Goal: Information Seeking & Learning: Check status

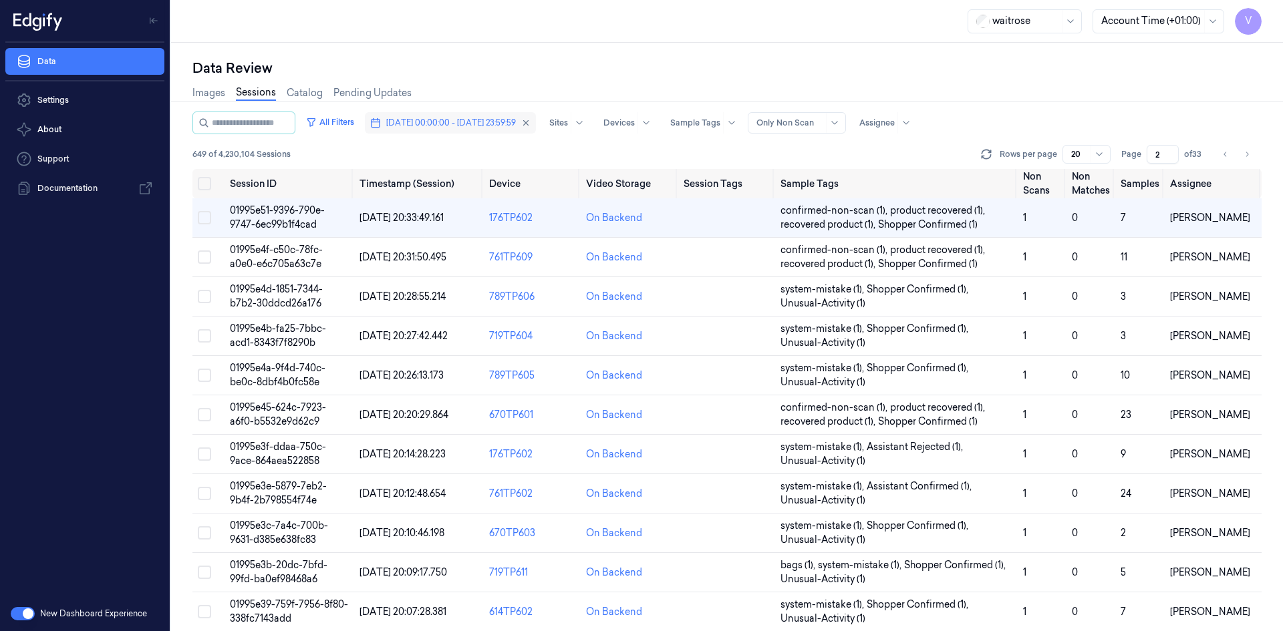
click at [469, 124] on span "[DATE] 00:00:00 - [DATE] 23:59:59" at bounding box center [451, 123] width 130 height 12
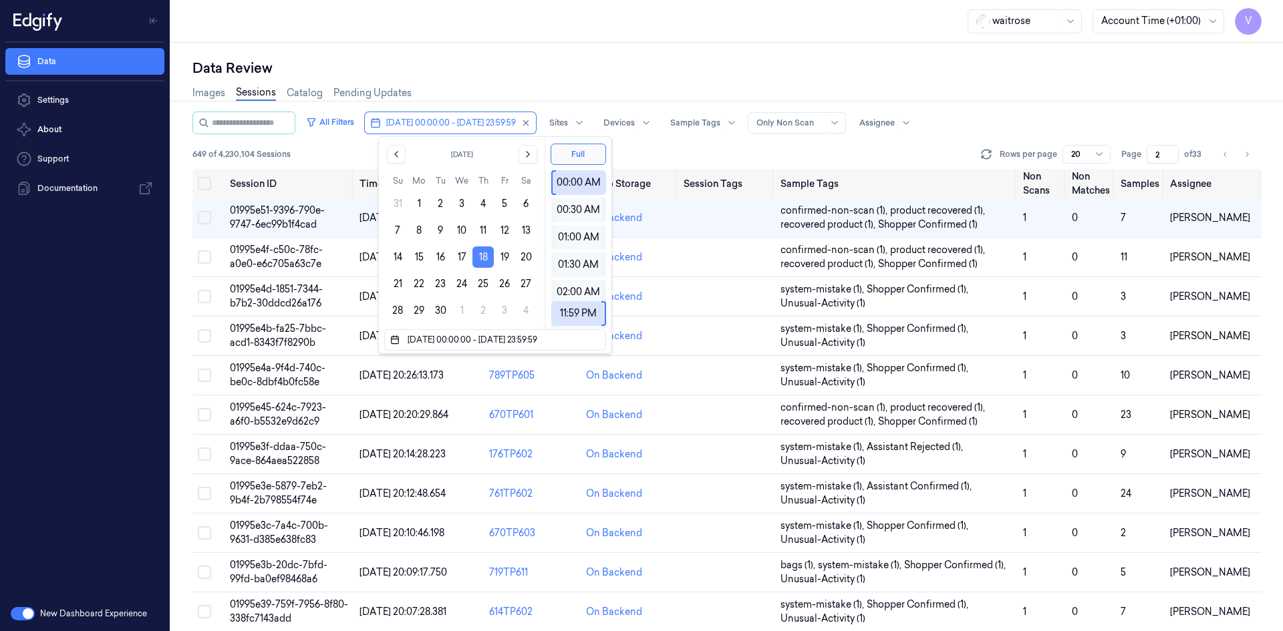
click at [482, 257] on button "18" at bounding box center [482, 257] width 21 height 21
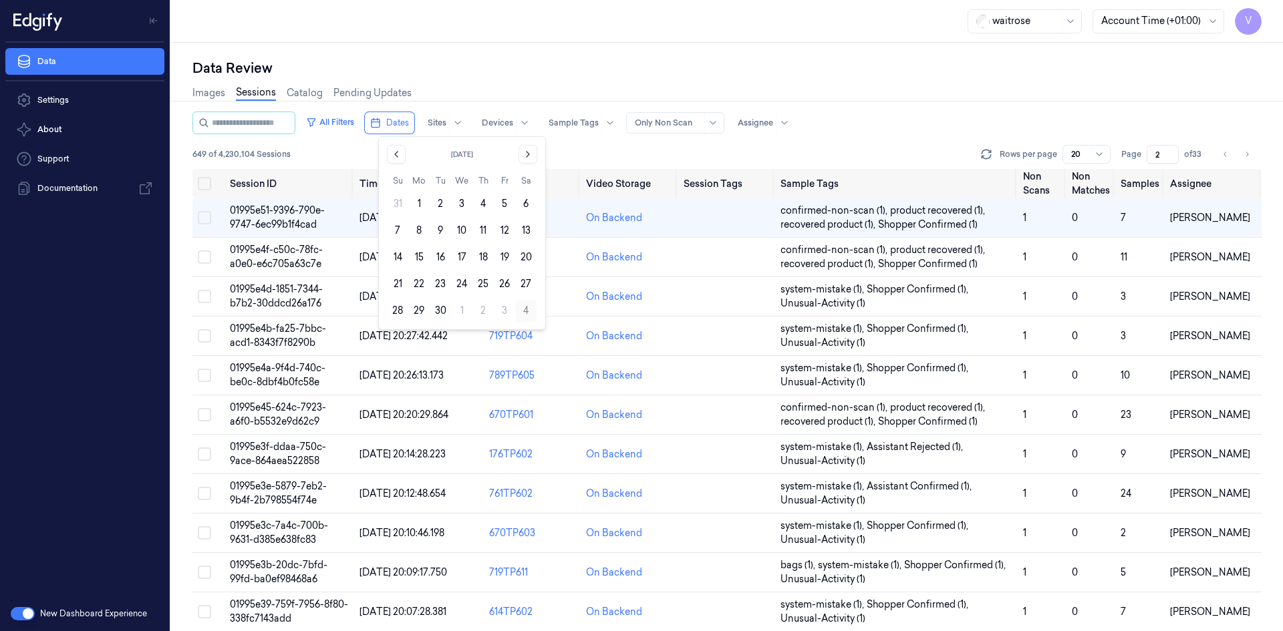
click at [523, 310] on button "4" at bounding box center [525, 310] width 21 height 21
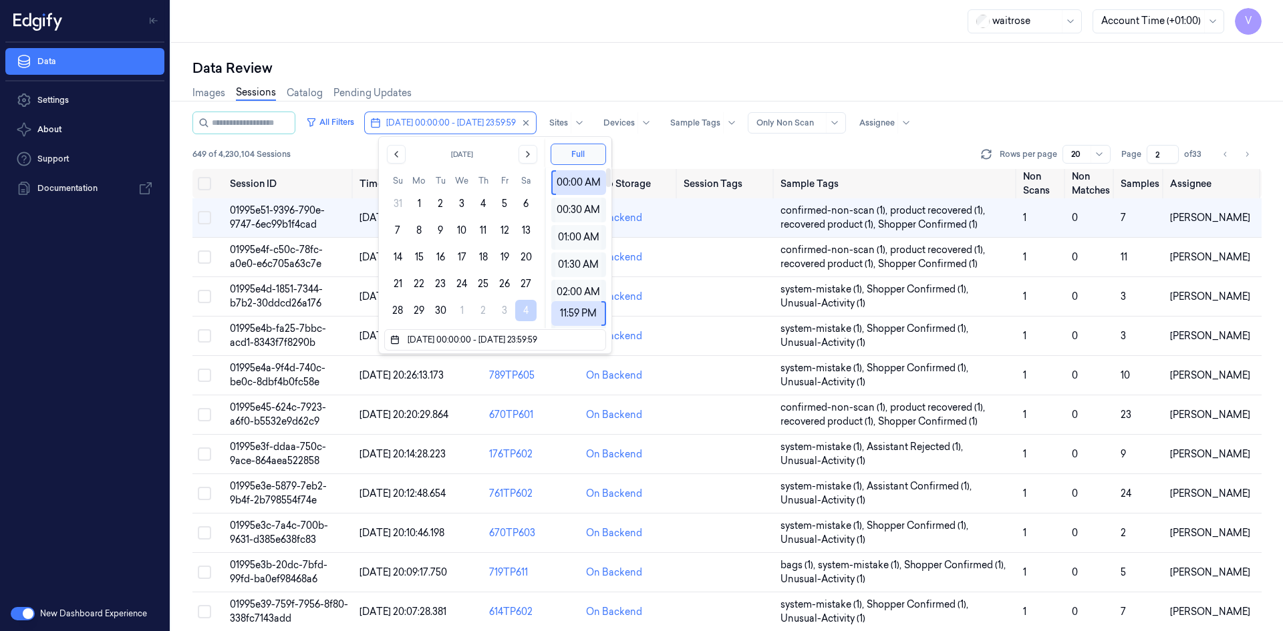
click at [525, 51] on div "Data Review Images Sessions Catalog Pending Updates All Filters [DATE] 00:00:00…" at bounding box center [727, 337] width 1112 height 589
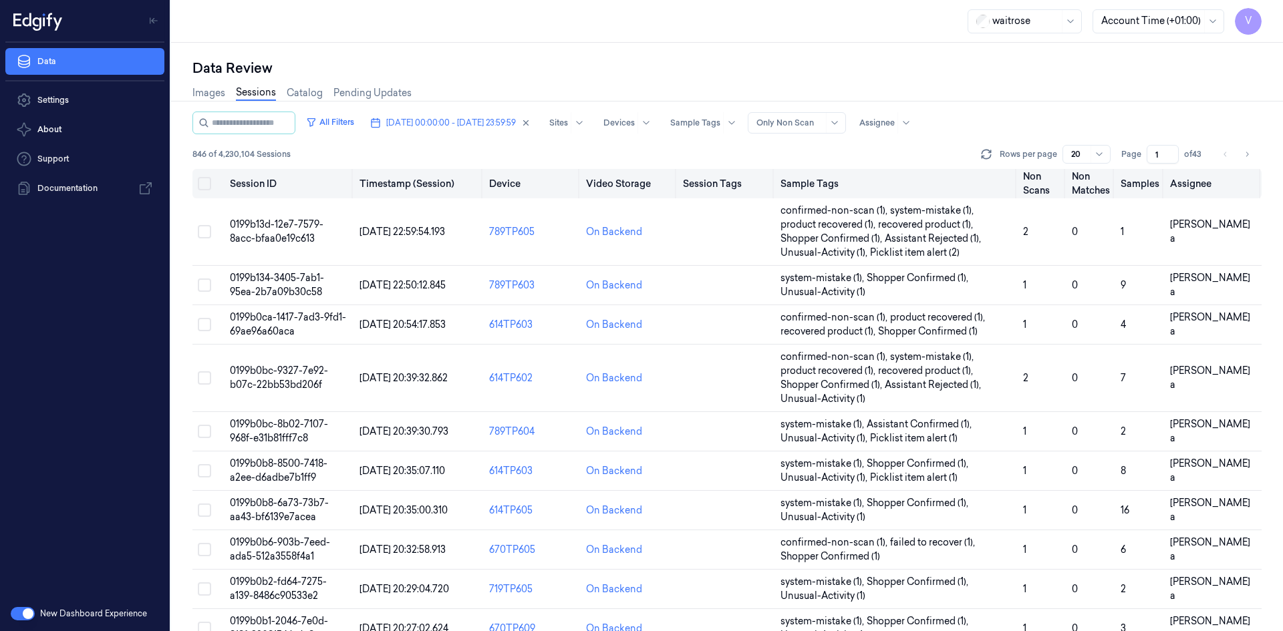
drag, startPoint x: 1162, startPoint y: 151, endPoint x: 1123, endPoint y: 170, distance: 43.6
click at [1123, 170] on div "All Filters [DATE] 00:00:00 - [DATE] 23:59:59 Sites Devices Sample Tags Alert T…" at bounding box center [726, 372] width 1069 height 520
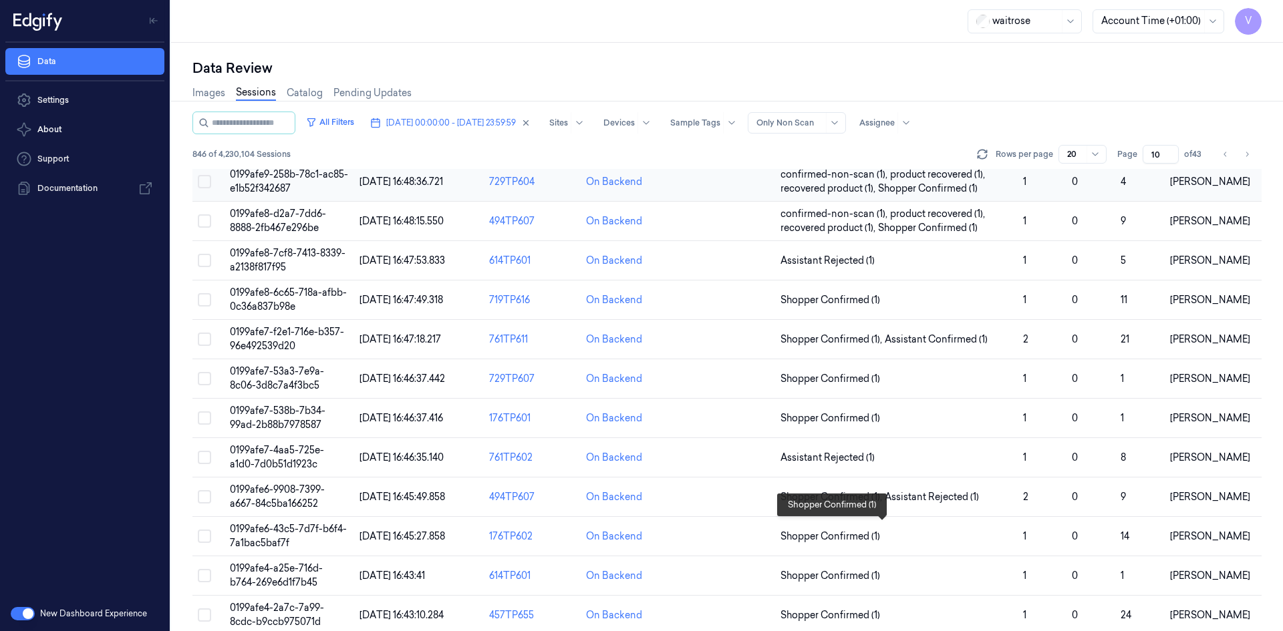
scroll to position [379, 0]
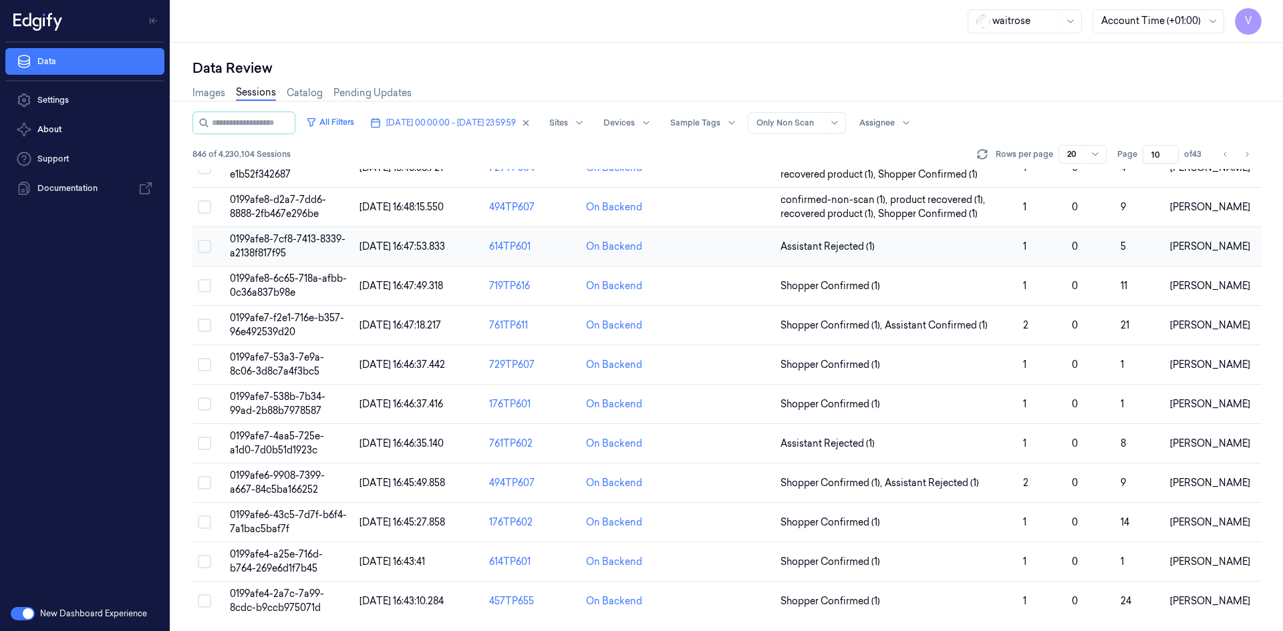
type input "10"
click at [271, 244] on span "0199afe8-7cf8-7413-8339-a2138f817f95" at bounding box center [288, 246] width 116 height 26
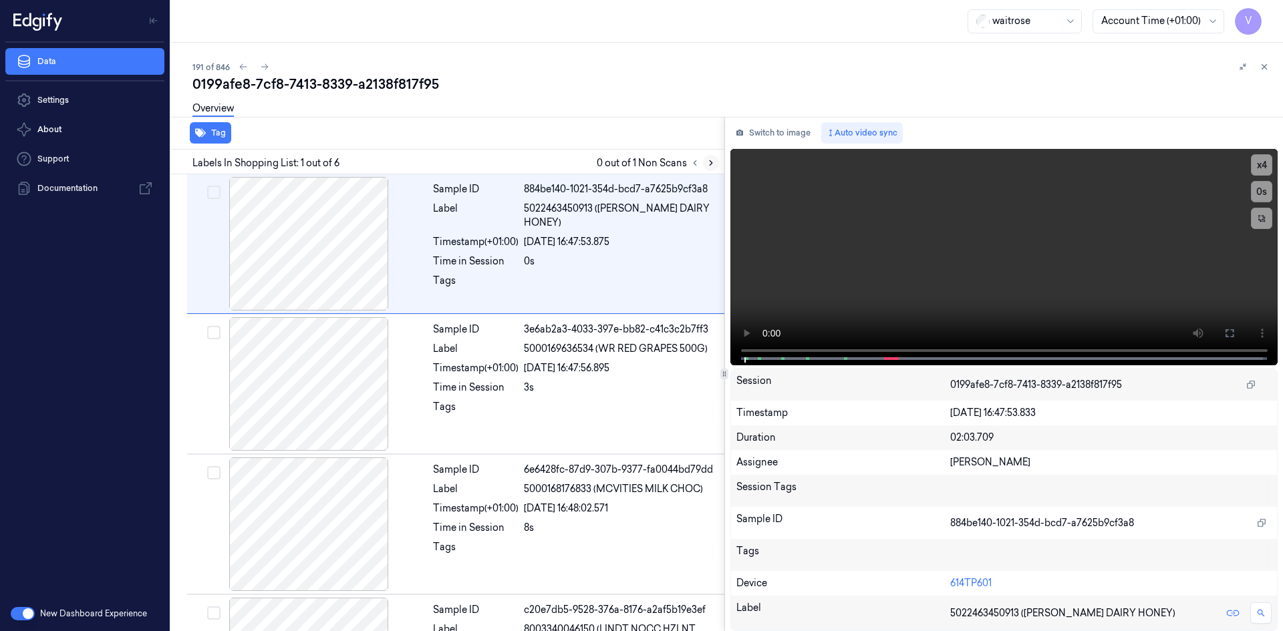
click at [711, 162] on icon at bounding box center [710, 163] width 3 height 5
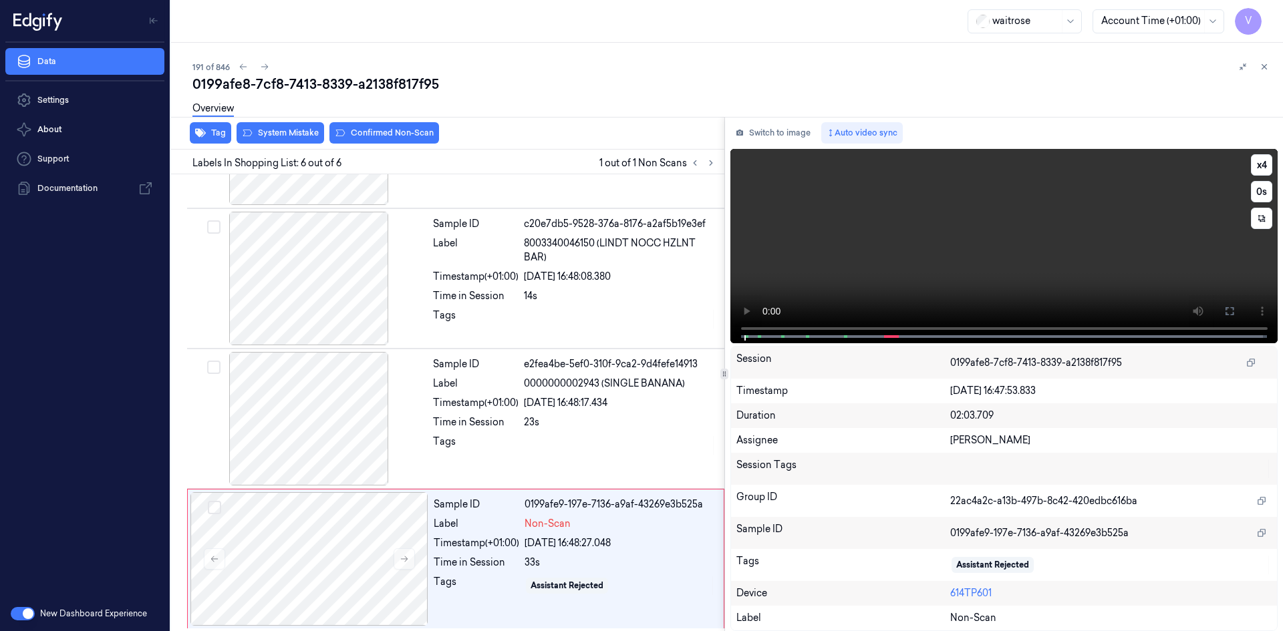
scroll to position [389, 0]
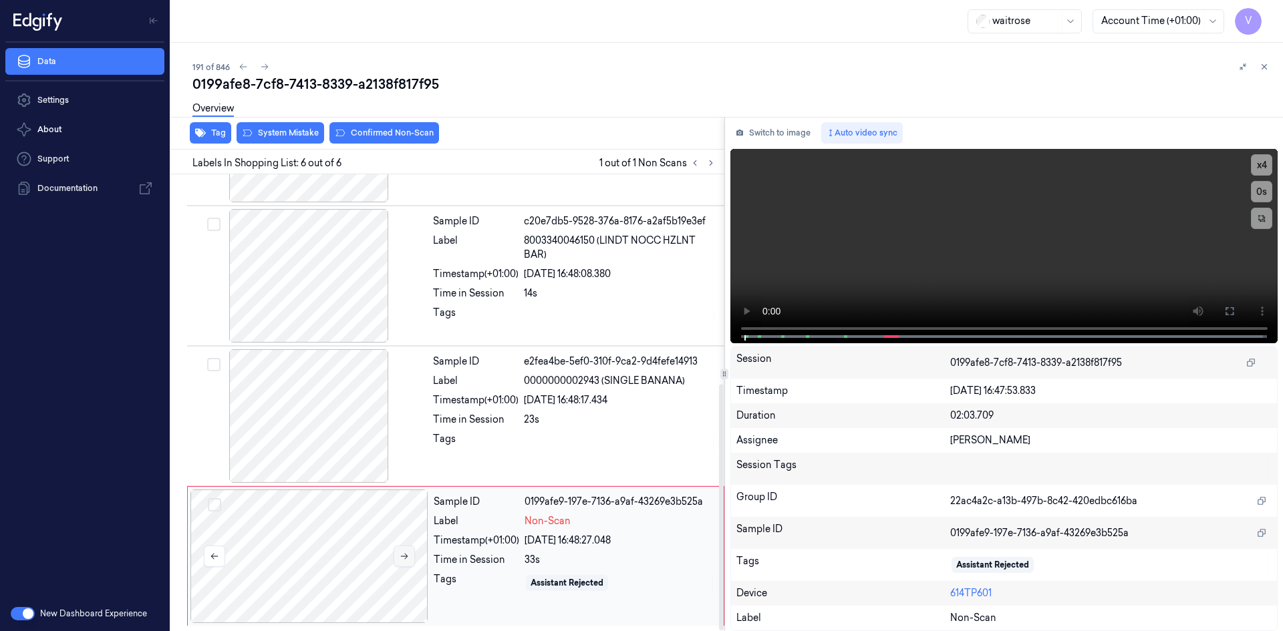
click at [406, 556] on icon at bounding box center [404, 557] width 7 height 6
click at [959, 248] on video at bounding box center [1004, 246] width 548 height 194
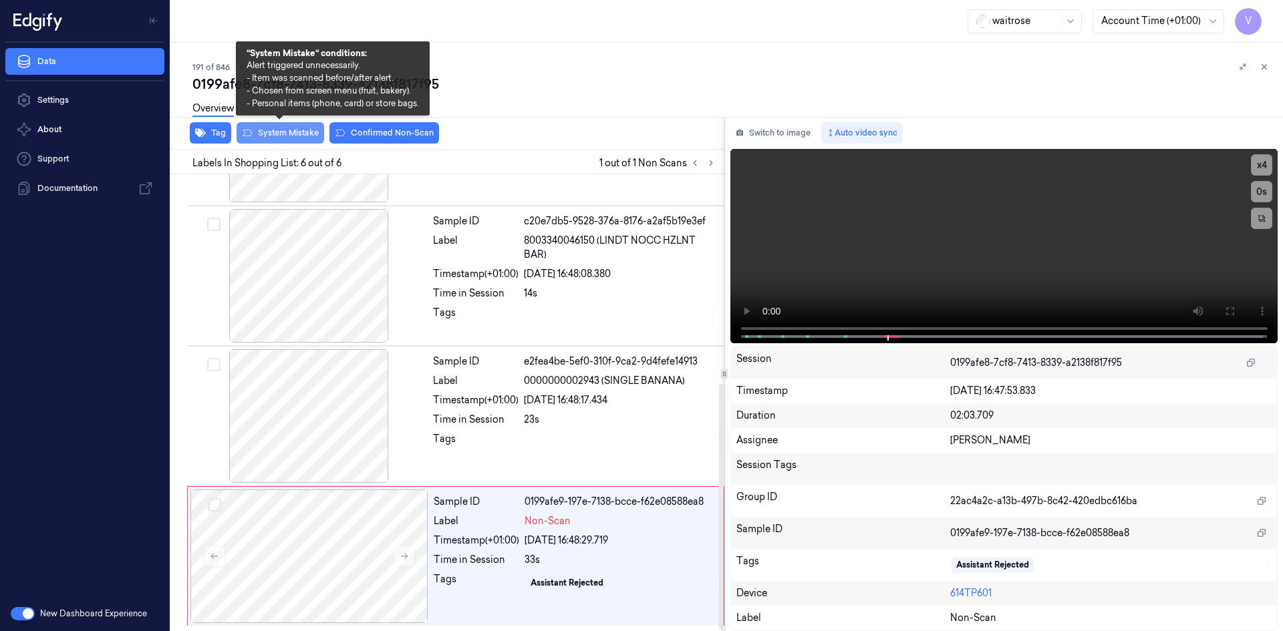
click at [291, 130] on button "System Mistake" at bounding box center [280, 132] width 88 height 21
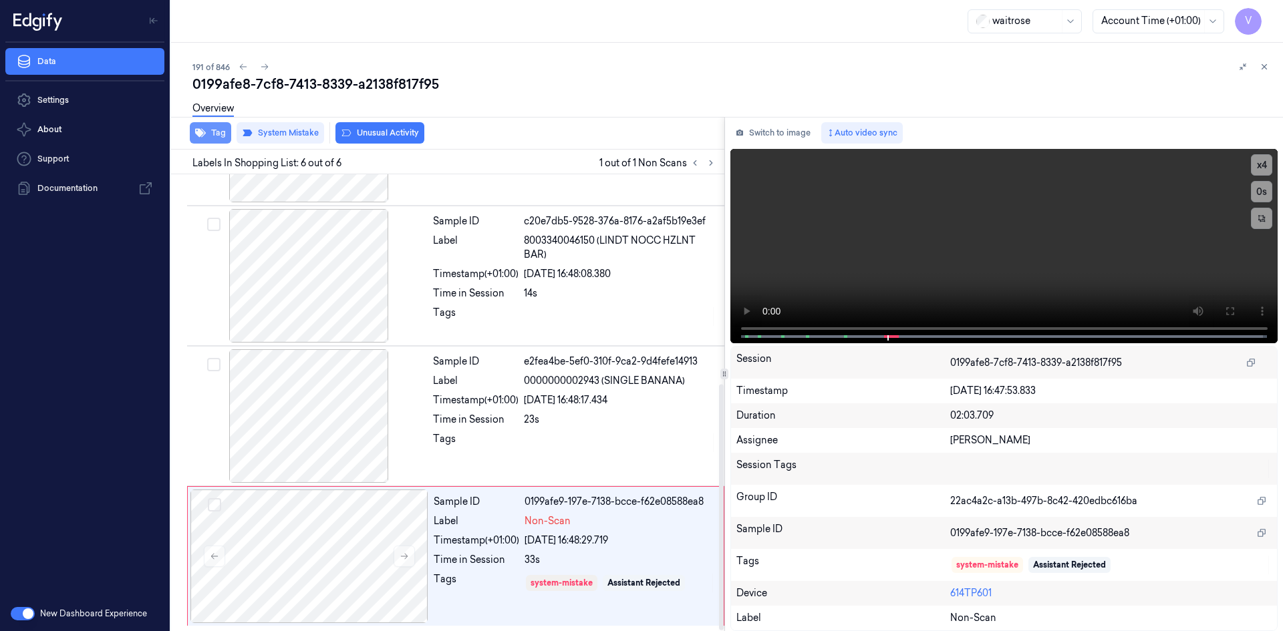
click at [223, 128] on button "Tag" at bounding box center [210, 132] width 41 height 21
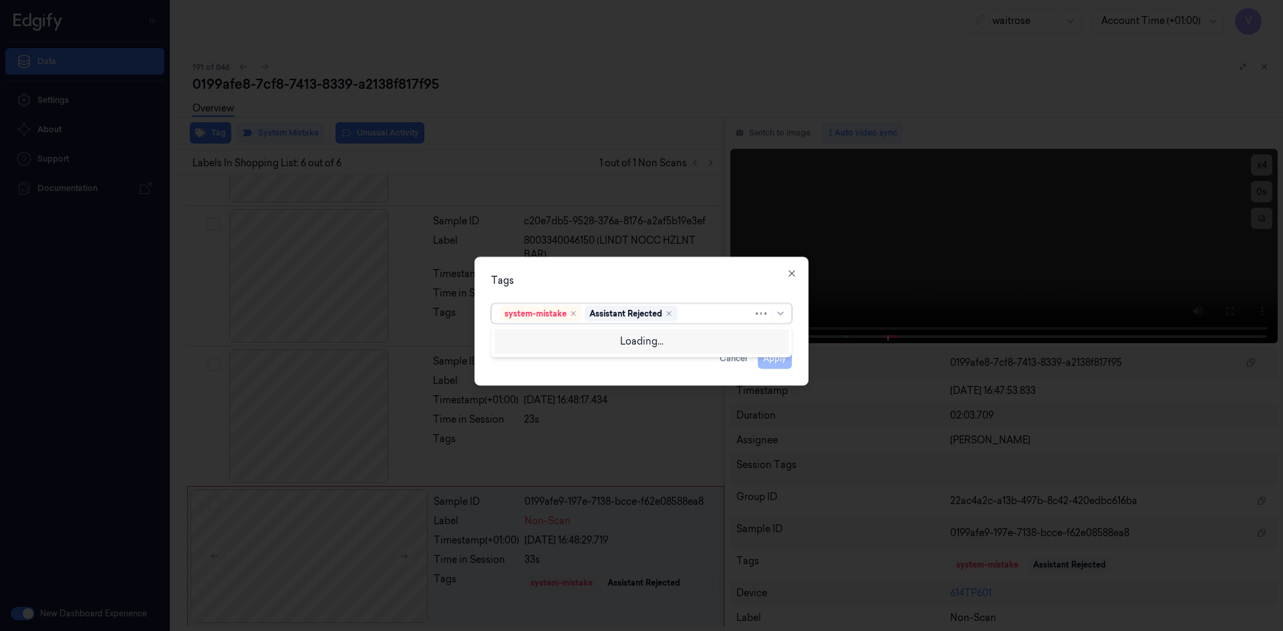
click at [687, 313] on div at bounding box center [716, 314] width 73 height 14
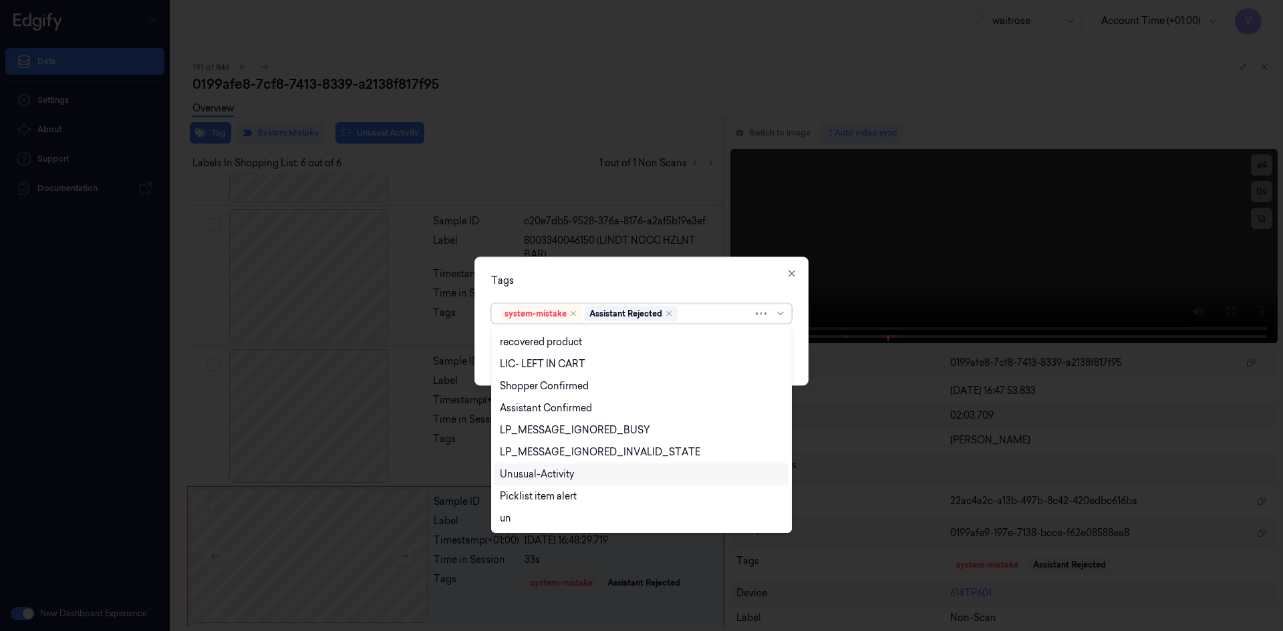
click at [582, 476] on div "Unusual-Activity" at bounding box center [641, 475] width 283 height 14
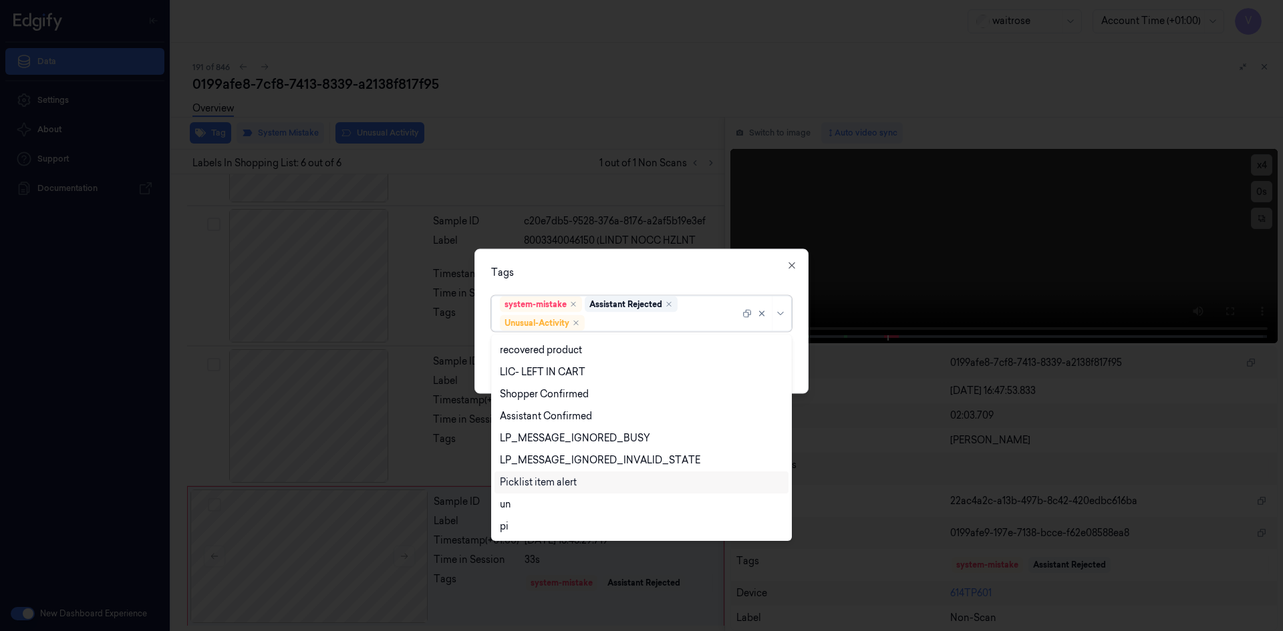
click at [578, 485] on div "Picklist item alert" at bounding box center [641, 483] width 283 height 14
click at [645, 282] on div "Tags option Picklist item alert, selected. 20 results available. Use Up and Dow…" at bounding box center [641, 321] width 334 height 145
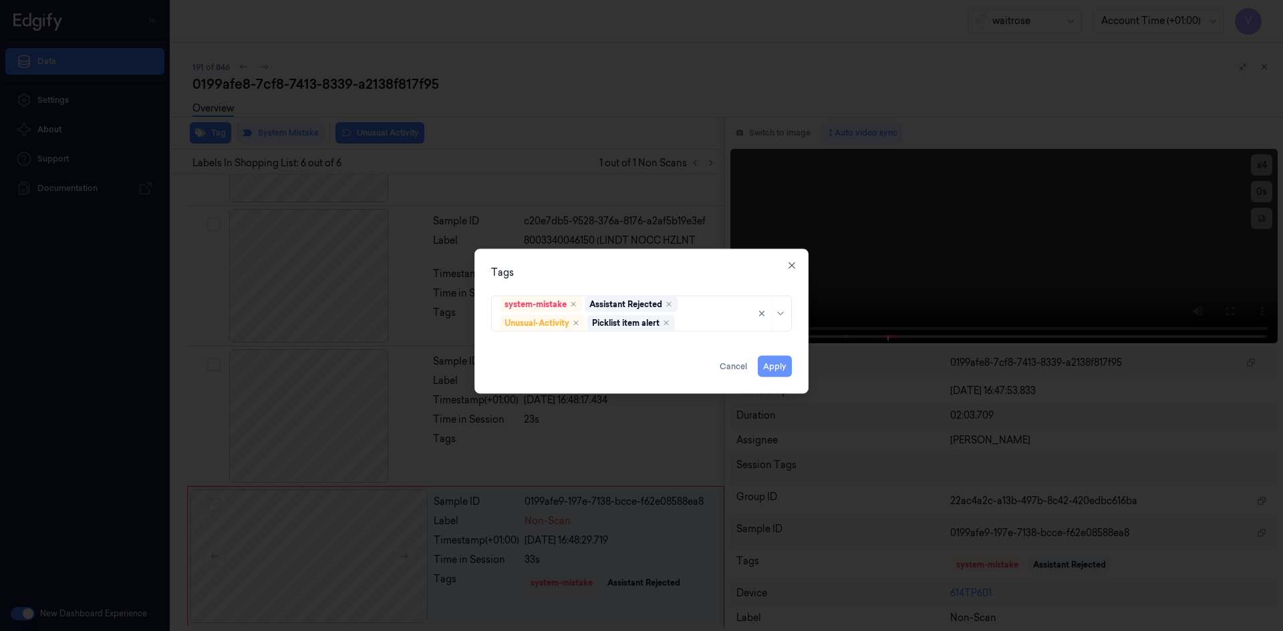
click at [770, 365] on button "Apply" at bounding box center [775, 365] width 34 height 21
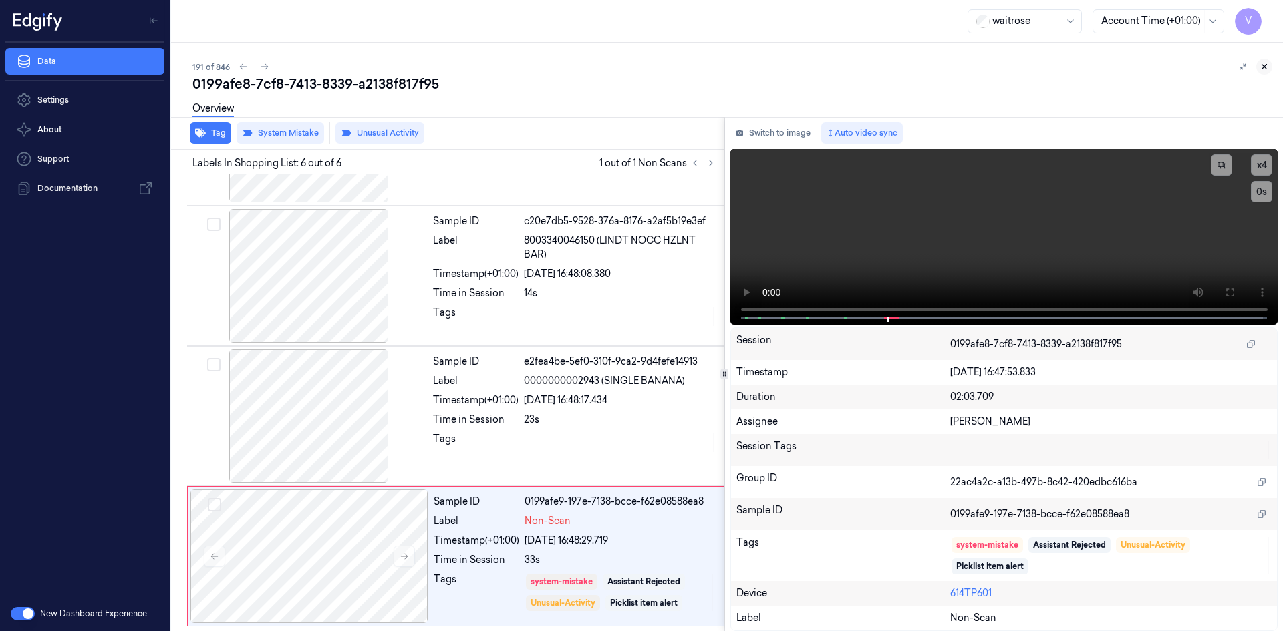
click at [1266, 64] on icon at bounding box center [1263, 66] width 9 height 9
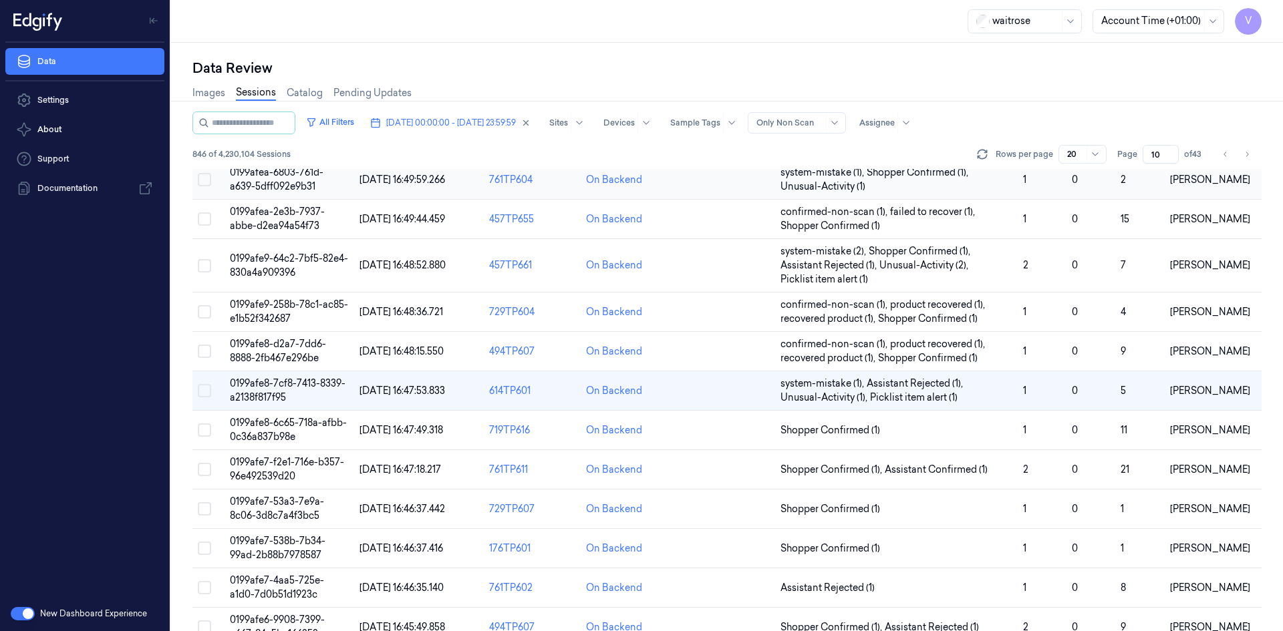
scroll to position [267, 0]
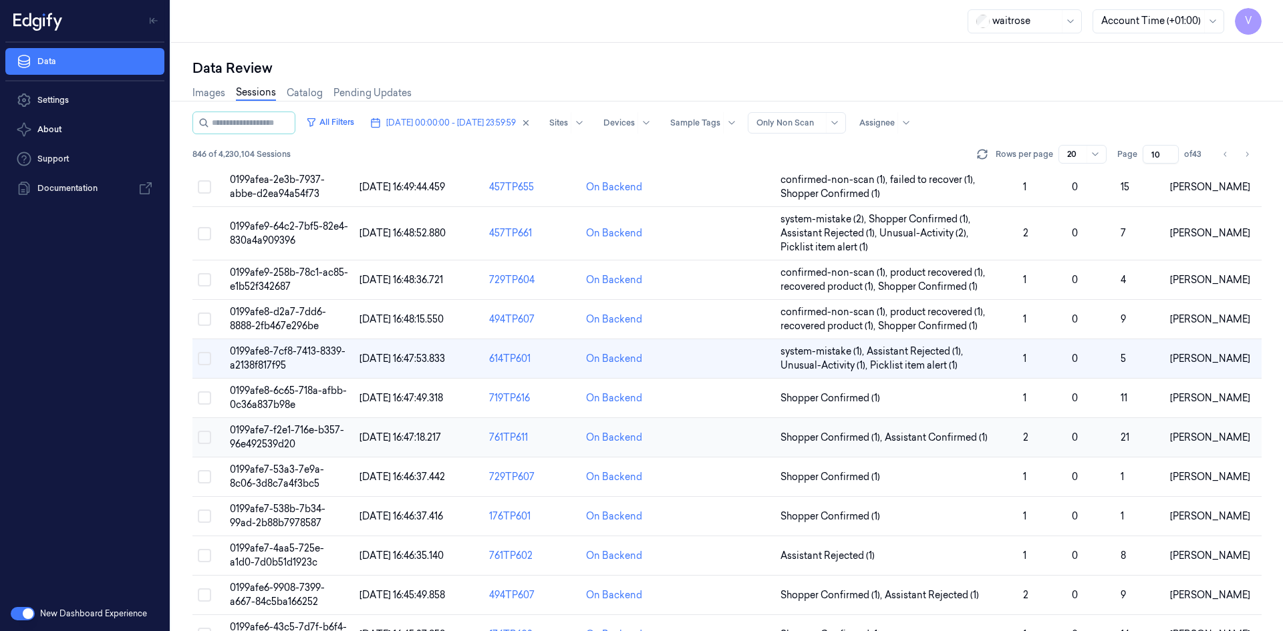
click at [274, 426] on span "0199afe7-f2e1-716e-b357-96e492539d20" at bounding box center [287, 437] width 114 height 26
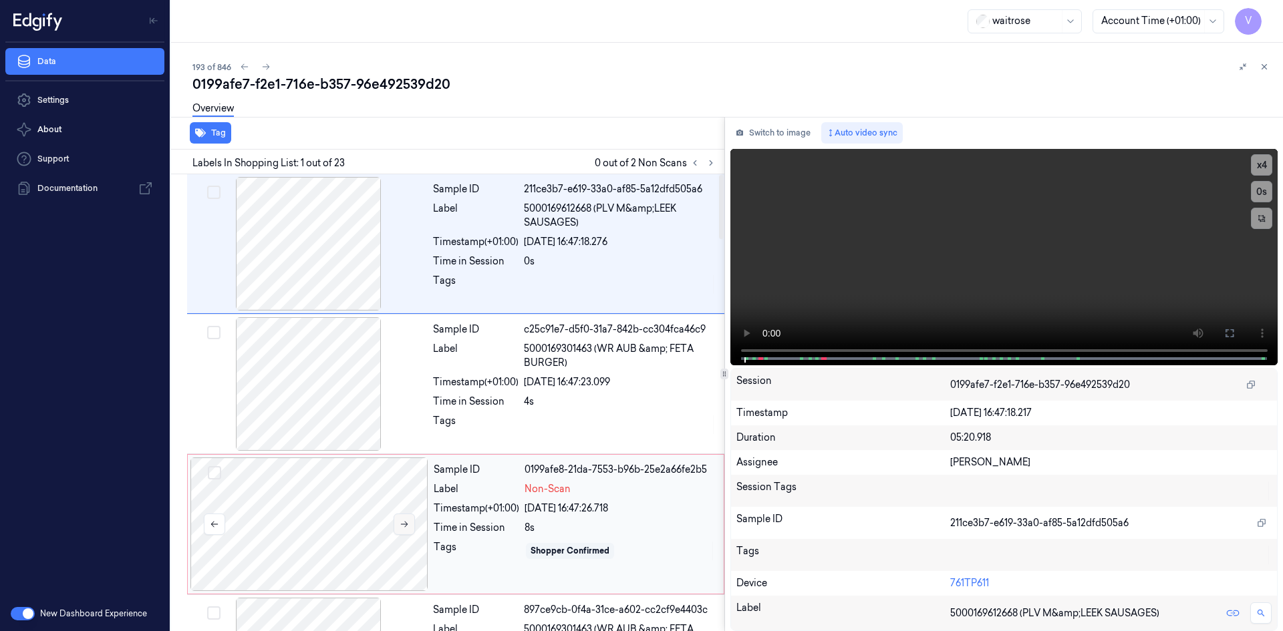
click at [404, 523] on icon at bounding box center [403, 524] width 9 height 9
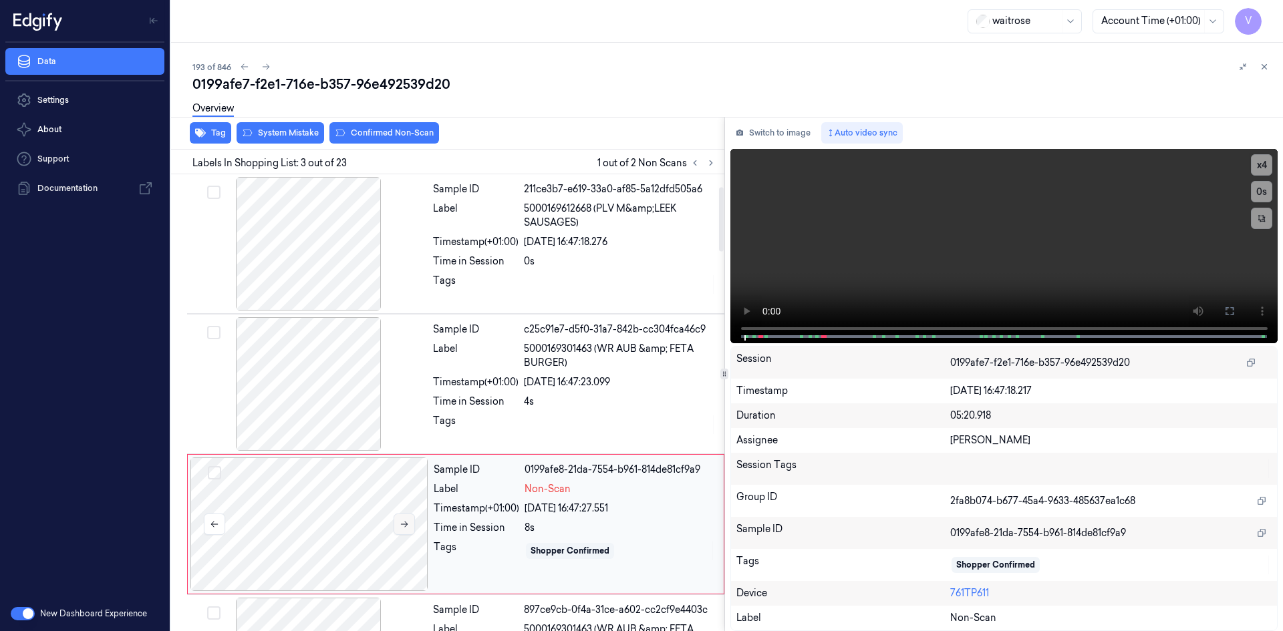
scroll to position [122, 0]
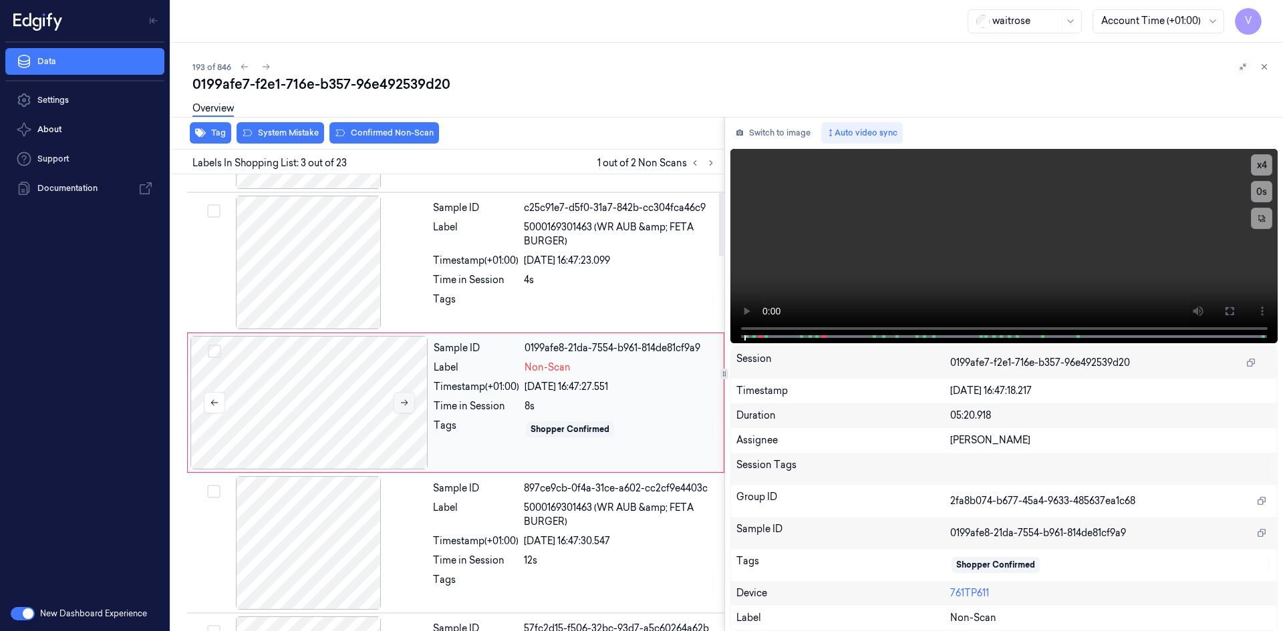
click at [403, 405] on icon at bounding box center [403, 402] width 9 height 9
click at [1257, 160] on button "x 4" at bounding box center [1261, 164] width 21 height 21
click at [1261, 164] on button "x 1" at bounding box center [1261, 164] width 21 height 21
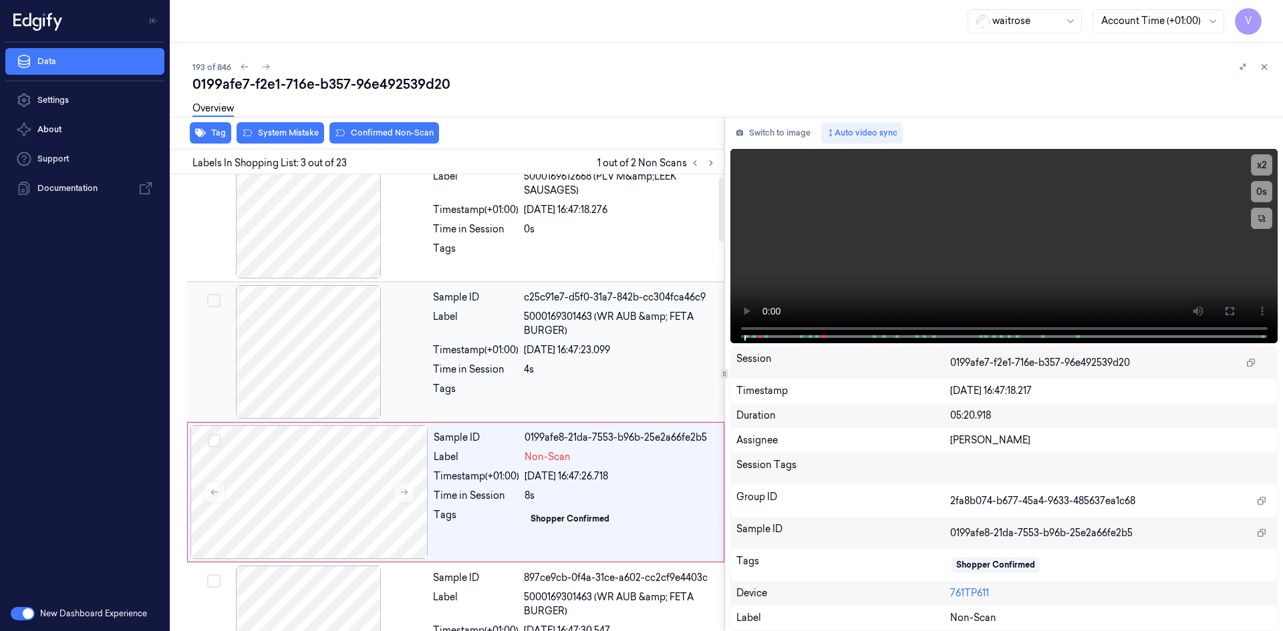
scroll to position [0, 0]
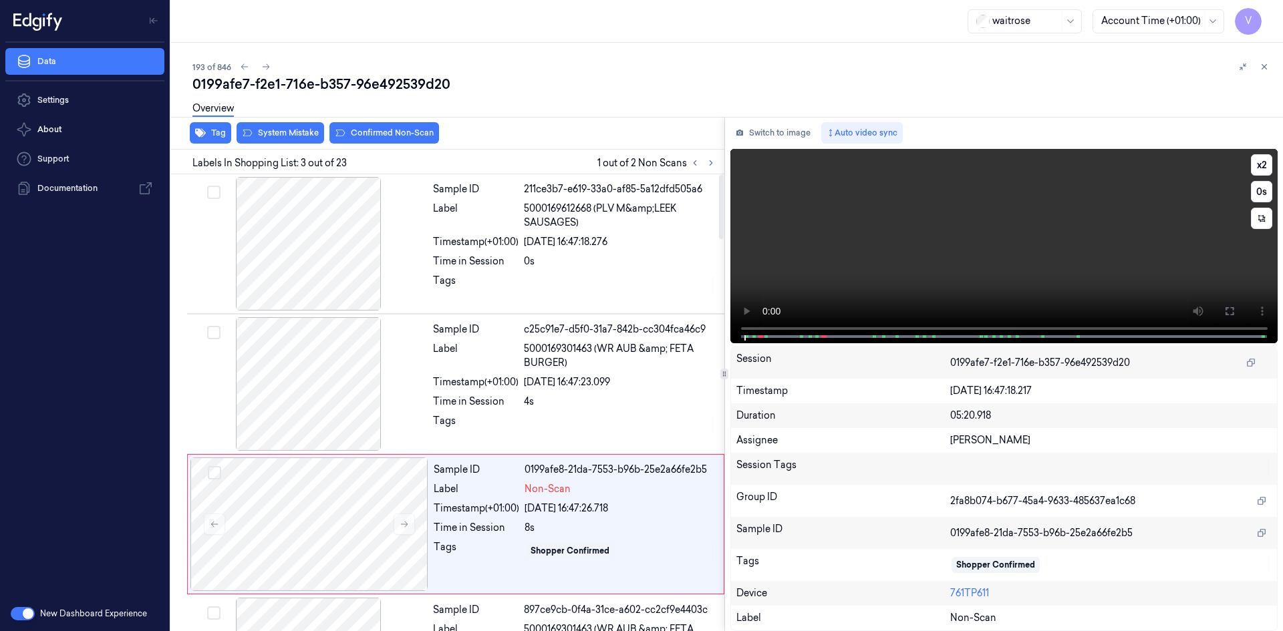
click at [959, 258] on video at bounding box center [1004, 246] width 548 height 194
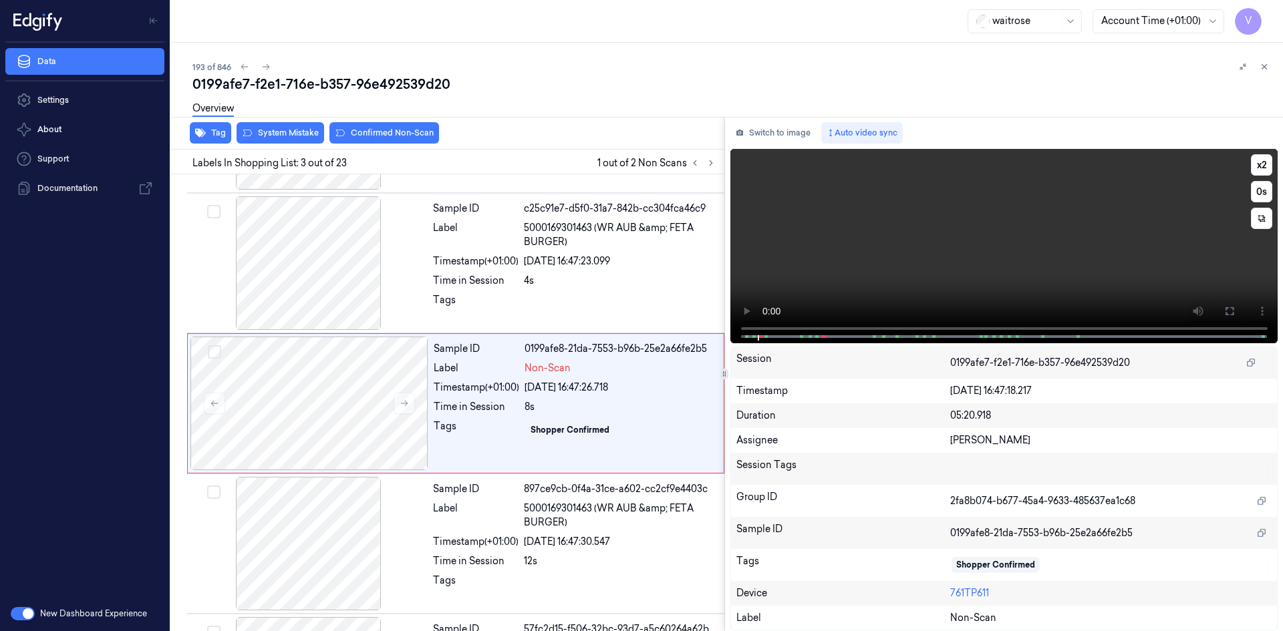
scroll to position [122, 0]
click at [919, 266] on video at bounding box center [1004, 246] width 548 height 194
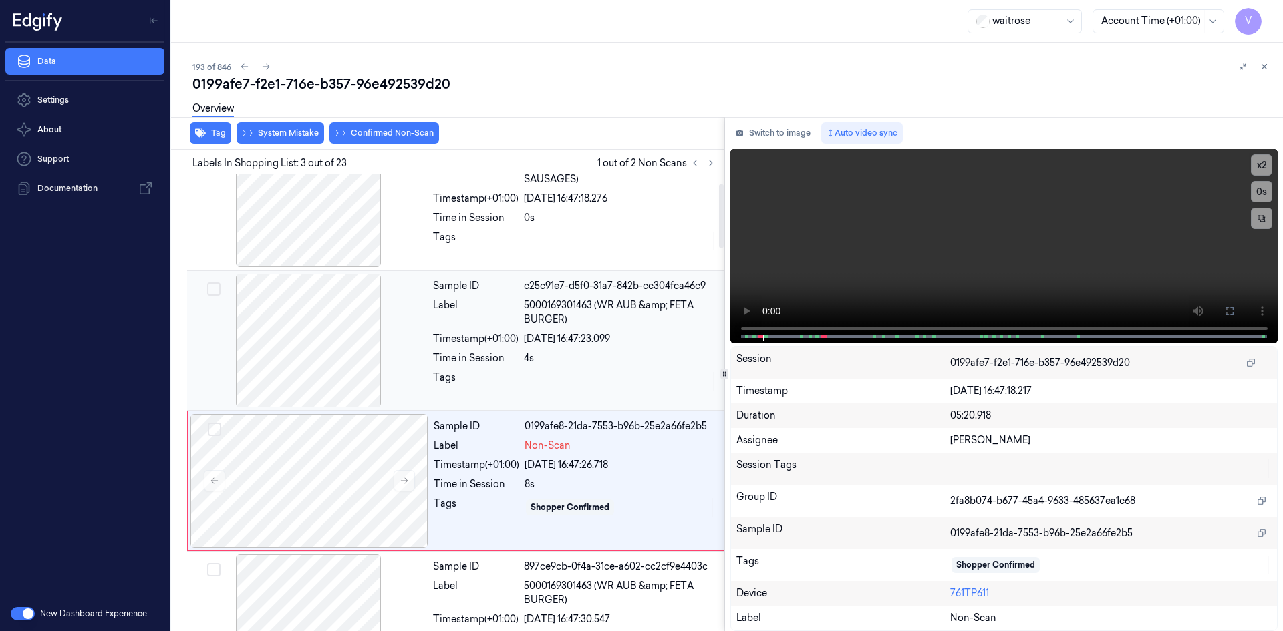
scroll to position [67, 0]
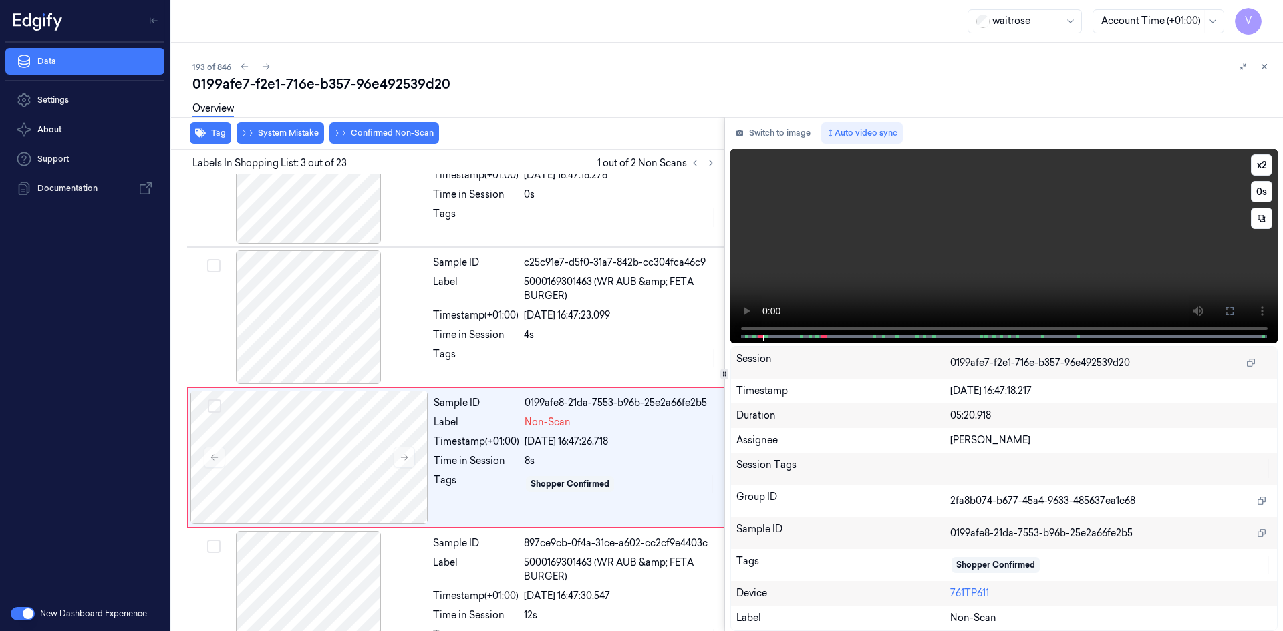
click at [992, 269] on video at bounding box center [1004, 246] width 548 height 194
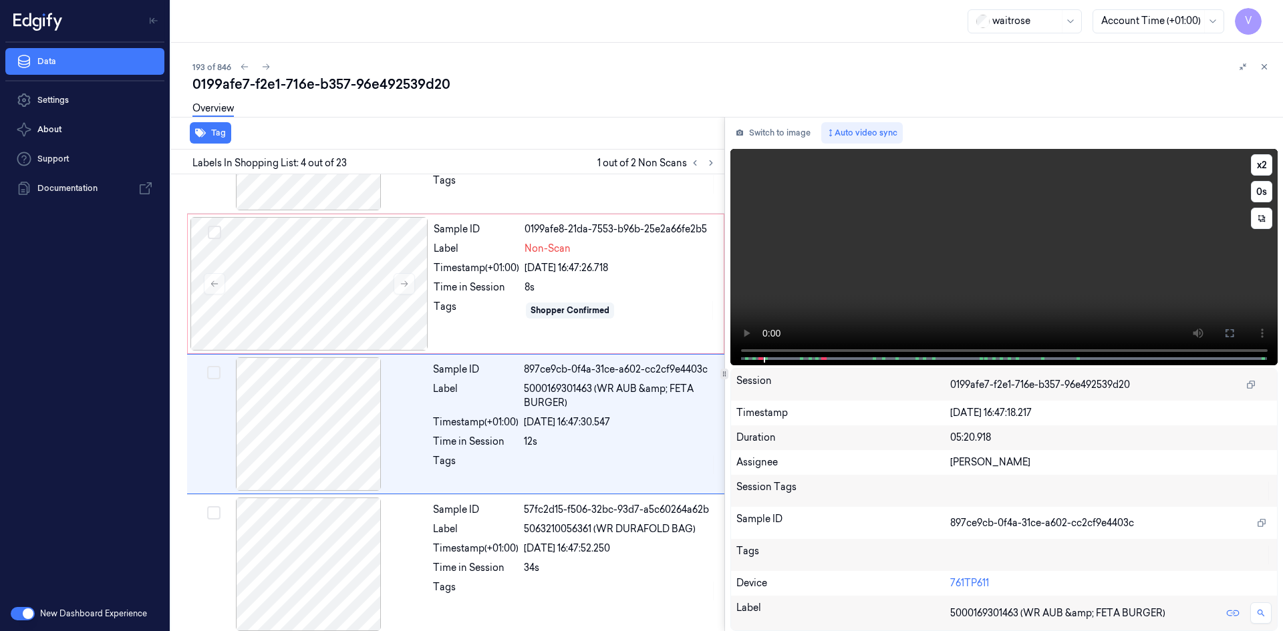
scroll to position [262, 0]
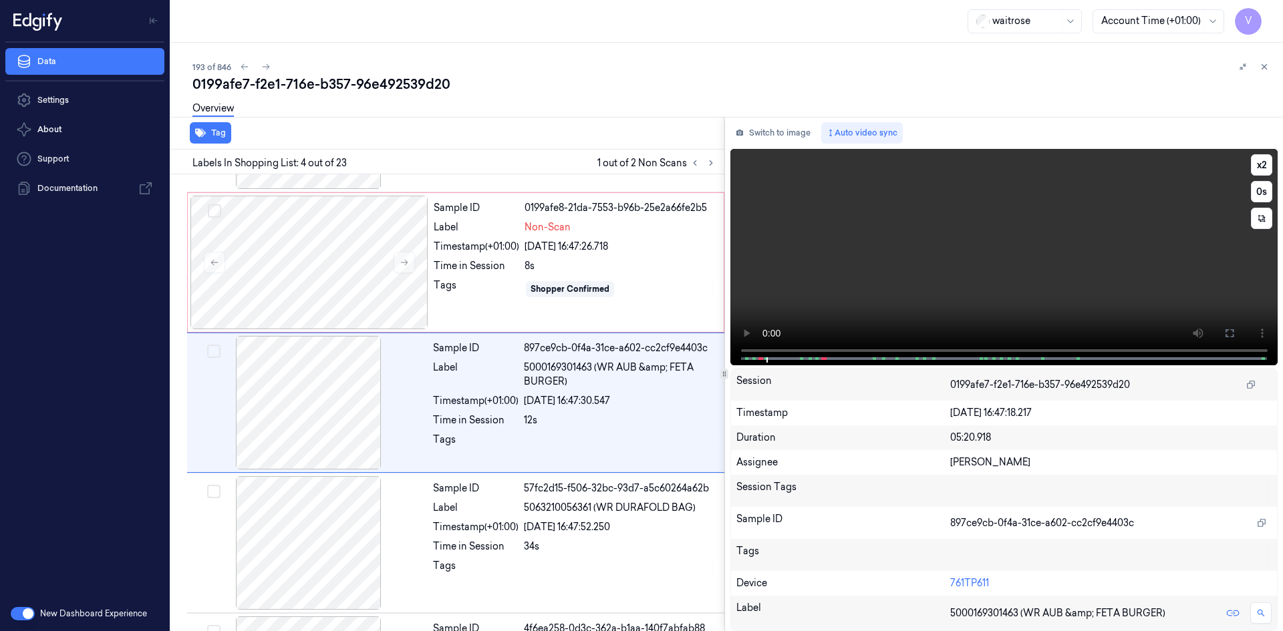
click at [996, 266] on video at bounding box center [1004, 257] width 548 height 216
click at [1036, 250] on video at bounding box center [1004, 257] width 548 height 216
click at [1265, 164] on button "x 2" at bounding box center [1261, 164] width 21 height 21
click at [1051, 315] on video at bounding box center [1004, 257] width 548 height 216
click at [1264, 169] on button "x 4" at bounding box center [1261, 164] width 21 height 21
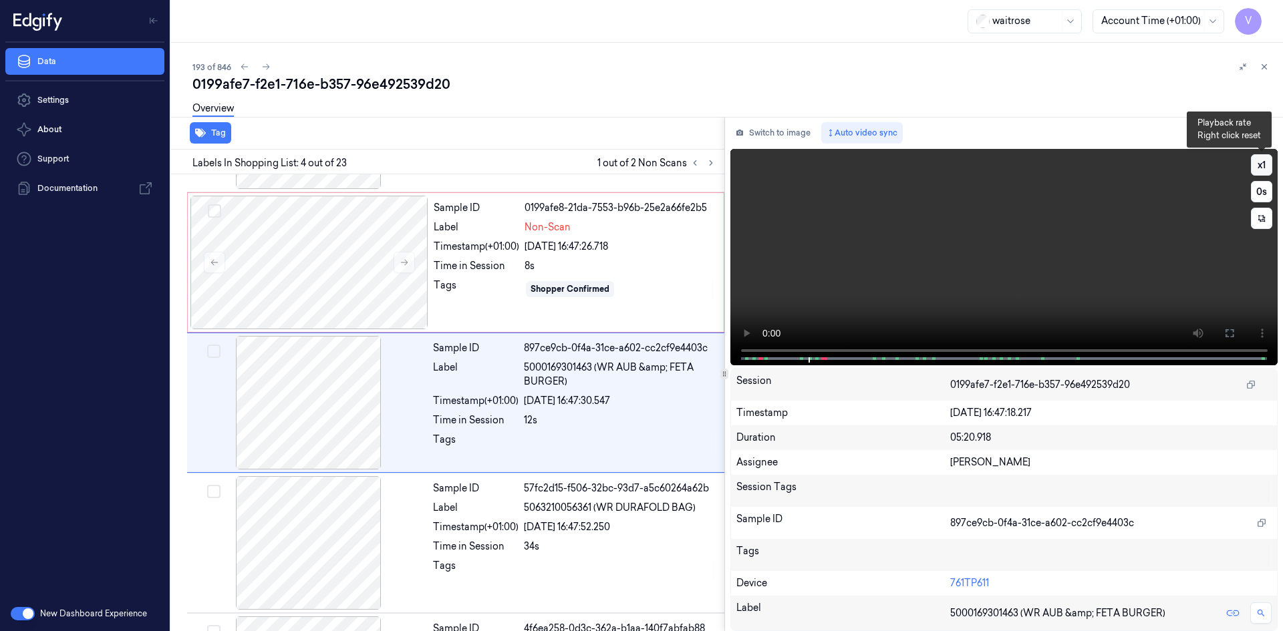
click at [1263, 167] on button "x 1" at bounding box center [1261, 164] width 21 height 21
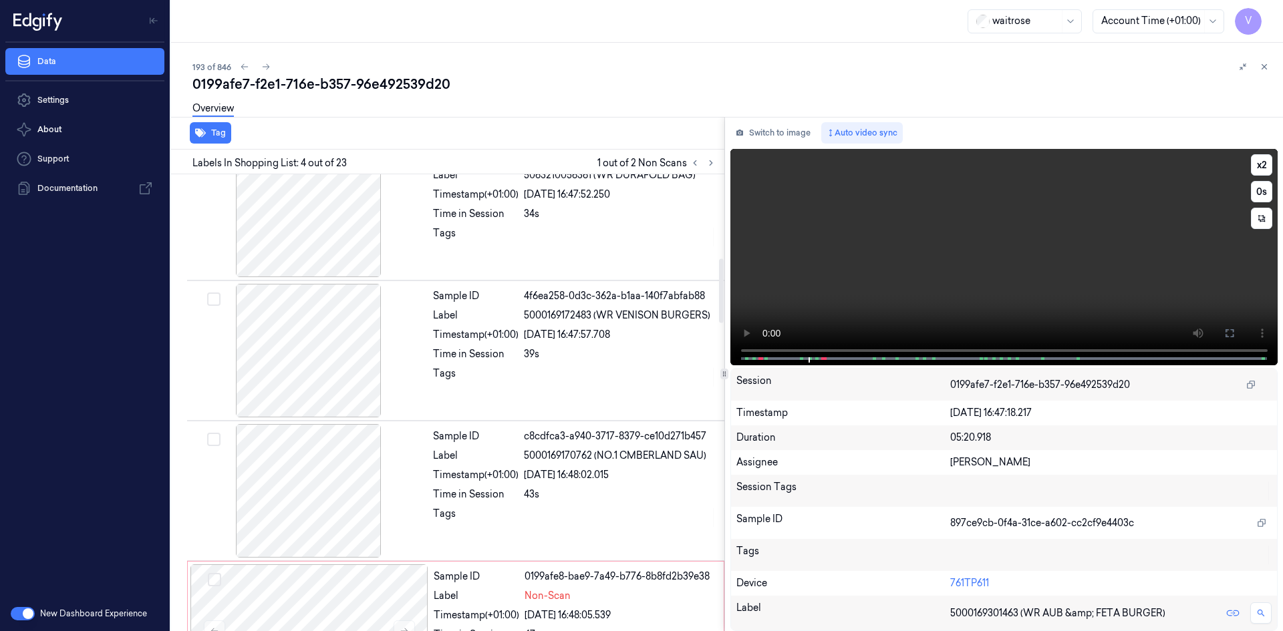
scroll to position [596, 0]
click at [954, 229] on video at bounding box center [1004, 257] width 548 height 216
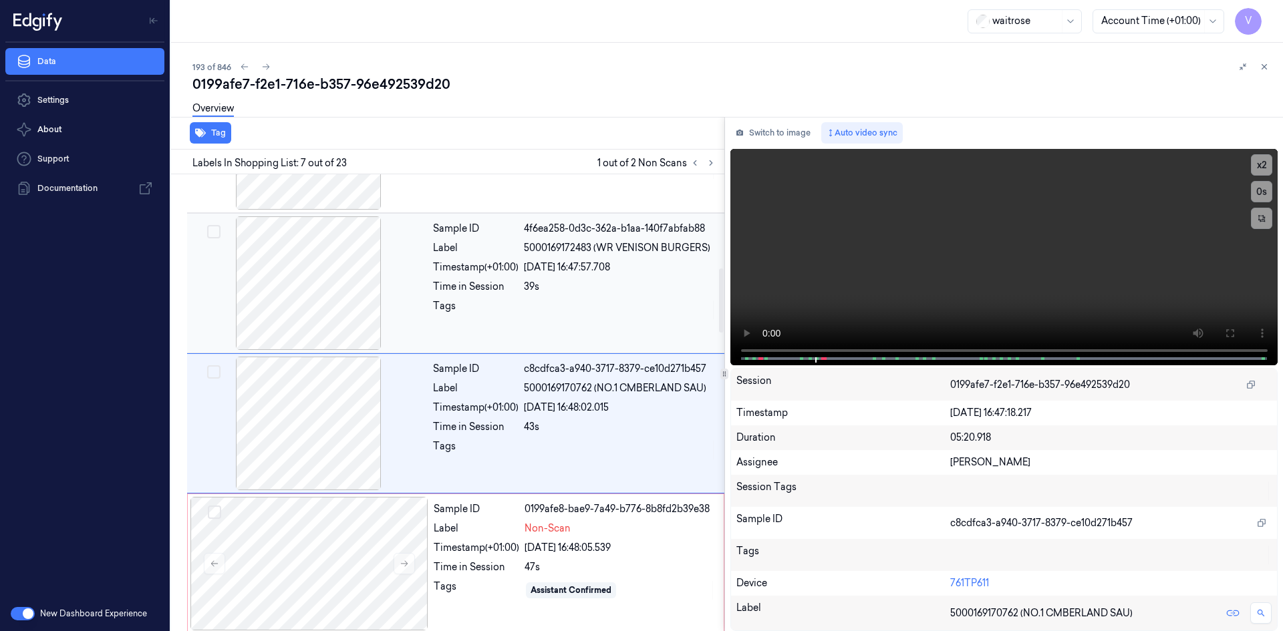
scroll to position [663, 0]
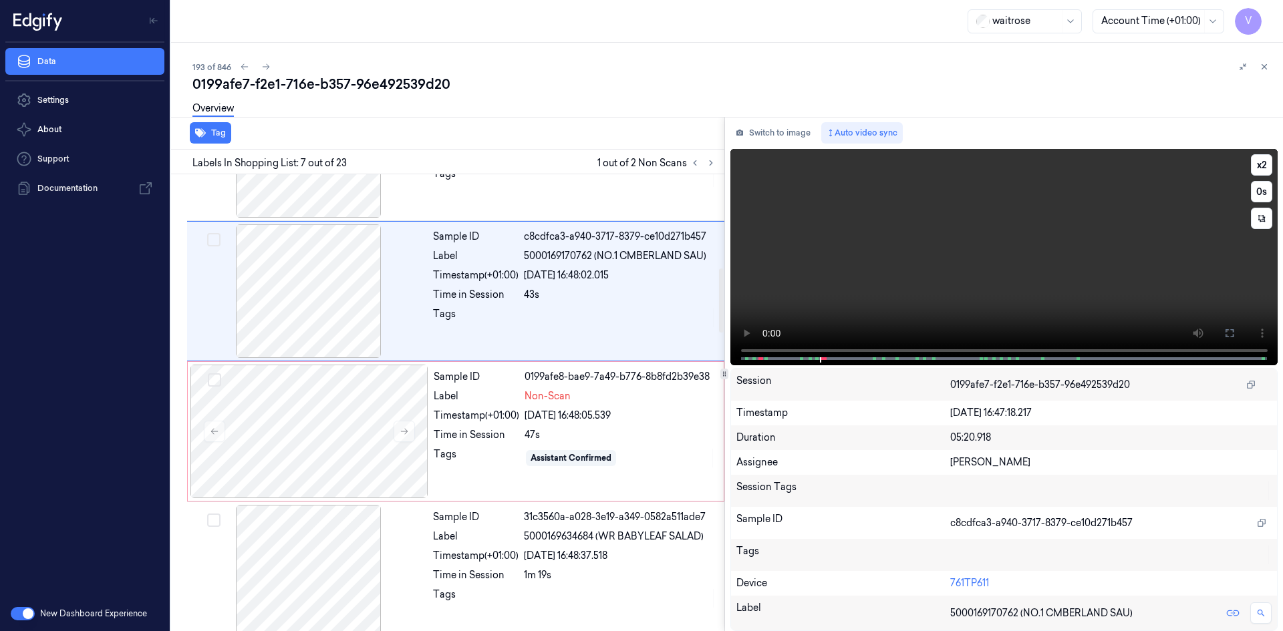
click at [969, 254] on video at bounding box center [1004, 257] width 548 height 216
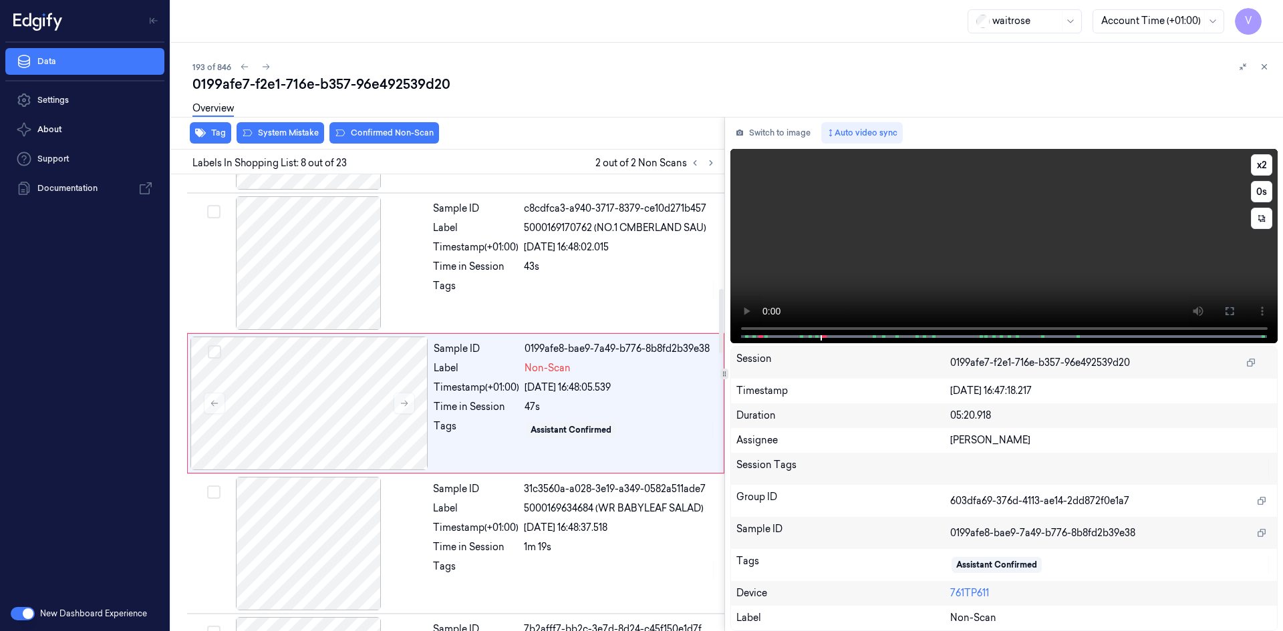
scroll to position [823, 0]
click at [892, 244] on video at bounding box center [1004, 246] width 548 height 194
click at [1264, 164] on button "x 2" at bounding box center [1261, 164] width 21 height 21
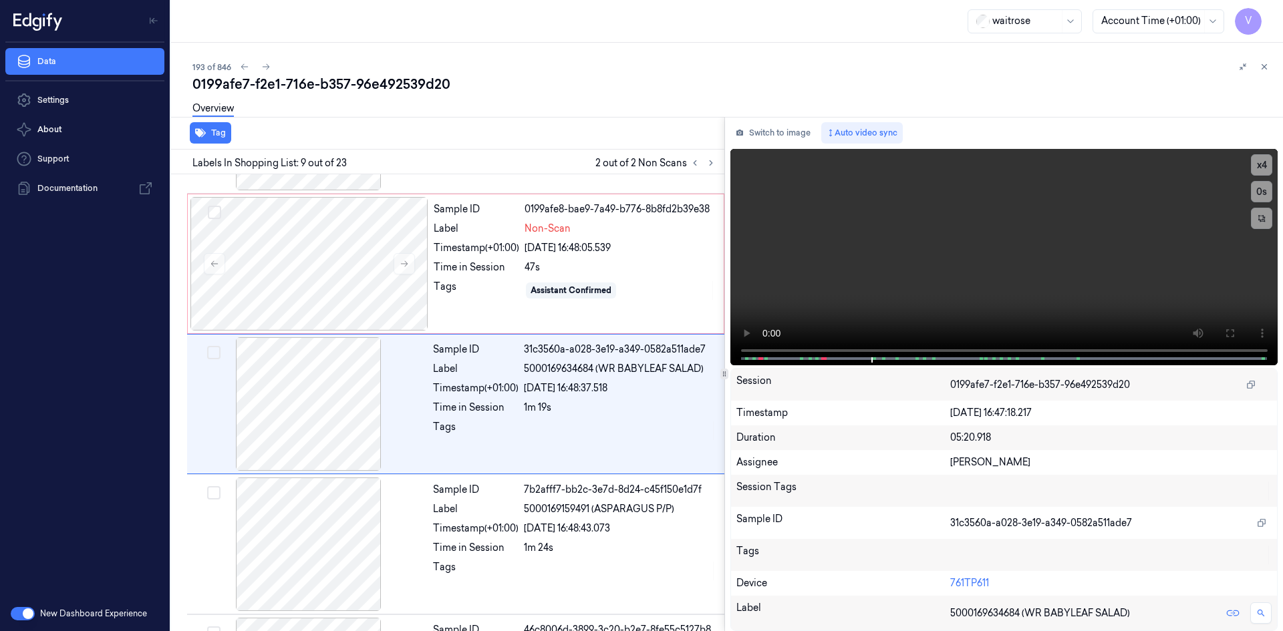
scroll to position [963, 0]
click at [1005, 289] on video at bounding box center [1004, 257] width 548 height 216
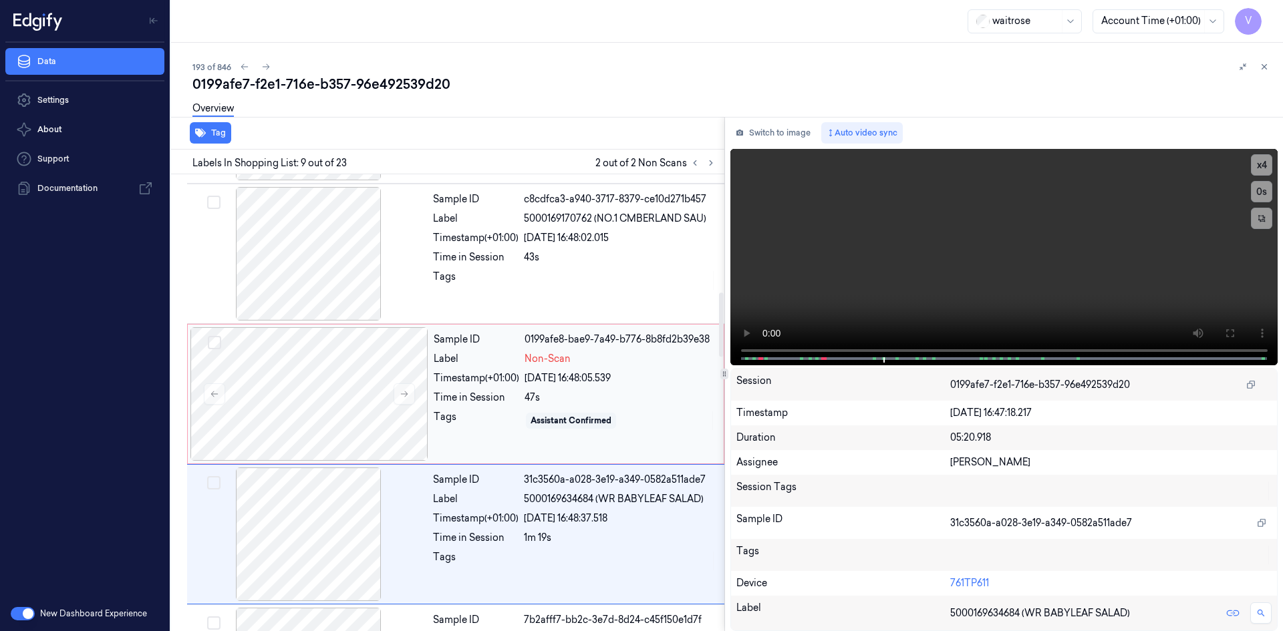
scroll to position [830, 0]
click at [941, 227] on video at bounding box center [1004, 257] width 548 height 216
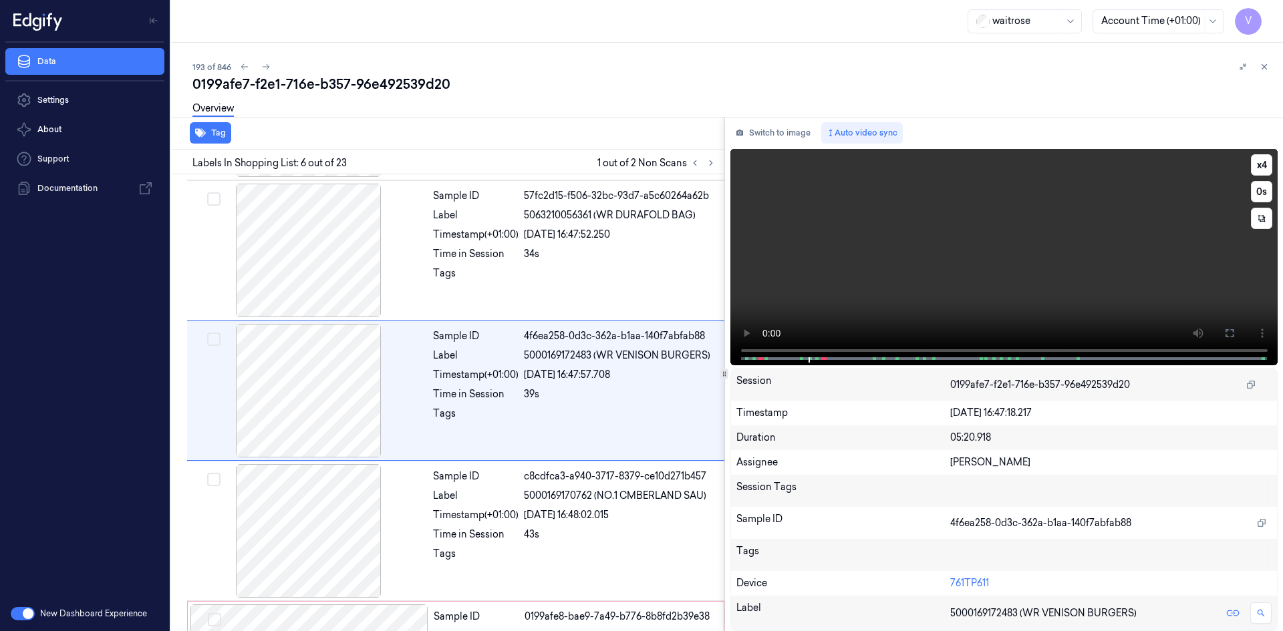
scroll to position [542, 0]
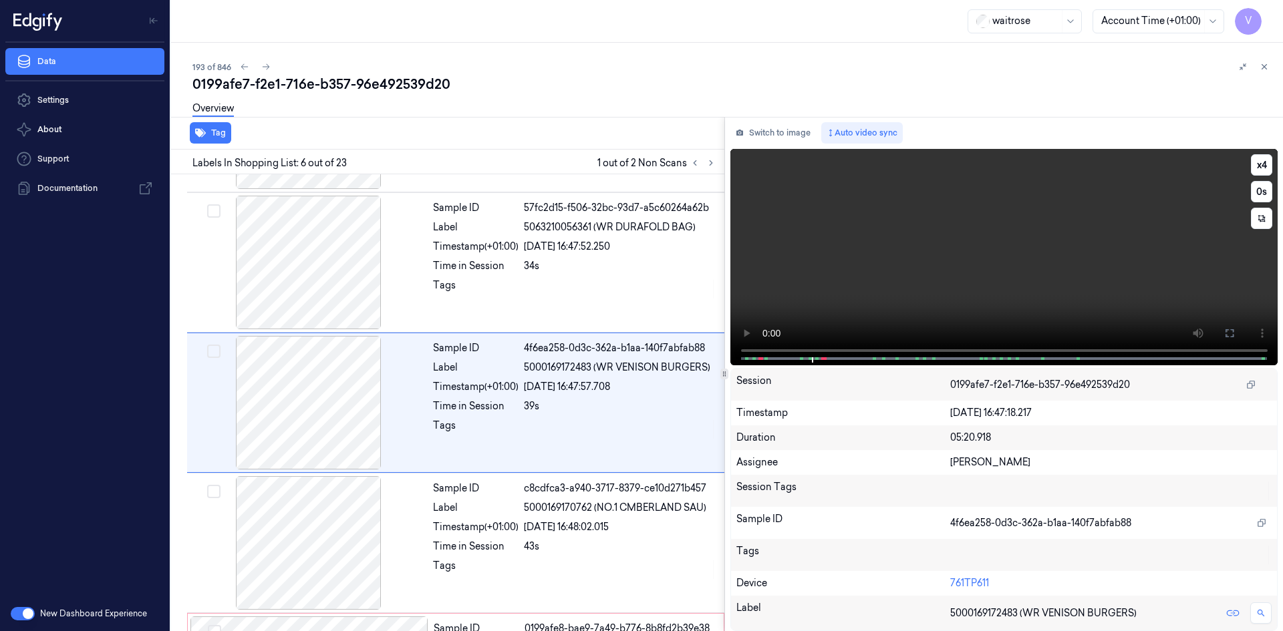
click at [917, 260] on video at bounding box center [1004, 257] width 548 height 216
click at [885, 292] on video at bounding box center [1004, 257] width 548 height 216
click at [891, 290] on video at bounding box center [1004, 257] width 548 height 216
click at [915, 284] on video at bounding box center [1004, 257] width 548 height 216
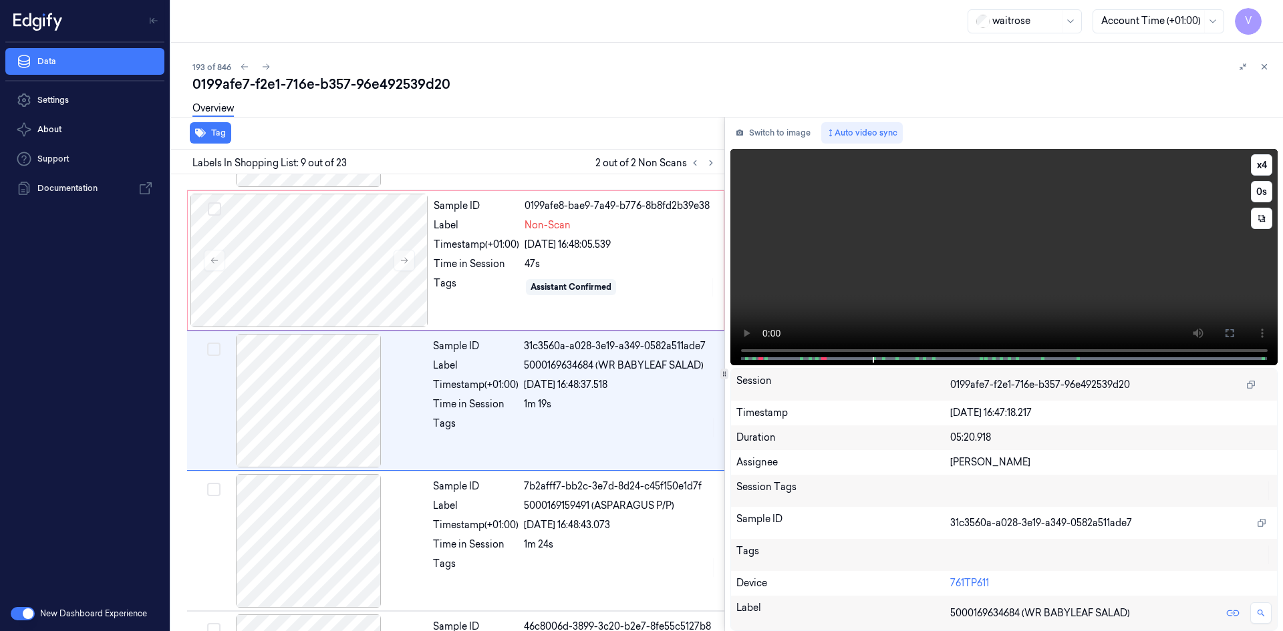
scroll to position [963, 0]
click at [911, 273] on video at bounding box center [1004, 257] width 548 height 216
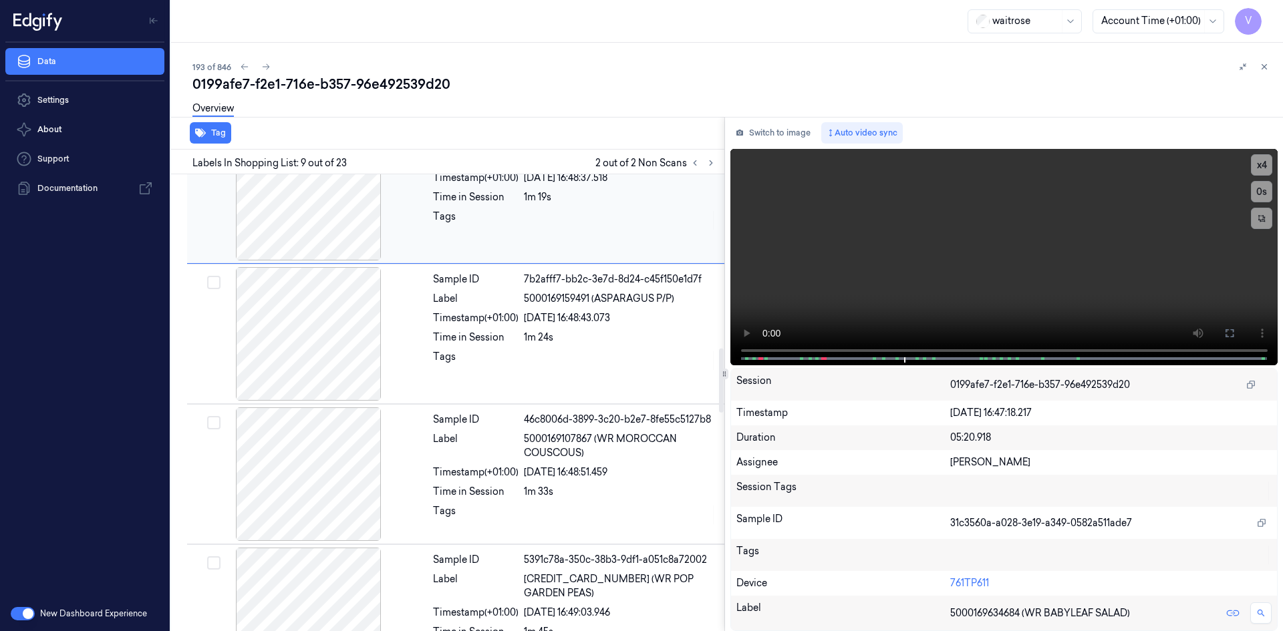
scroll to position [1231, 0]
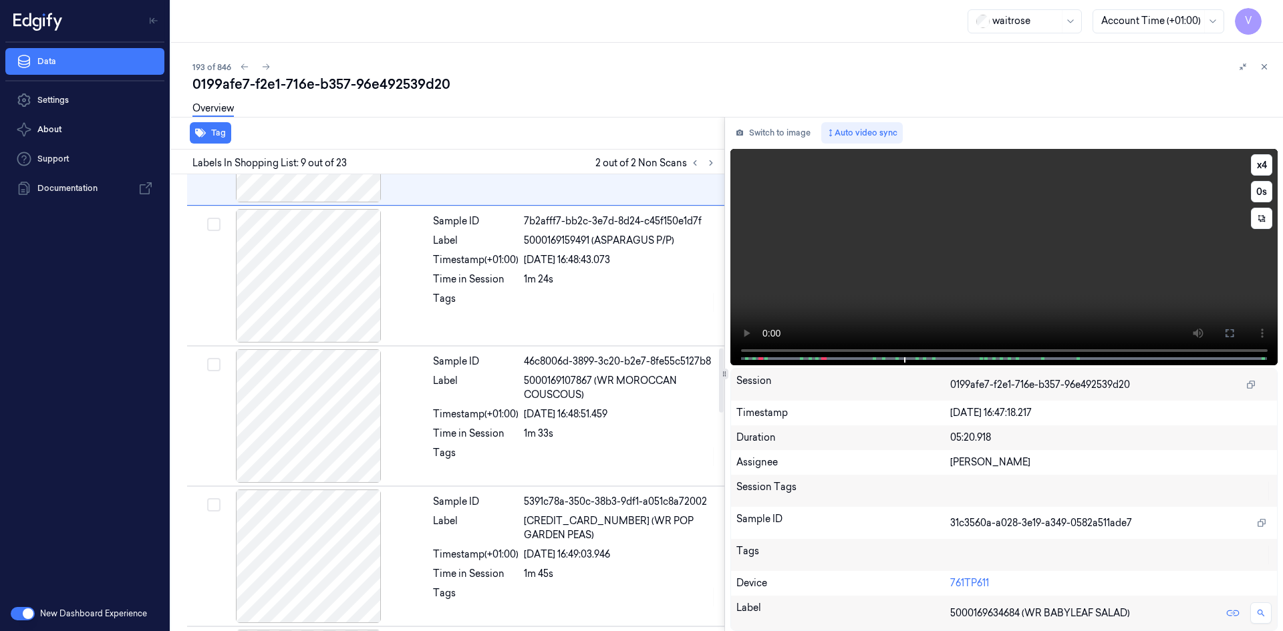
click at [871, 249] on video at bounding box center [1004, 257] width 548 height 216
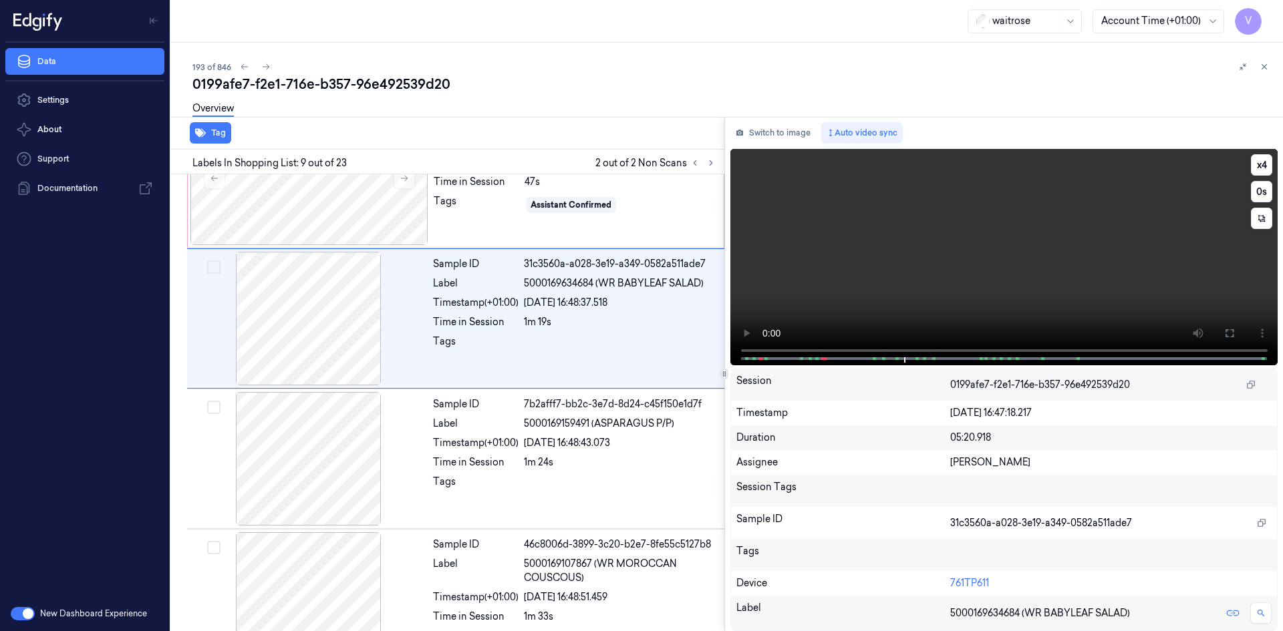
scroll to position [963, 0]
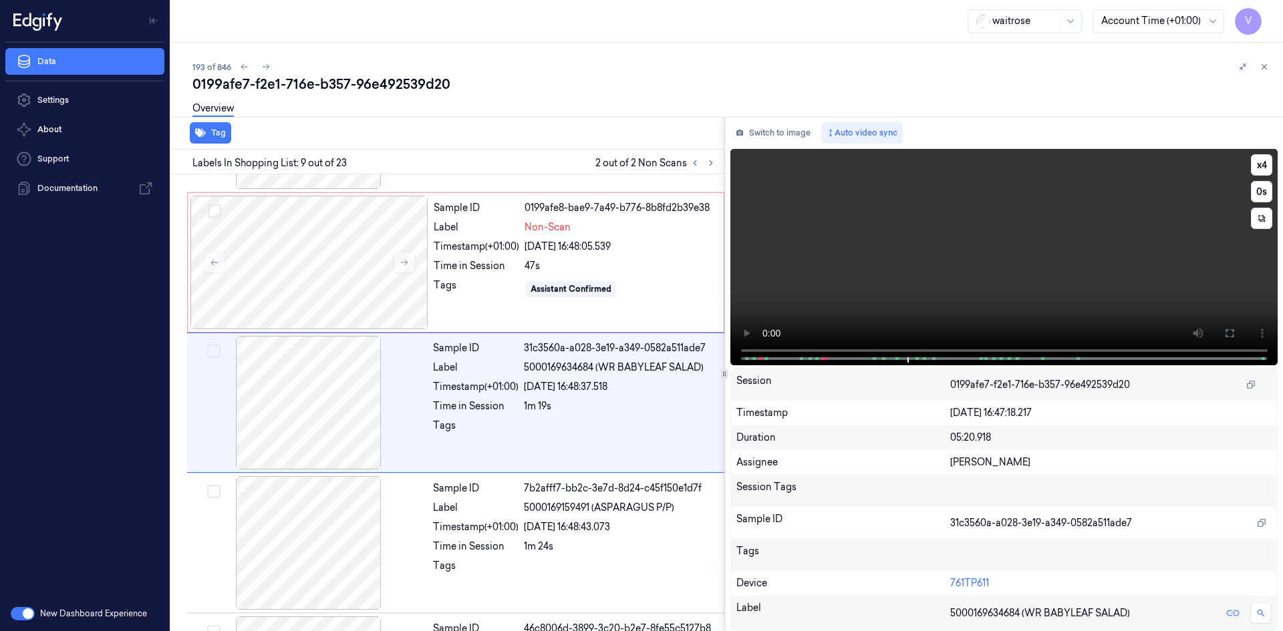
click at [894, 253] on video at bounding box center [1004, 257] width 548 height 216
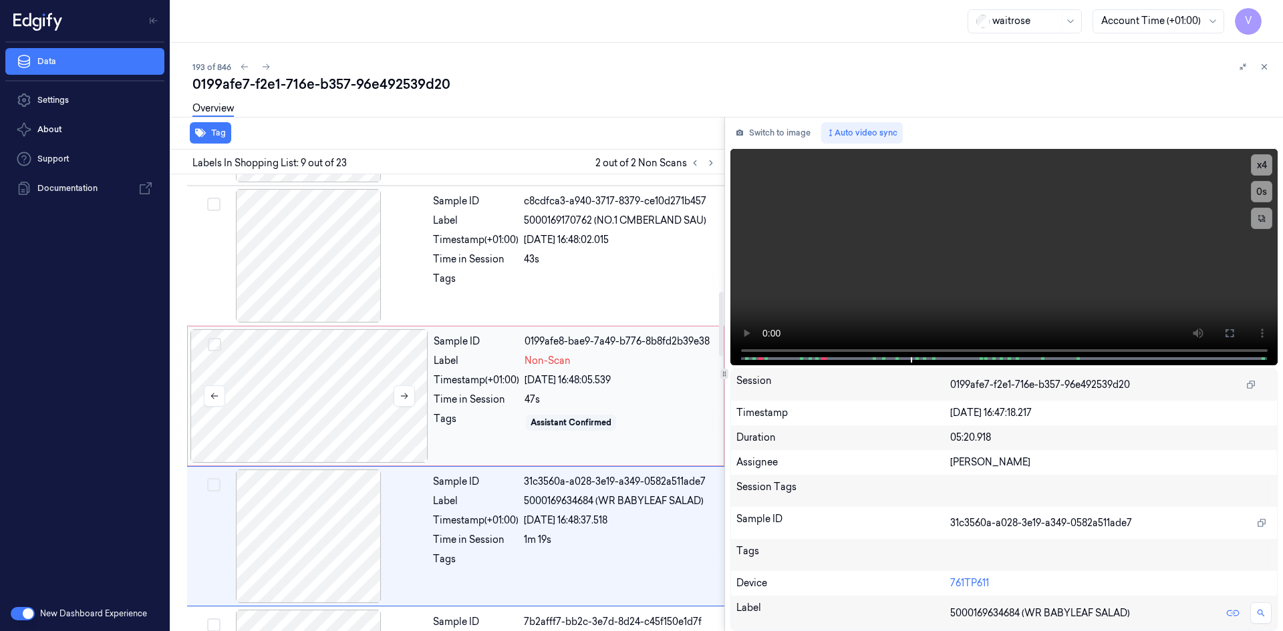
click at [362, 372] on div at bounding box center [309, 396] width 238 height 134
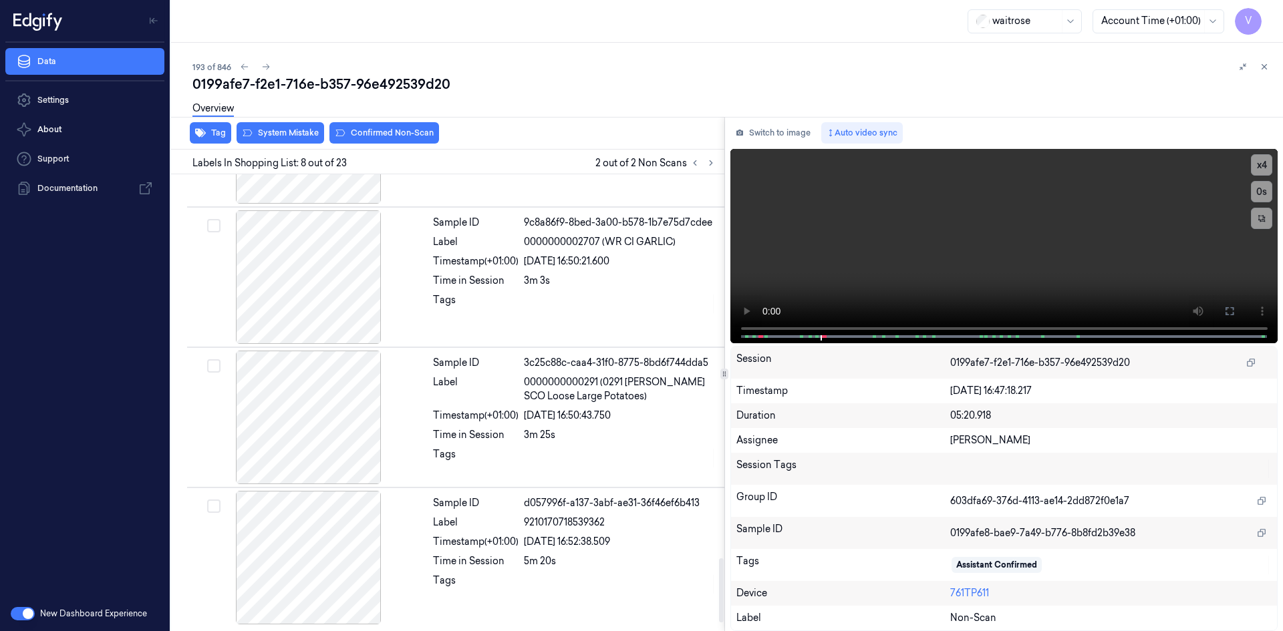
scroll to position [2774, 0]
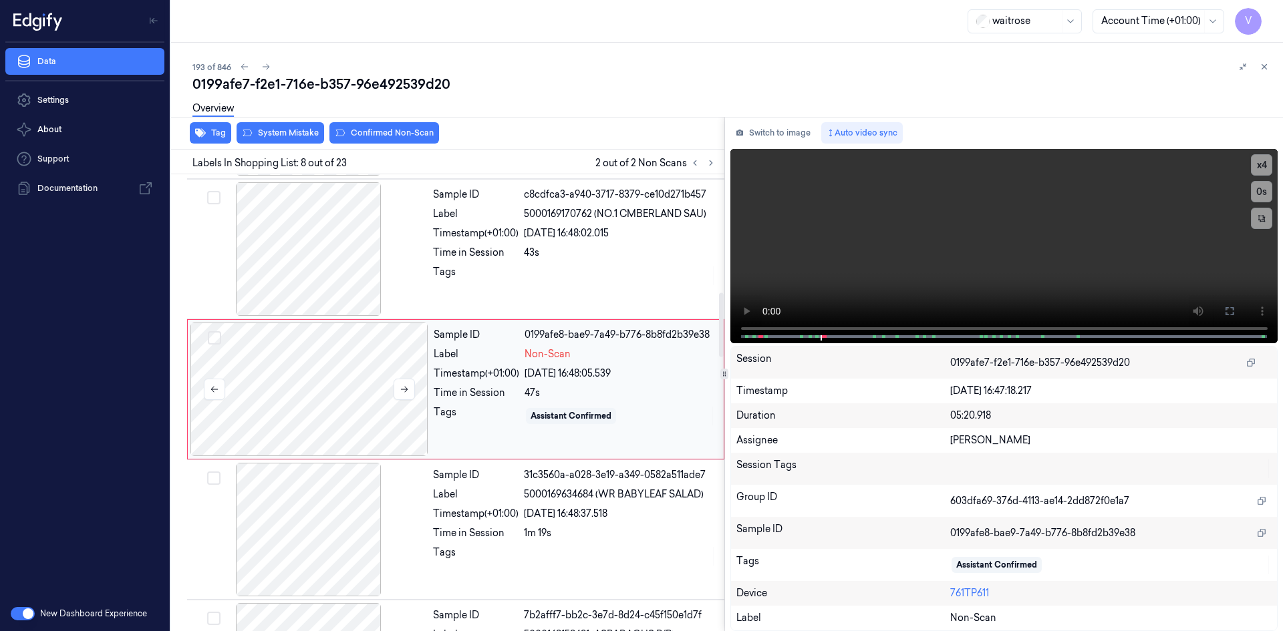
click at [345, 402] on div at bounding box center [309, 390] width 238 height 134
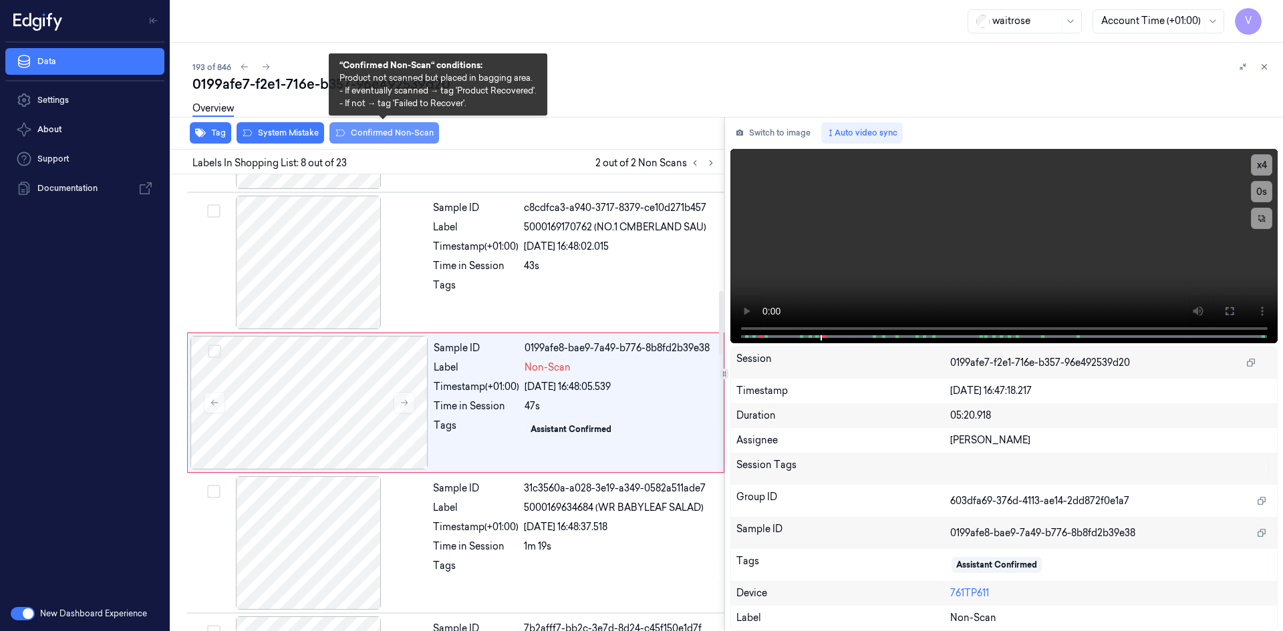
click at [403, 130] on button "Confirmed Non-Scan" at bounding box center [384, 132] width 110 height 21
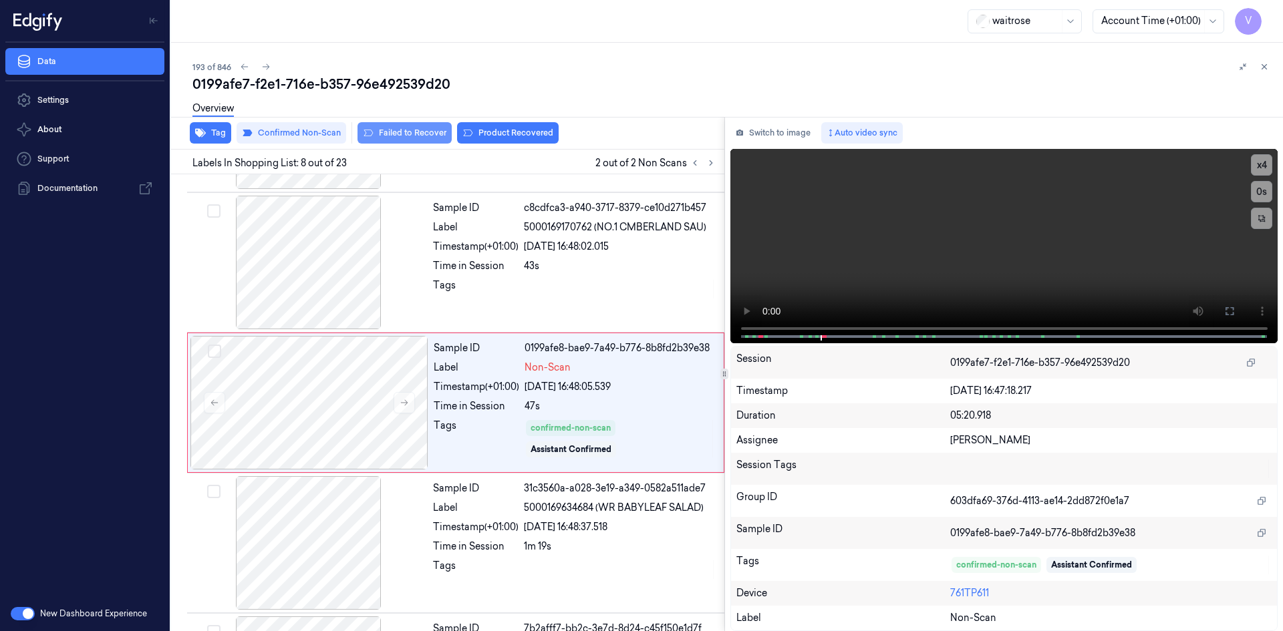
click at [409, 133] on button "Failed to Recover" at bounding box center [404, 132] width 94 height 21
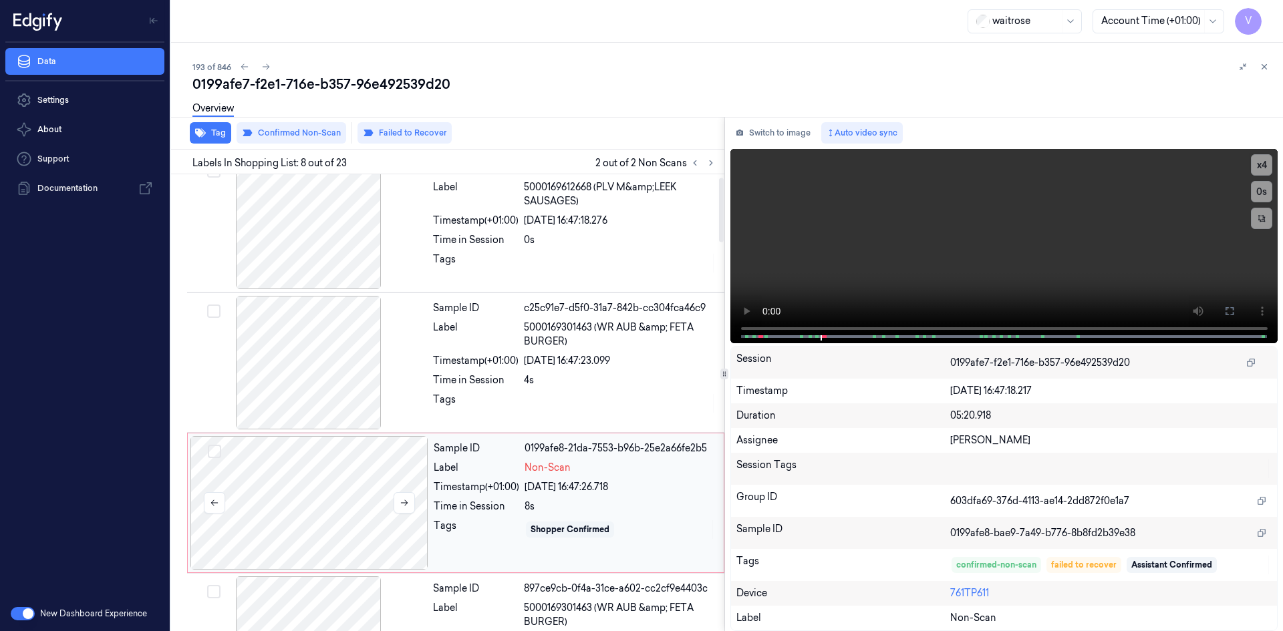
click at [331, 482] on div at bounding box center [309, 503] width 238 height 134
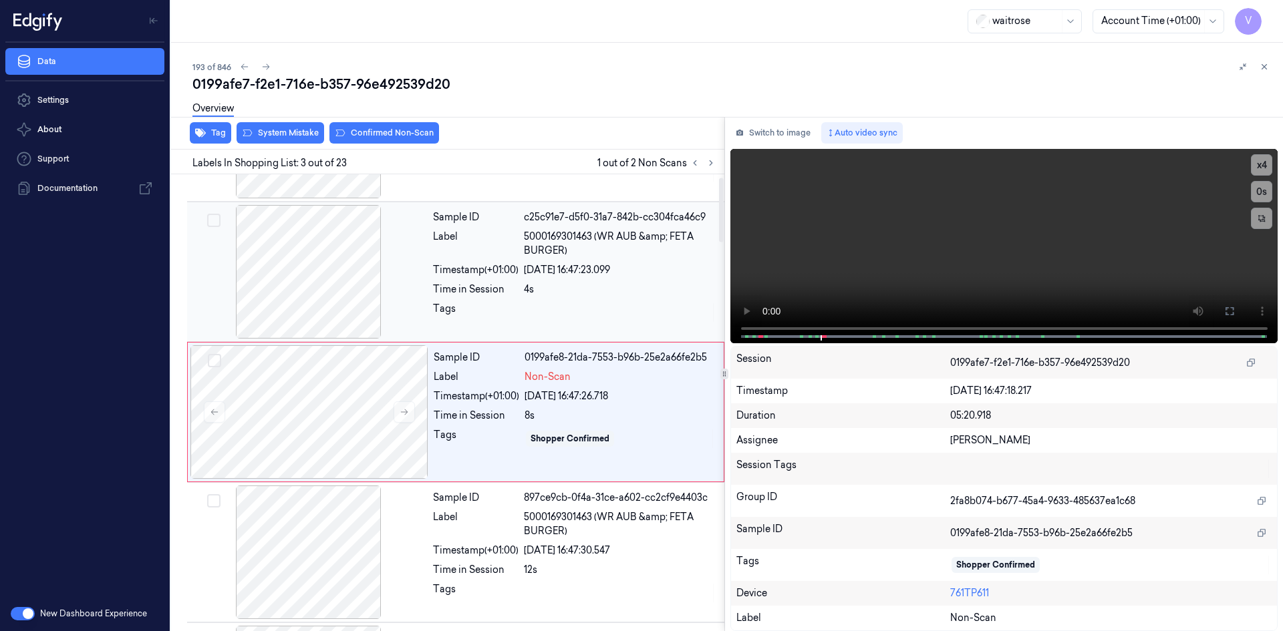
scroll to position [122, 0]
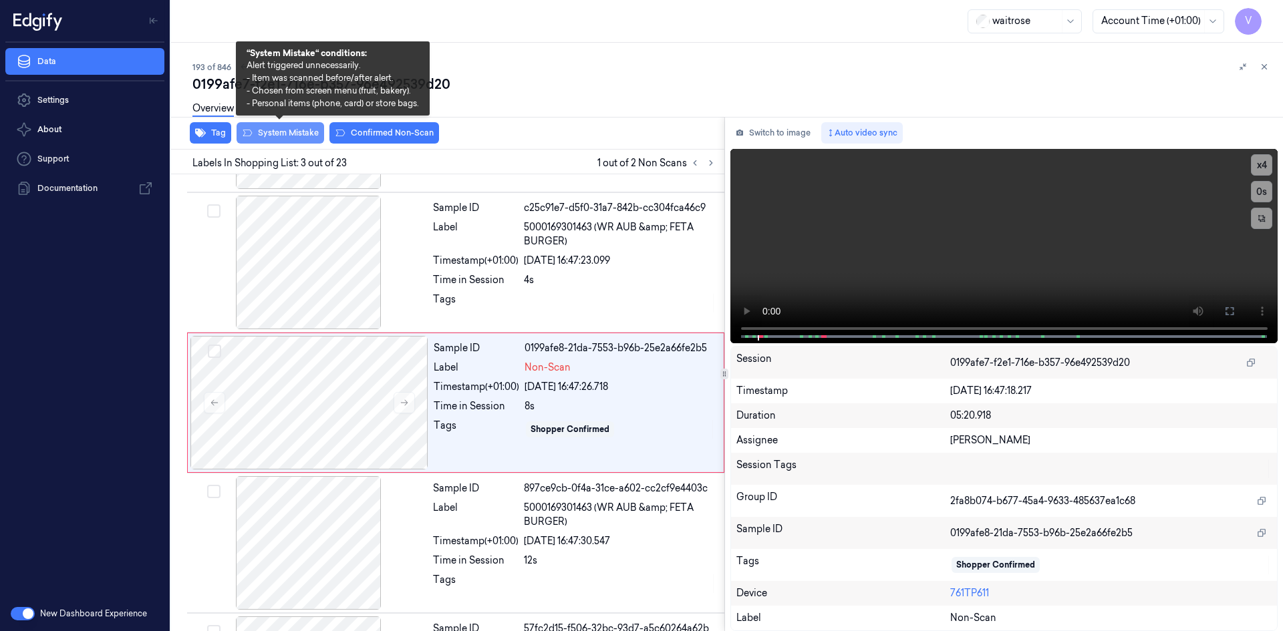
click at [275, 131] on button "System Mistake" at bounding box center [280, 132] width 88 height 21
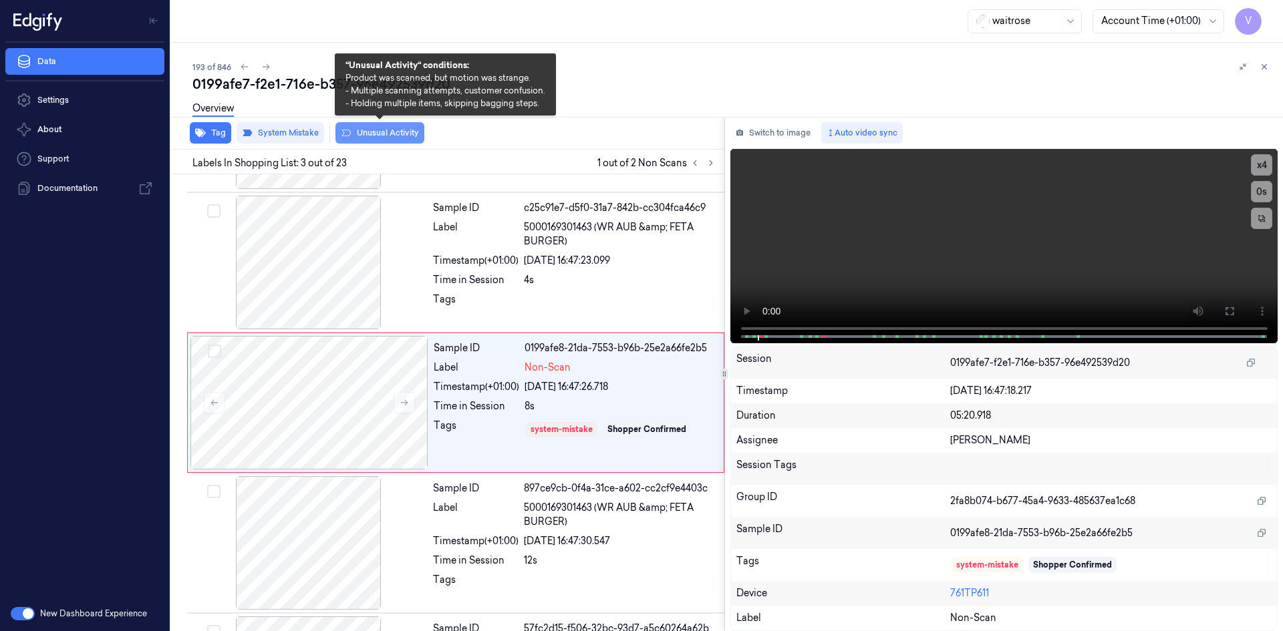
click at [381, 134] on button "Unusual Activity" at bounding box center [379, 132] width 89 height 21
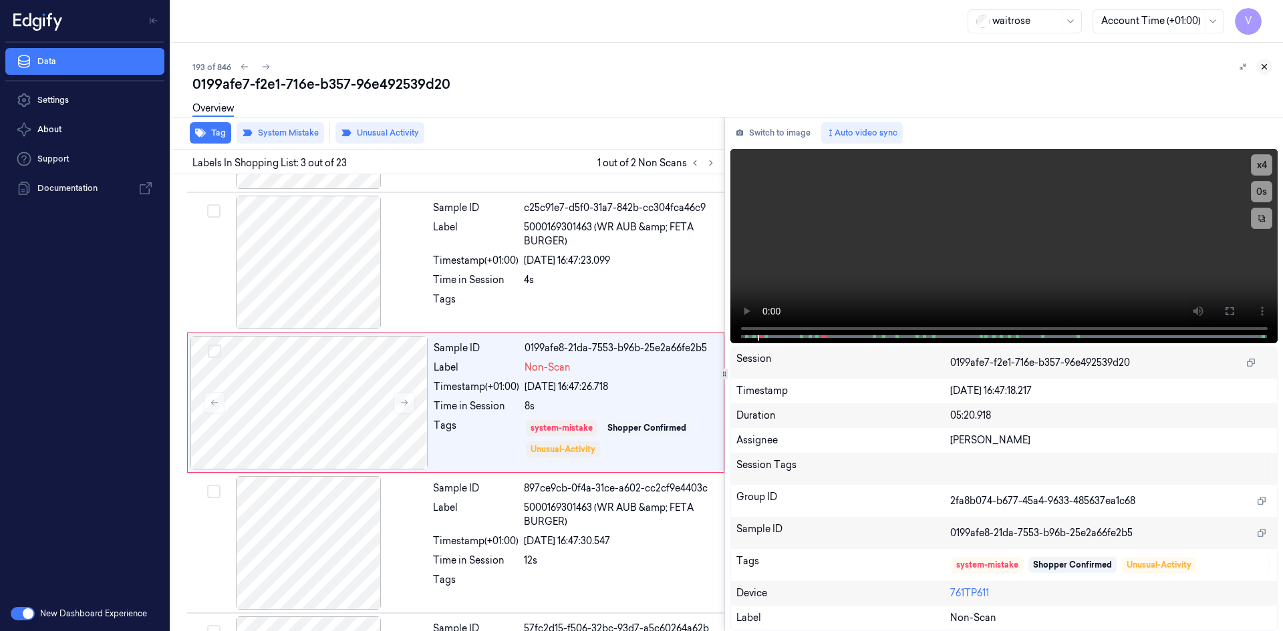
click at [1268, 67] on icon at bounding box center [1263, 66] width 9 height 9
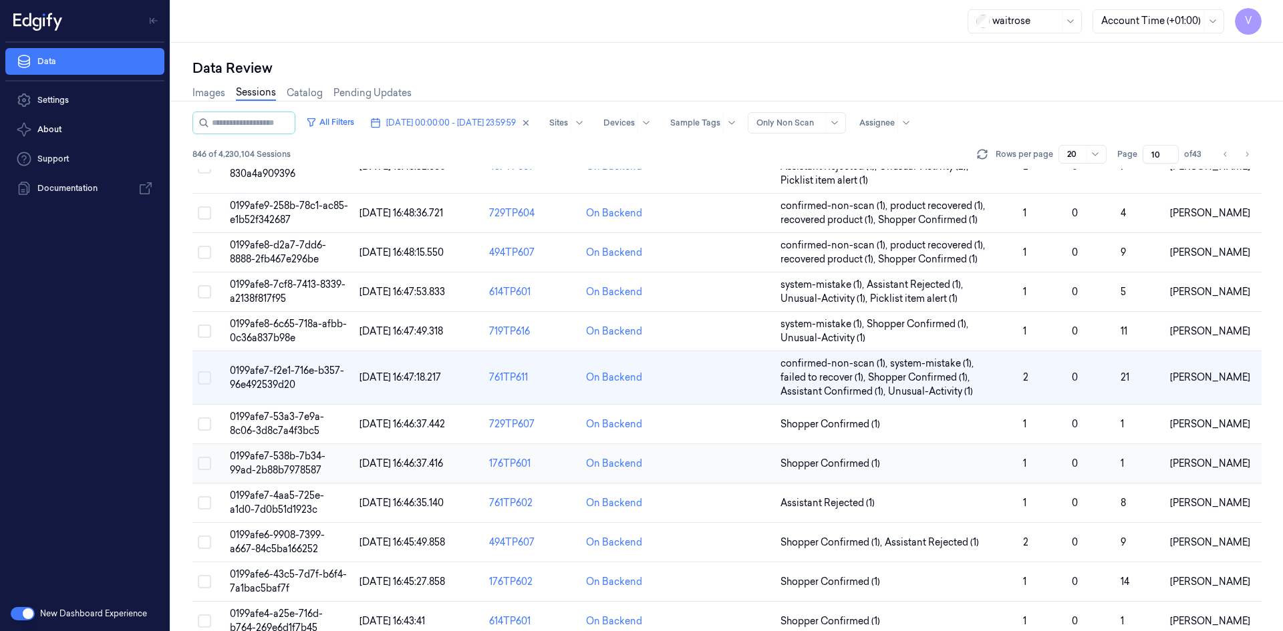
scroll to position [393, 0]
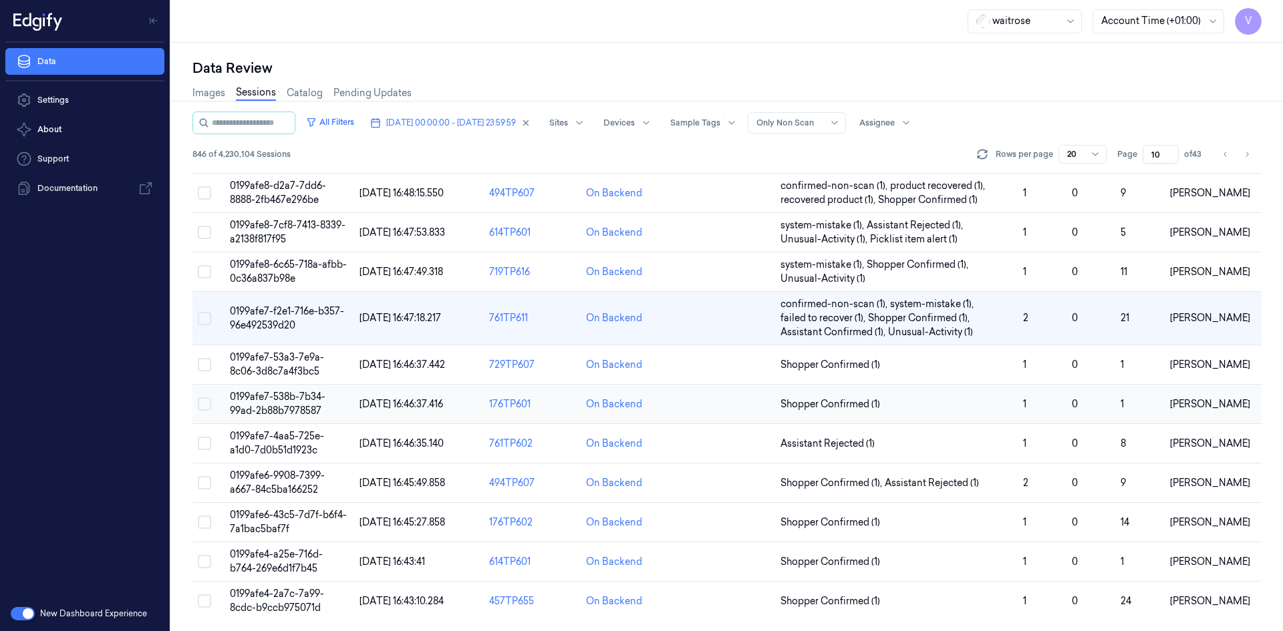
click at [287, 411] on span "0199afe7-538b-7b34-99ad-2b88b7978587" at bounding box center [278, 404] width 96 height 26
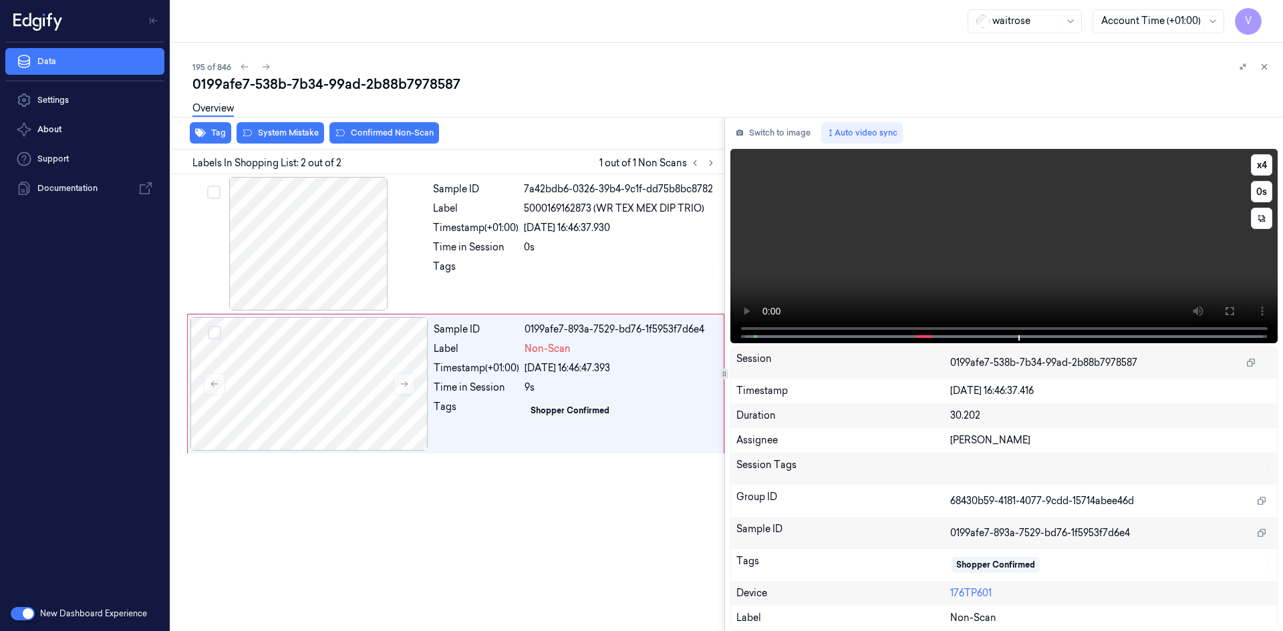
click at [959, 213] on video at bounding box center [1004, 246] width 548 height 194
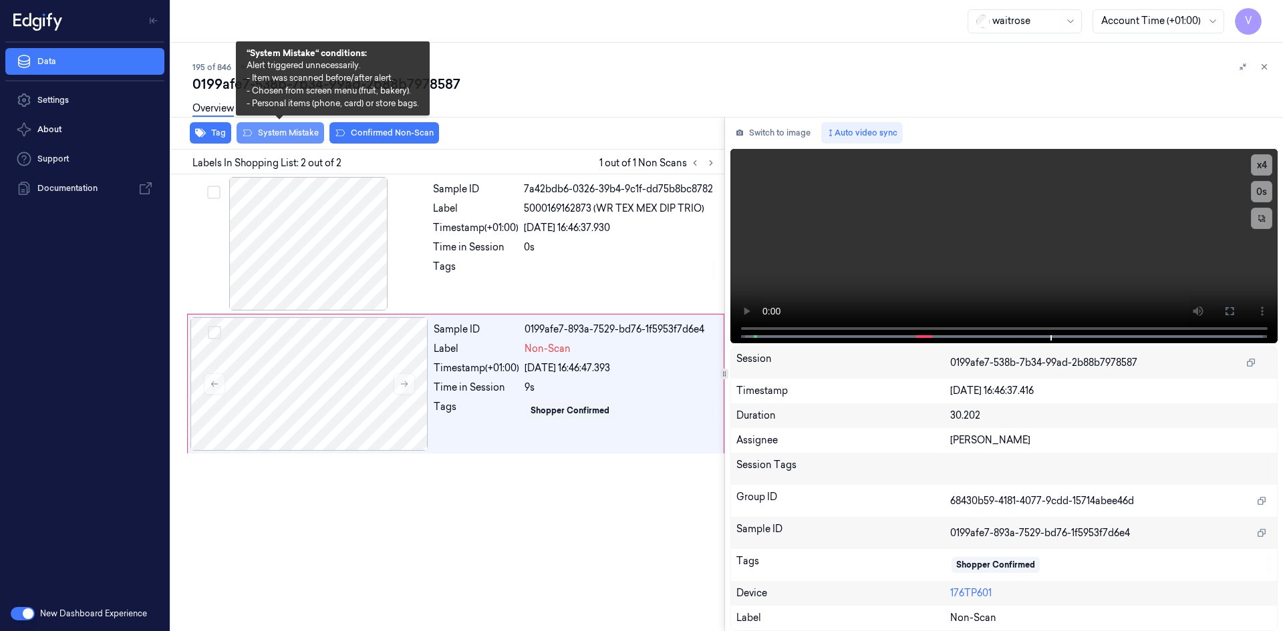
click at [301, 130] on button "System Mistake" at bounding box center [280, 132] width 88 height 21
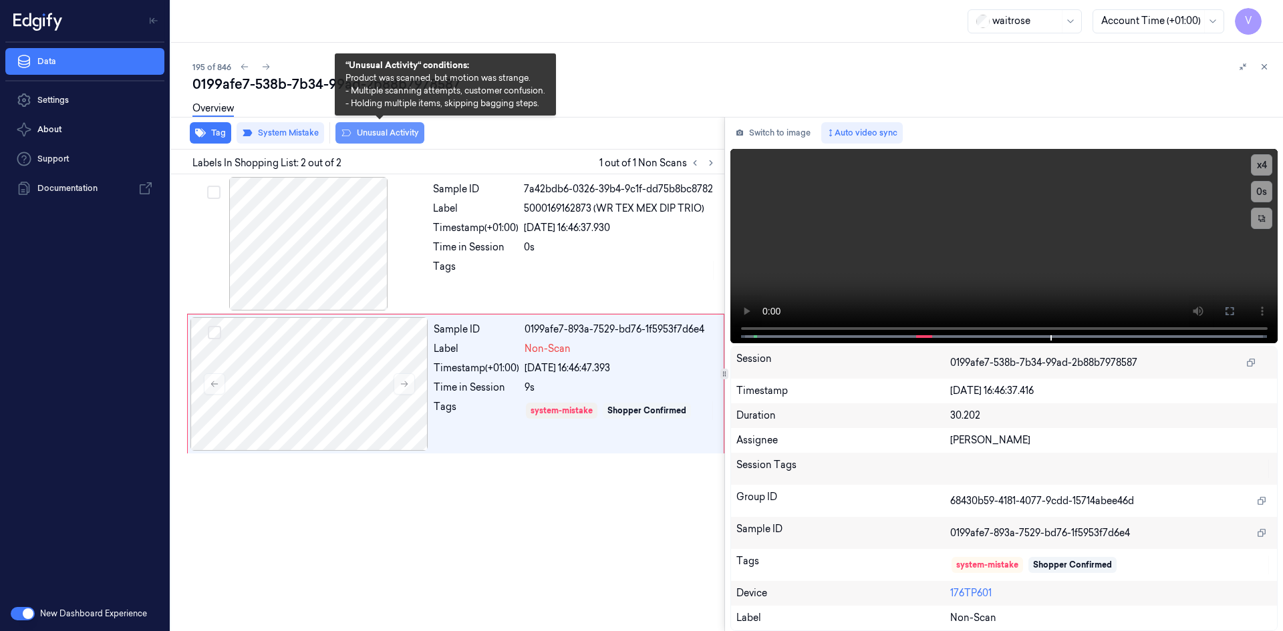
click at [390, 132] on button "Unusual Activity" at bounding box center [379, 132] width 89 height 21
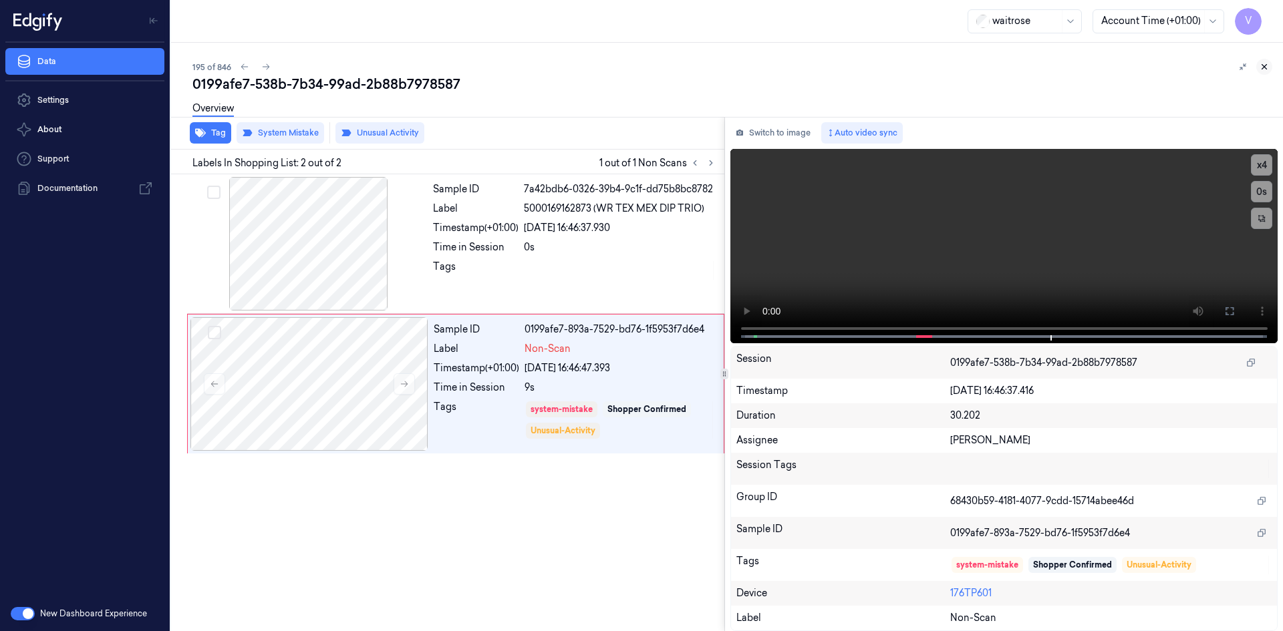
click at [1265, 67] on icon at bounding box center [1263, 66] width 9 height 9
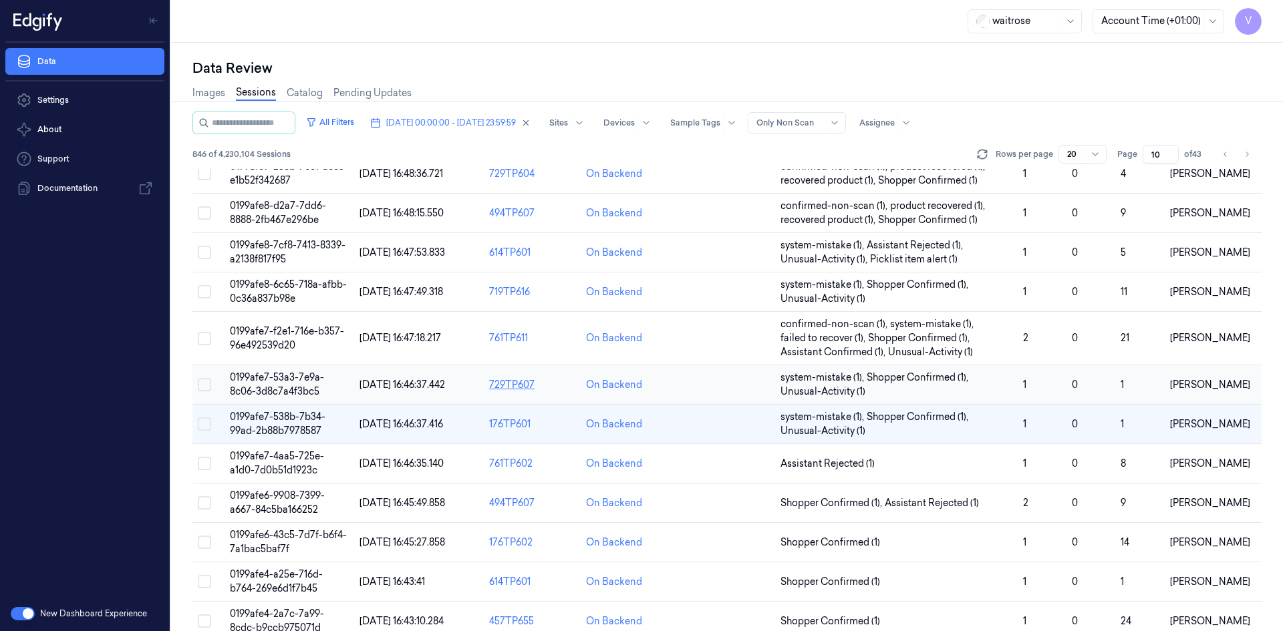
scroll to position [393, 0]
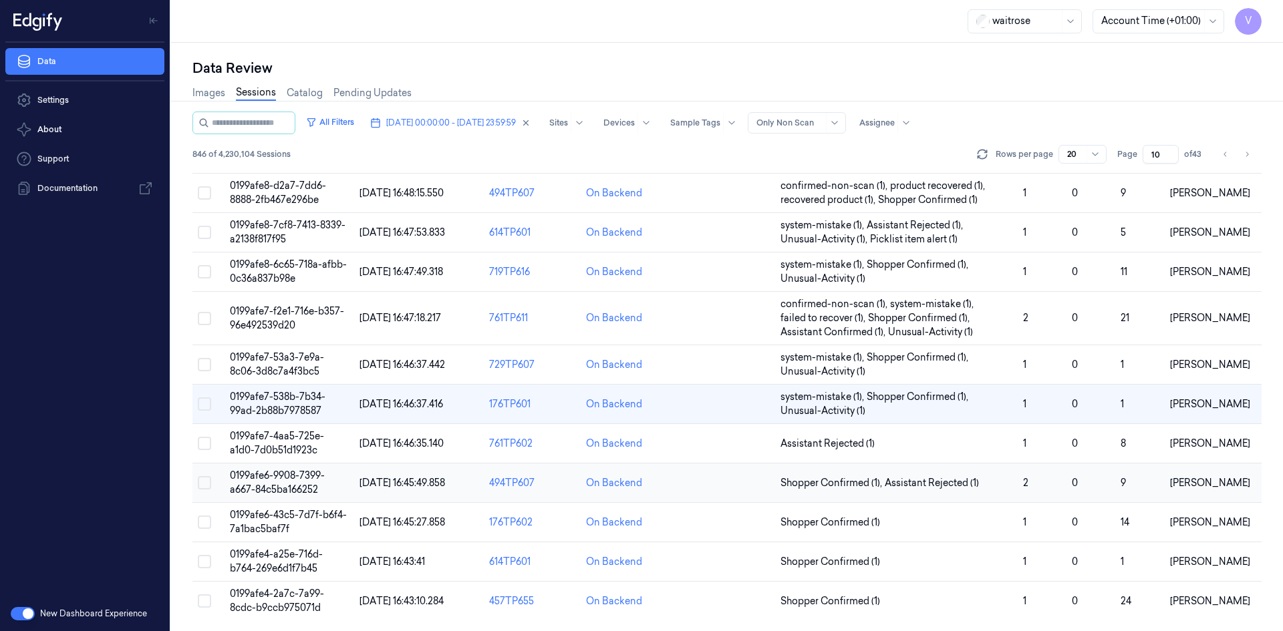
click at [287, 487] on span "0199afe6-9908-7399-a667-84c5ba166252" at bounding box center [277, 483] width 95 height 26
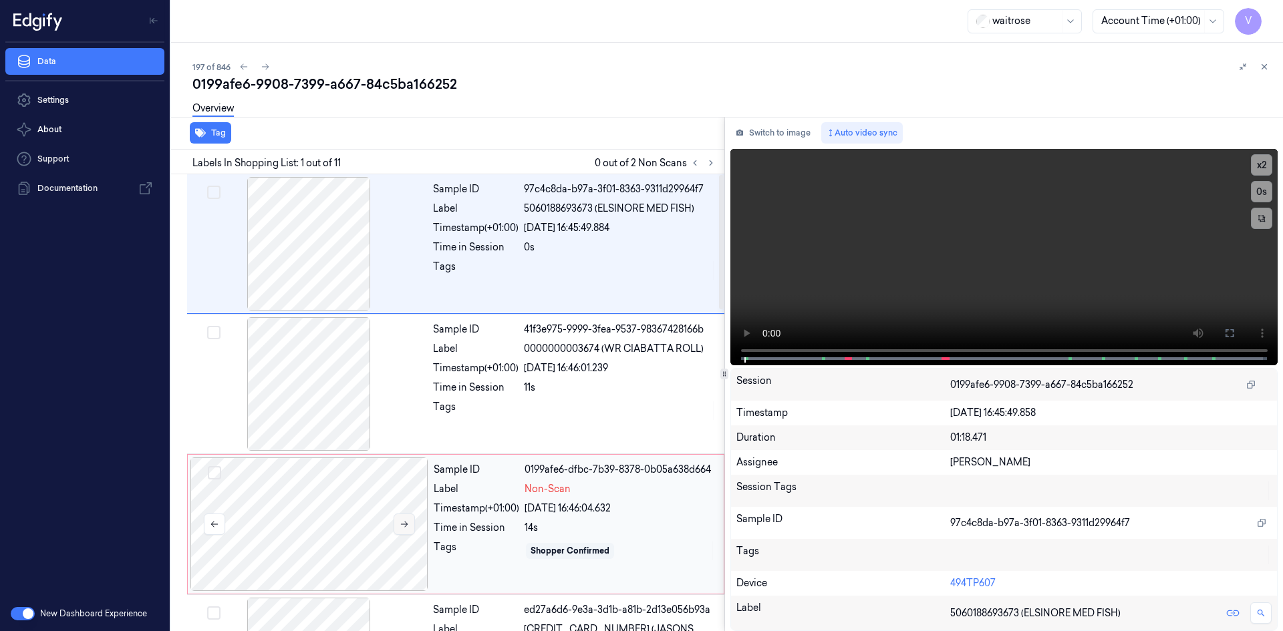
click at [400, 522] on icon at bounding box center [403, 524] width 9 height 9
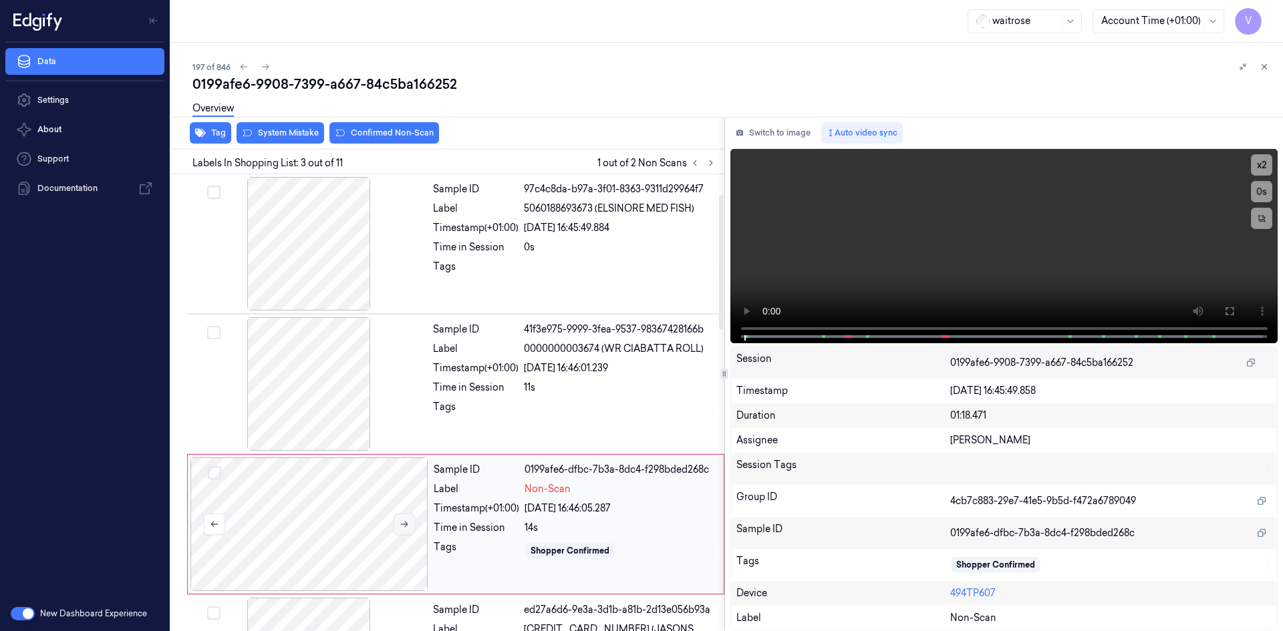
scroll to position [122, 0]
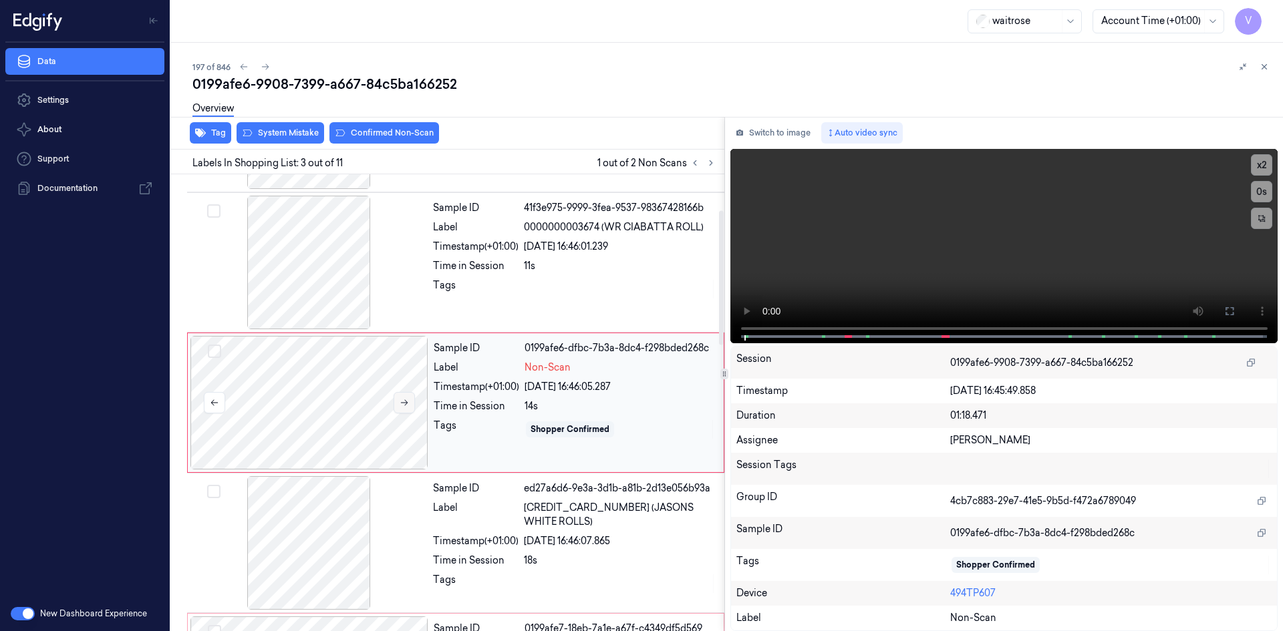
click at [404, 400] on icon at bounding box center [403, 402] width 9 height 9
click at [1267, 157] on button "x 2" at bounding box center [1261, 164] width 21 height 21
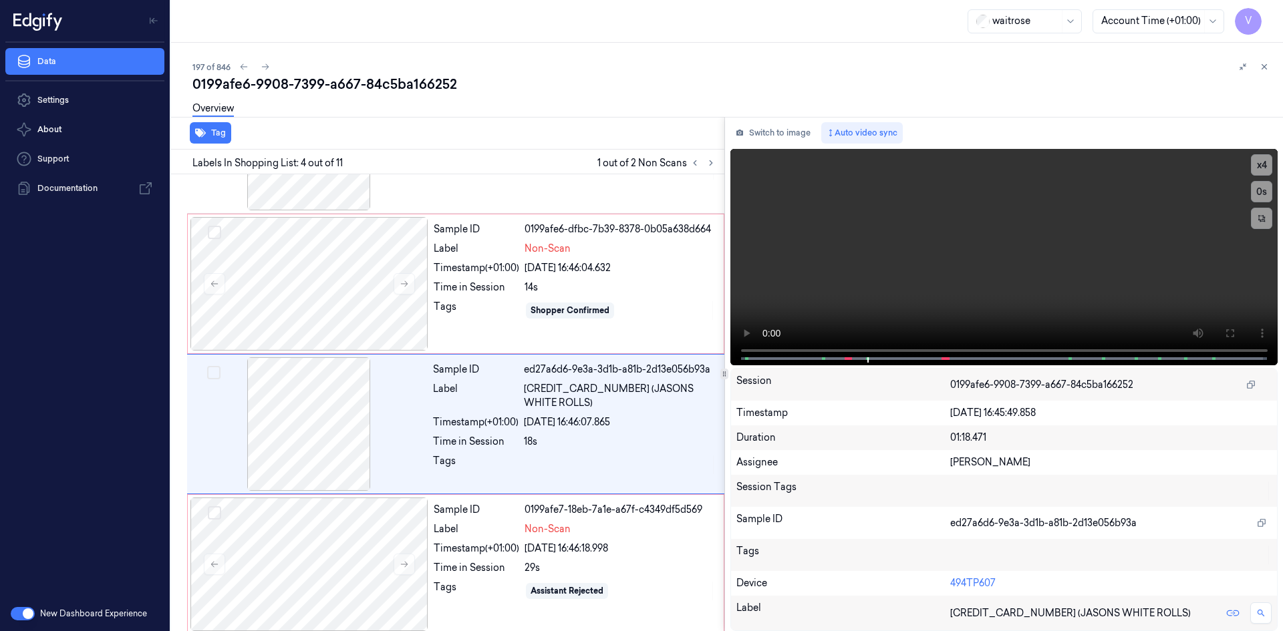
scroll to position [262, 0]
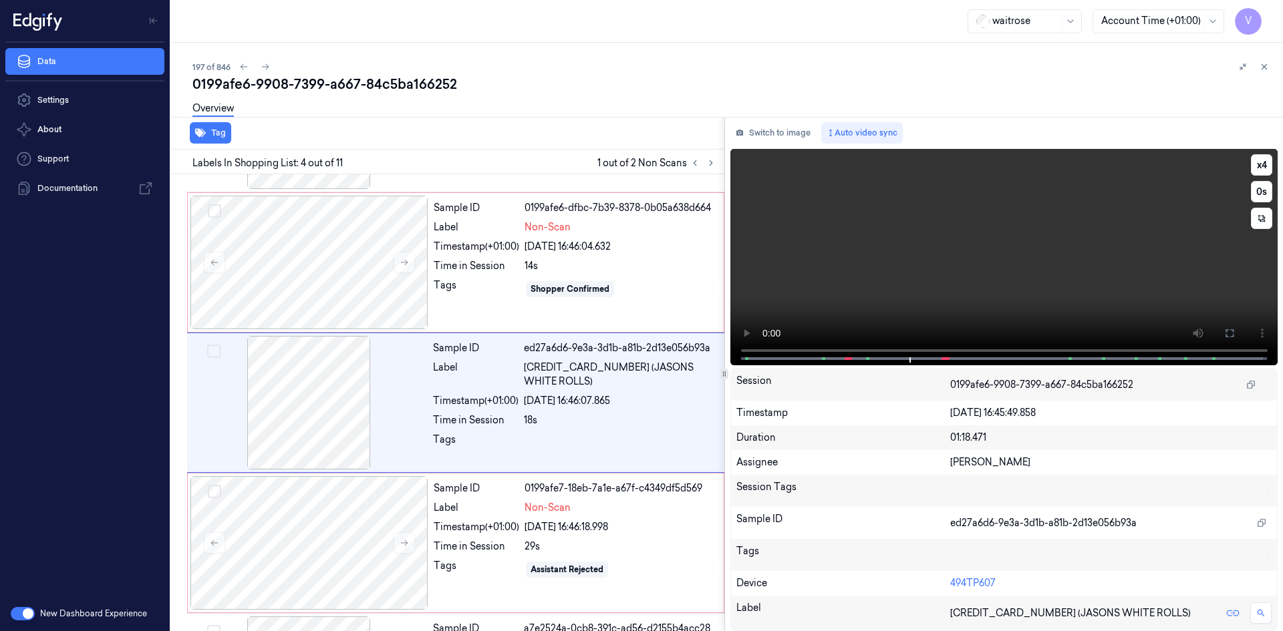
click at [946, 305] on video at bounding box center [1004, 257] width 548 height 216
click at [907, 217] on video at bounding box center [1004, 257] width 548 height 216
click at [981, 263] on video at bounding box center [1004, 257] width 548 height 216
click at [968, 254] on video at bounding box center [1004, 257] width 548 height 216
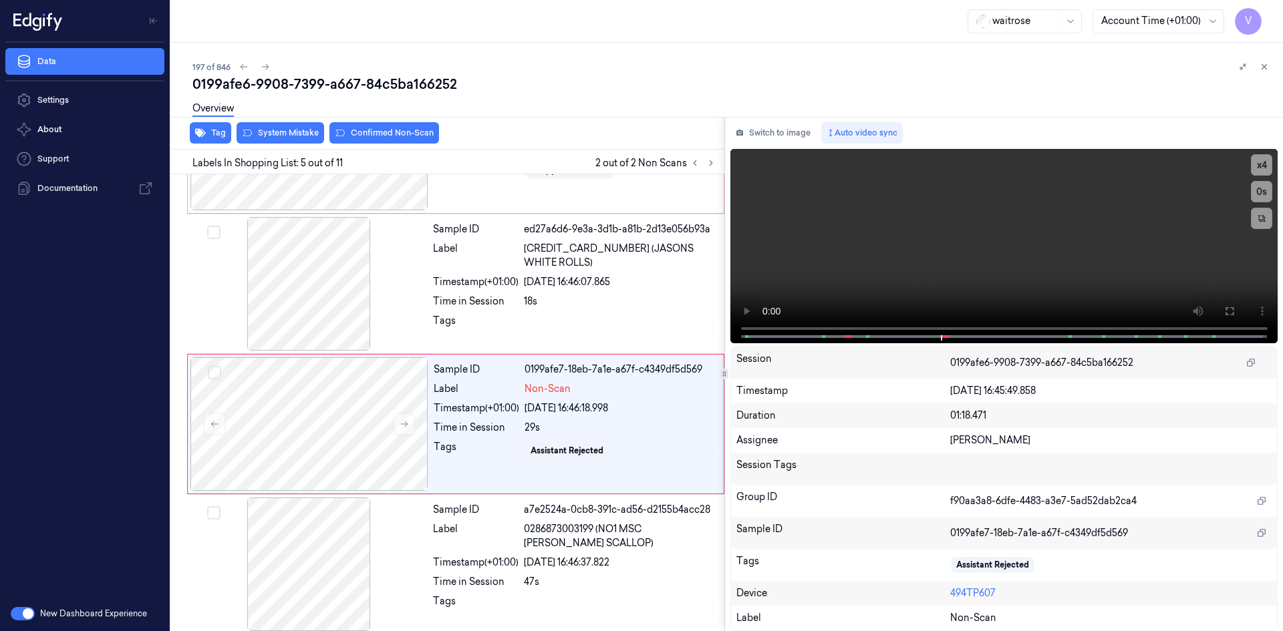
scroll to position [402, 0]
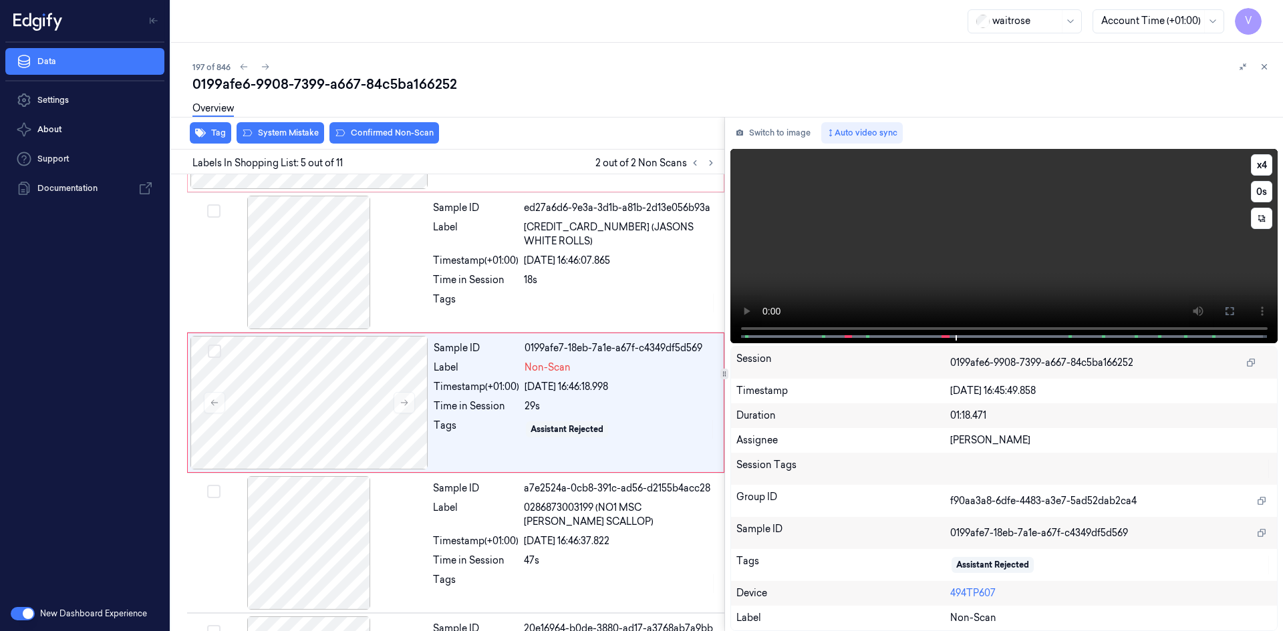
click at [953, 228] on video at bounding box center [1004, 246] width 548 height 194
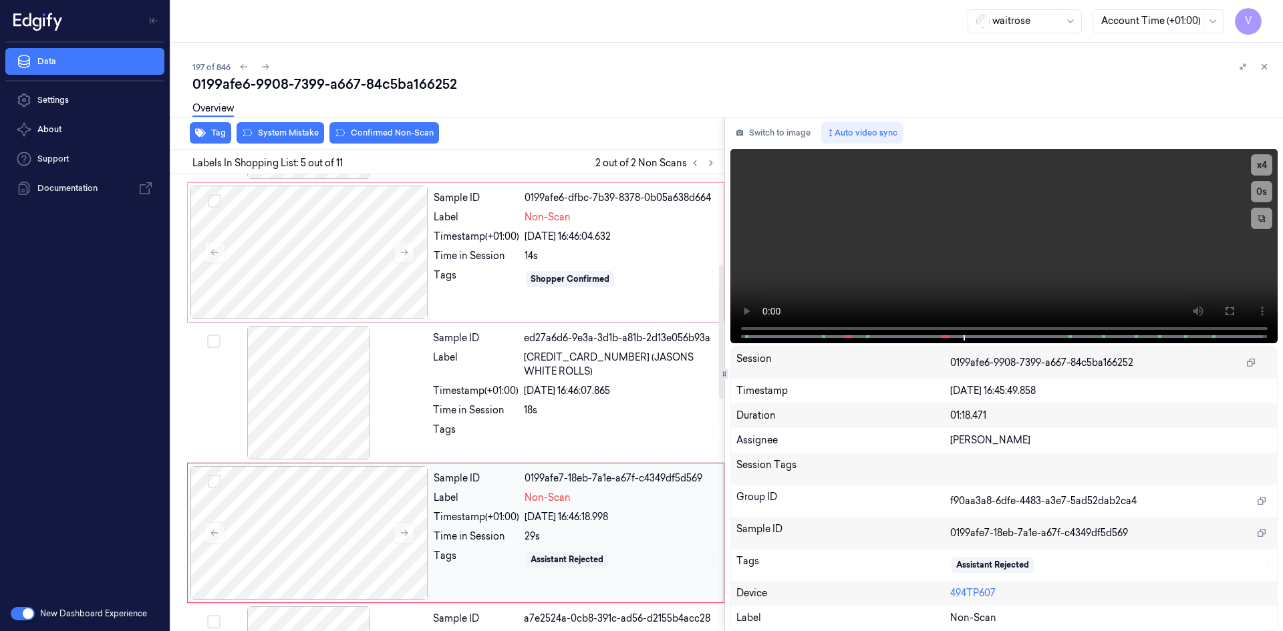
scroll to position [269, 0]
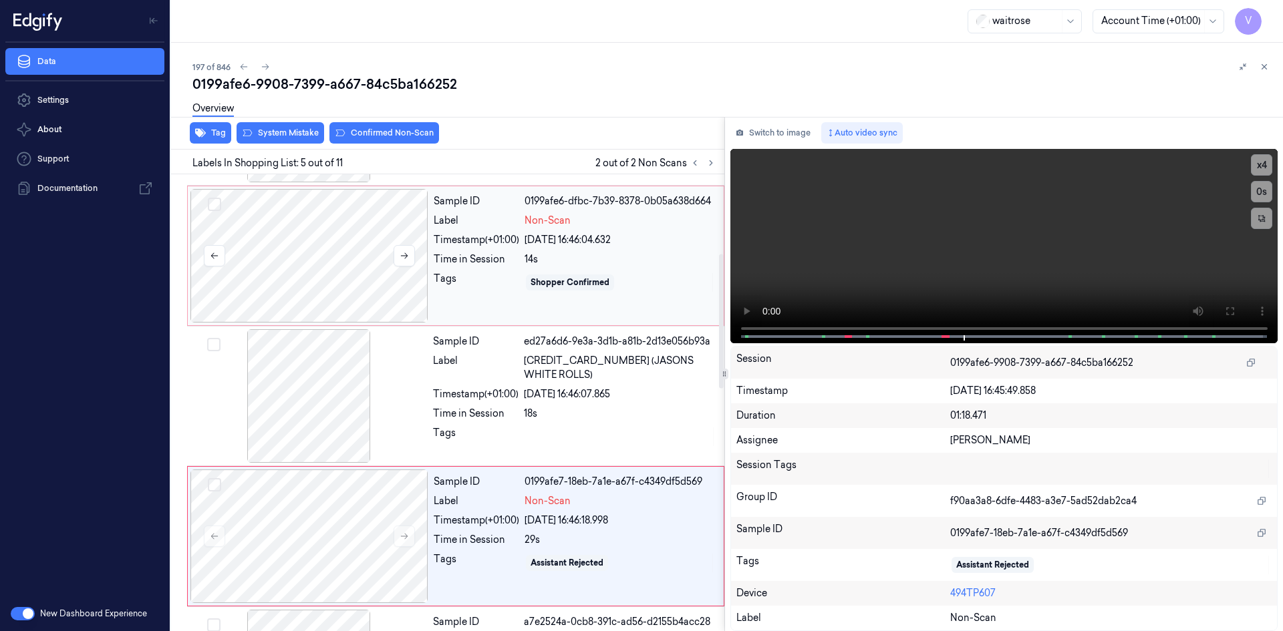
click at [335, 250] on div at bounding box center [309, 256] width 238 height 134
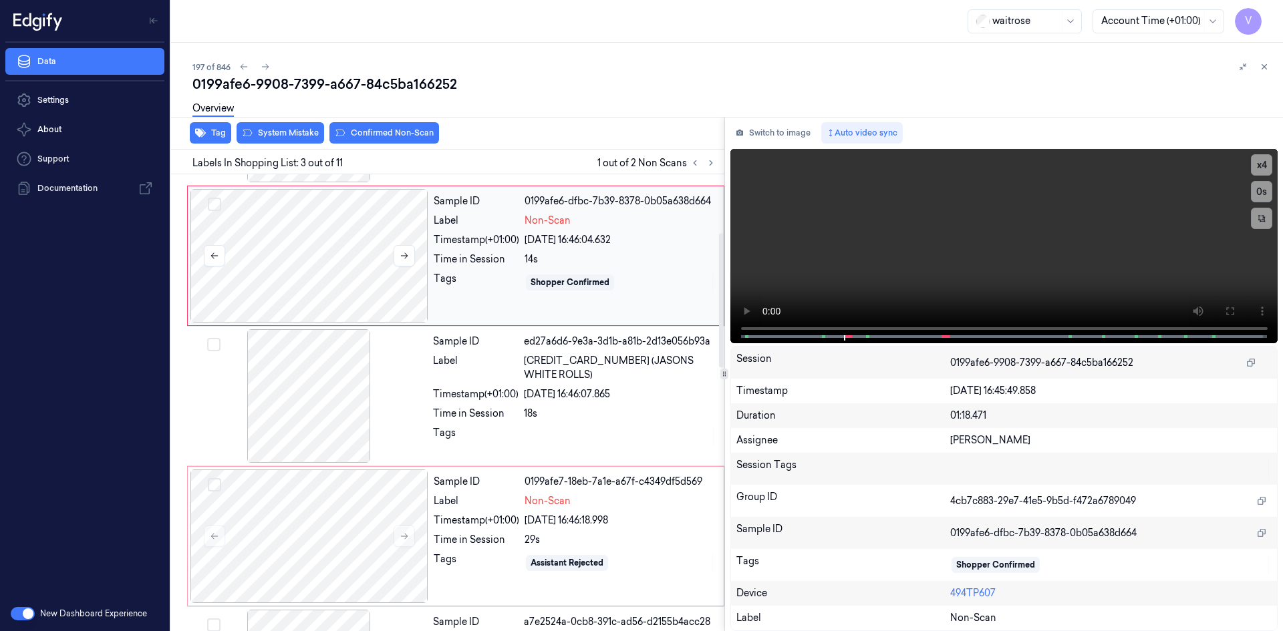
scroll to position [122, 0]
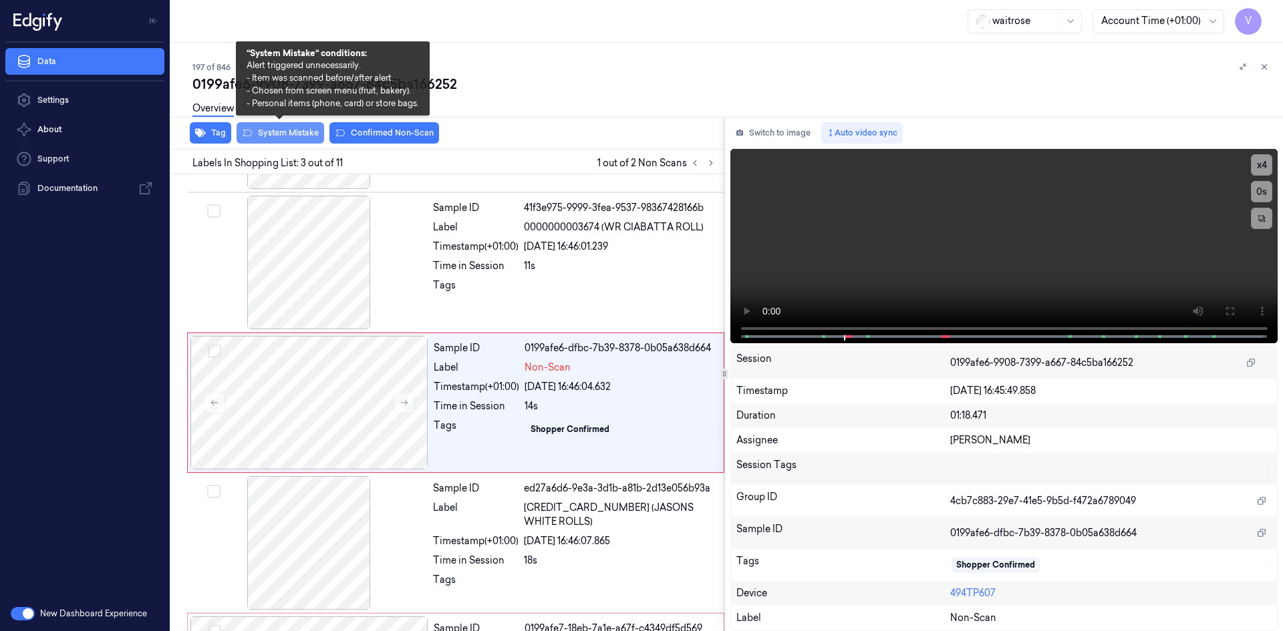
click at [288, 129] on button "System Mistake" at bounding box center [280, 132] width 88 height 21
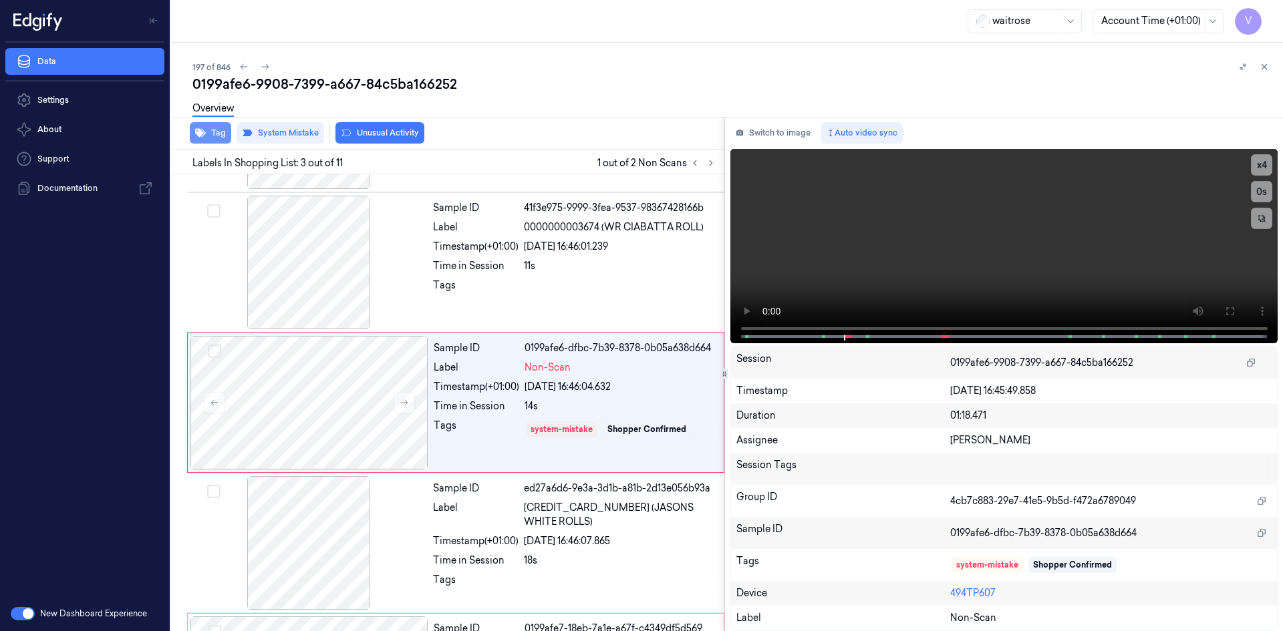
click at [213, 131] on button "Tag" at bounding box center [210, 132] width 41 height 21
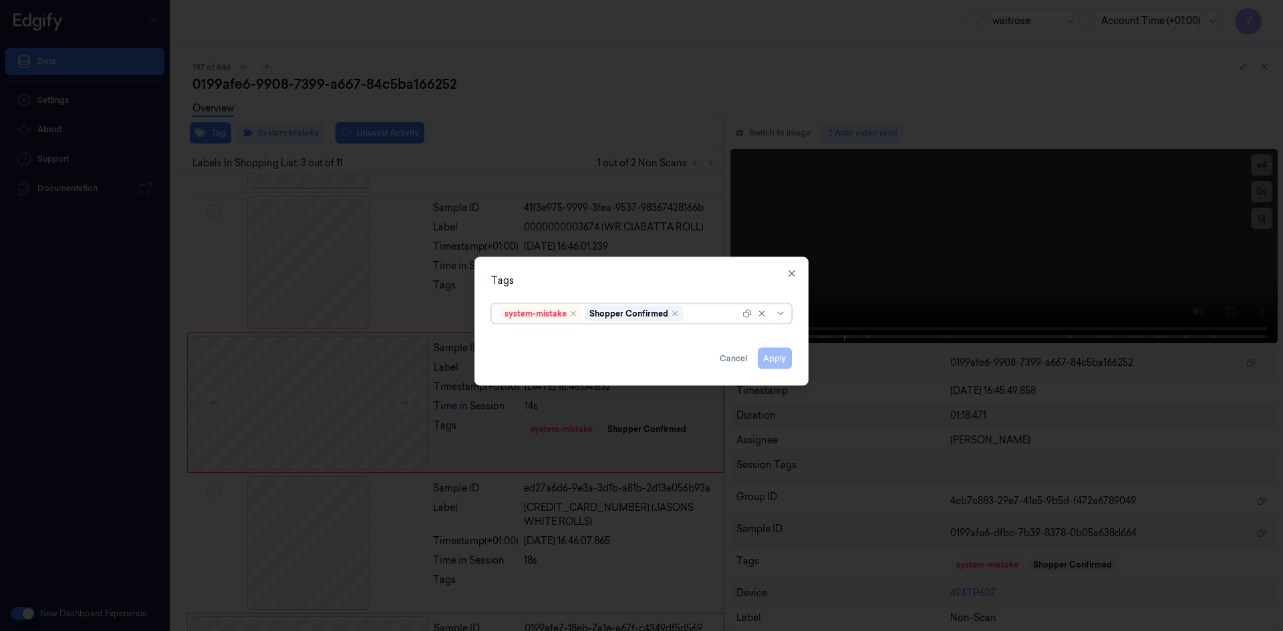
click at [705, 324] on div "options system-mistake,Shopper Confirmed, selected. Select is focused ,type to …" at bounding box center [641, 312] width 322 height 28
click at [703, 320] on div at bounding box center [717, 314] width 63 height 14
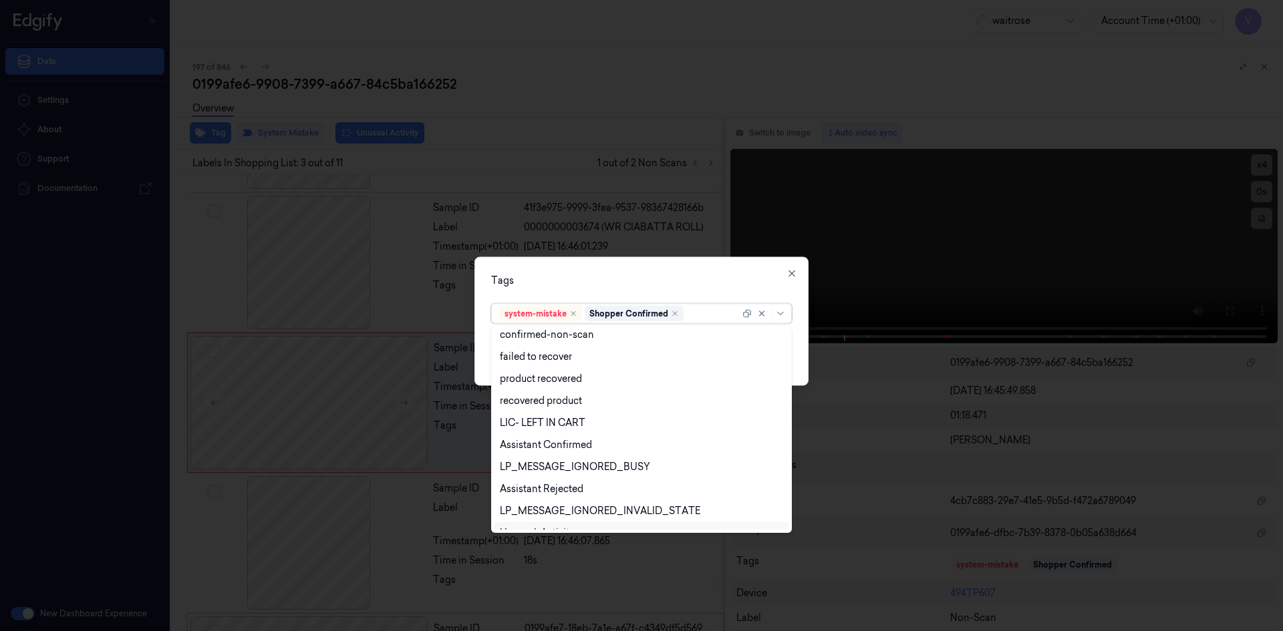
scroll to position [196, 0]
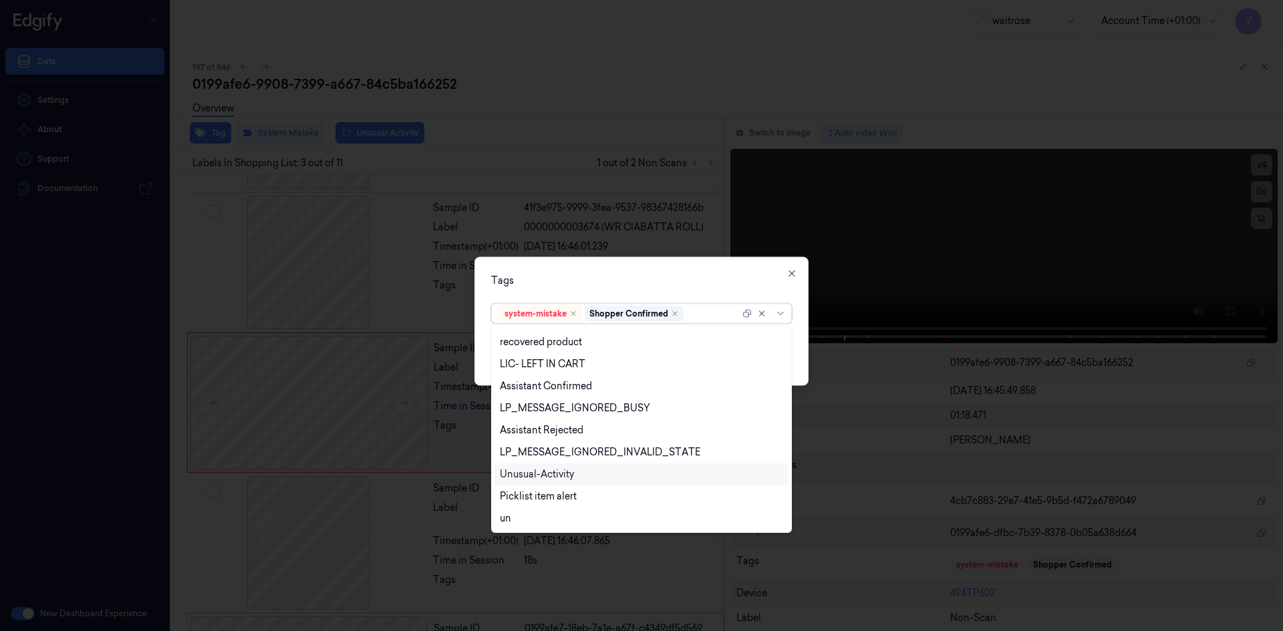
click at [569, 478] on div "Unusual-Activity" at bounding box center [537, 475] width 74 height 14
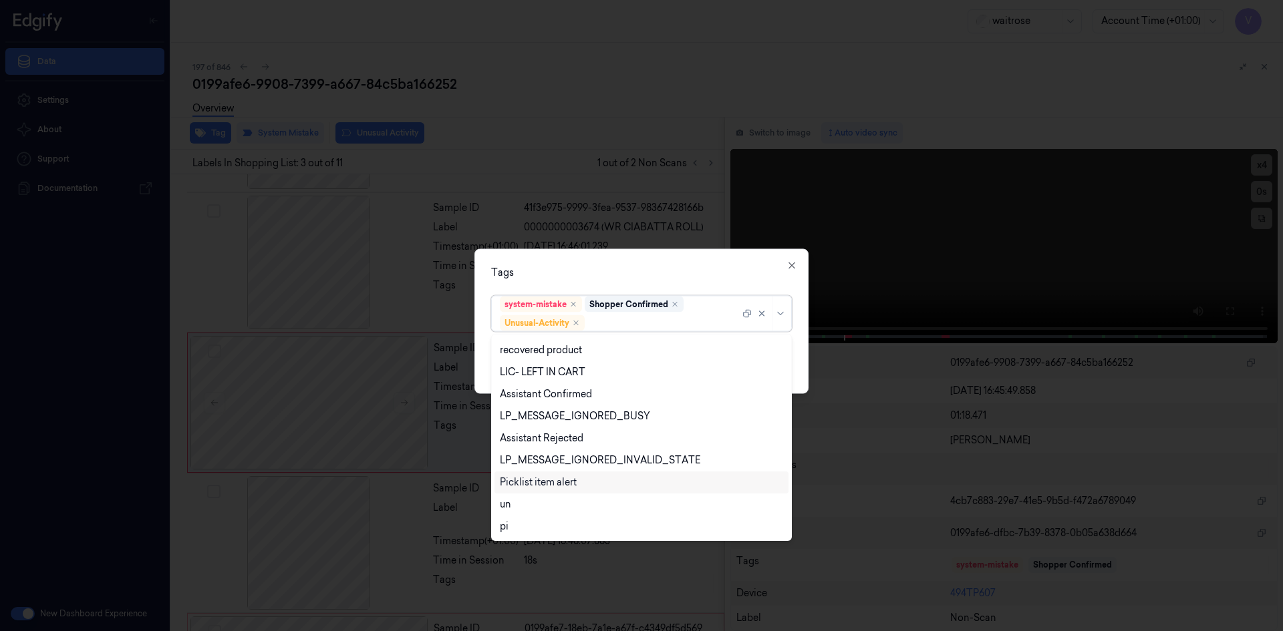
click at [563, 482] on div "Picklist item alert" at bounding box center [538, 483] width 77 height 14
click at [653, 278] on div "Tags" at bounding box center [641, 272] width 301 height 14
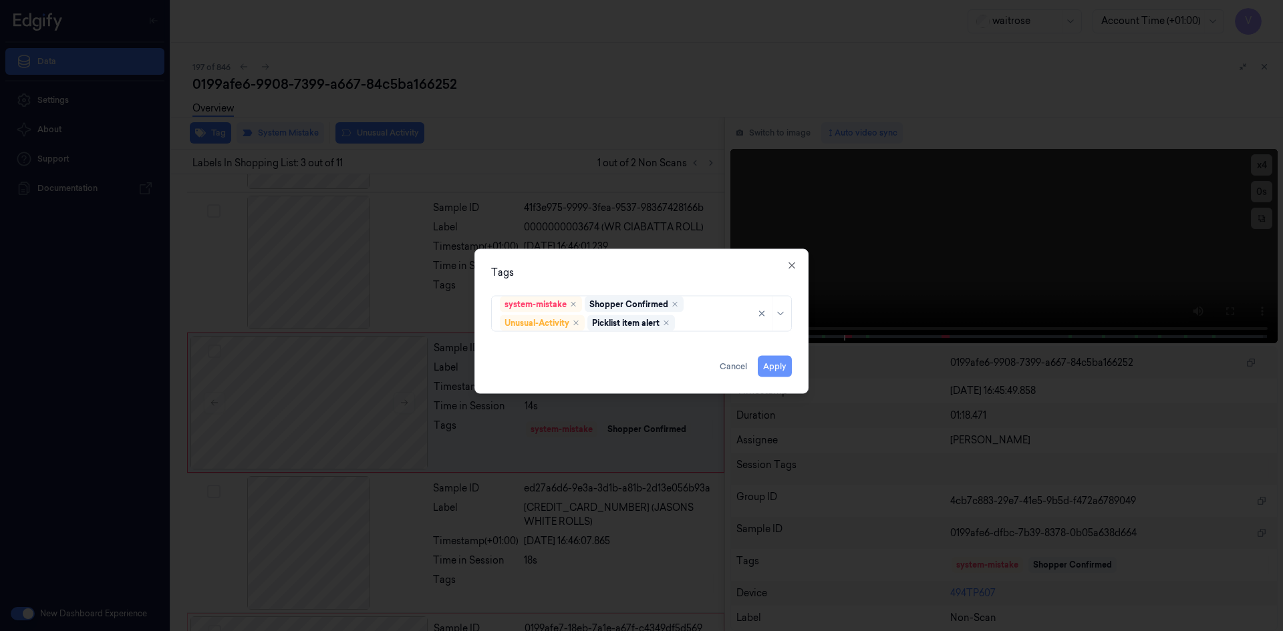
click at [769, 362] on button "Apply" at bounding box center [775, 365] width 34 height 21
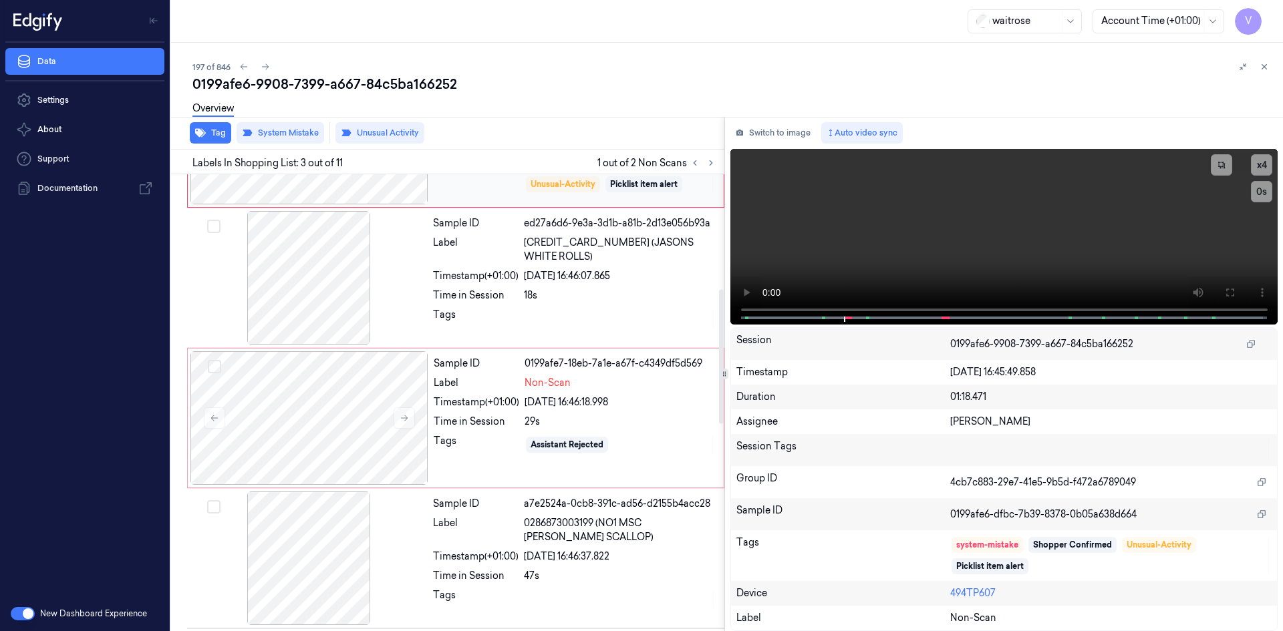
scroll to position [389, 0]
click at [355, 396] on div at bounding box center [309, 416] width 238 height 134
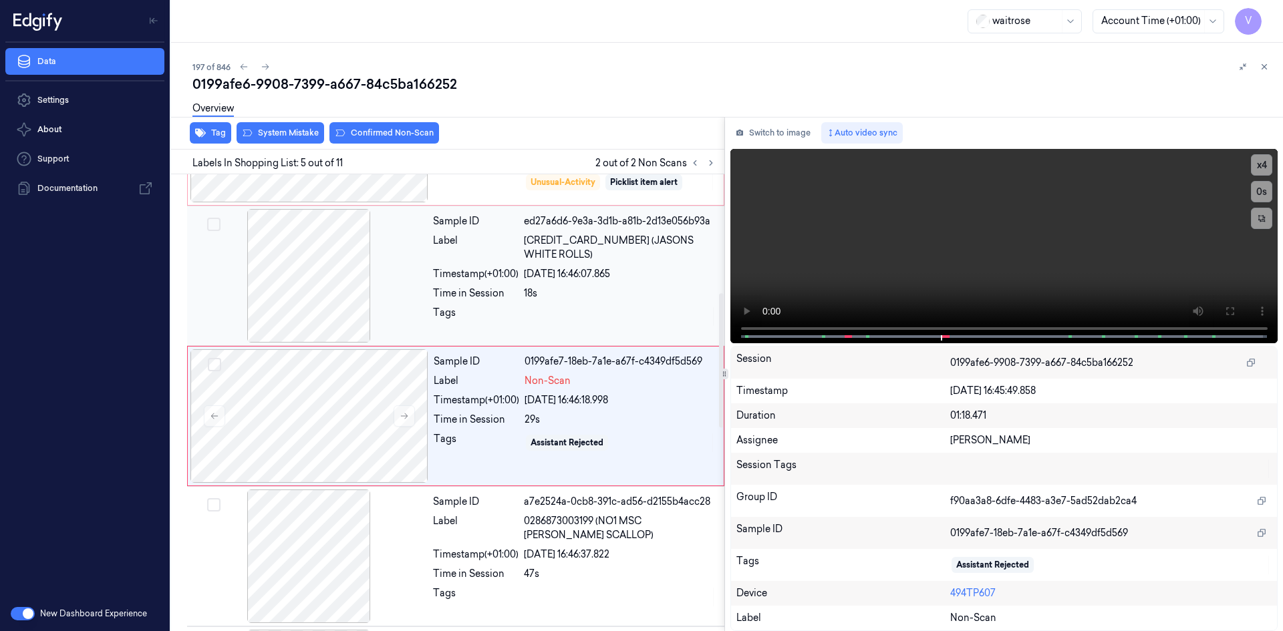
scroll to position [402, 0]
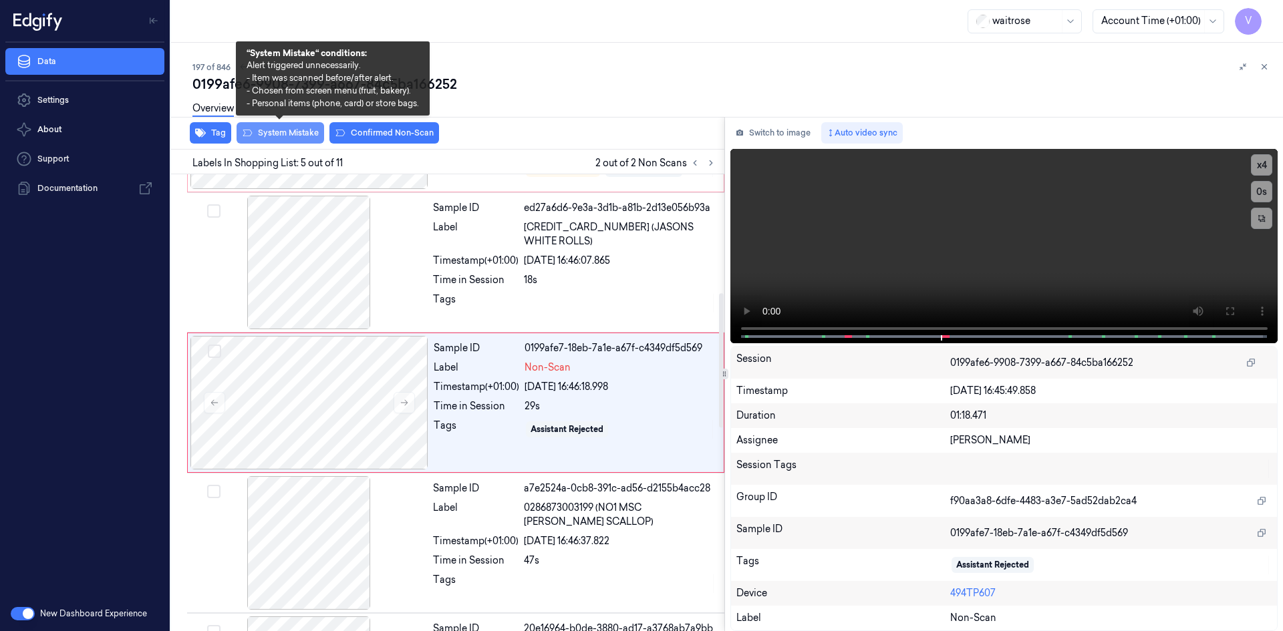
click at [293, 131] on button "System Mistake" at bounding box center [280, 132] width 88 height 21
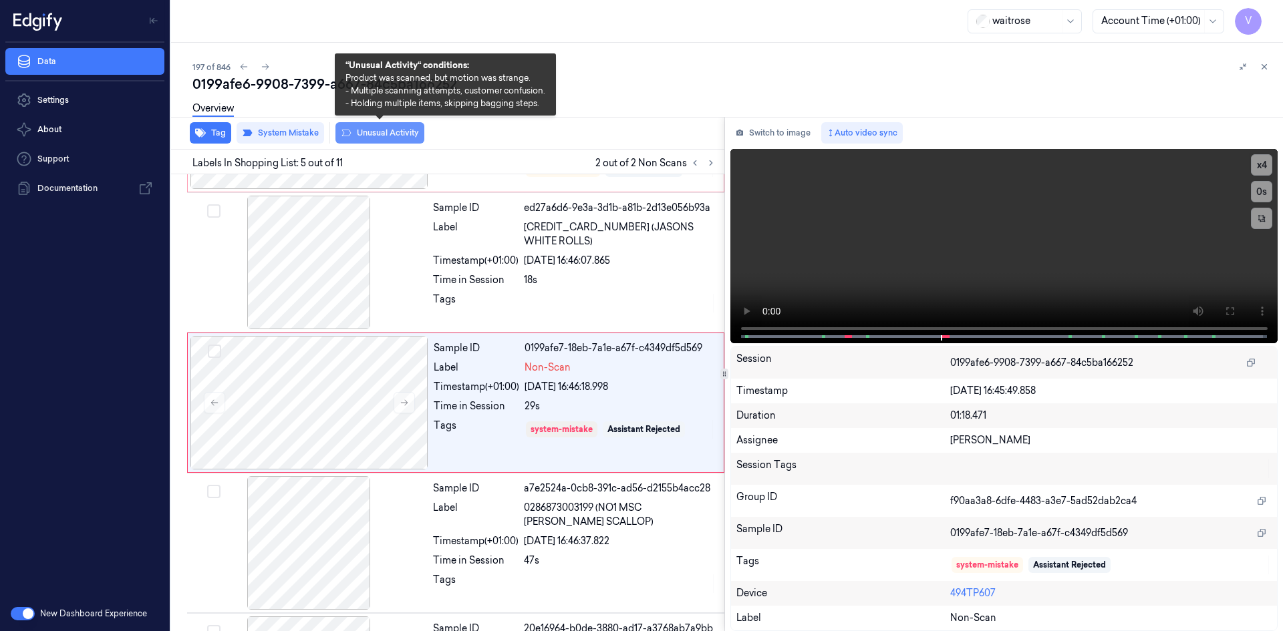
click at [382, 132] on button "Unusual Activity" at bounding box center [379, 132] width 89 height 21
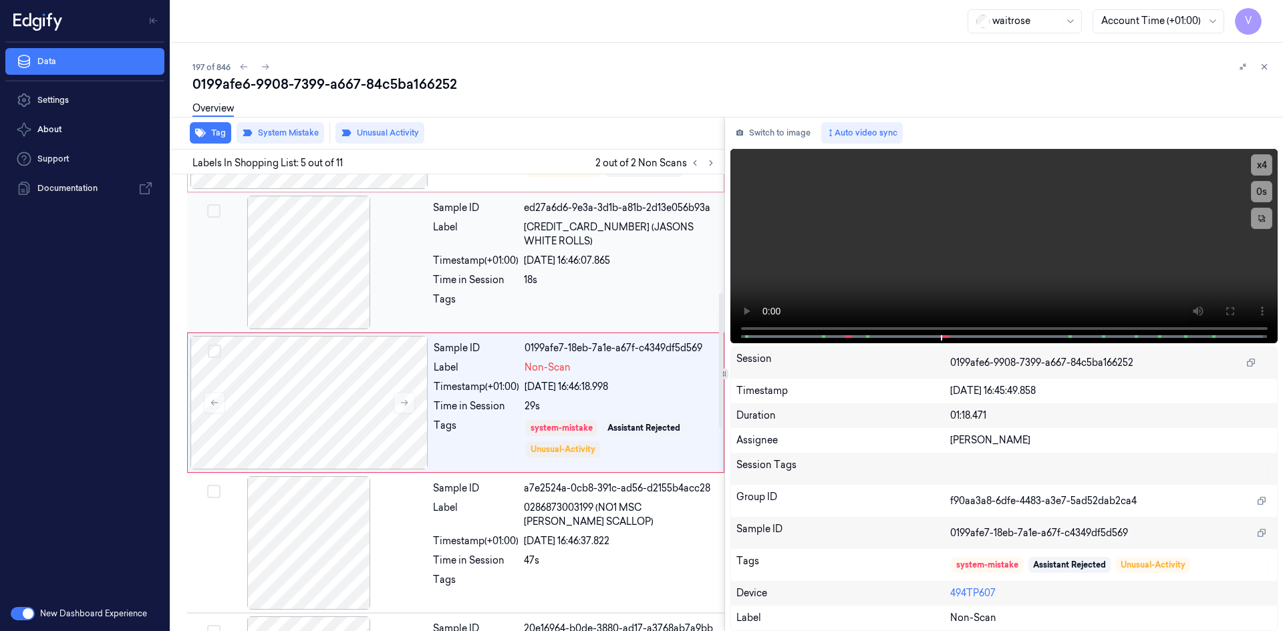
scroll to position [269, 0]
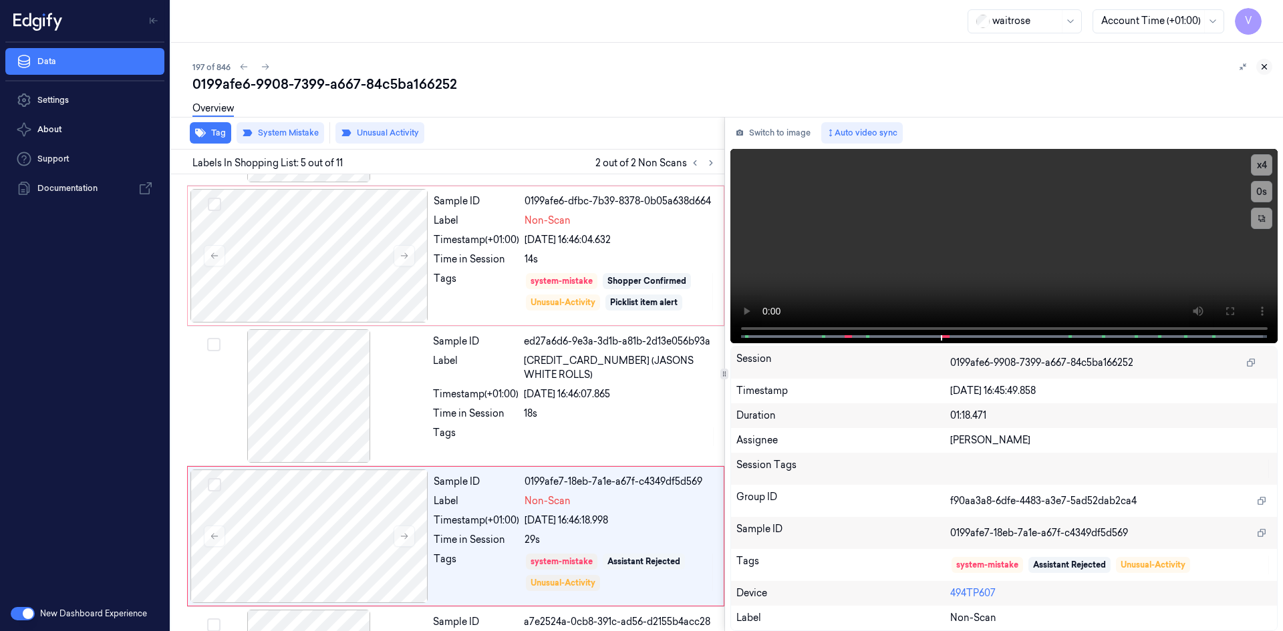
click at [1267, 65] on icon at bounding box center [1263, 66] width 9 height 9
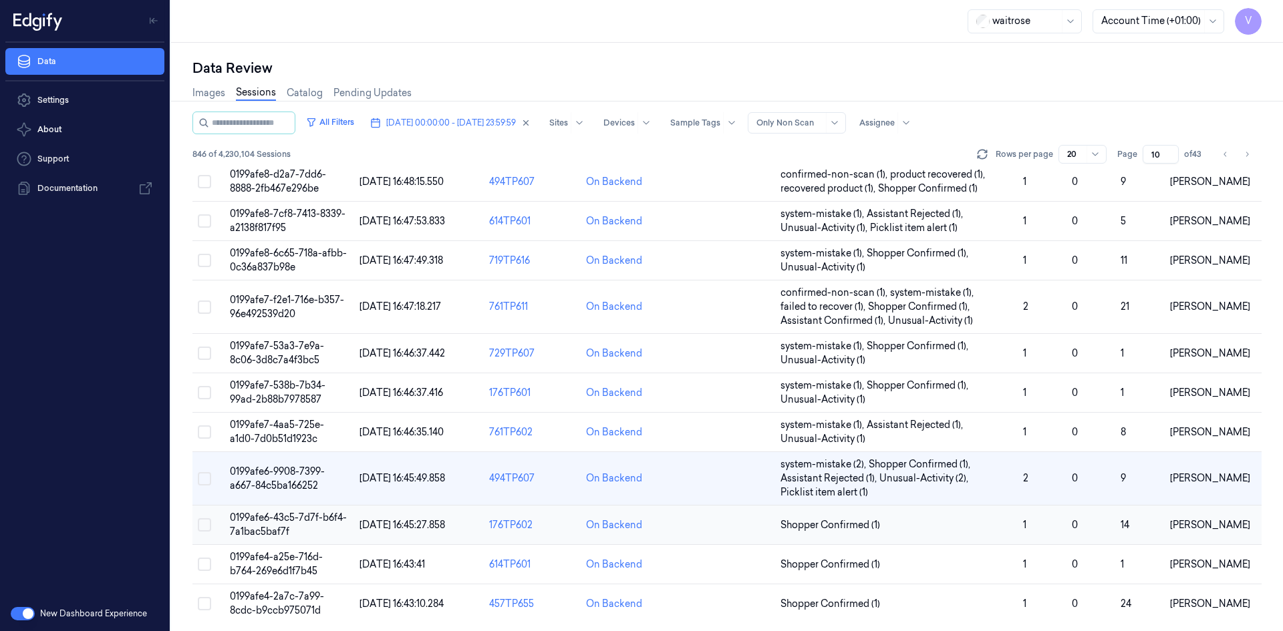
scroll to position [408, 0]
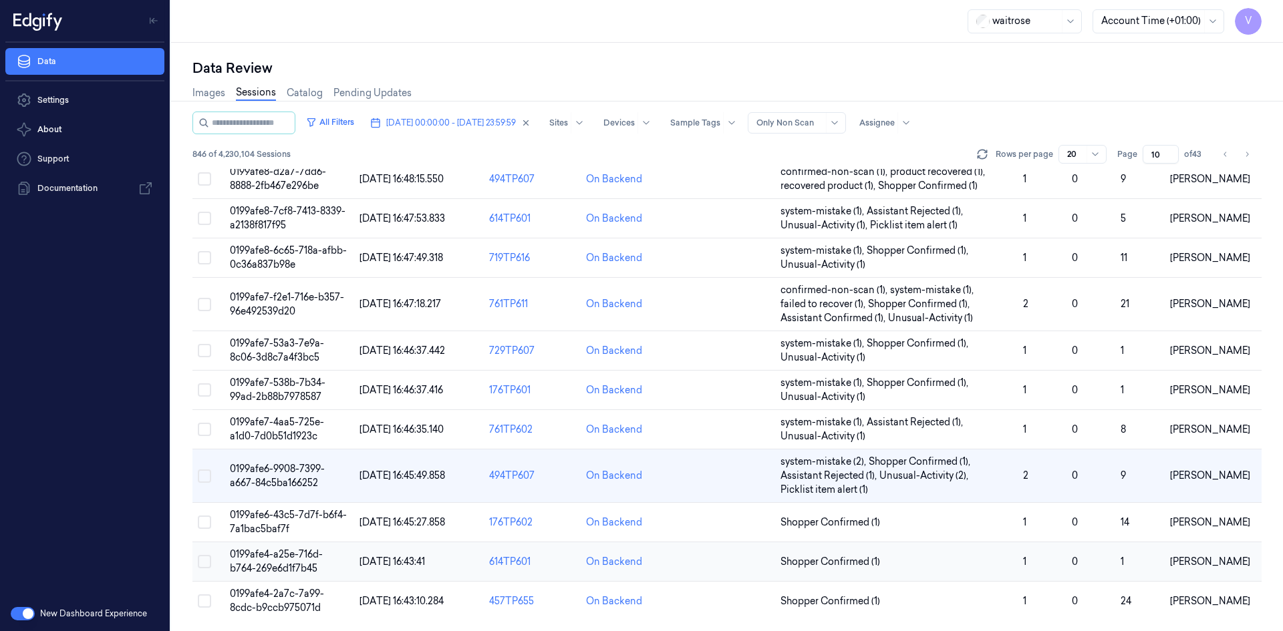
click at [297, 557] on span "0199afe4-a25e-716d-b764-269e6d1f7b45" at bounding box center [276, 561] width 93 height 26
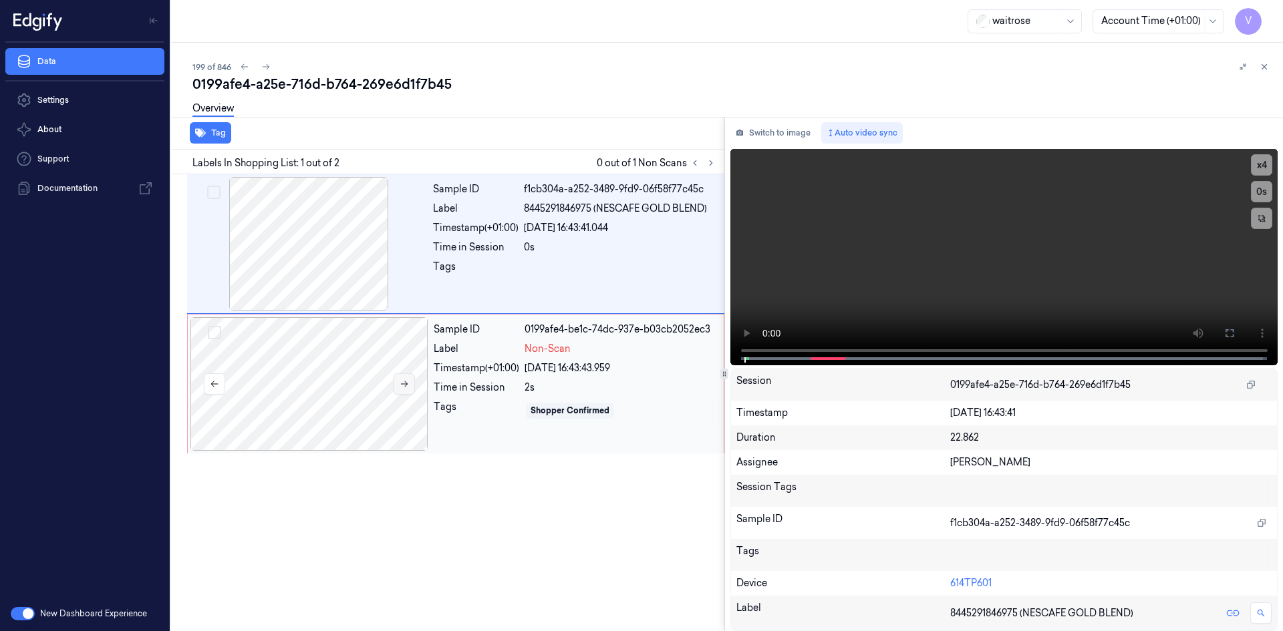
click at [402, 381] on icon at bounding box center [403, 383] width 9 height 9
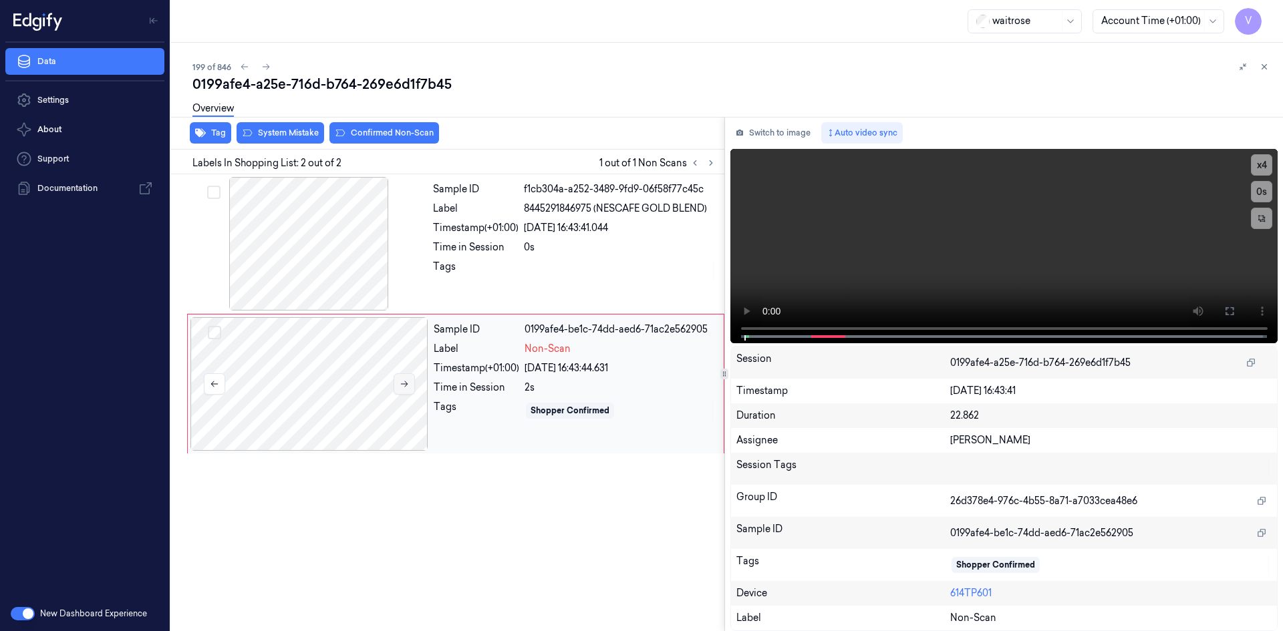
click at [404, 383] on icon at bounding box center [403, 383] width 9 height 9
click at [961, 249] on video at bounding box center [1004, 246] width 548 height 194
click at [905, 253] on video at bounding box center [1004, 246] width 548 height 194
click at [917, 246] on video at bounding box center [1004, 246] width 548 height 194
click at [1027, 249] on video at bounding box center [1004, 246] width 548 height 194
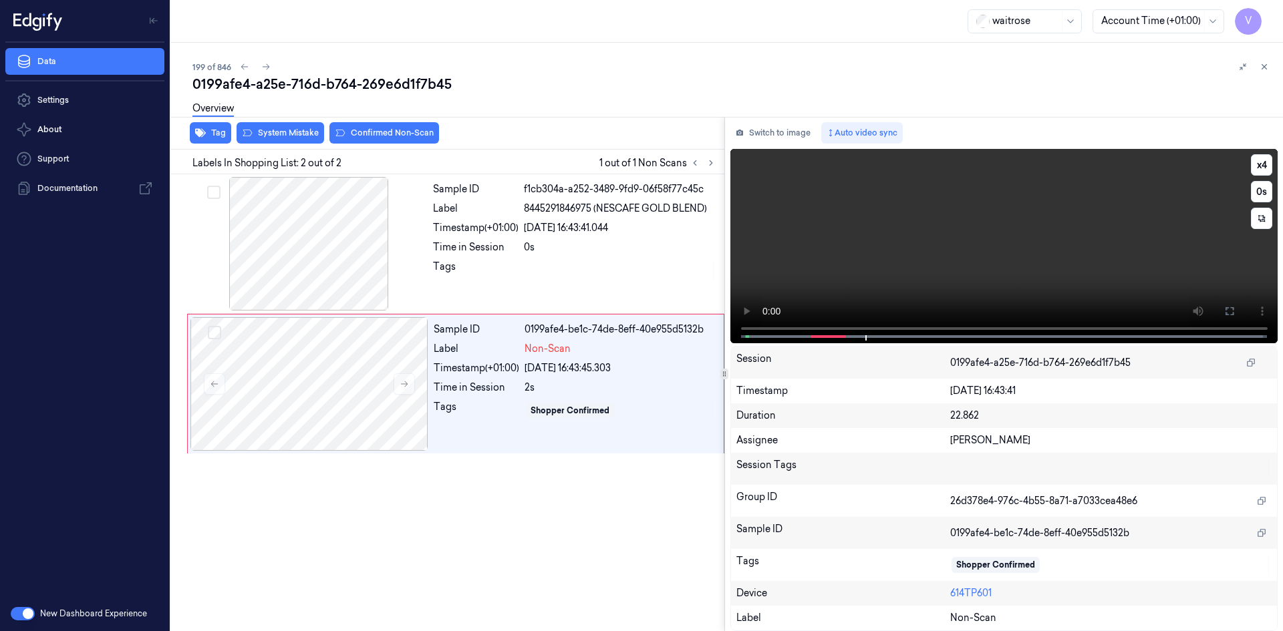
click at [989, 228] on video at bounding box center [1004, 246] width 548 height 194
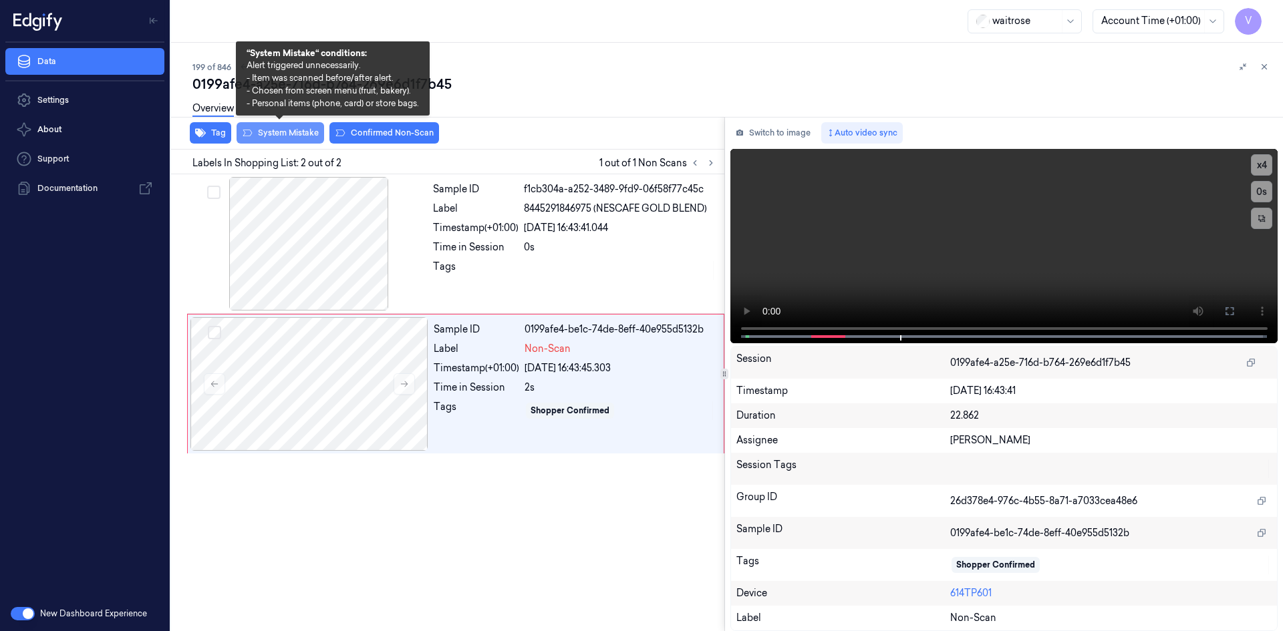
click at [300, 131] on button "System Mistake" at bounding box center [280, 132] width 88 height 21
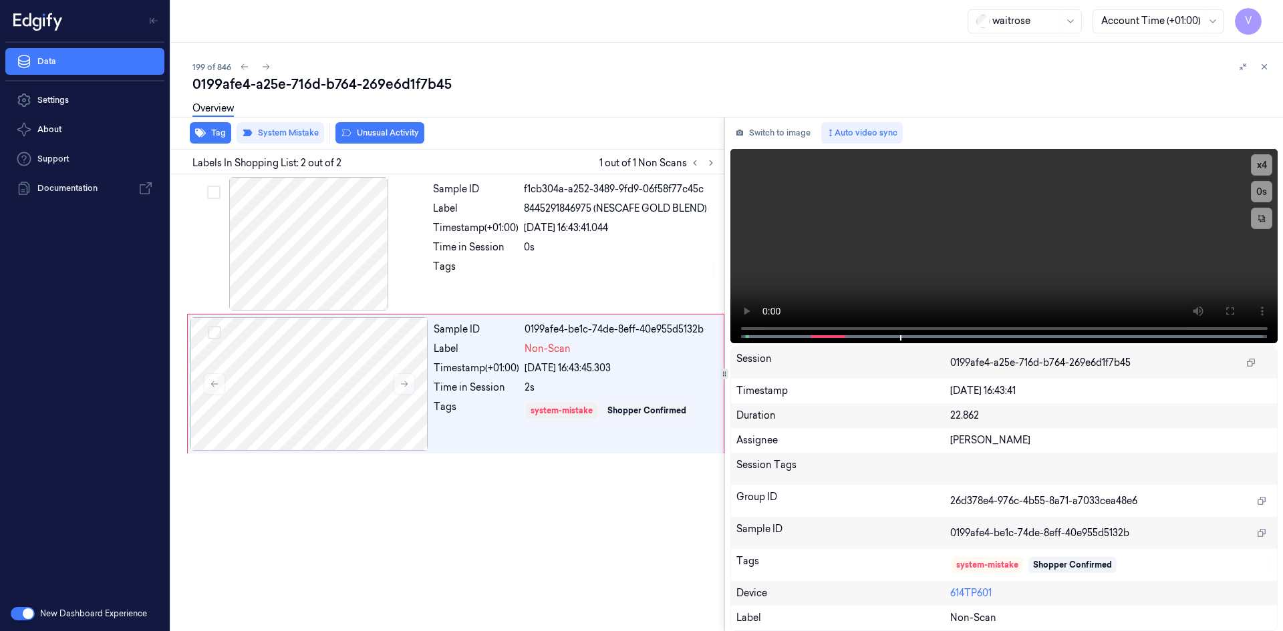
click at [393, 127] on div "Overview" at bounding box center [732, 111] width 1080 height 34
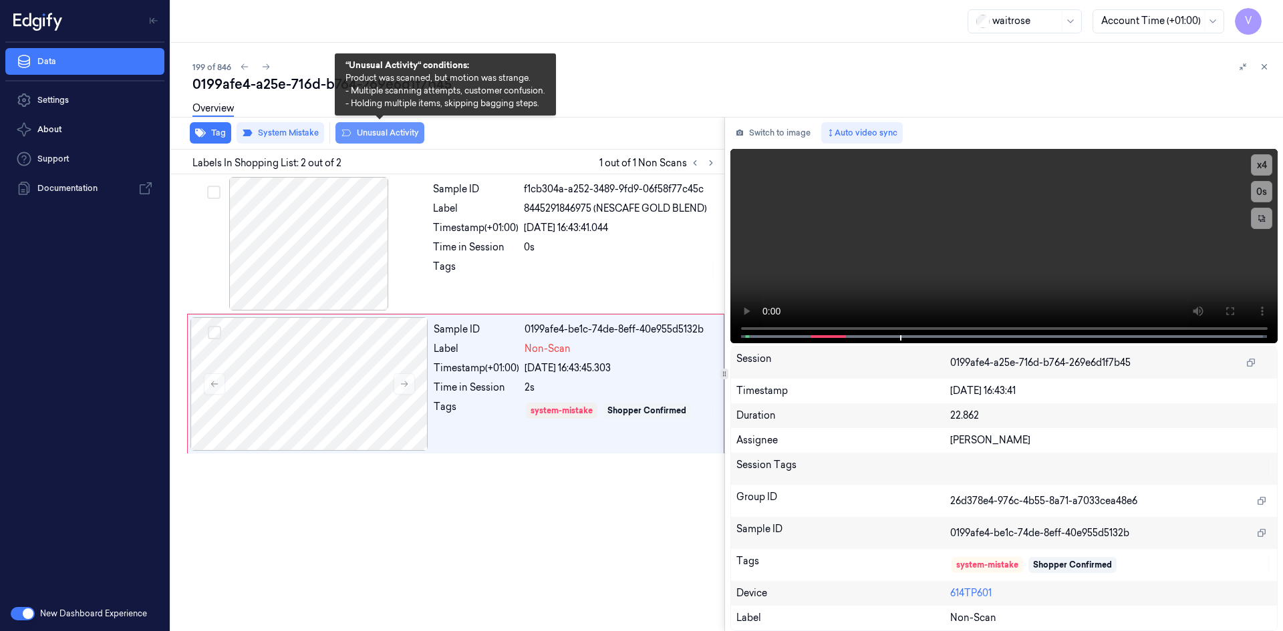
click at [396, 134] on button "Unusual Activity" at bounding box center [379, 132] width 89 height 21
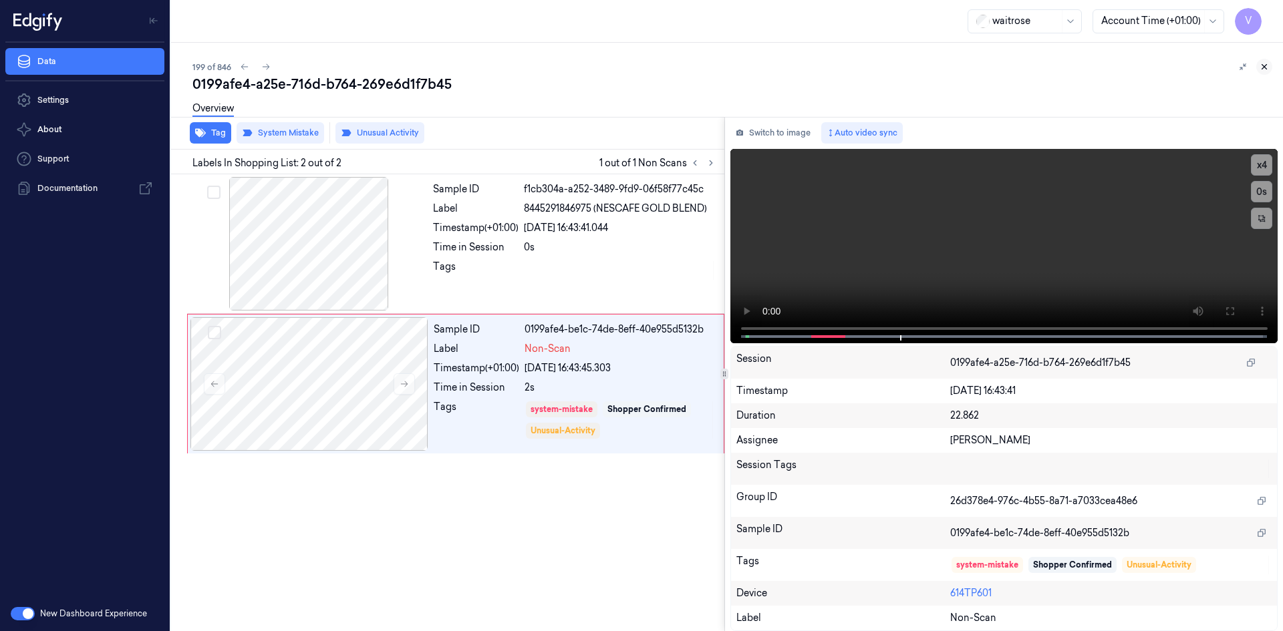
click at [1260, 65] on icon at bounding box center [1263, 66] width 9 height 9
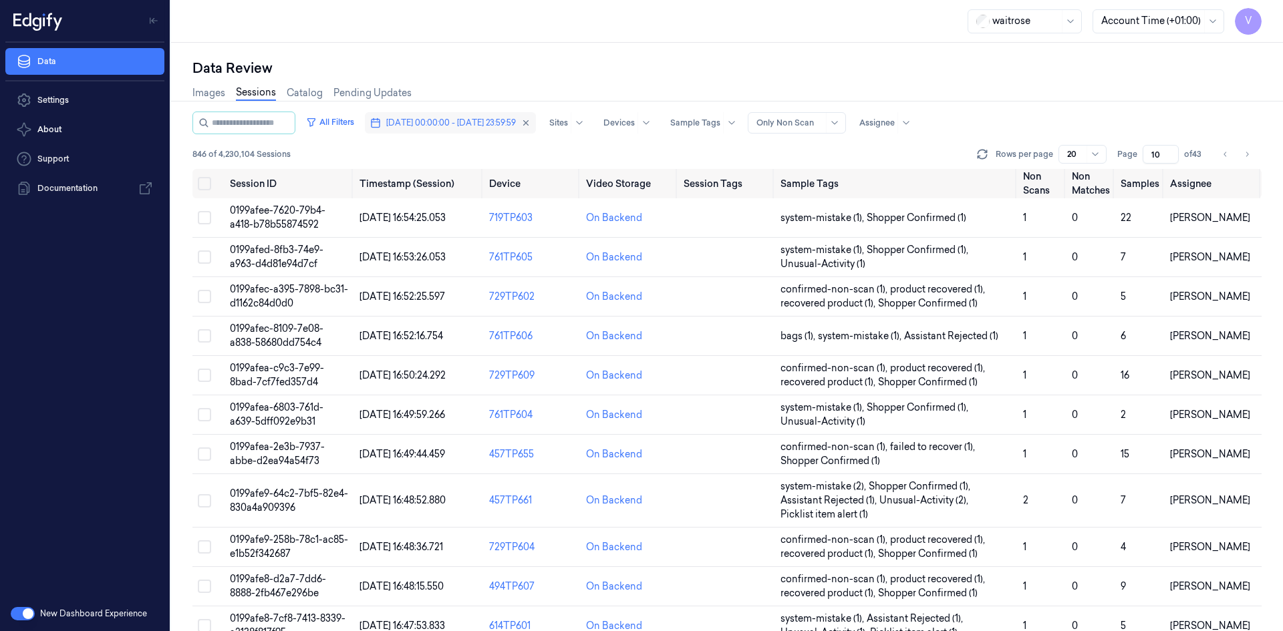
click at [492, 119] on span "[DATE] 00:00:00 - [DATE] 23:59:59" at bounding box center [451, 123] width 130 height 12
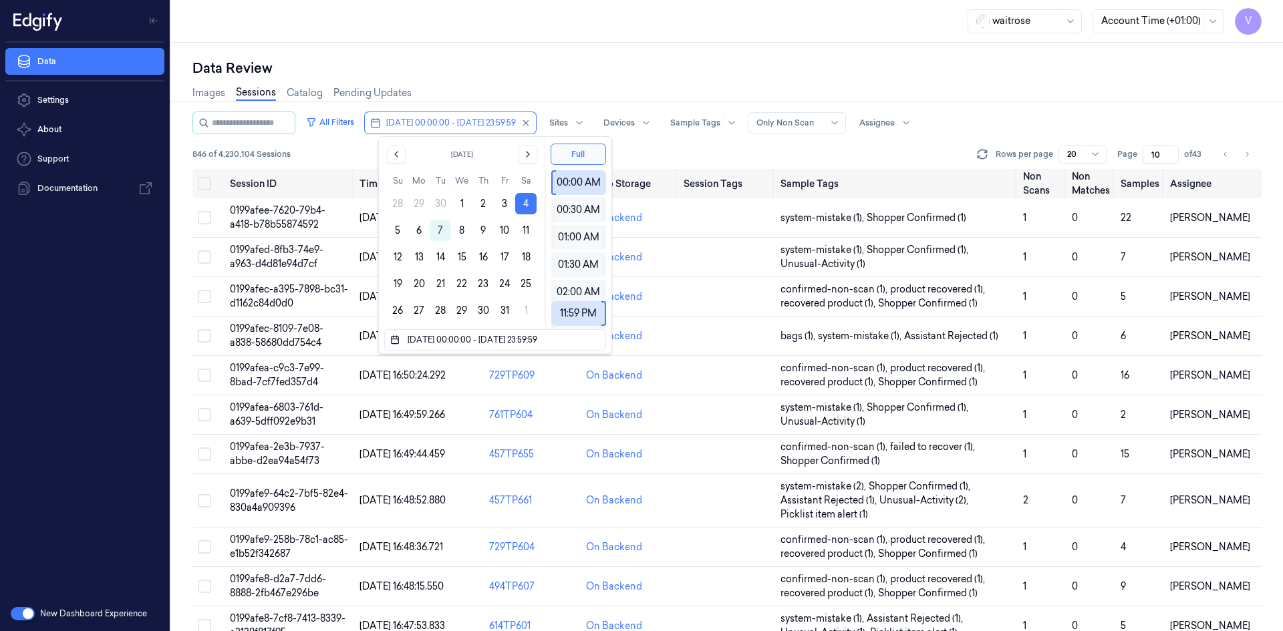
click at [665, 50] on div "Data Review Images Sessions Catalog Pending Updates All Filters [DATE] 00:00:00…" at bounding box center [727, 337] width 1112 height 589
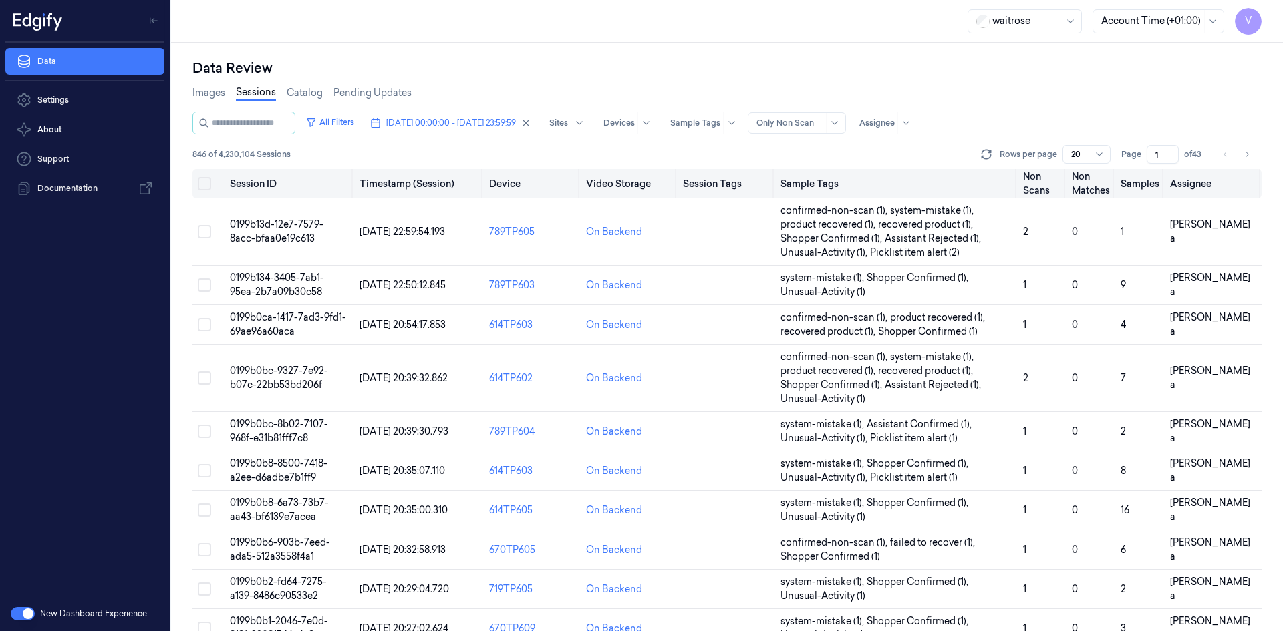
drag, startPoint x: 1160, startPoint y: 150, endPoint x: 1148, endPoint y: 173, distance: 26.0
click at [1148, 173] on div "All Filters [DATE] 00:00:00 - [DATE] 23:59:59 Sites Devices Sample Tags Alert T…" at bounding box center [726, 372] width 1069 height 520
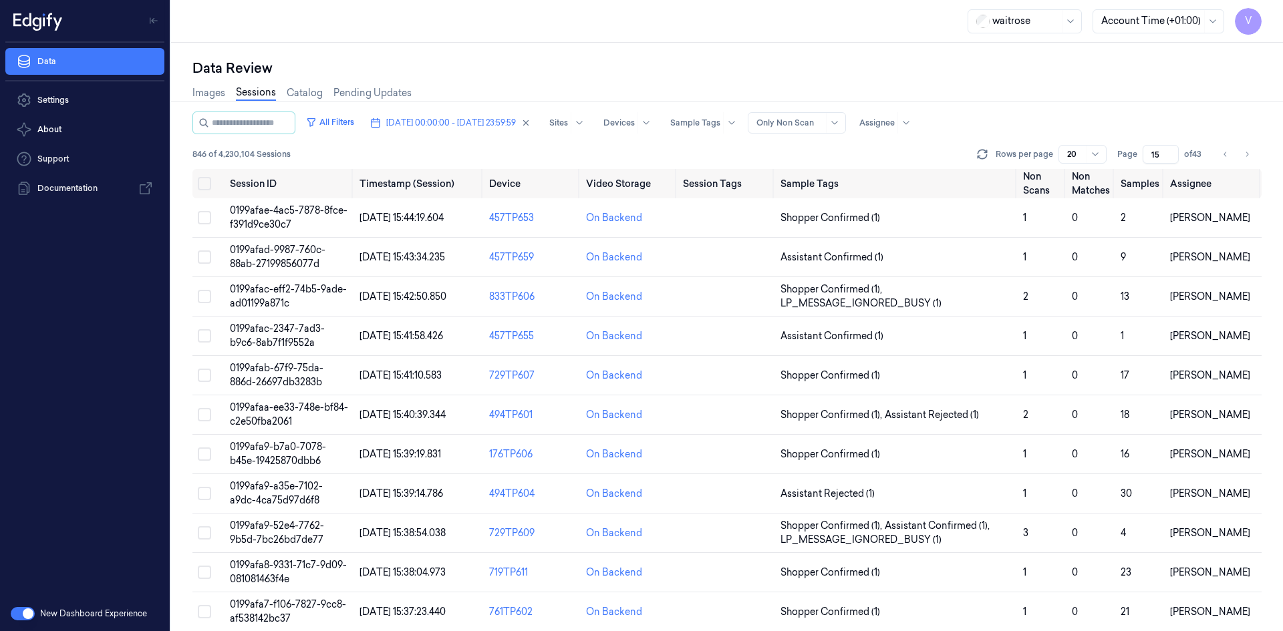
type input "15"
click at [286, 211] on span "0199afae-4ac5-7878-8fce-f391d9ce30c7" at bounding box center [289, 217] width 118 height 26
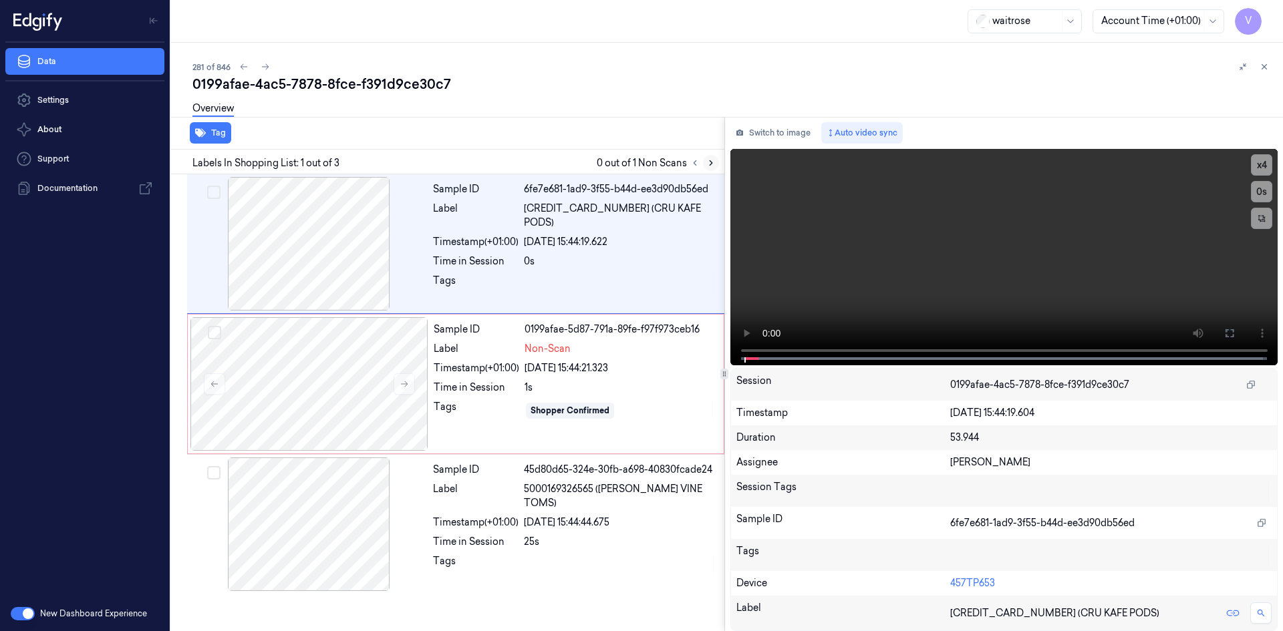
click at [710, 165] on icon at bounding box center [710, 163] width 3 height 5
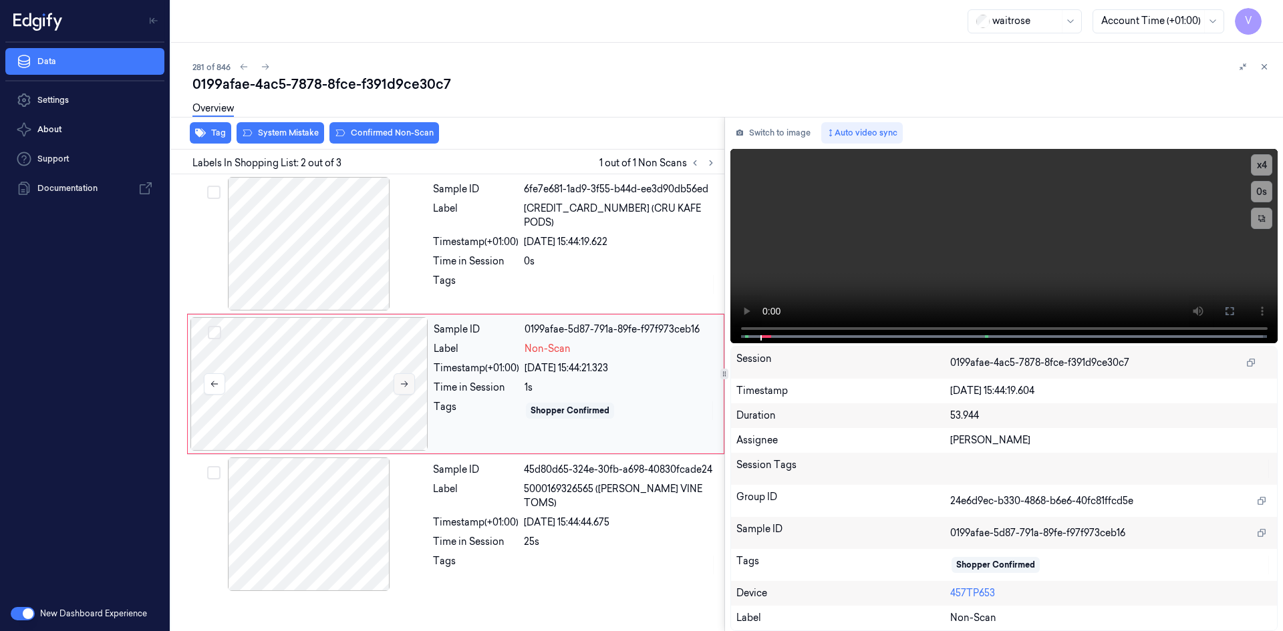
click at [401, 383] on icon at bounding box center [403, 383] width 9 height 9
click at [409, 381] on button at bounding box center [403, 383] width 21 height 21
click at [408, 381] on icon at bounding box center [403, 383] width 9 height 9
click at [874, 269] on video at bounding box center [1004, 246] width 548 height 194
click at [933, 260] on video at bounding box center [1004, 246] width 548 height 194
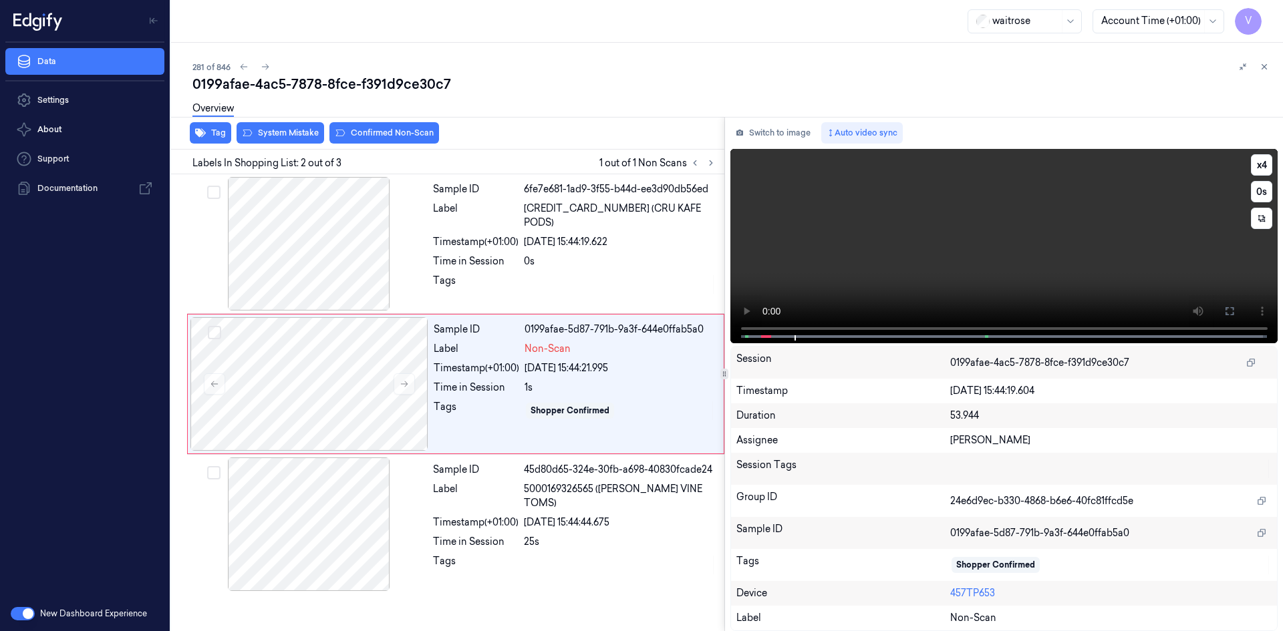
click at [963, 254] on video at bounding box center [1004, 246] width 548 height 194
click at [1058, 250] on video at bounding box center [1004, 246] width 548 height 194
click at [1266, 162] on button "x 4" at bounding box center [1261, 164] width 21 height 21
click at [1264, 166] on button "x 1" at bounding box center [1261, 164] width 21 height 21
click at [1082, 224] on video at bounding box center [1004, 246] width 548 height 194
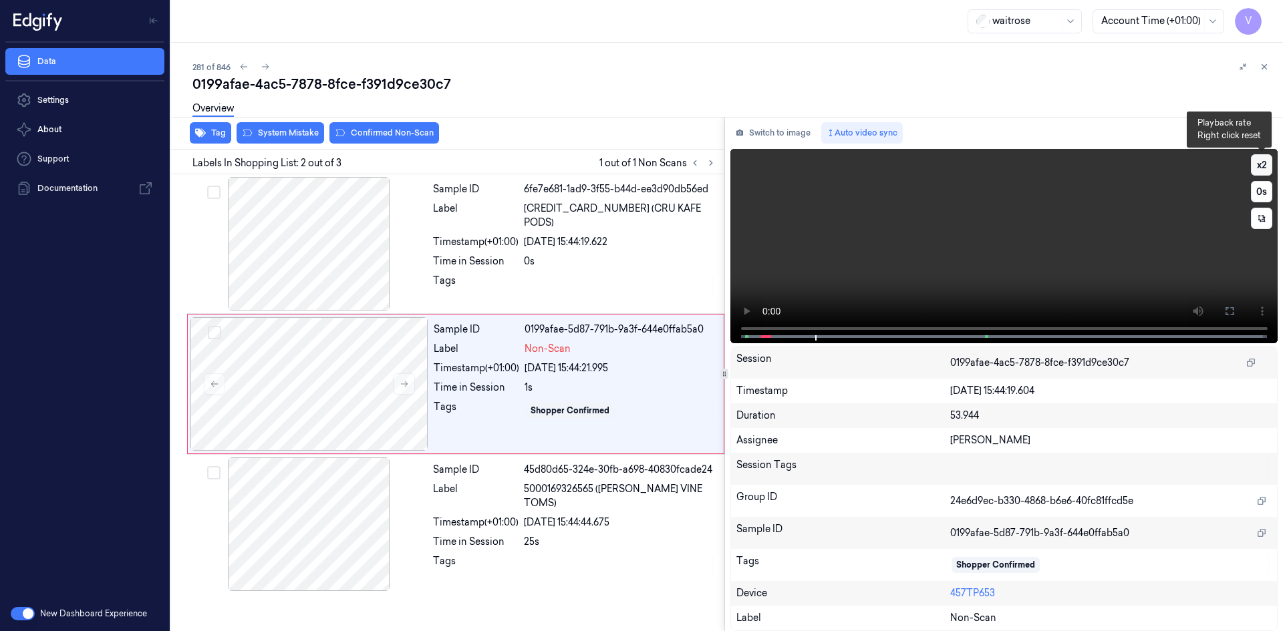
click at [1261, 163] on button "x 2" at bounding box center [1261, 164] width 21 height 21
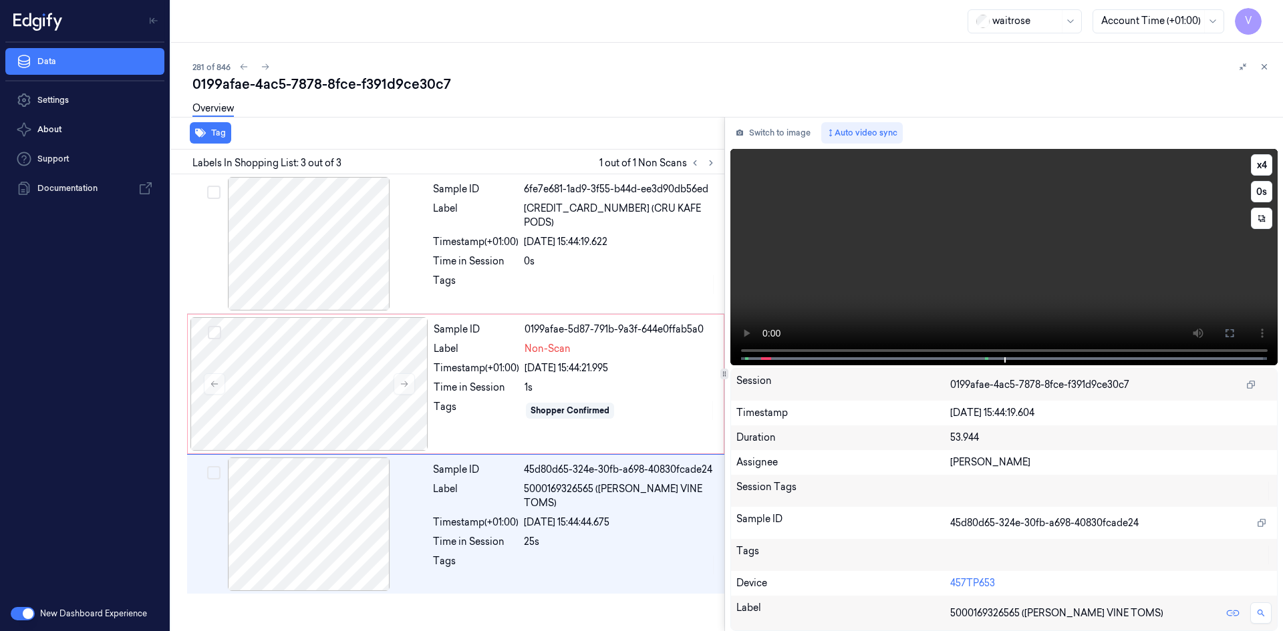
click at [1021, 245] on video at bounding box center [1004, 257] width 548 height 216
click at [335, 371] on div at bounding box center [309, 384] width 238 height 134
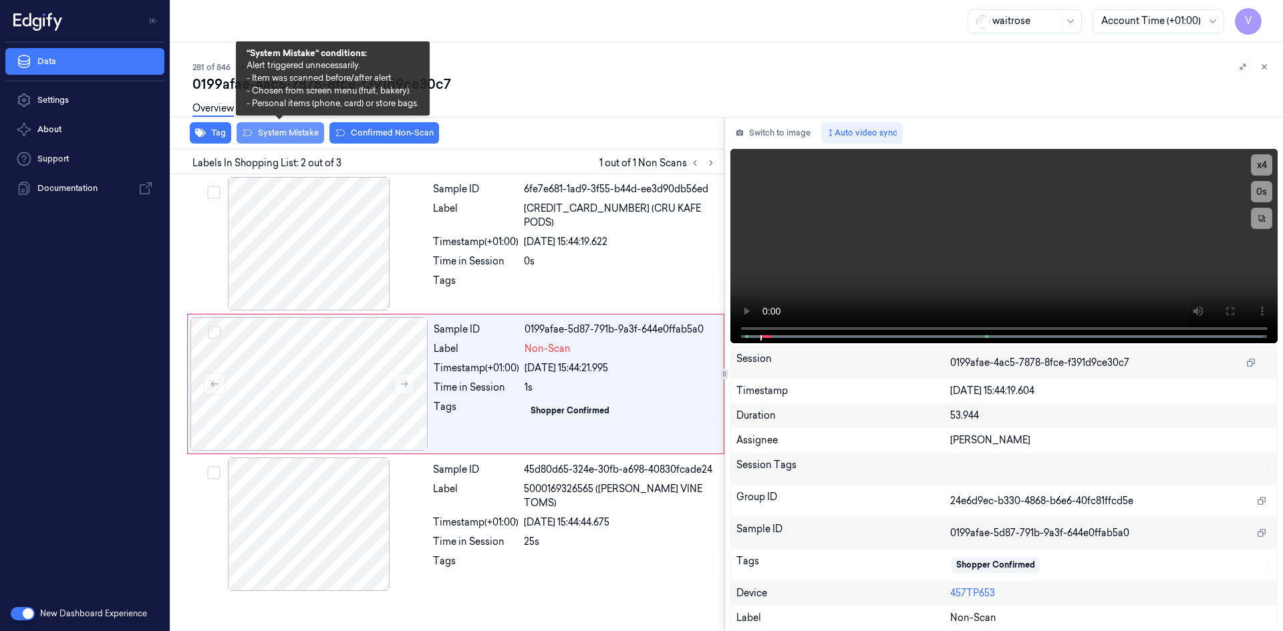
click at [307, 128] on button "System Mistake" at bounding box center [280, 132] width 88 height 21
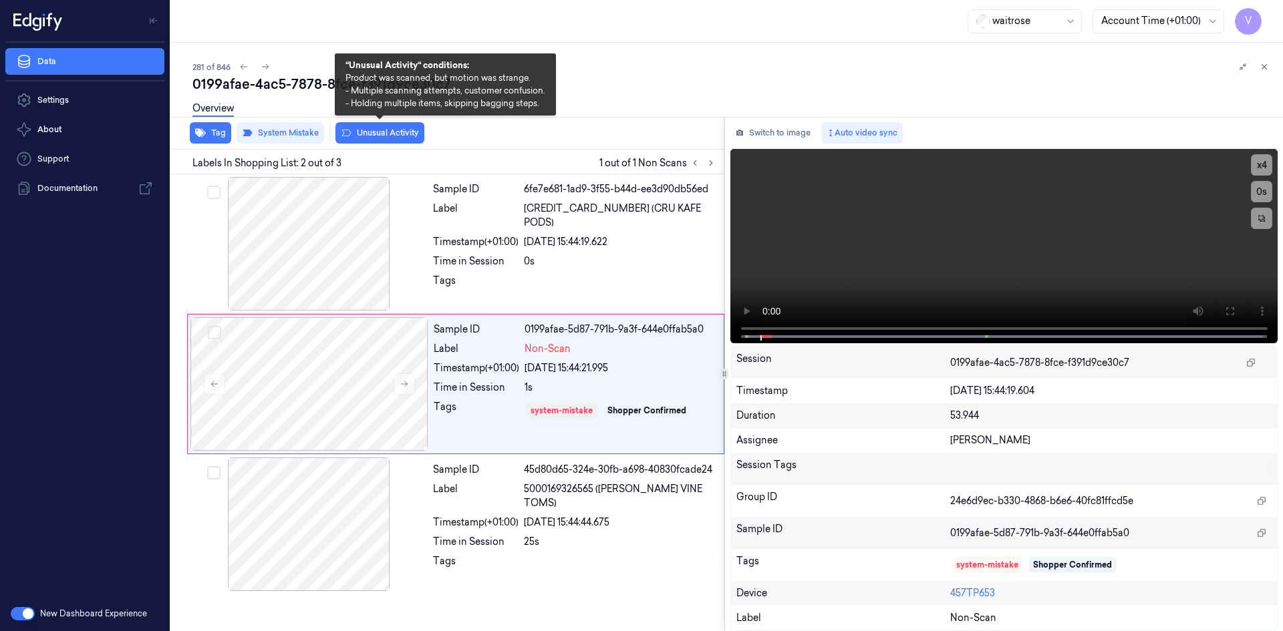
click at [395, 132] on button "Unusual Activity" at bounding box center [379, 132] width 89 height 21
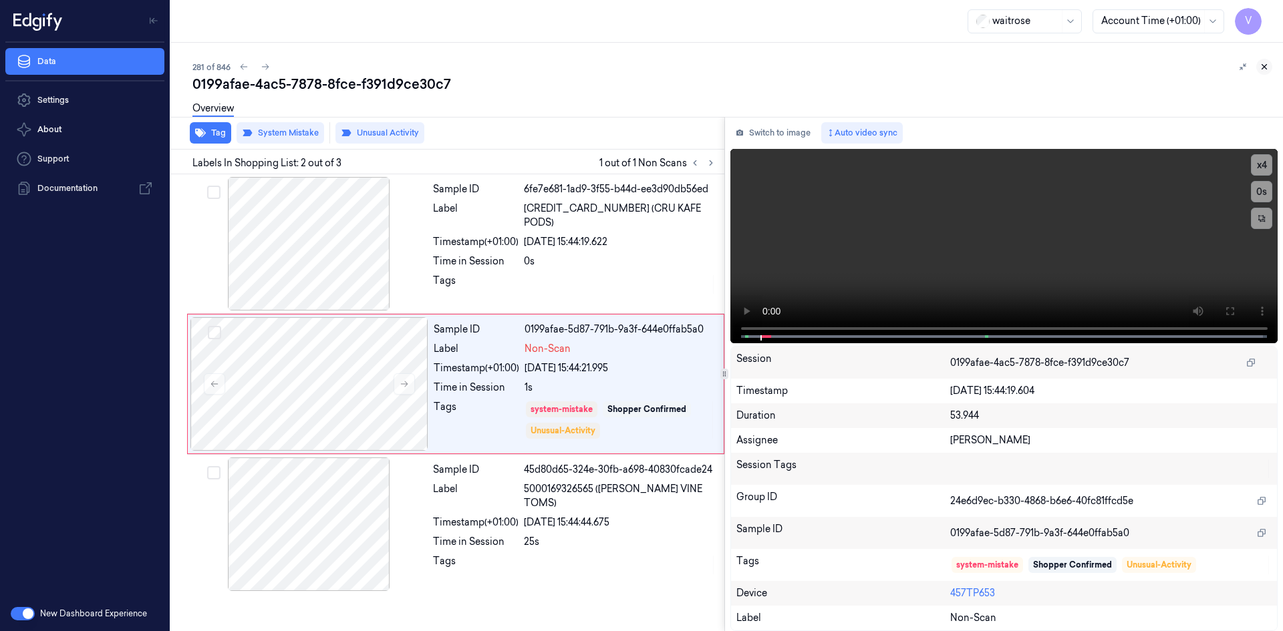
click at [1267, 64] on icon at bounding box center [1263, 66] width 9 height 9
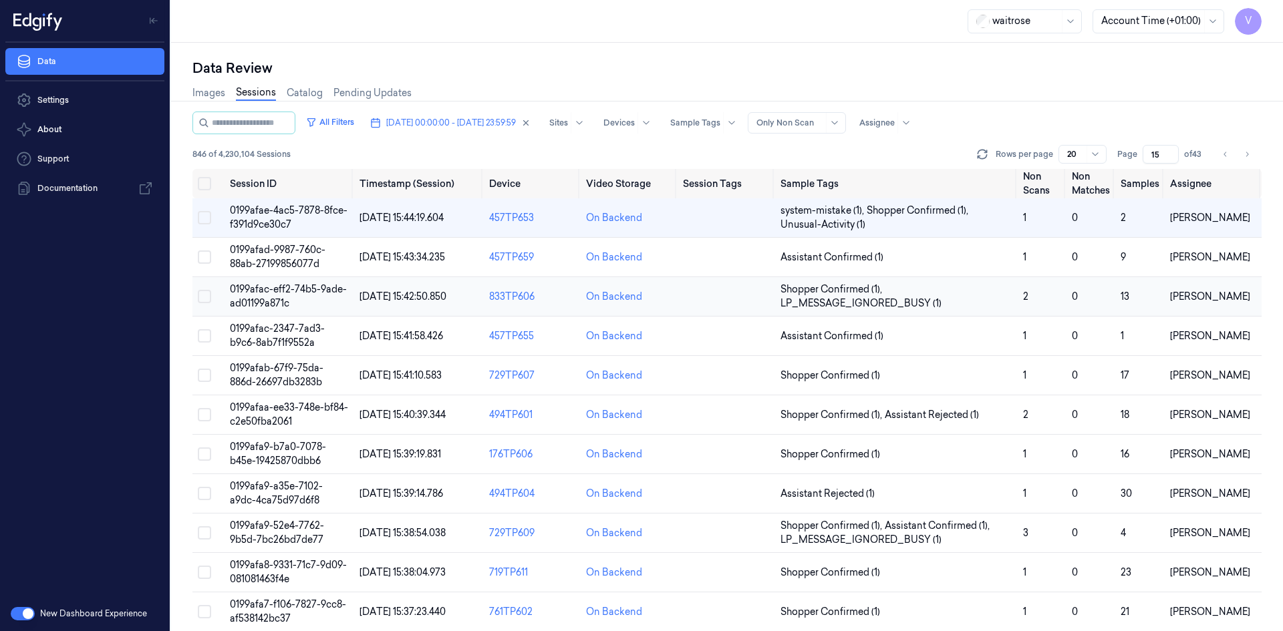
click at [280, 287] on span "0199afac-eff2-74b5-9ade-ad01199a871c" at bounding box center [288, 296] width 117 height 26
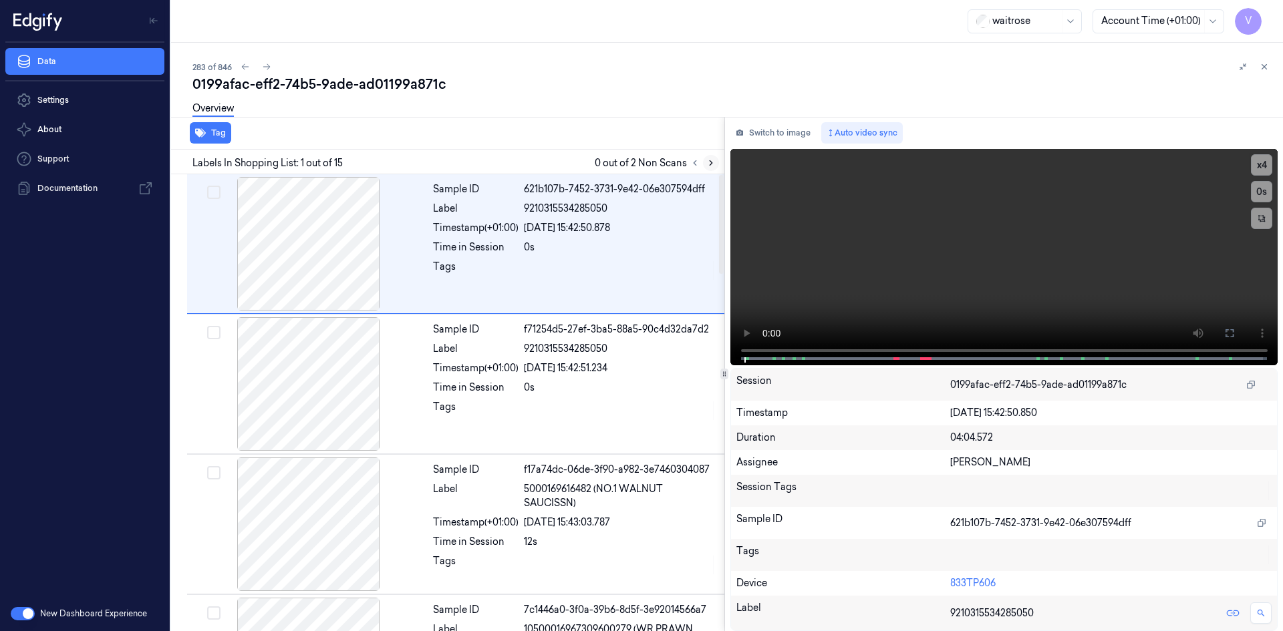
click at [714, 164] on icon at bounding box center [710, 162] width 9 height 9
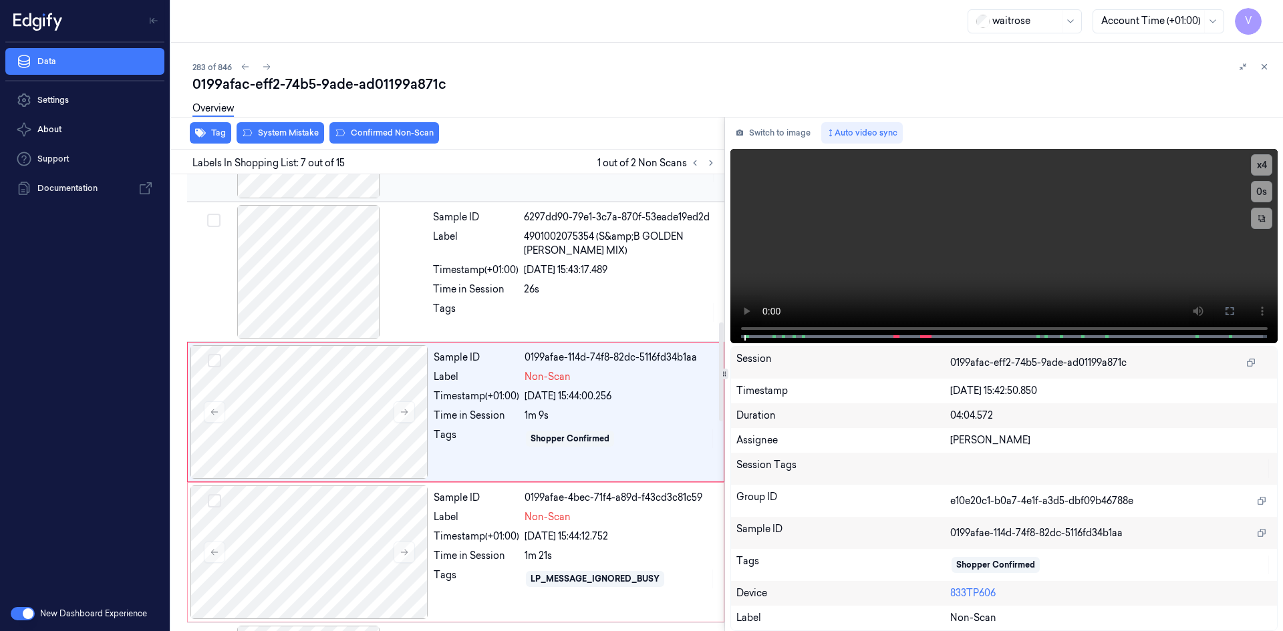
scroll to position [683, 0]
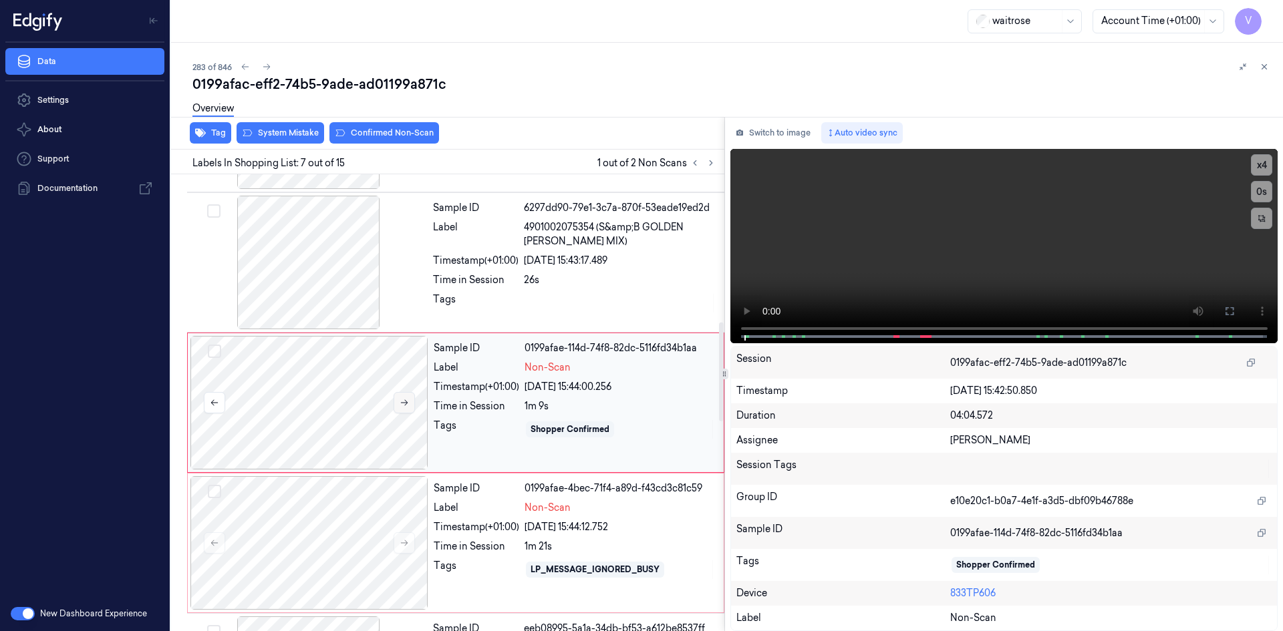
click at [405, 406] on icon at bounding box center [404, 403] width 7 height 6
click at [405, 402] on icon at bounding box center [403, 402] width 9 height 9
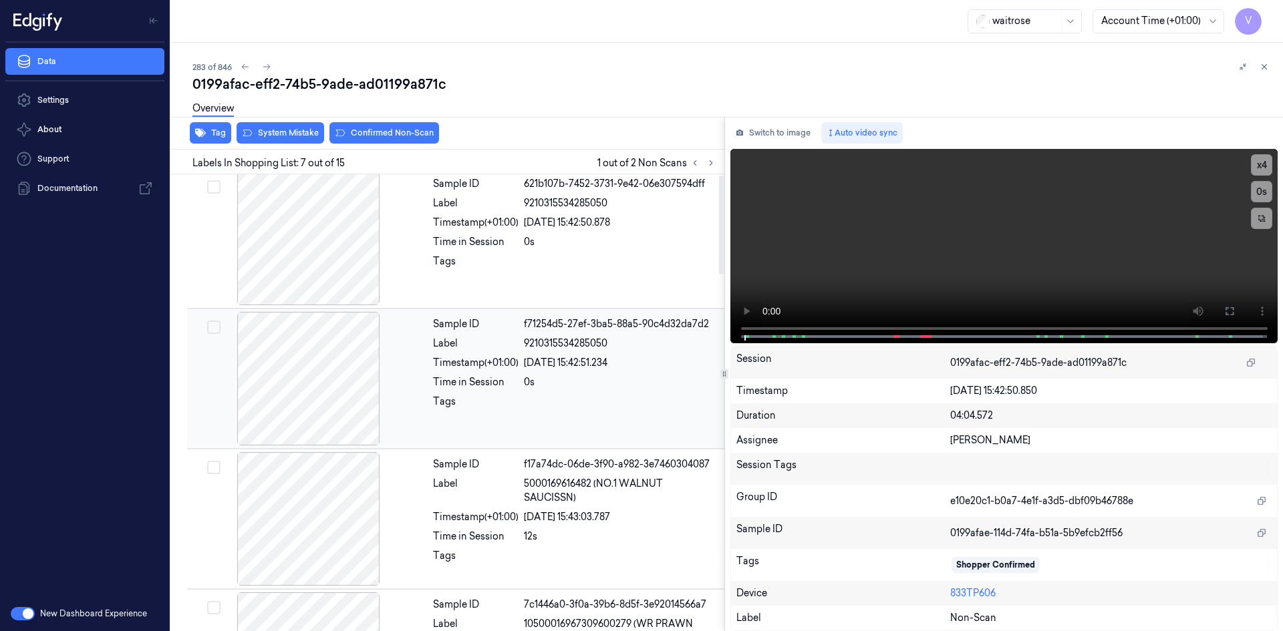
scroll to position [0, 0]
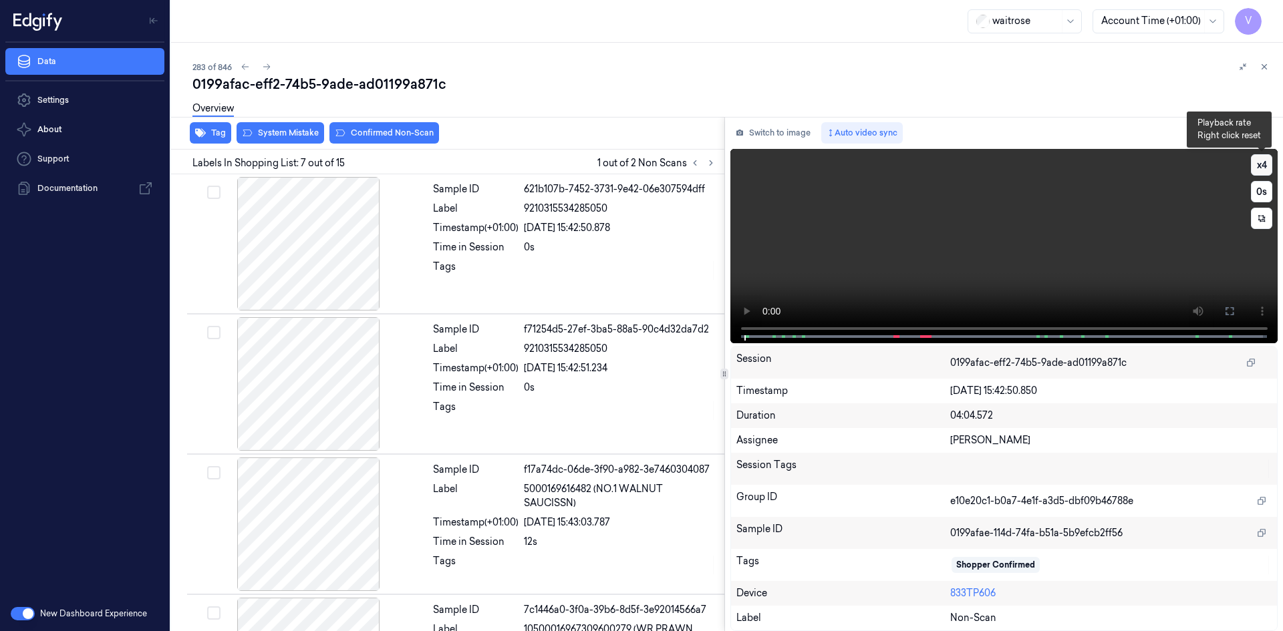
click at [1259, 166] on button "x 4" at bounding box center [1261, 164] width 21 height 21
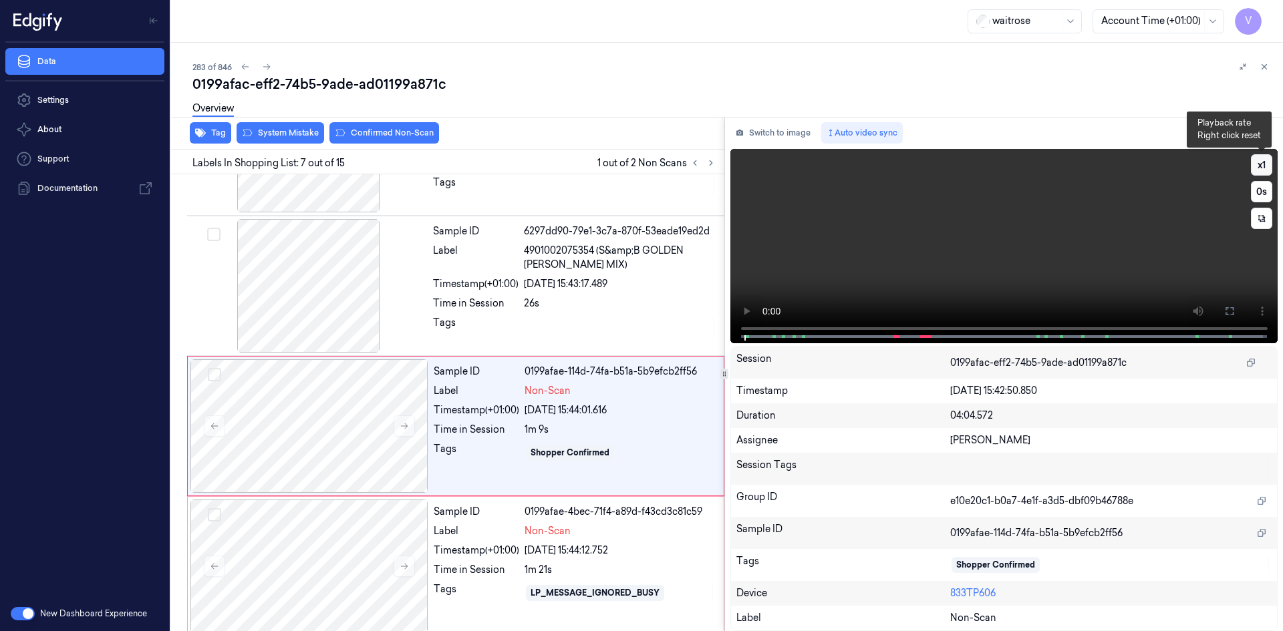
click at [1263, 162] on button "x 1" at bounding box center [1261, 164] width 21 height 21
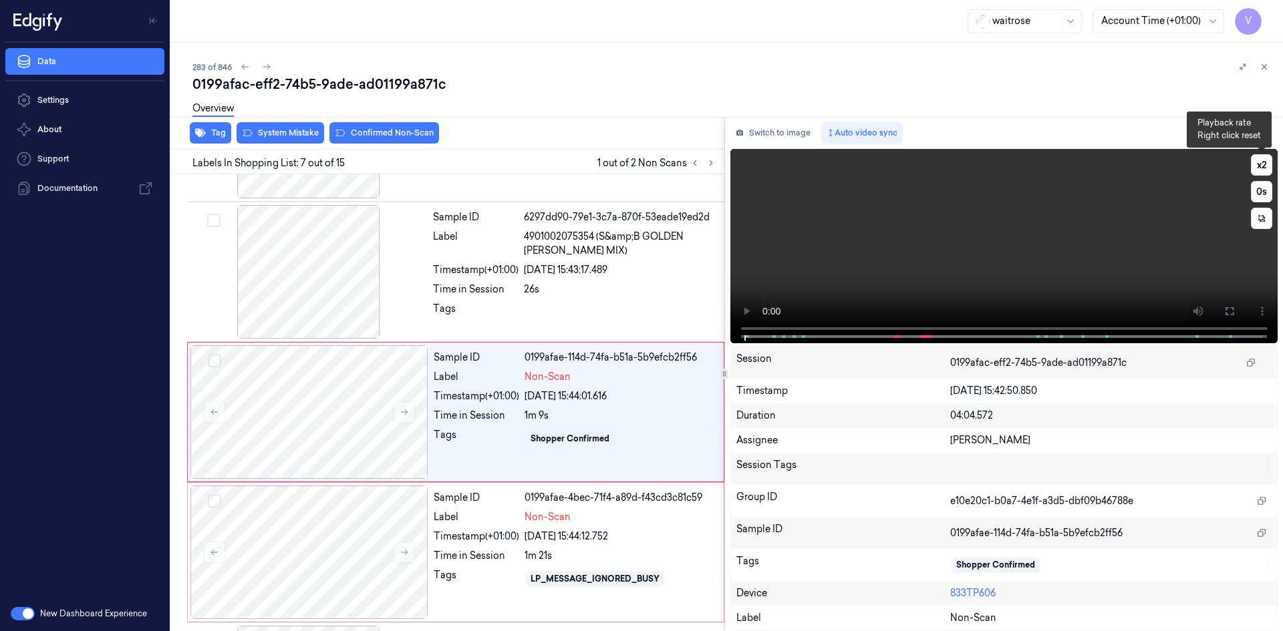
scroll to position [683, 0]
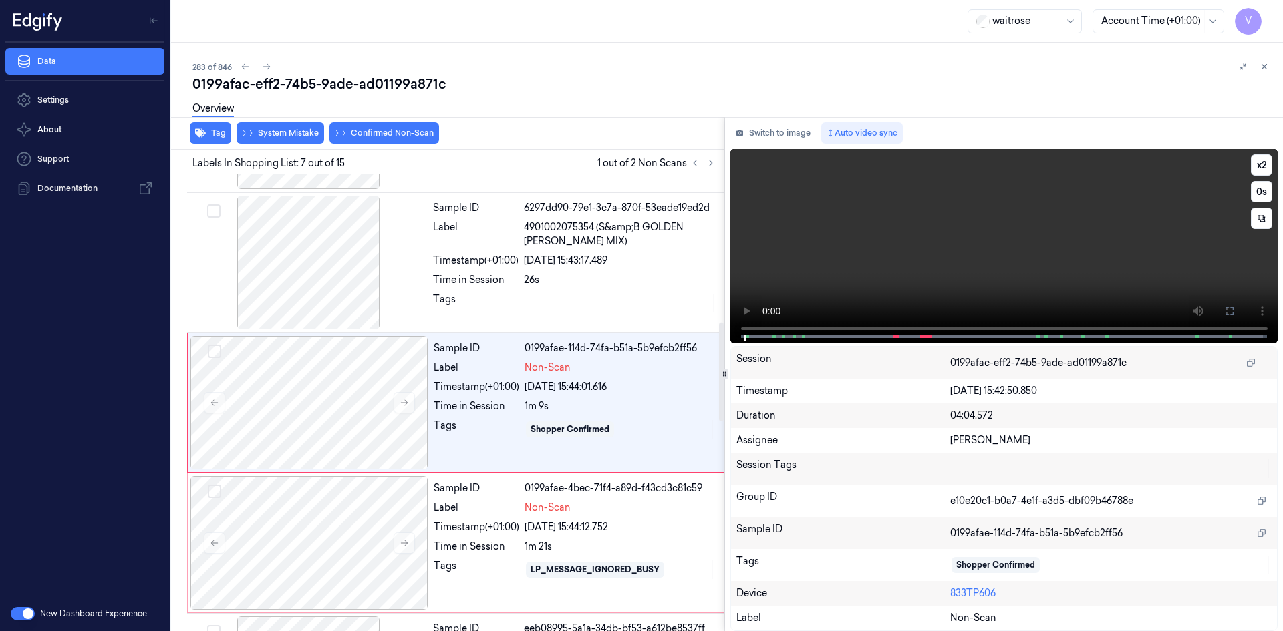
click at [862, 251] on video at bounding box center [1004, 246] width 548 height 194
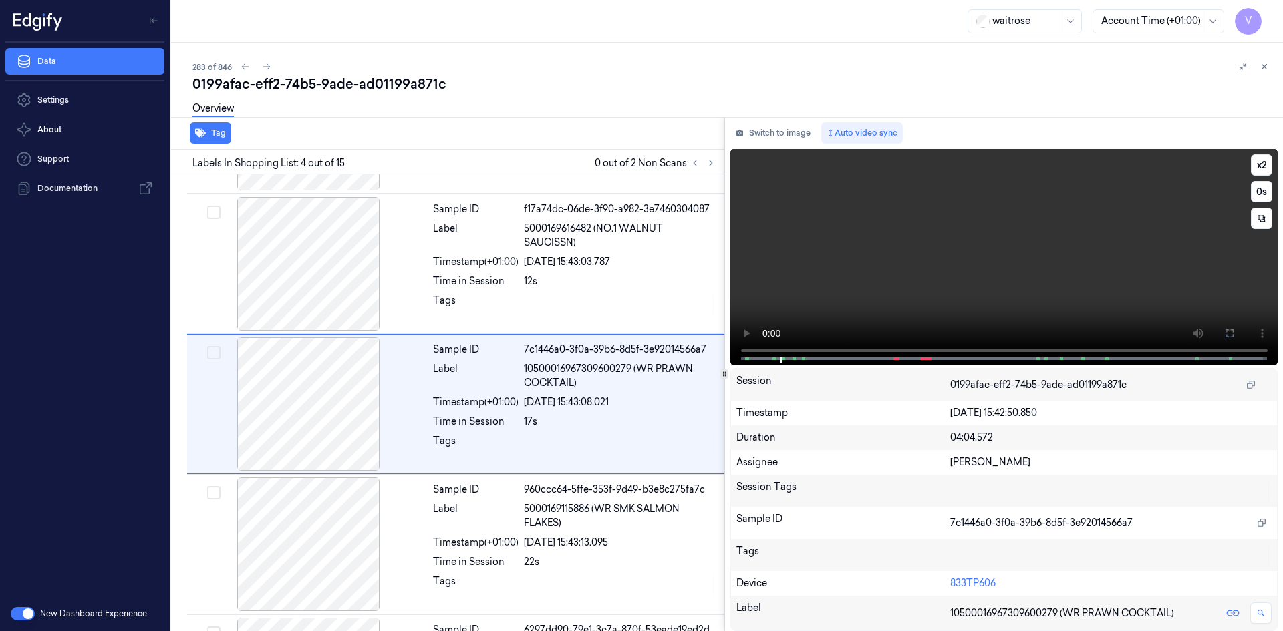
scroll to position [262, 0]
click at [991, 236] on video at bounding box center [1004, 257] width 548 height 216
click at [995, 232] on video at bounding box center [1004, 257] width 548 height 216
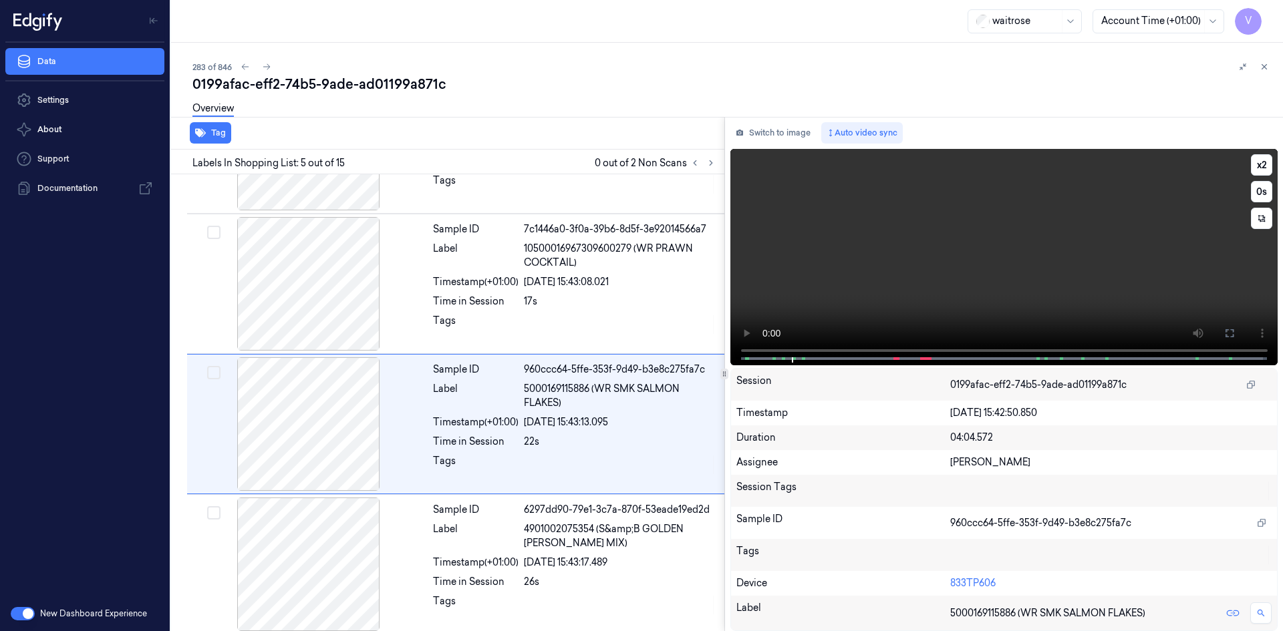
scroll to position [402, 0]
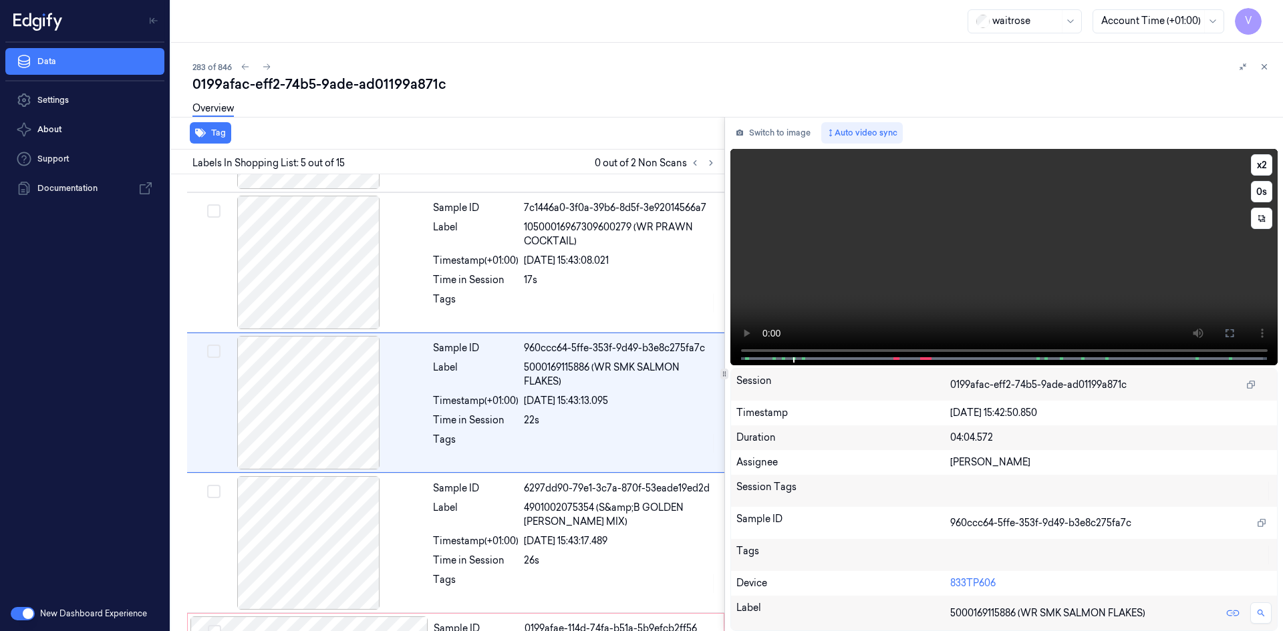
click at [1015, 228] on video at bounding box center [1004, 257] width 548 height 216
click at [1000, 200] on video at bounding box center [1004, 257] width 548 height 216
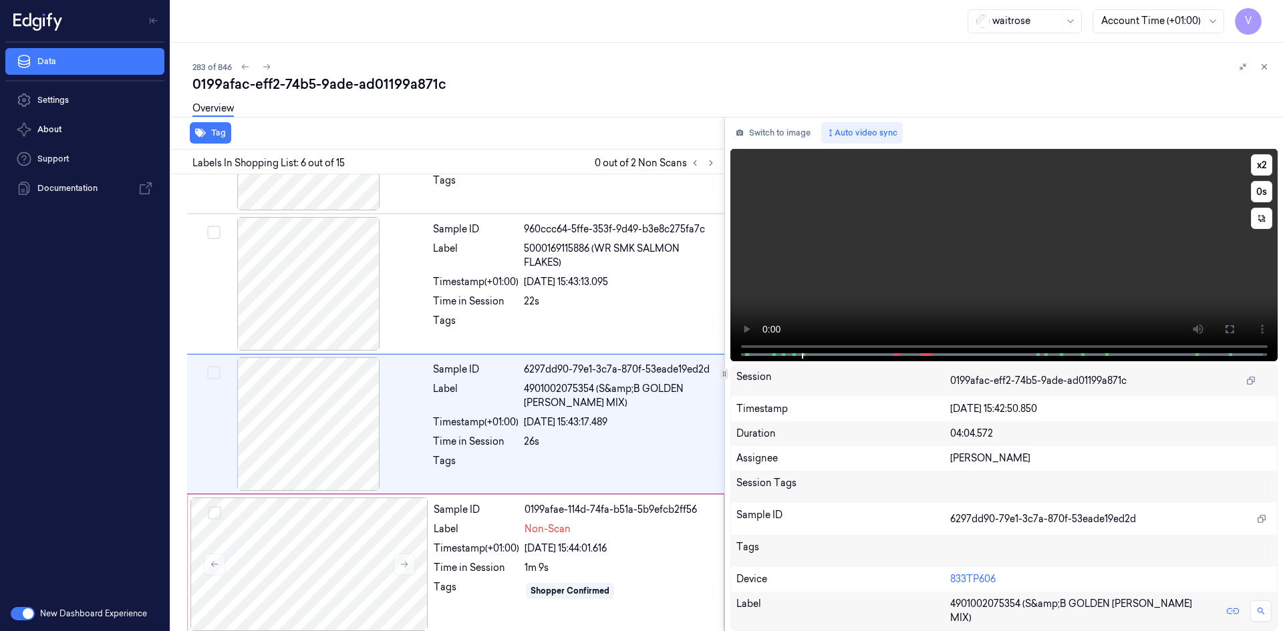
scroll to position [542, 0]
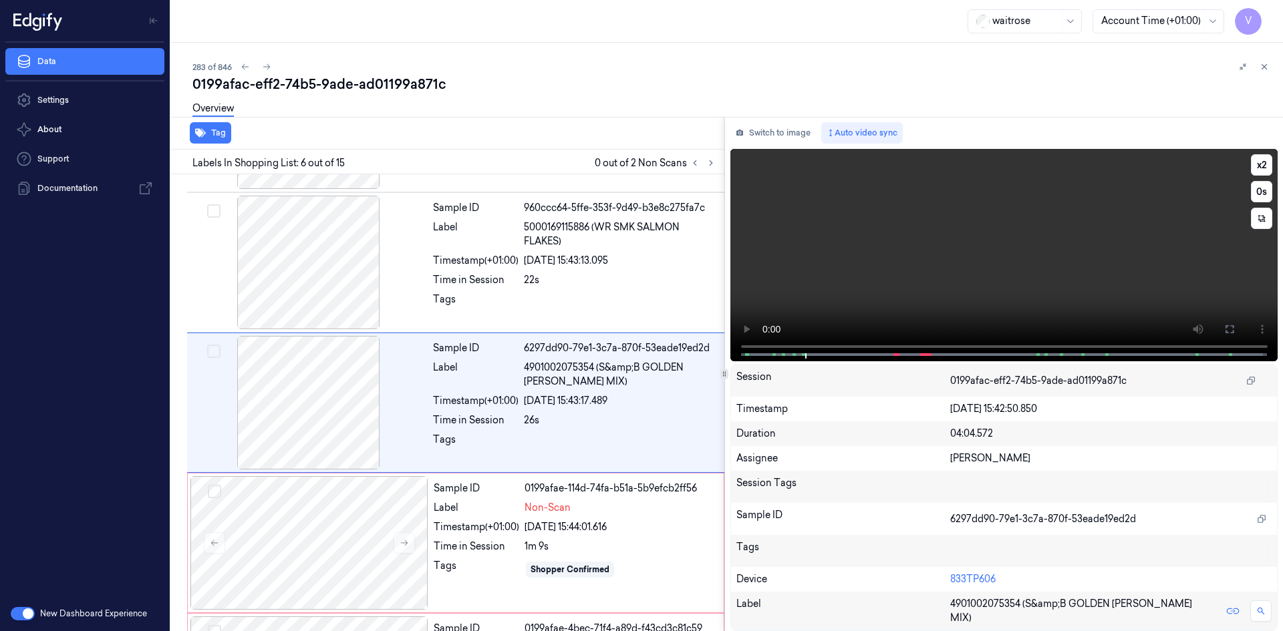
click at [1000, 200] on video at bounding box center [1004, 255] width 548 height 212
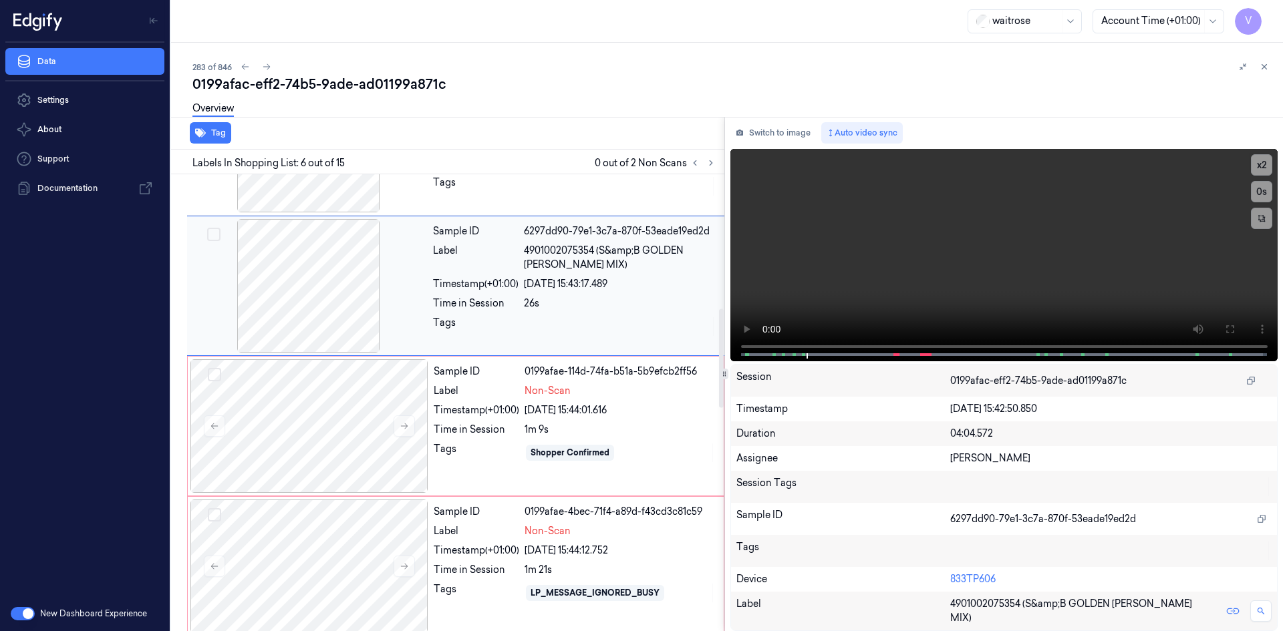
scroll to position [676, 0]
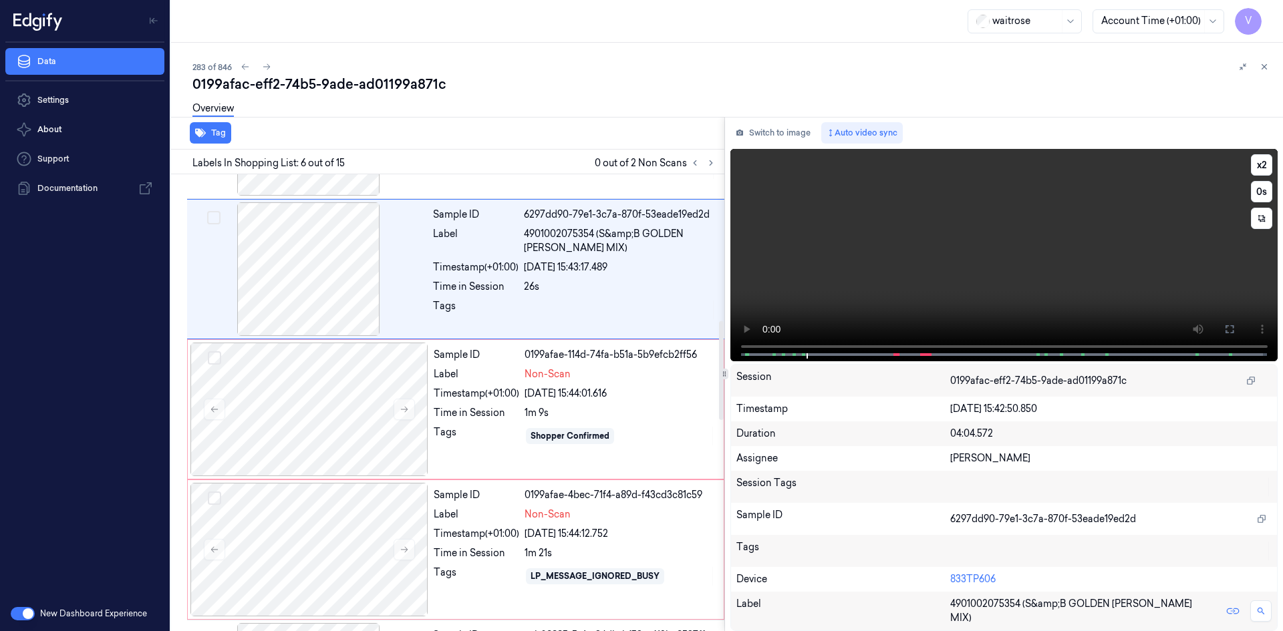
click at [893, 276] on video at bounding box center [1004, 255] width 548 height 212
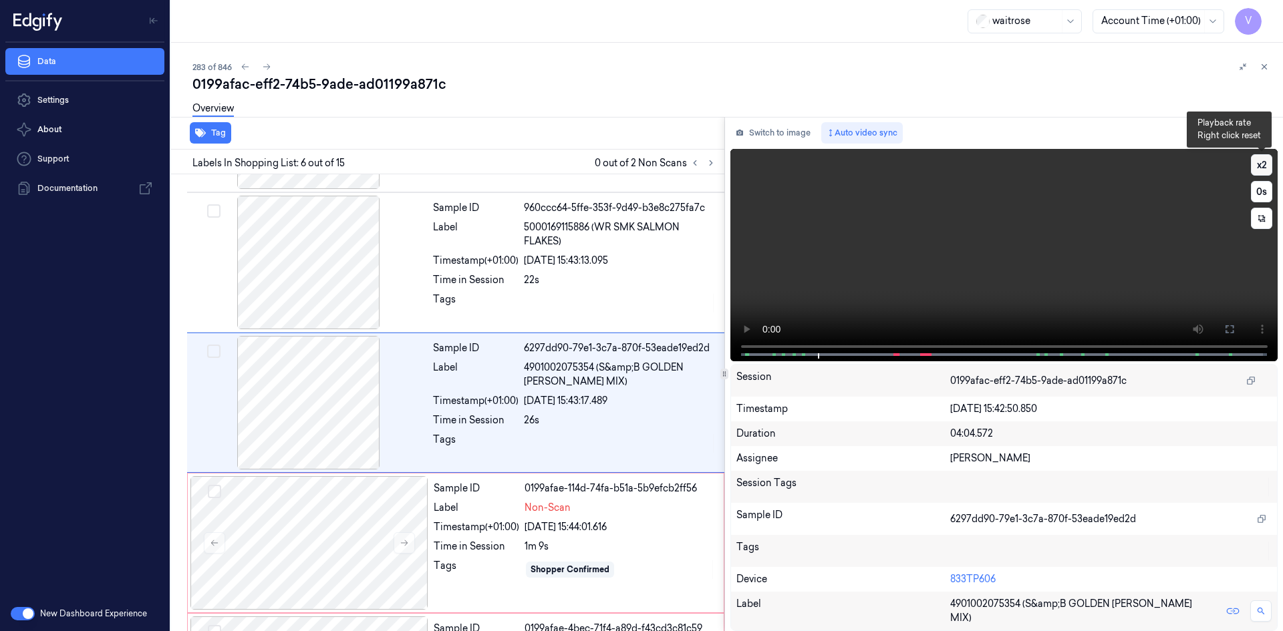
click at [1263, 167] on button "x 2" at bounding box center [1261, 164] width 21 height 21
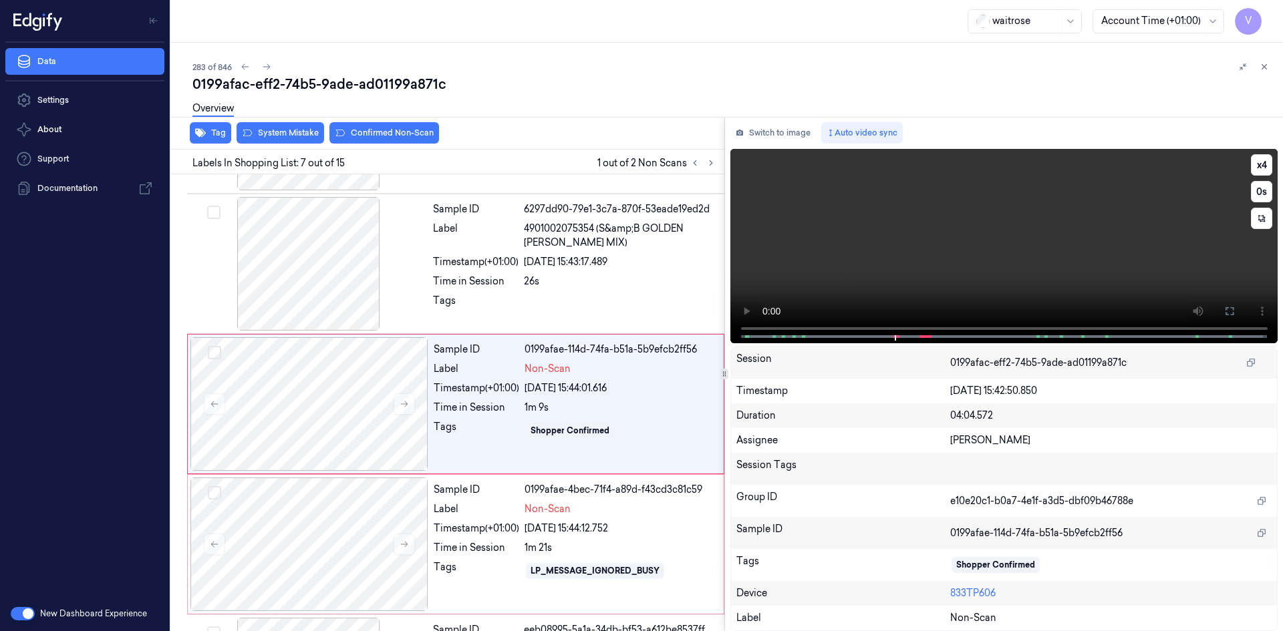
scroll to position [683, 0]
click at [1015, 256] on video at bounding box center [1004, 246] width 548 height 194
click at [992, 236] on video at bounding box center [1004, 246] width 548 height 194
click at [1011, 235] on video at bounding box center [1004, 246] width 548 height 194
click at [997, 247] on video at bounding box center [1004, 246] width 548 height 194
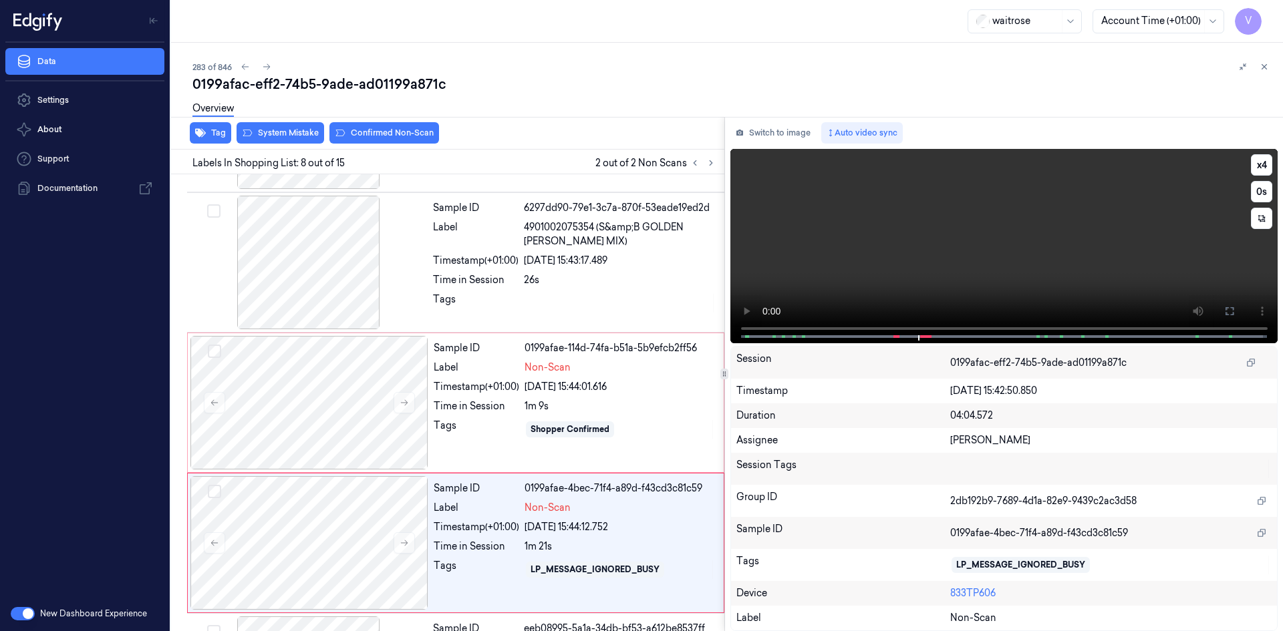
scroll to position [823, 0]
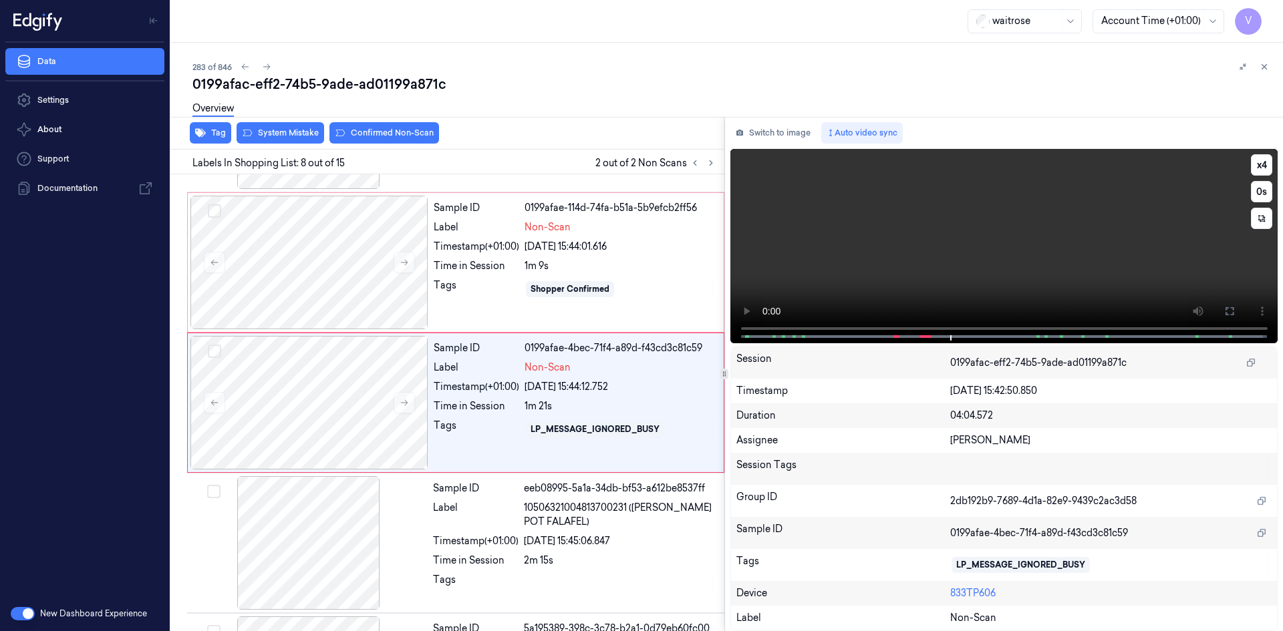
click at [1035, 242] on video at bounding box center [1004, 246] width 548 height 194
click at [914, 257] on video at bounding box center [1004, 246] width 548 height 194
click at [999, 259] on video at bounding box center [1004, 246] width 548 height 194
click at [777, 126] on button "Switch to image" at bounding box center [773, 132] width 86 height 21
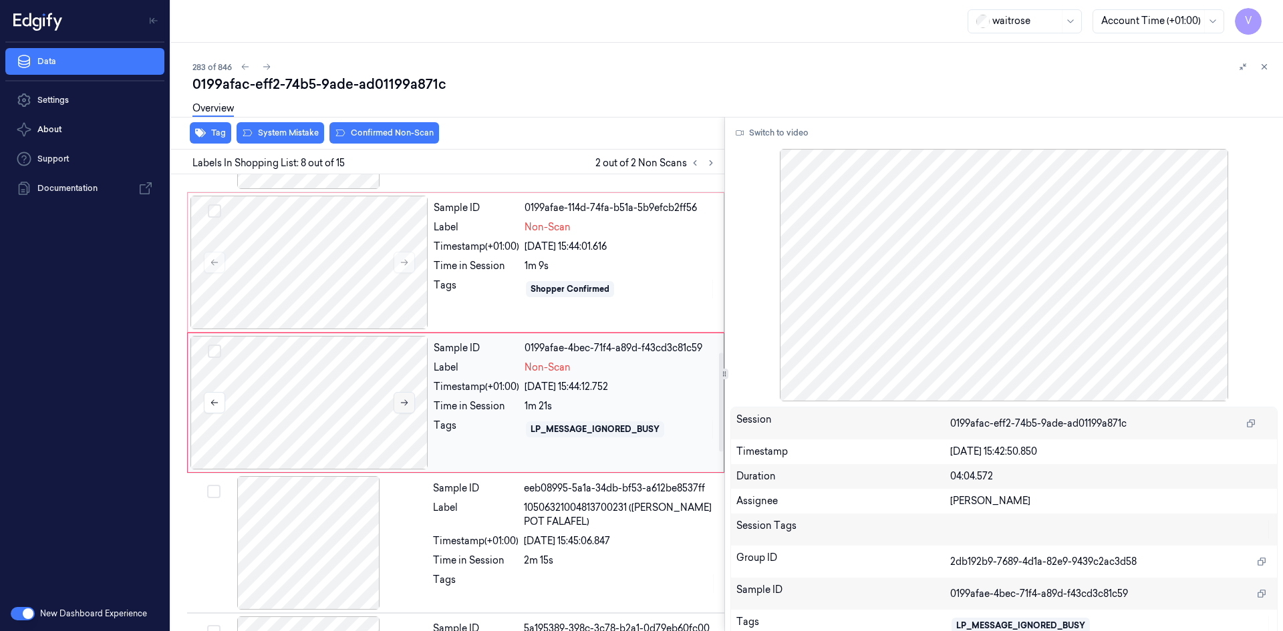
click at [406, 403] on icon at bounding box center [404, 403] width 7 height 6
click at [408, 403] on icon at bounding box center [403, 402] width 9 height 9
click at [755, 126] on button "Switch to video" at bounding box center [772, 132] width 84 height 21
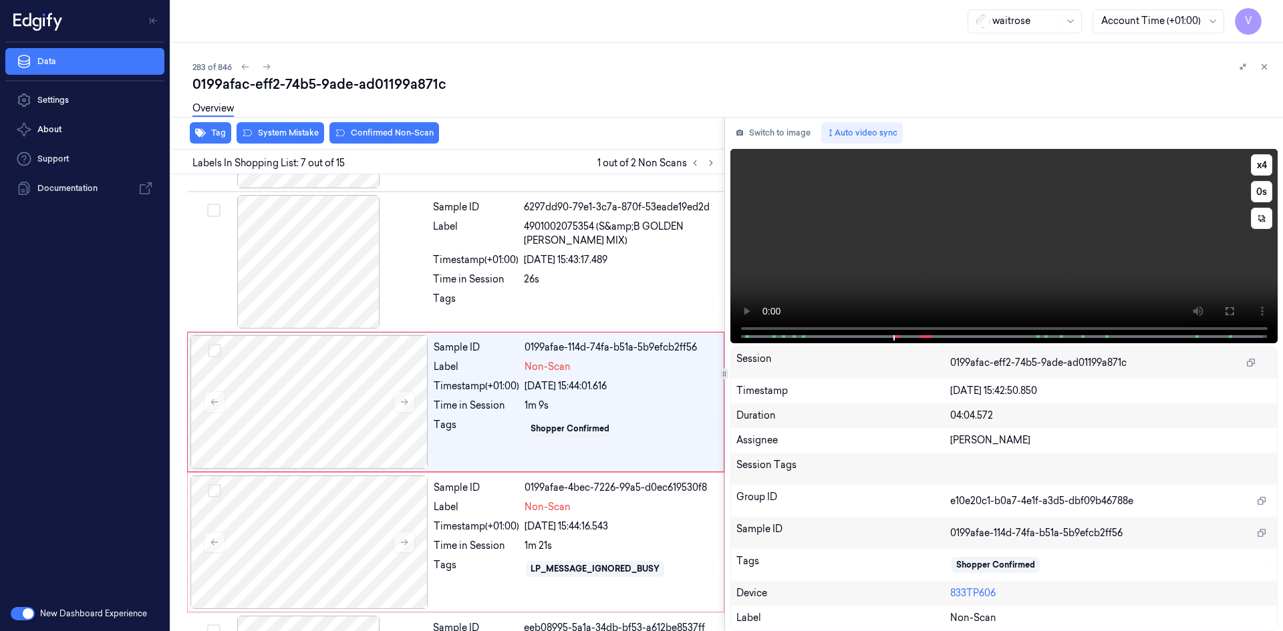
scroll to position [683, 0]
click at [1037, 234] on video at bounding box center [1004, 246] width 548 height 194
click at [1031, 271] on video at bounding box center [1004, 246] width 548 height 194
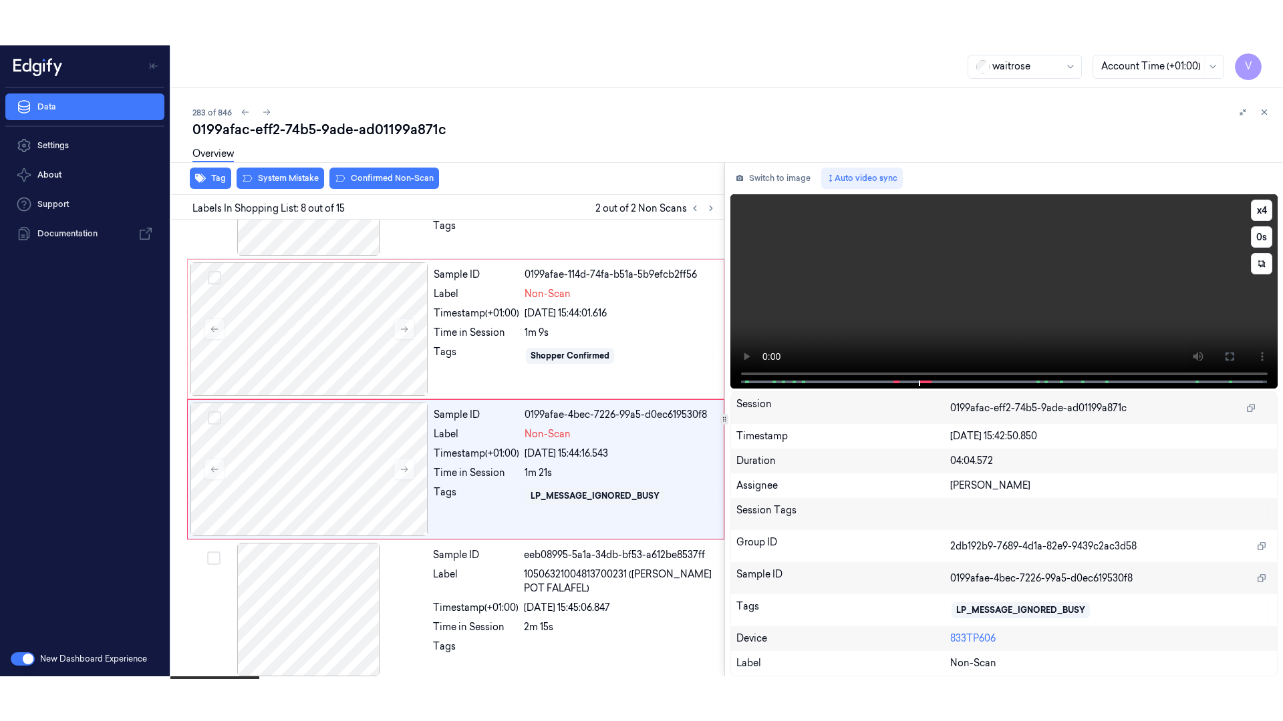
scroll to position [823, 0]
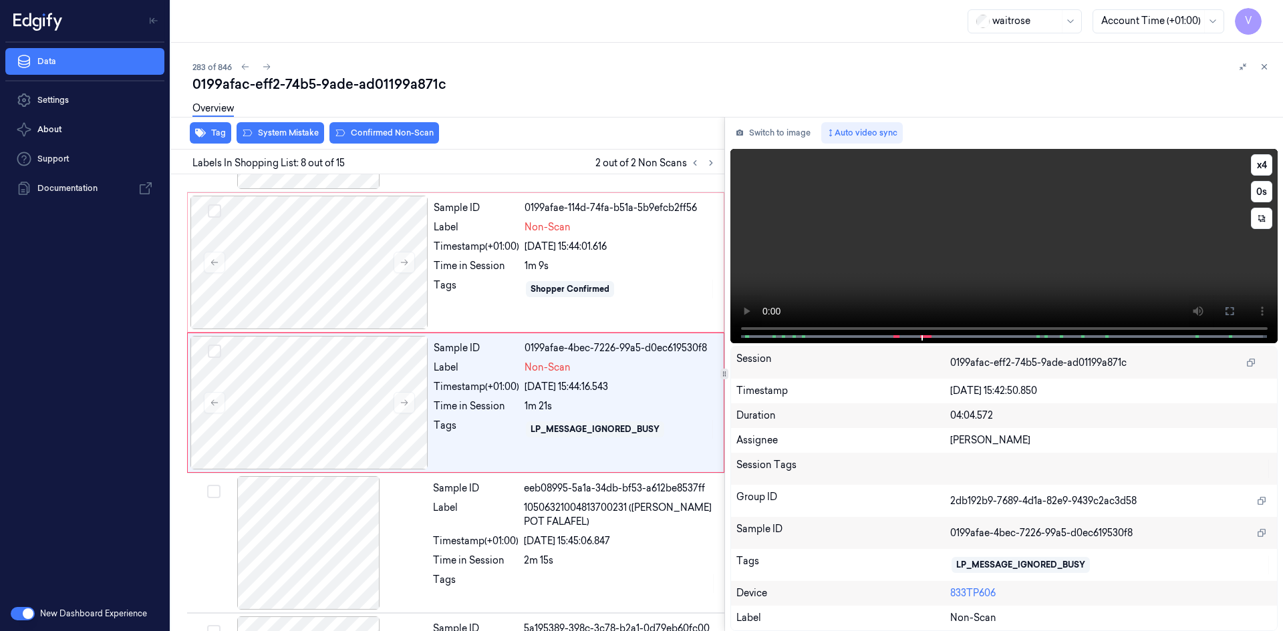
click at [1002, 240] on video at bounding box center [1004, 246] width 548 height 194
click at [1226, 306] on icon at bounding box center [1229, 311] width 11 height 11
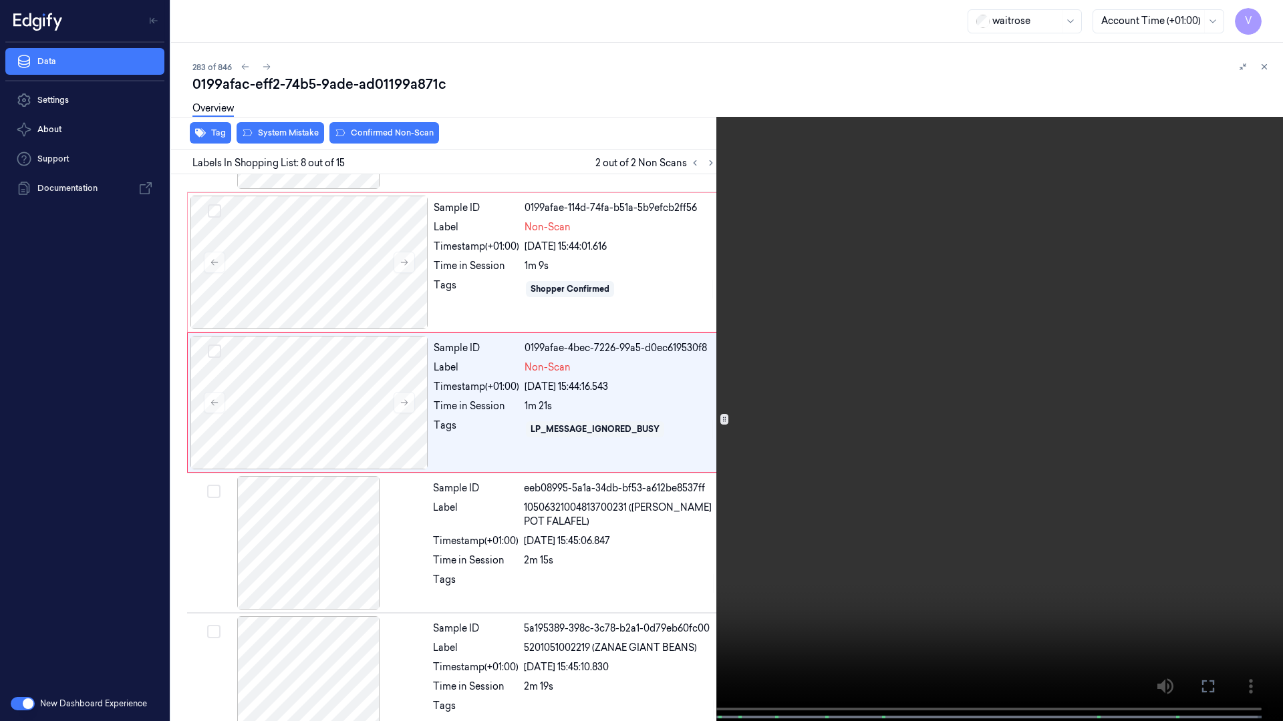
click at [960, 392] on video at bounding box center [641, 362] width 1283 height 724
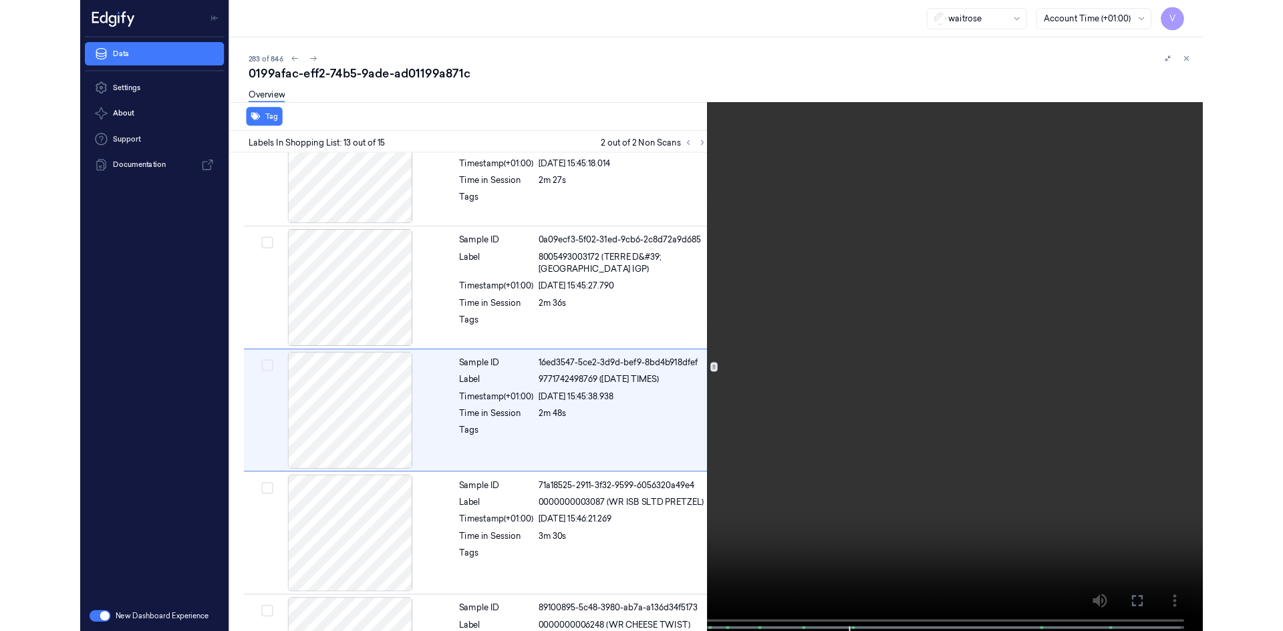
scroll to position [1480, 0]
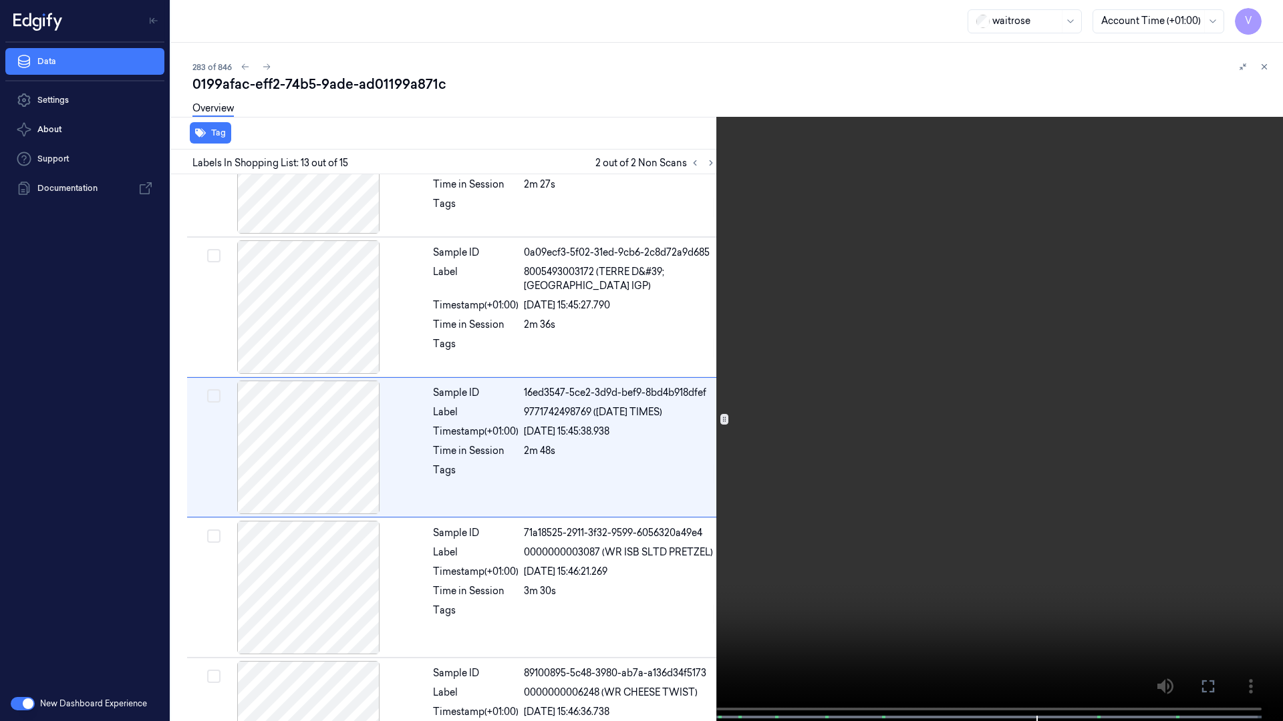
click at [0, 0] on button at bounding box center [0, 0] width 0 height 0
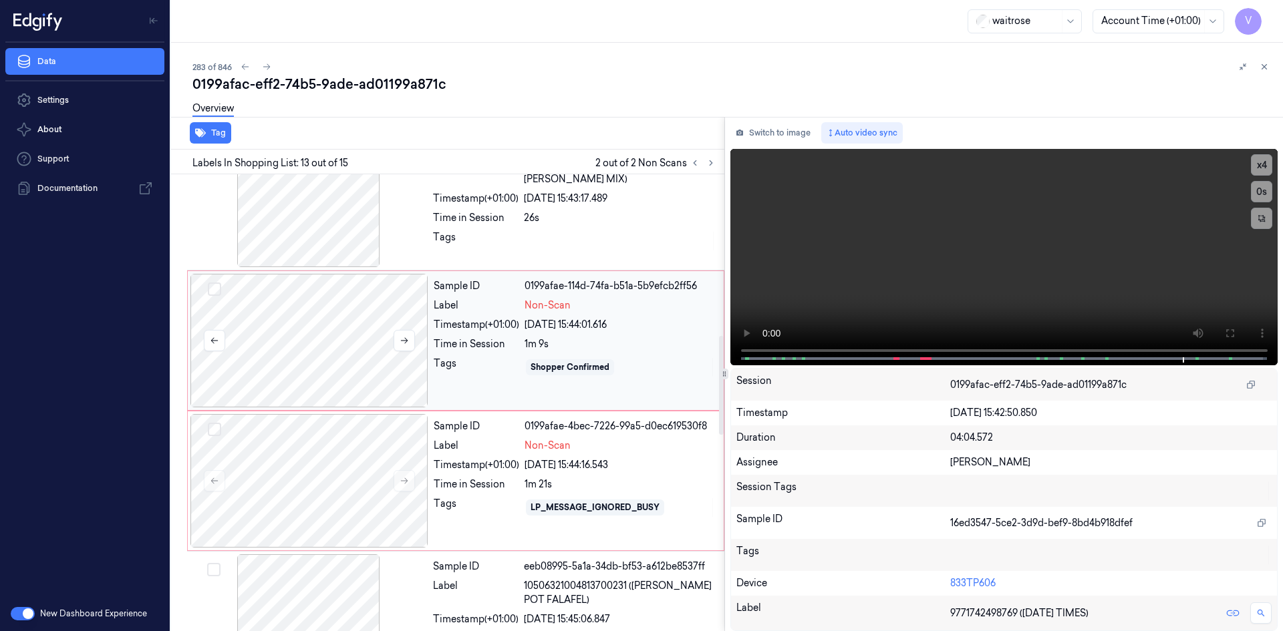
click at [289, 296] on div at bounding box center [309, 341] width 238 height 134
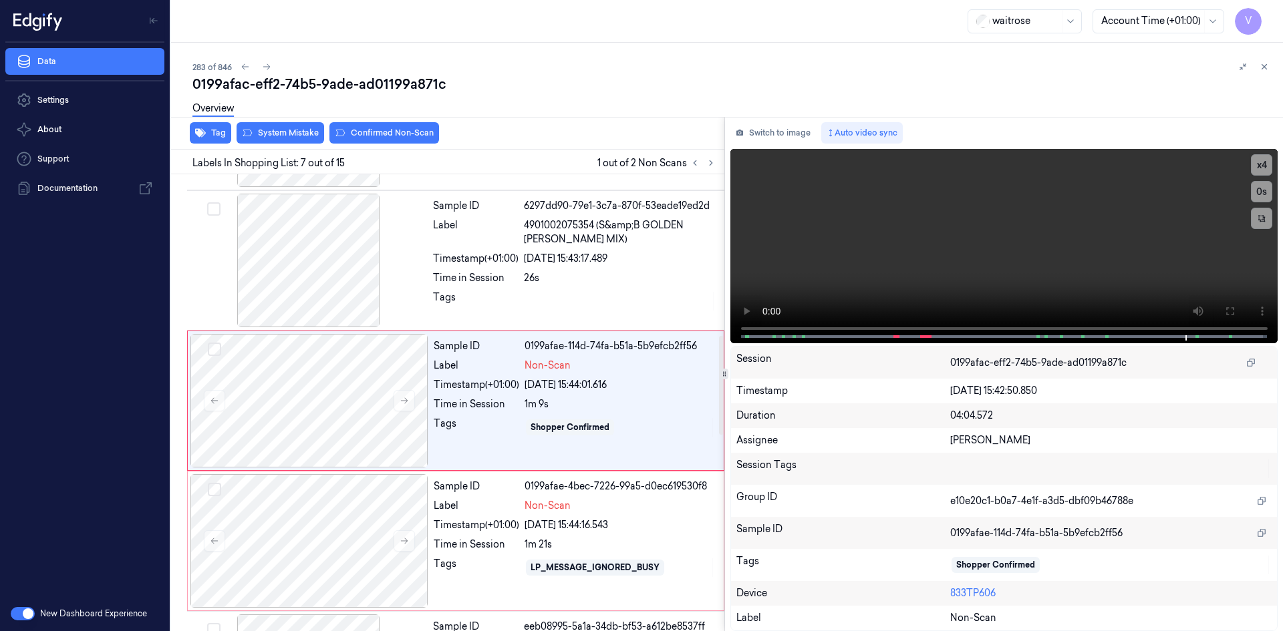
scroll to position [683, 0]
click at [404, 403] on icon at bounding box center [404, 403] width 7 height 6
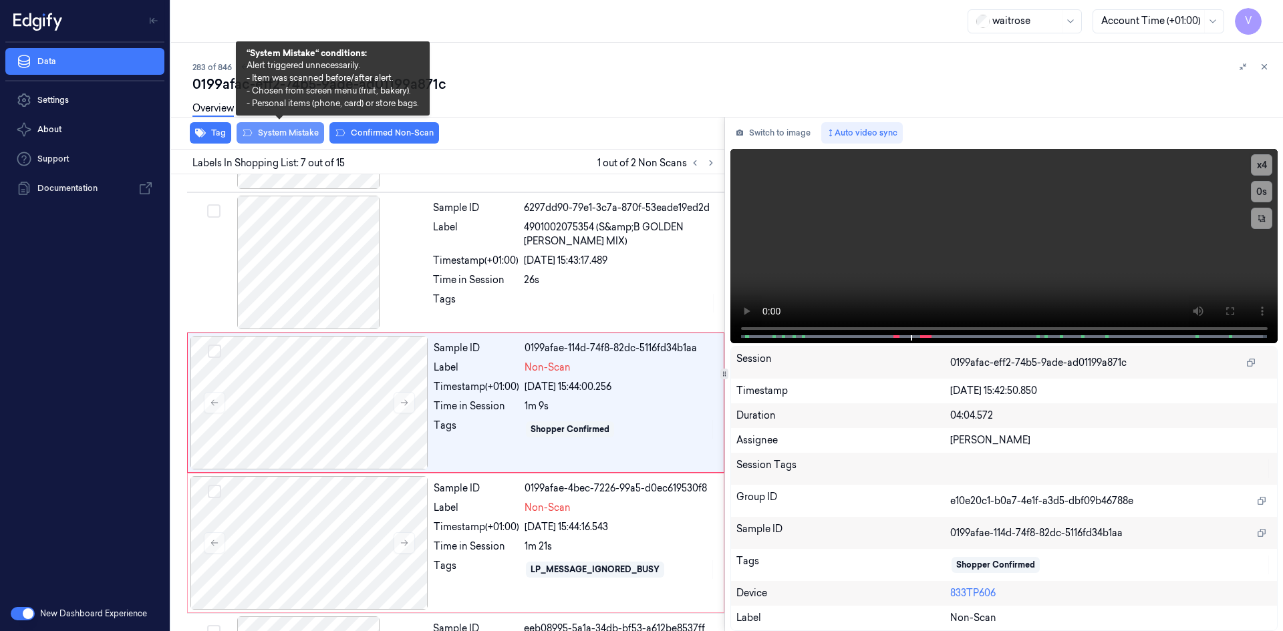
click at [301, 129] on button "System Mistake" at bounding box center [280, 132] width 88 height 21
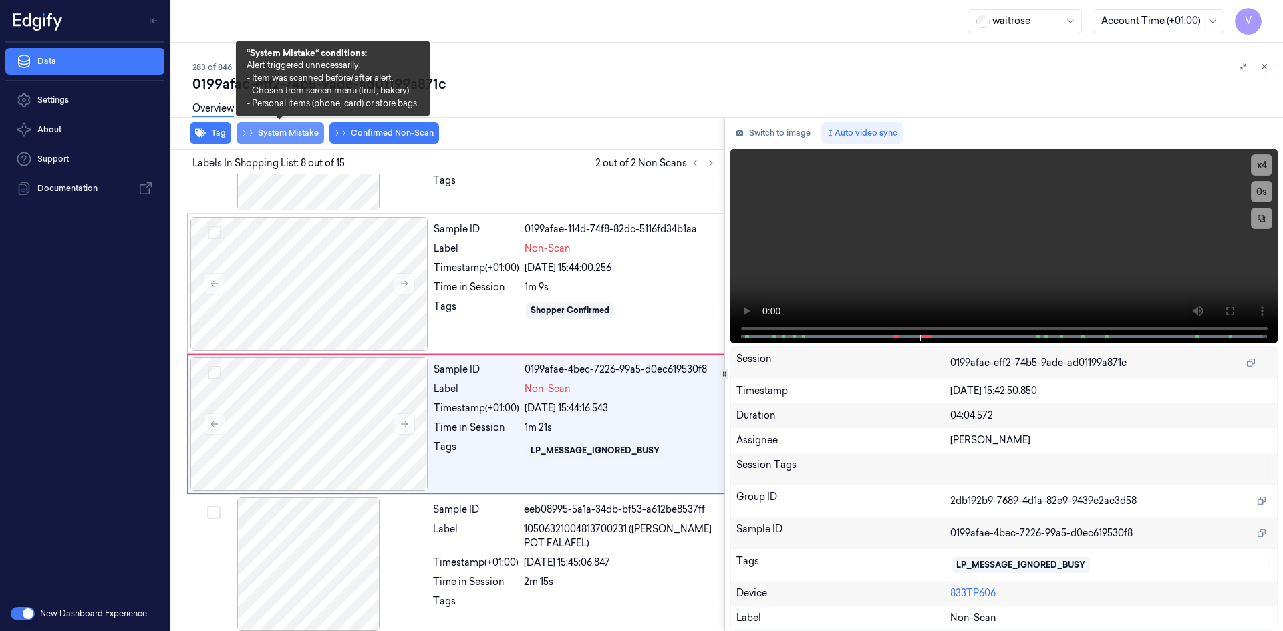
scroll to position [823, 0]
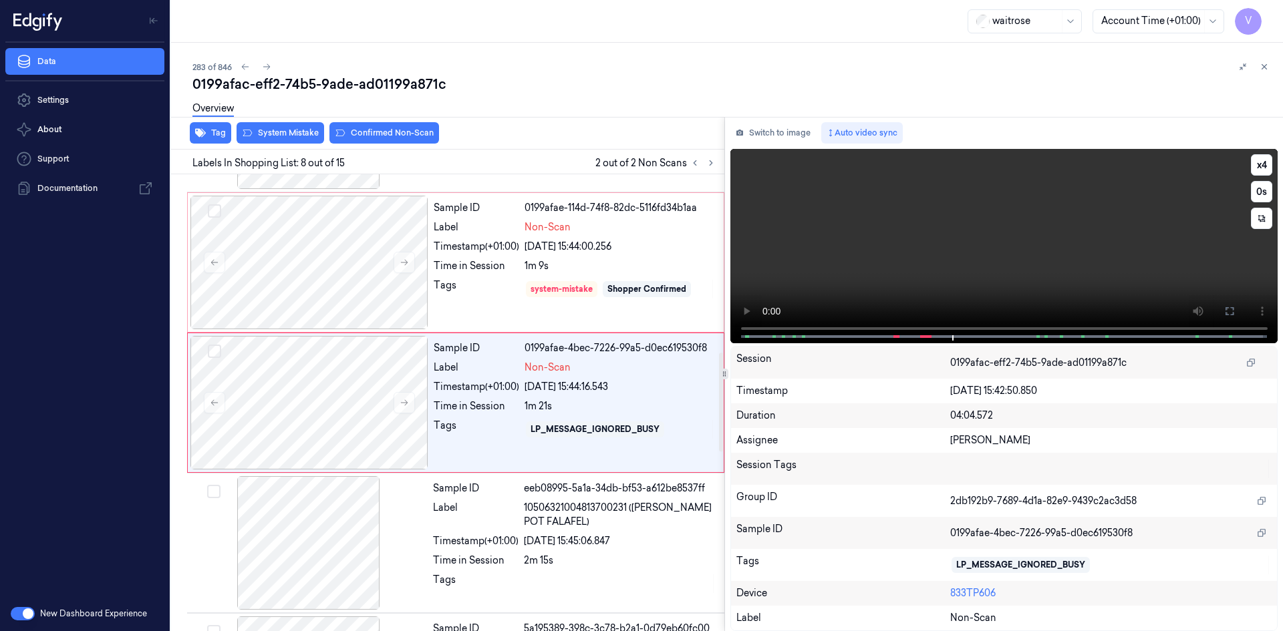
click at [883, 244] on video at bounding box center [1004, 246] width 548 height 194
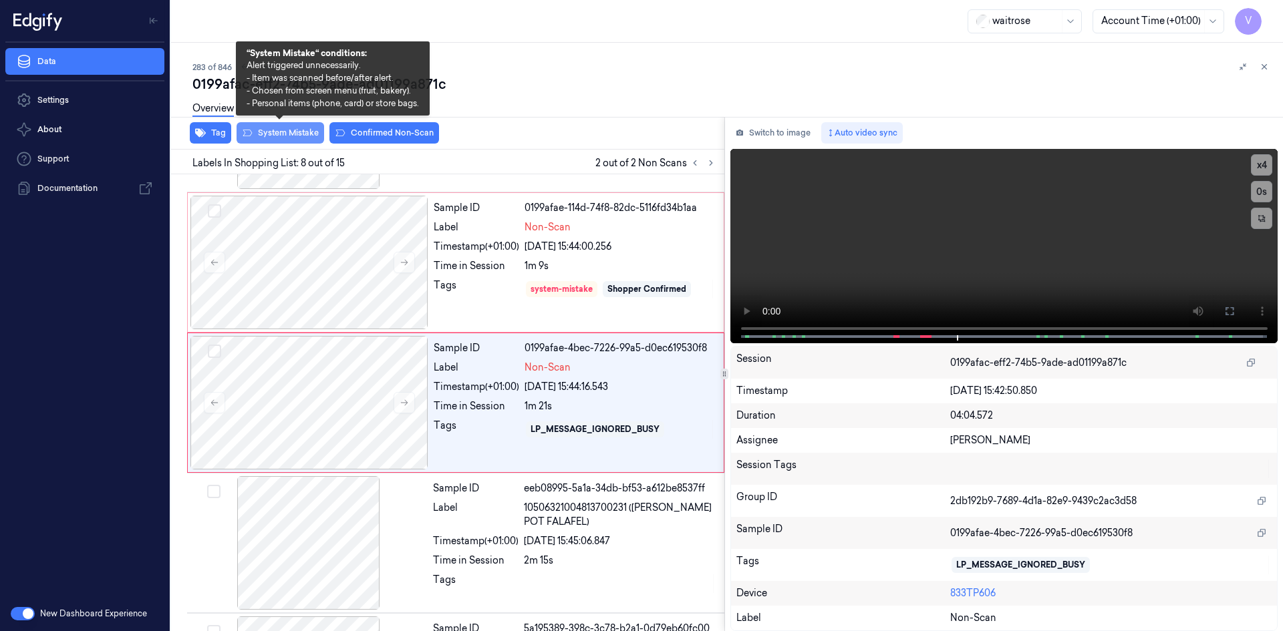
click at [301, 130] on button "System Mistake" at bounding box center [280, 132] width 88 height 21
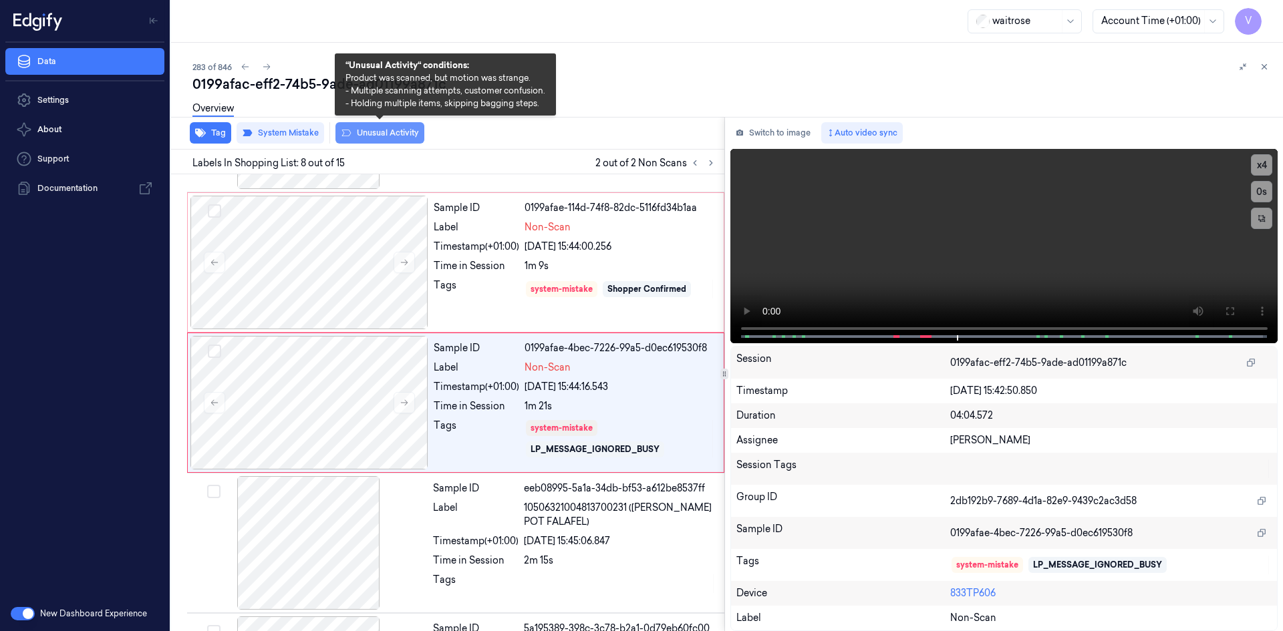
click at [395, 131] on button "Unusual Activity" at bounding box center [379, 132] width 89 height 21
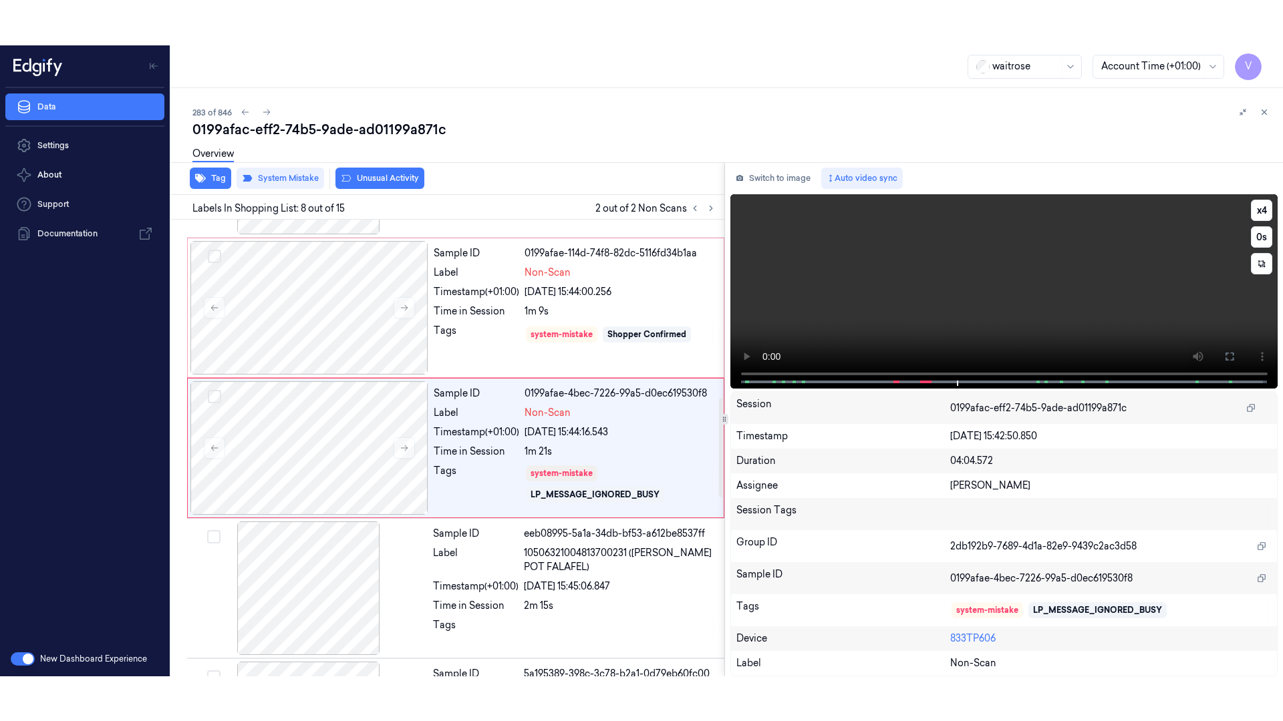
scroll to position [828, 0]
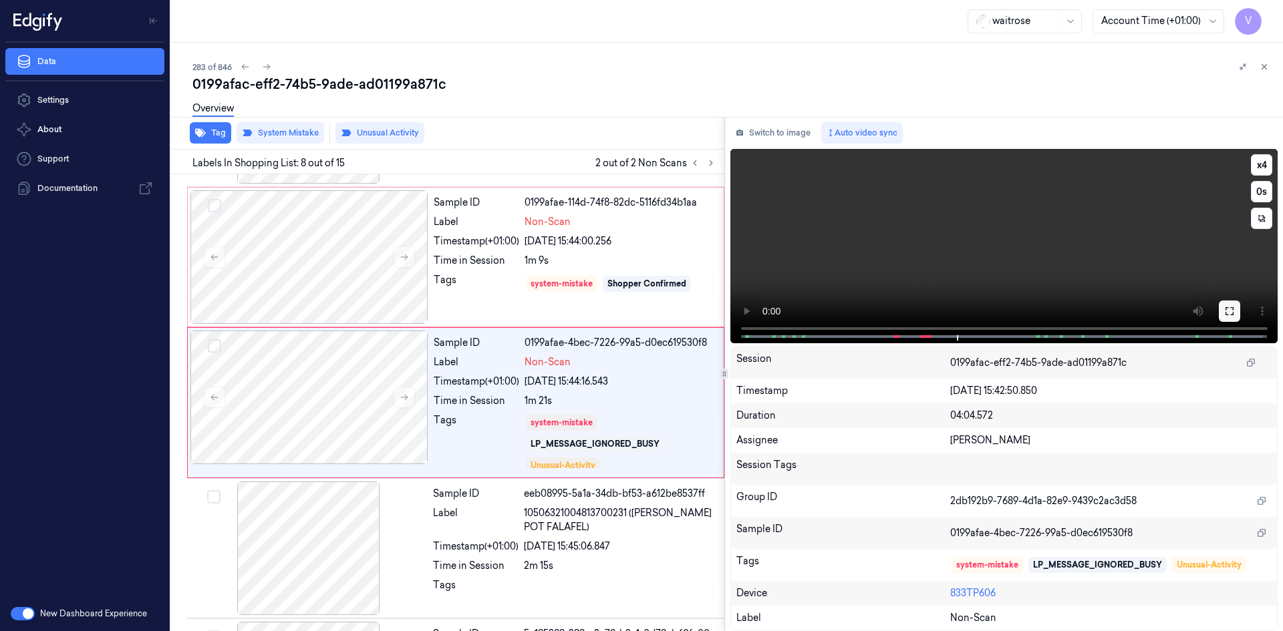
click at [1222, 309] on button at bounding box center [1229, 311] width 21 height 21
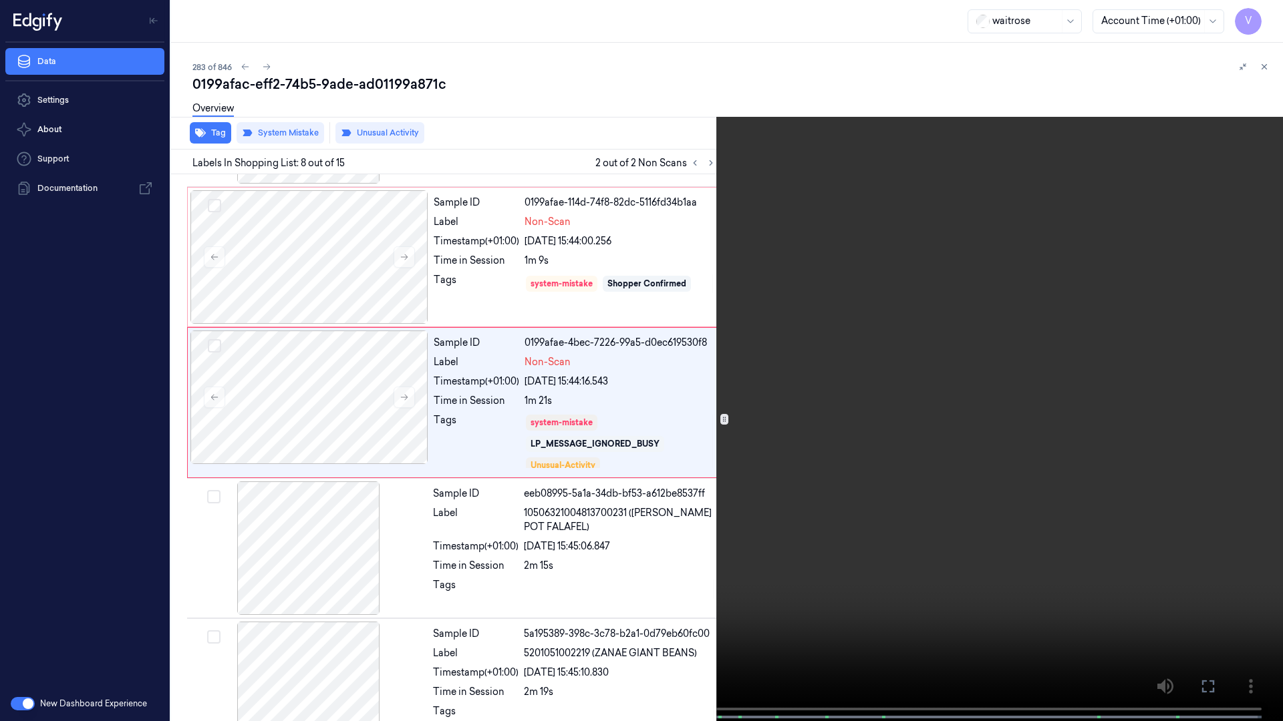
click at [385, 631] on span at bounding box center [385, 717] width 2 height 7
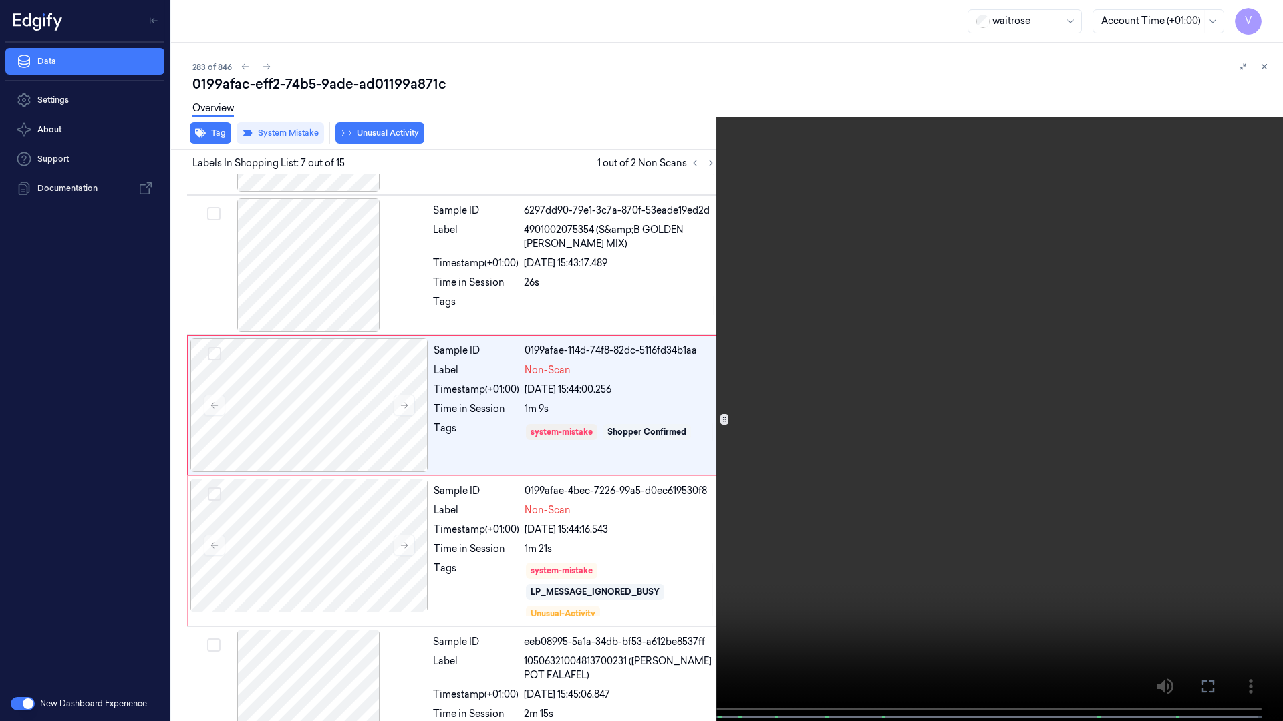
scroll to position [638, 0]
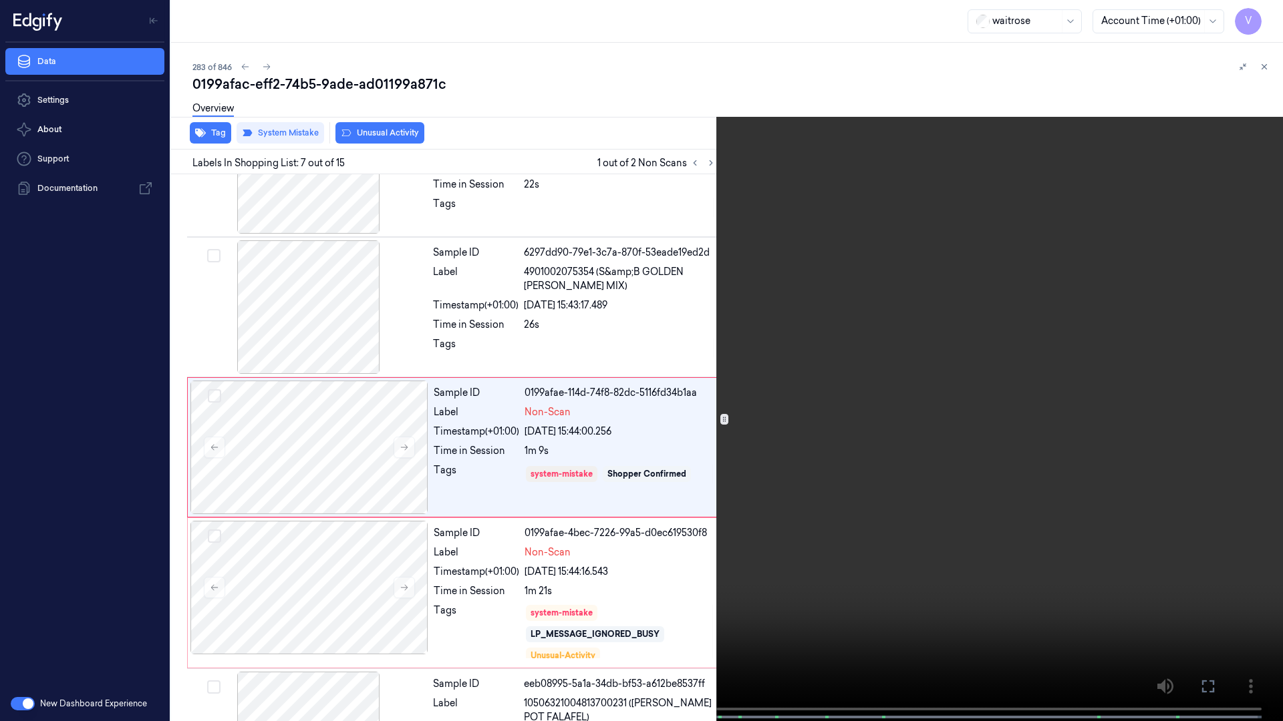
click at [711, 387] on video at bounding box center [641, 362] width 1283 height 724
click at [730, 396] on video at bounding box center [641, 362] width 1283 height 724
click at [749, 385] on video at bounding box center [641, 362] width 1283 height 724
click at [673, 370] on video at bounding box center [641, 362] width 1283 height 724
click at [703, 442] on video at bounding box center [641, 362] width 1283 height 724
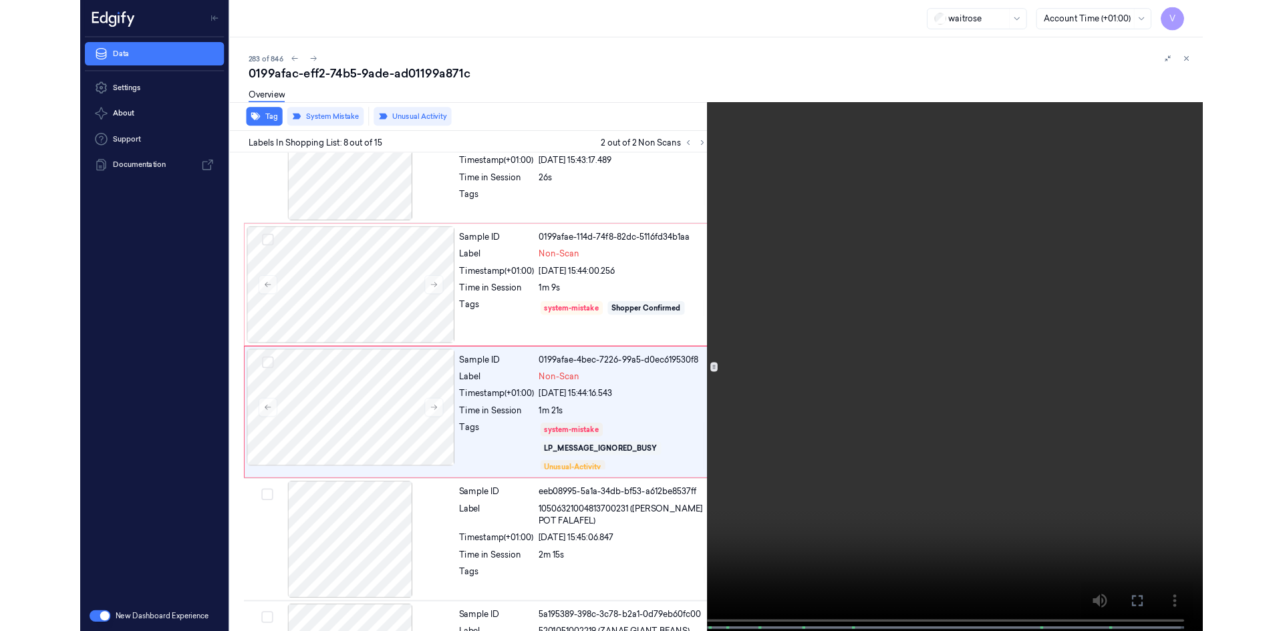
scroll to position [784, 0]
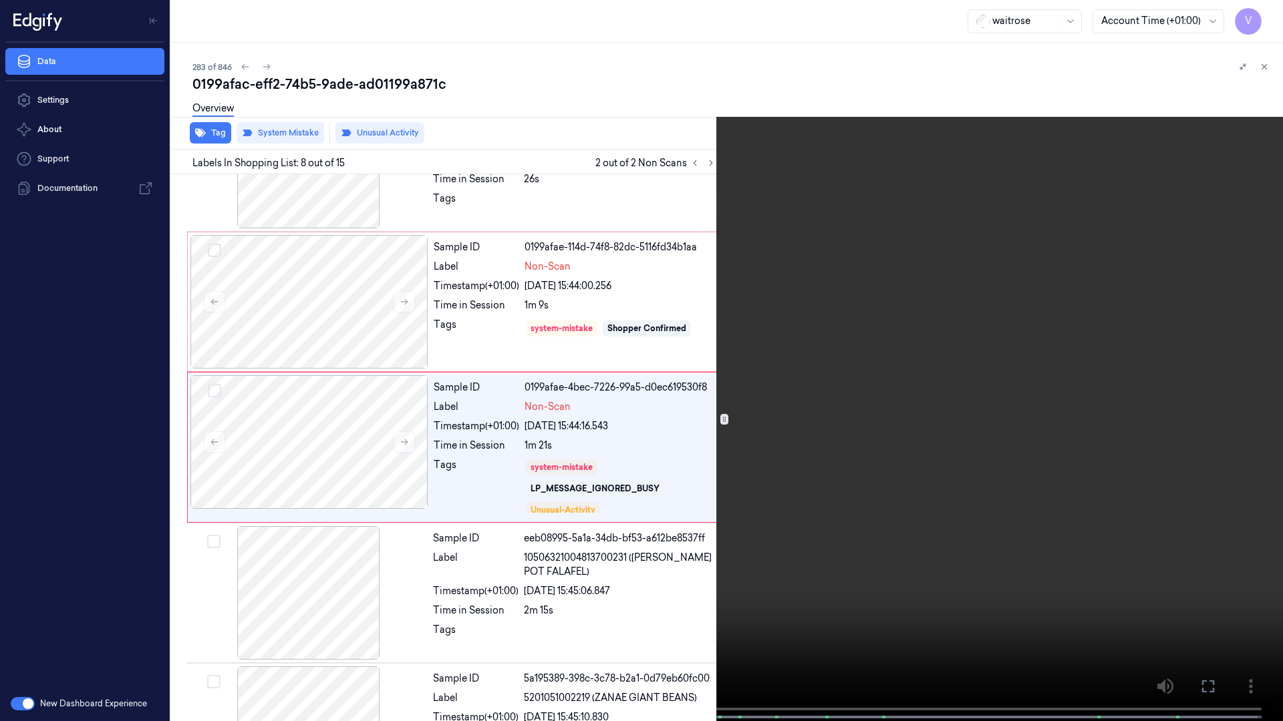
click at [645, 412] on video at bounding box center [641, 362] width 1283 height 724
click at [0, 0] on button at bounding box center [0, 0] width 0 height 0
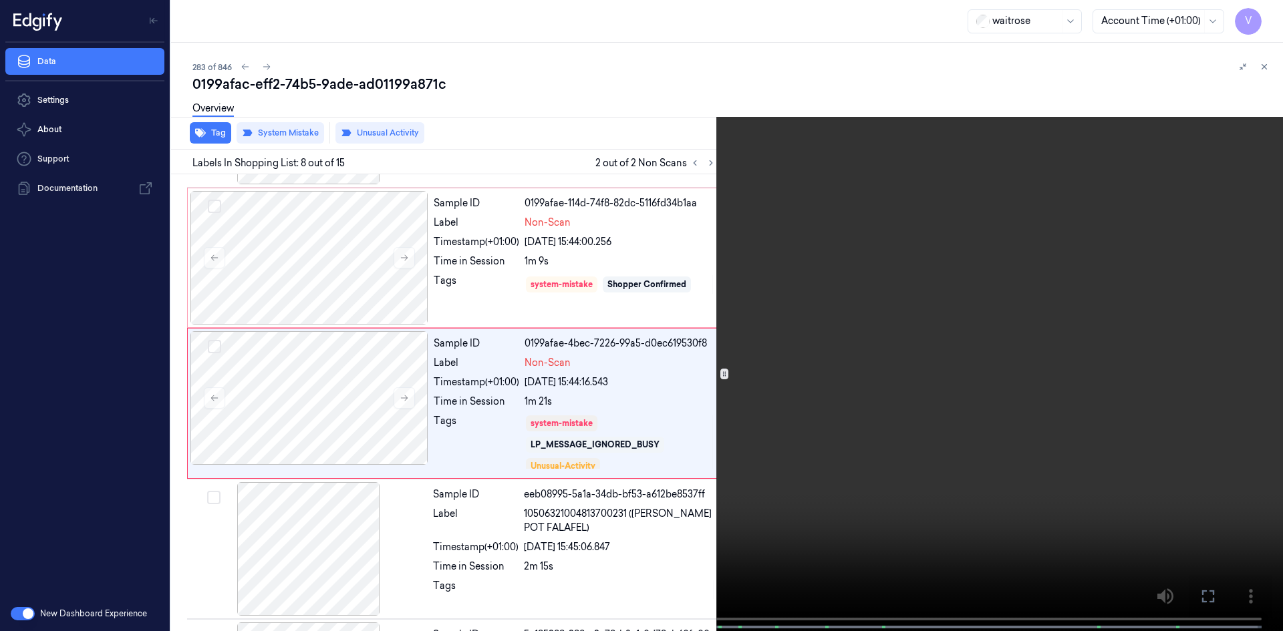
scroll to position [828, 0]
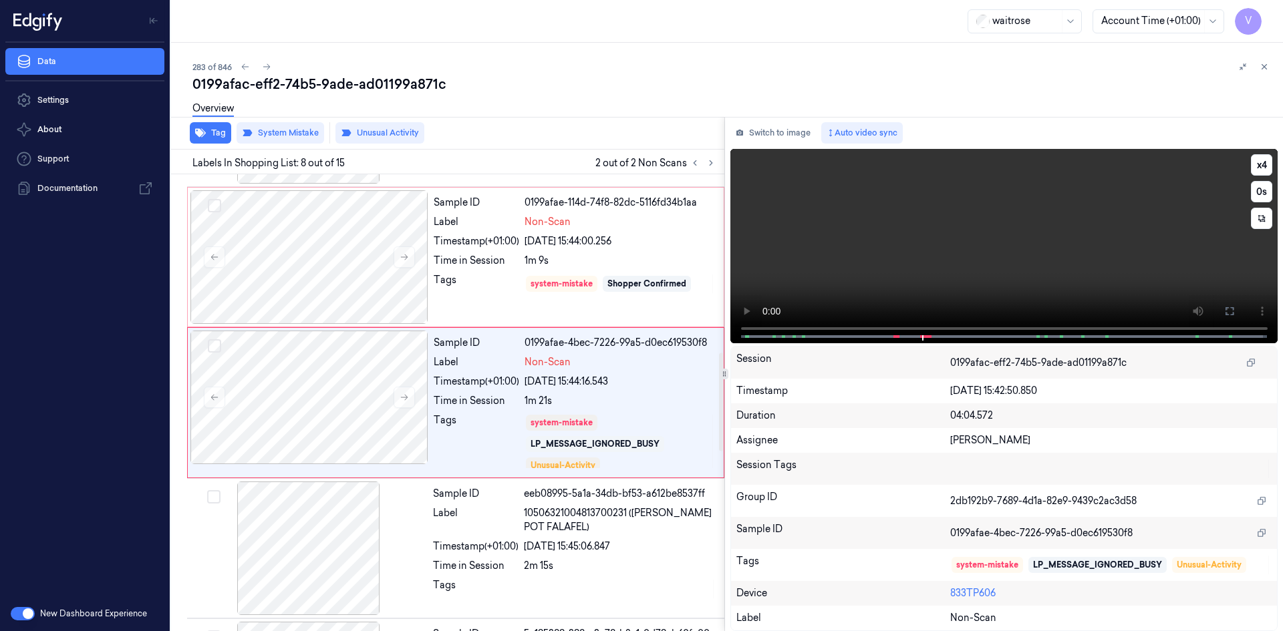
click at [943, 280] on video at bounding box center [1004, 246] width 548 height 194
click at [1078, 273] on video at bounding box center [1004, 246] width 548 height 194
click at [1263, 67] on icon at bounding box center [1264, 67] width 5 height 5
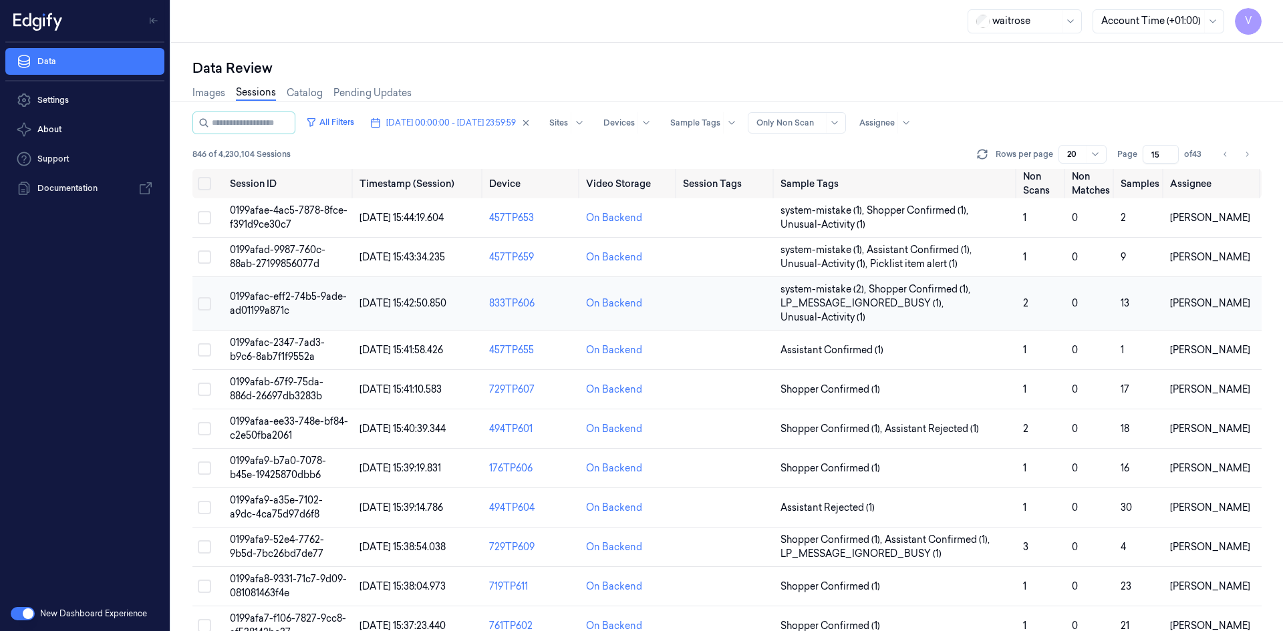
click at [260, 299] on span "0199afac-eff2-74b5-9ade-ad01199a871c" at bounding box center [288, 304] width 117 height 26
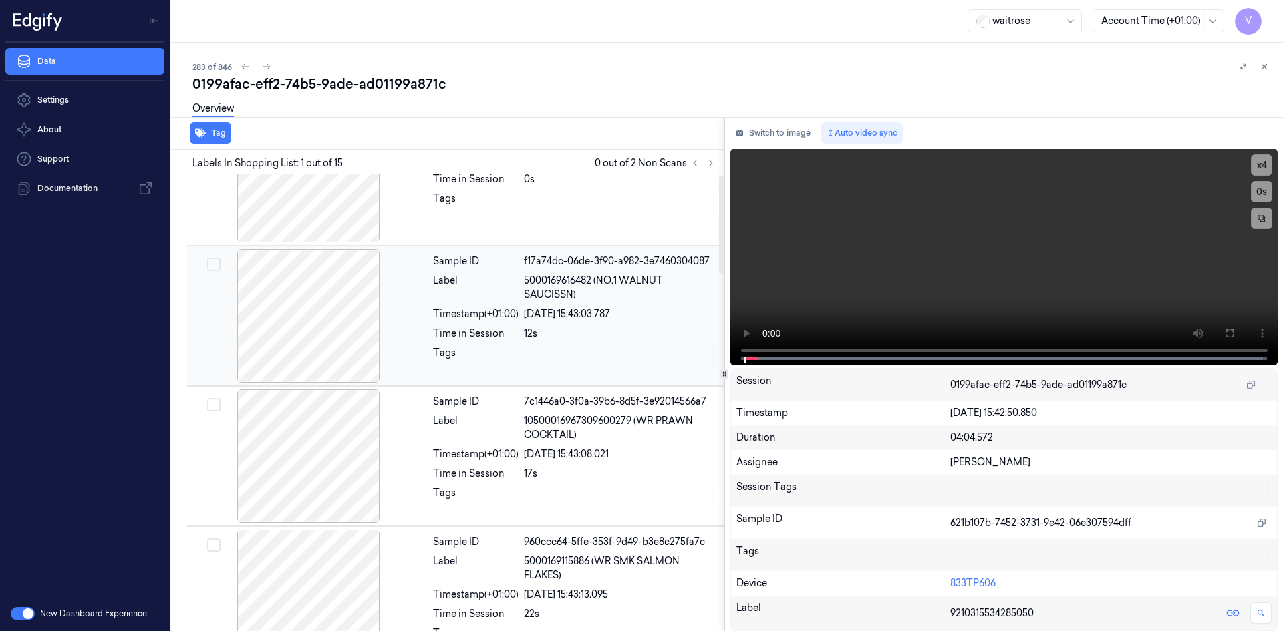
scroll to position [334, 0]
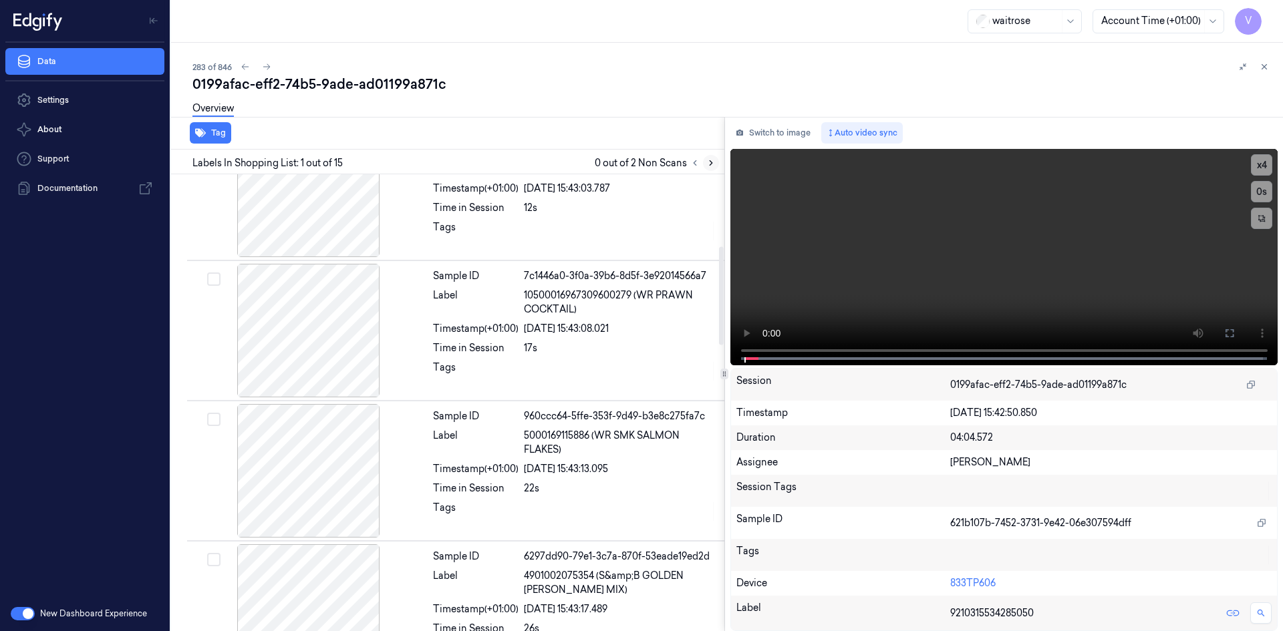
click at [715, 167] on button at bounding box center [711, 163] width 16 height 16
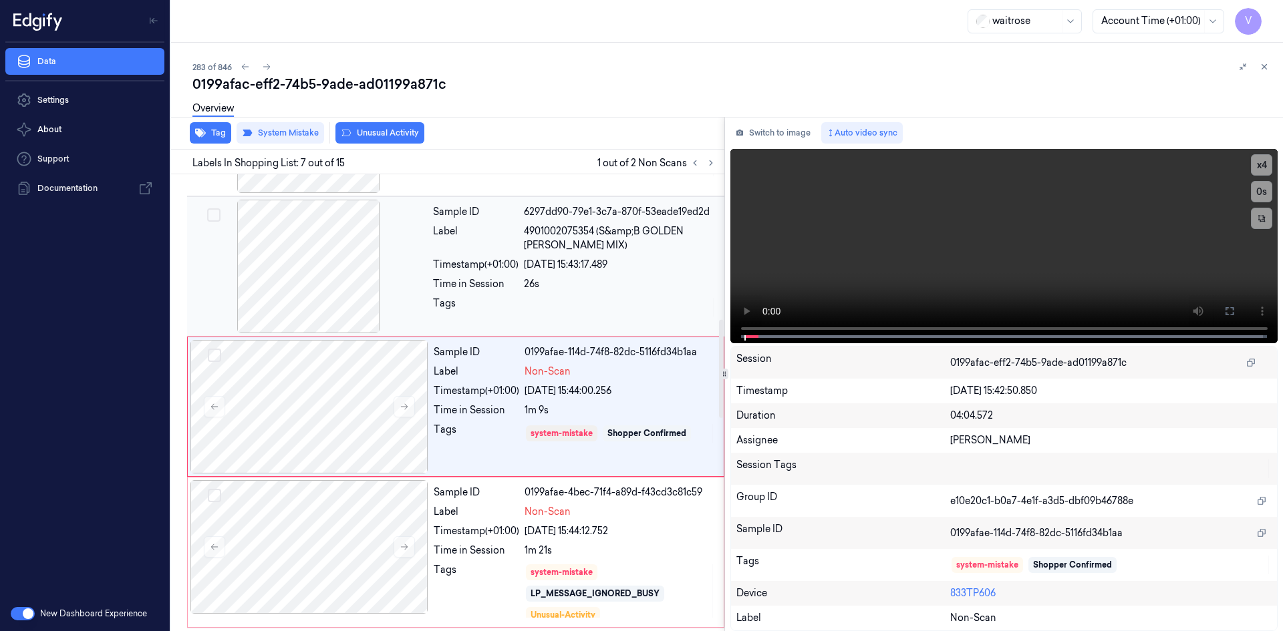
scroll to position [683, 0]
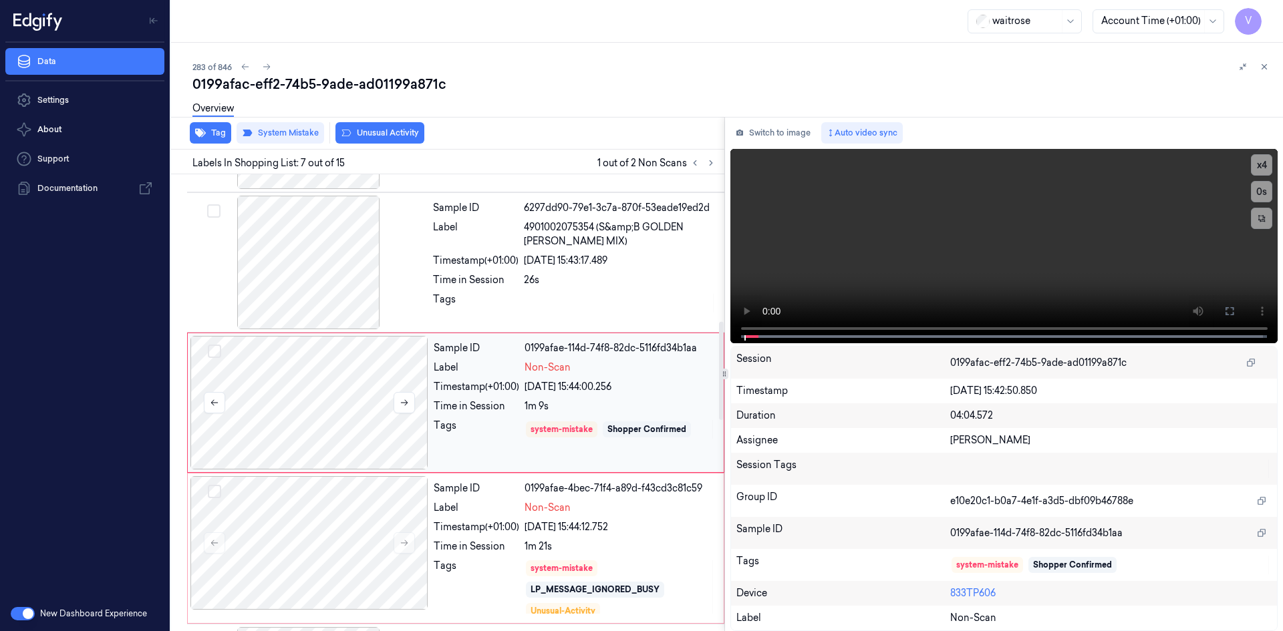
click at [350, 404] on div at bounding box center [309, 403] width 238 height 134
click at [380, 136] on button "Unusual Activity" at bounding box center [379, 132] width 89 height 21
click at [1256, 70] on div at bounding box center [1253, 67] width 37 height 16
click at [1269, 64] on button at bounding box center [1264, 67] width 16 height 16
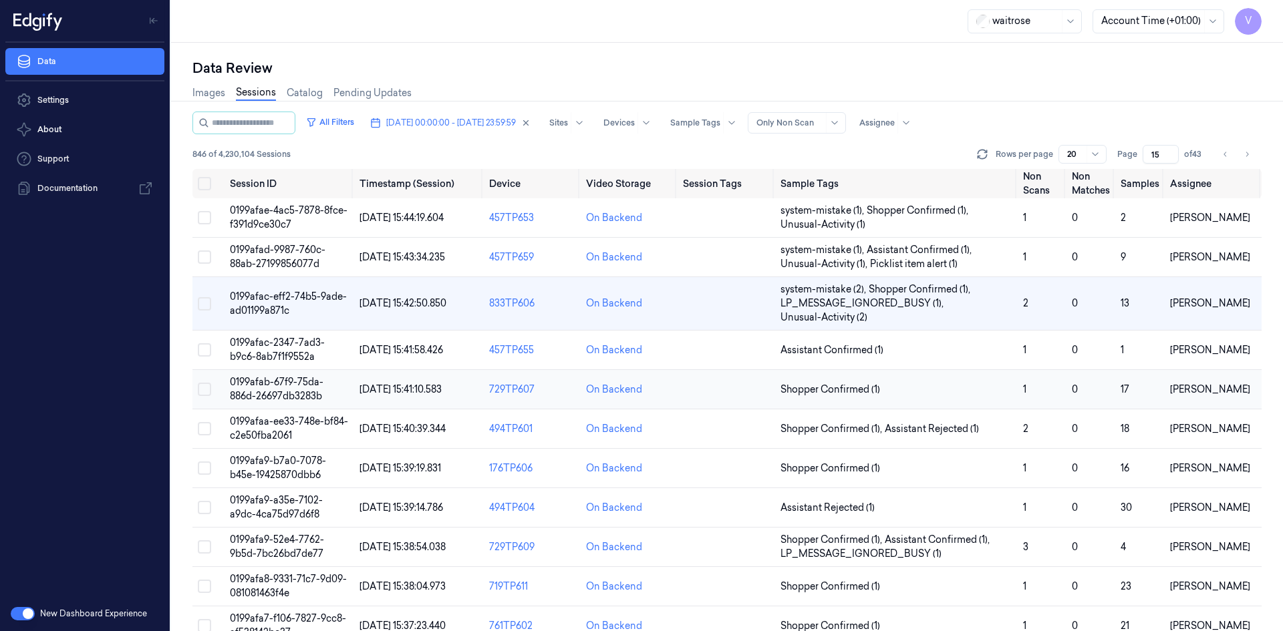
click at [289, 389] on td "0199afab-67f9-75da-886d-26697db3283b" at bounding box center [289, 389] width 130 height 39
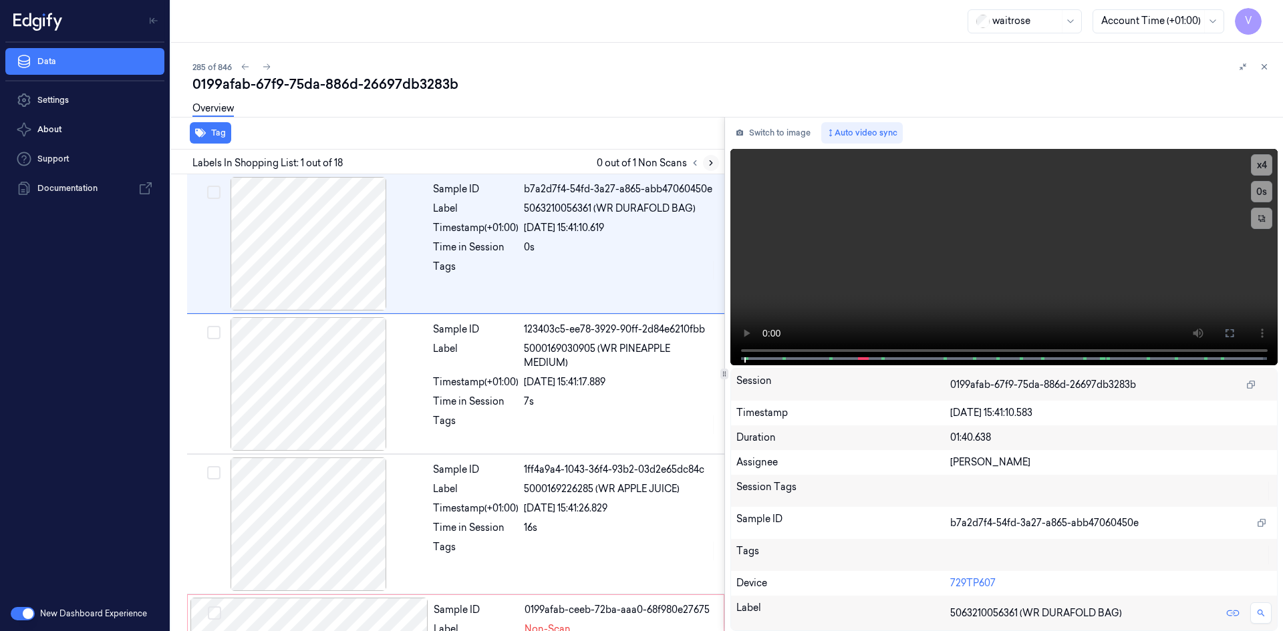
click at [711, 161] on icon at bounding box center [710, 162] width 9 height 9
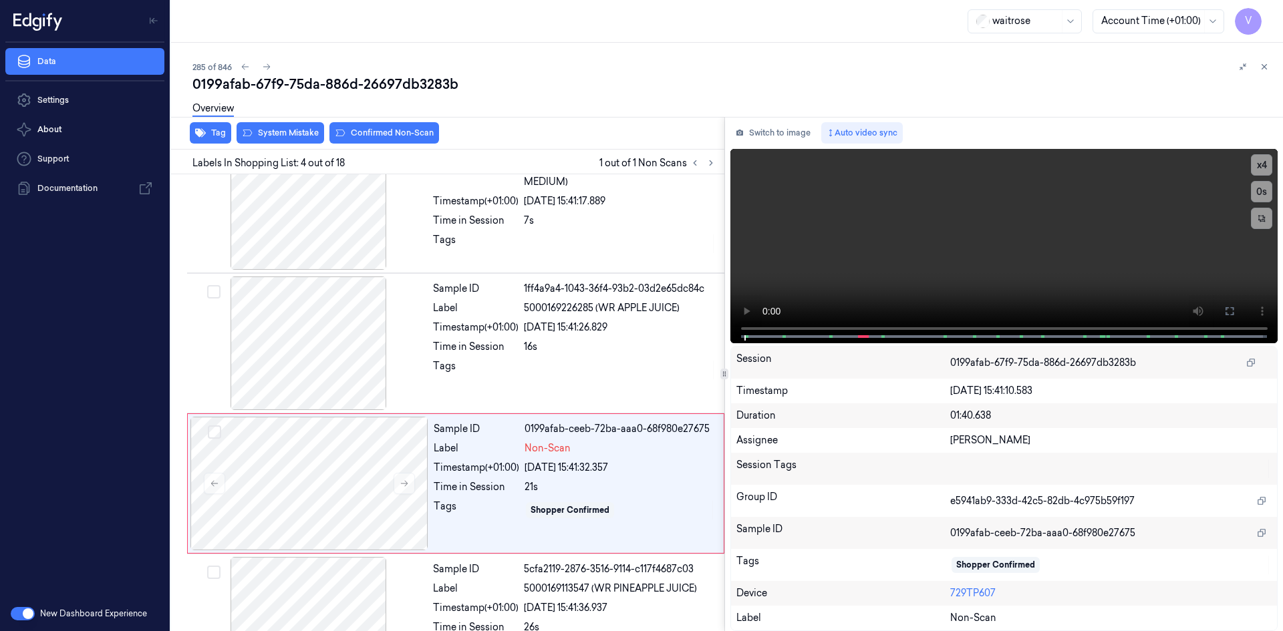
scroll to position [262, 0]
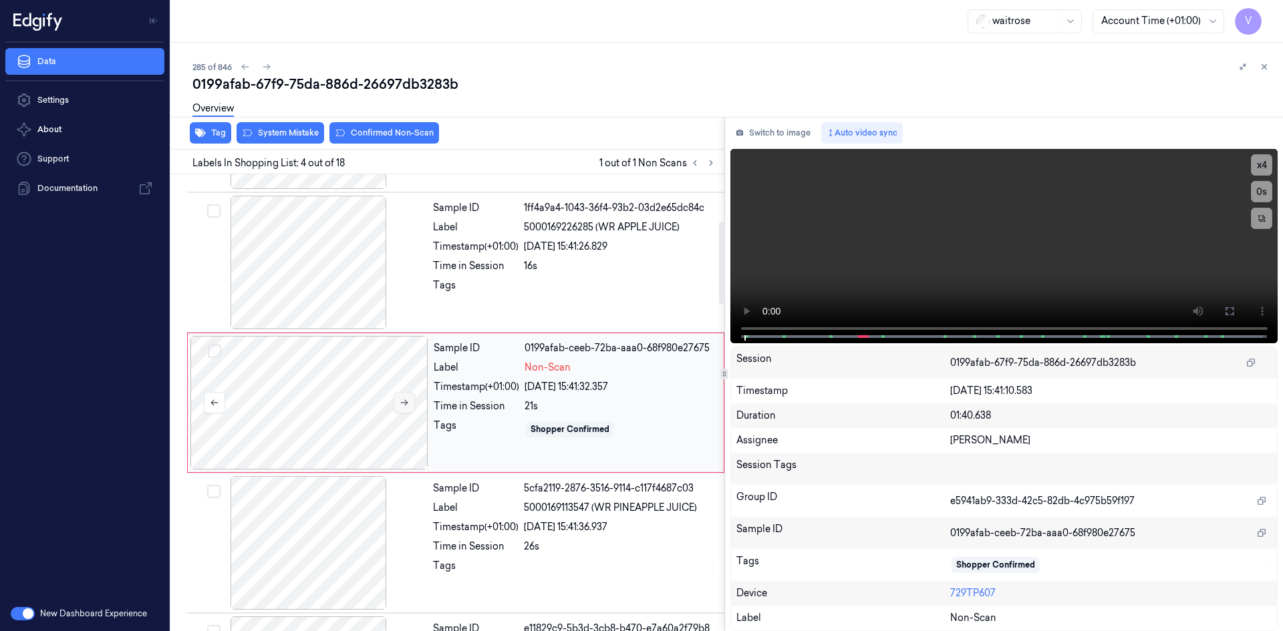
click at [406, 405] on icon at bounding box center [403, 402] width 9 height 9
click at [406, 403] on icon at bounding box center [404, 403] width 7 height 6
click at [1257, 164] on button "x 4" at bounding box center [1261, 164] width 21 height 21
click at [1263, 163] on button "x 1" at bounding box center [1261, 164] width 21 height 21
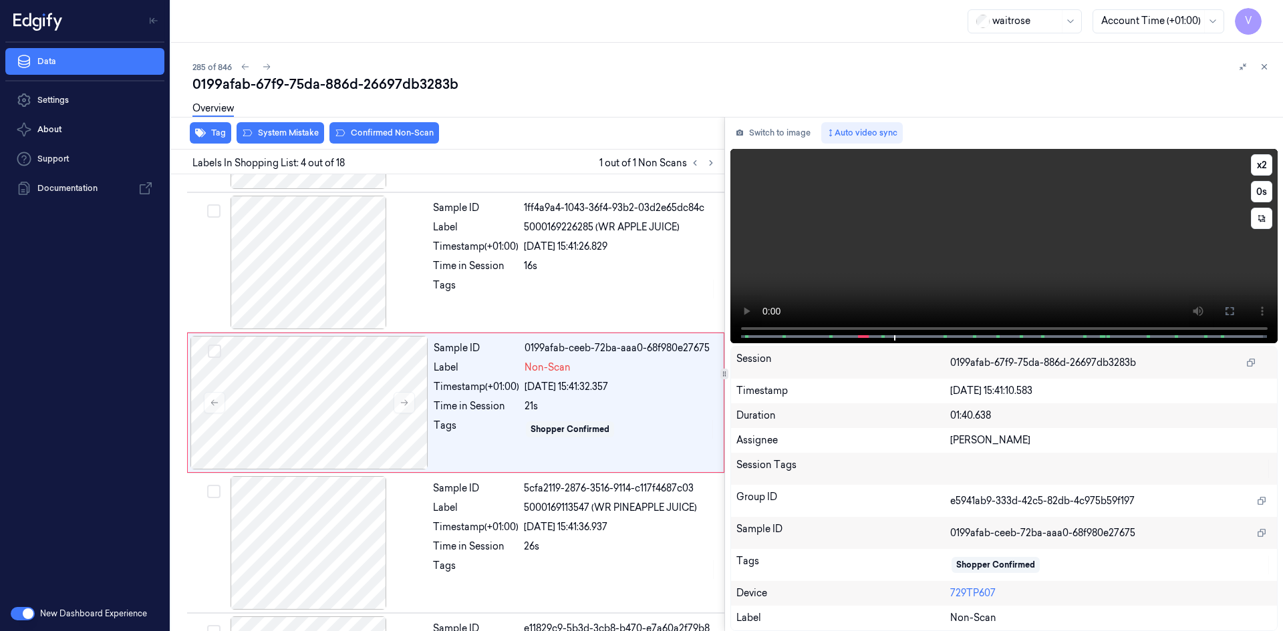
click at [907, 195] on video at bounding box center [1004, 246] width 548 height 194
click at [1261, 168] on button "x 2" at bounding box center [1261, 164] width 21 height 21
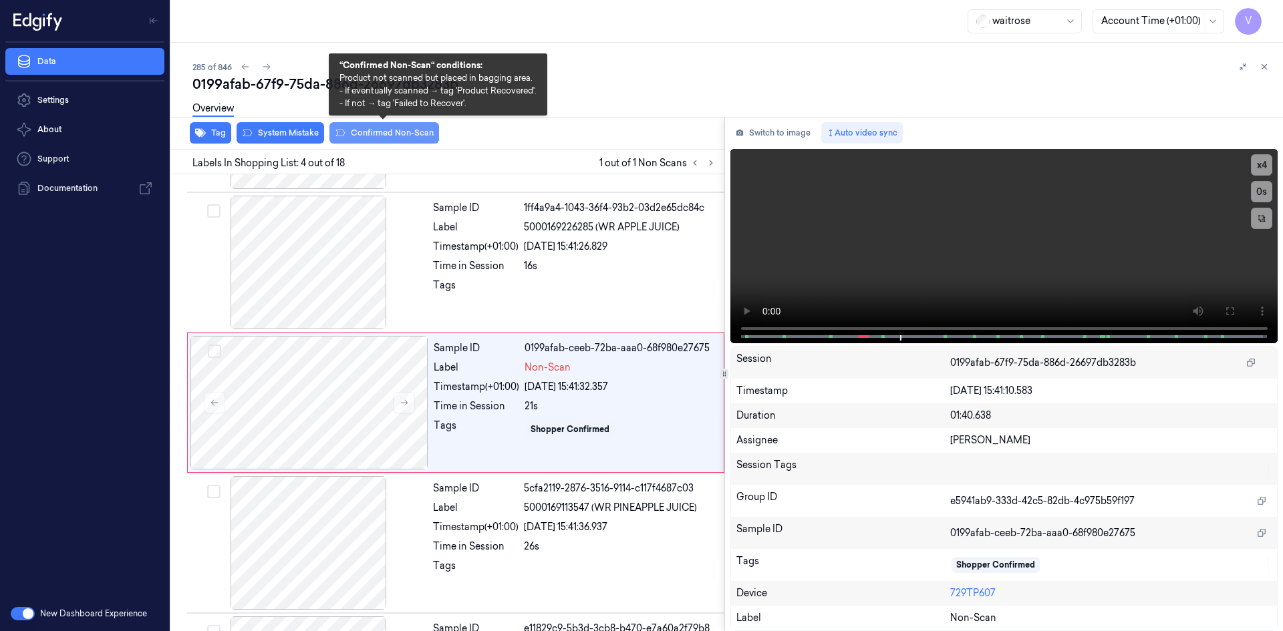
click at [356, 129] on button "Confirmed Non-Scan" at bounding box center [384, 132] width 110 height 21
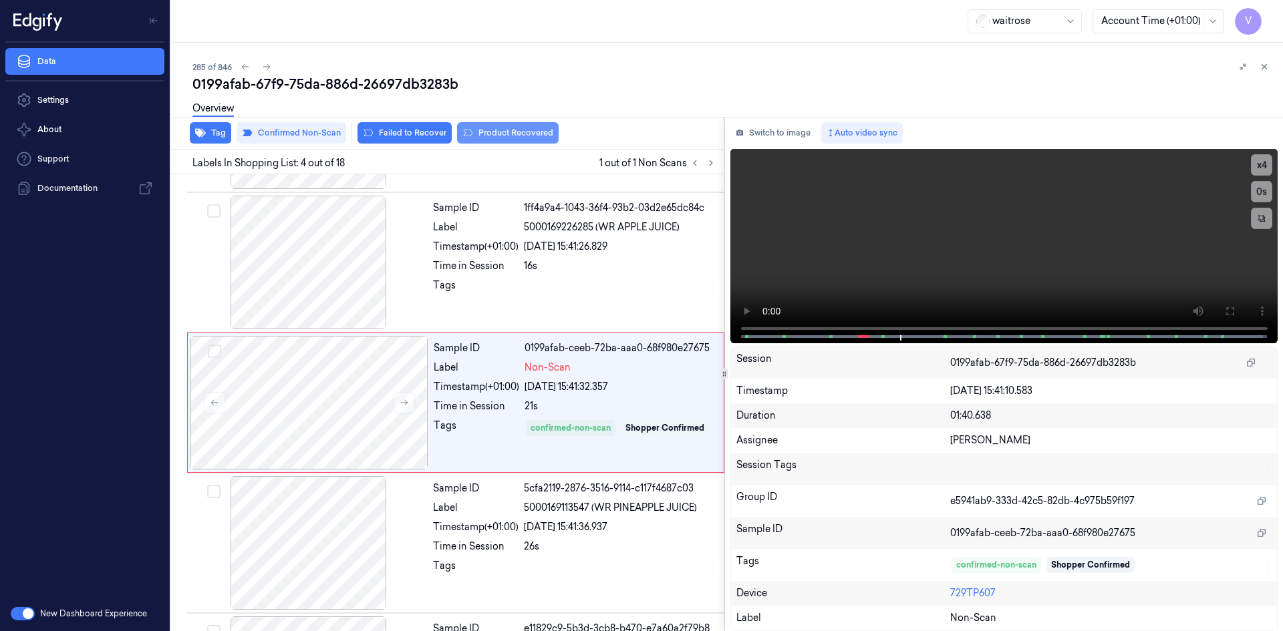
click at [498, 132] on button "Product Recovered" at bounding box center [508, 132] width 102 height 21
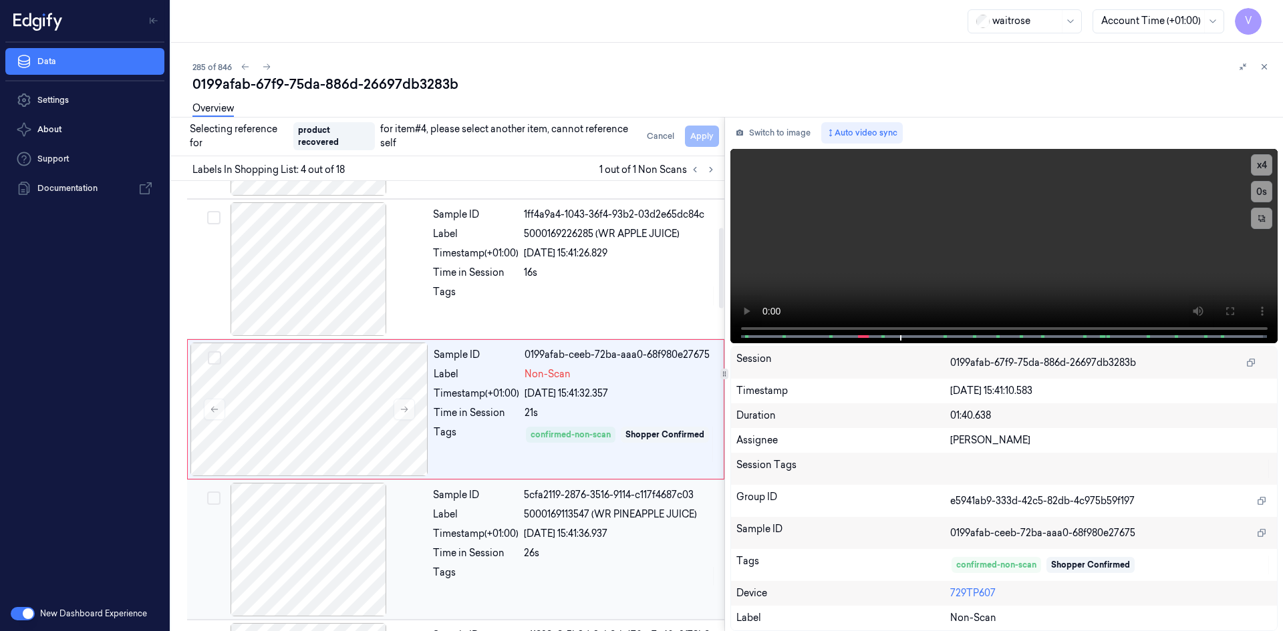
drag, startPoint x: 479, startPoint y: 506, endPoint x: 571, endPoint y: 442, distance: 112.3
click at [480, 506] on div "Sample ID 5cfa2119-2876-3516-9114-c117f4687c03 Label 5000169113547 (WR PINEAPPL…" at bounding box center [575, 550] width 294 height 134
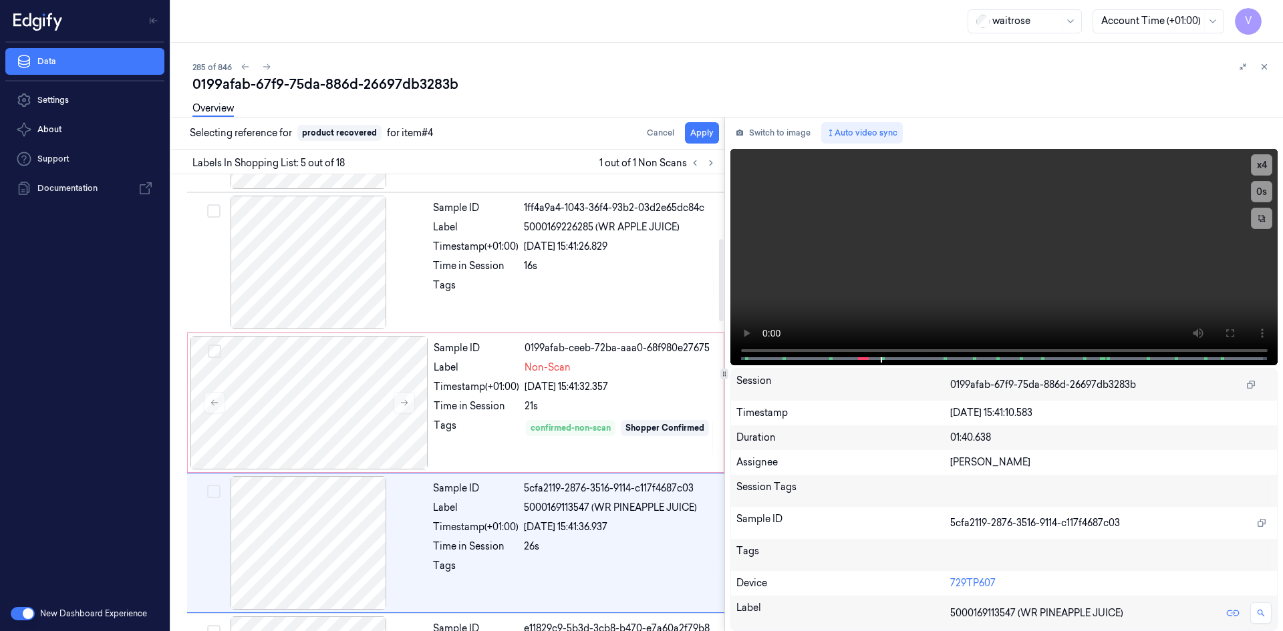
scroll to position [402, 0]
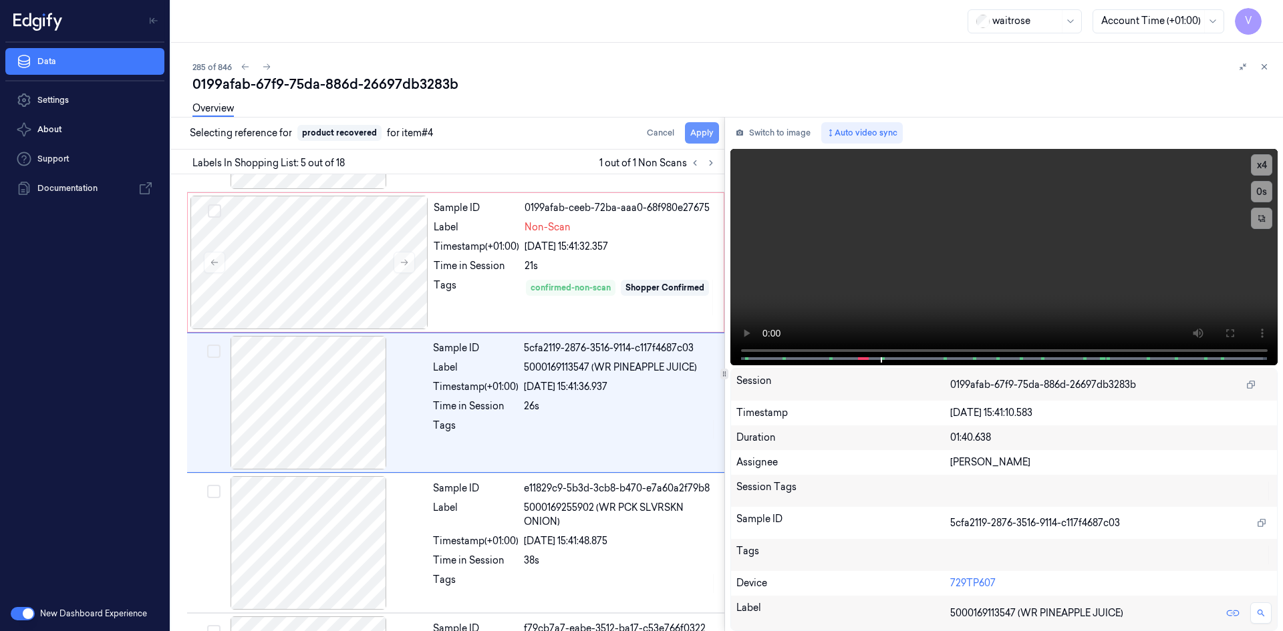
click at [701, 130] on button "Apply" at bounding box center [702, 132] width 34 height 21
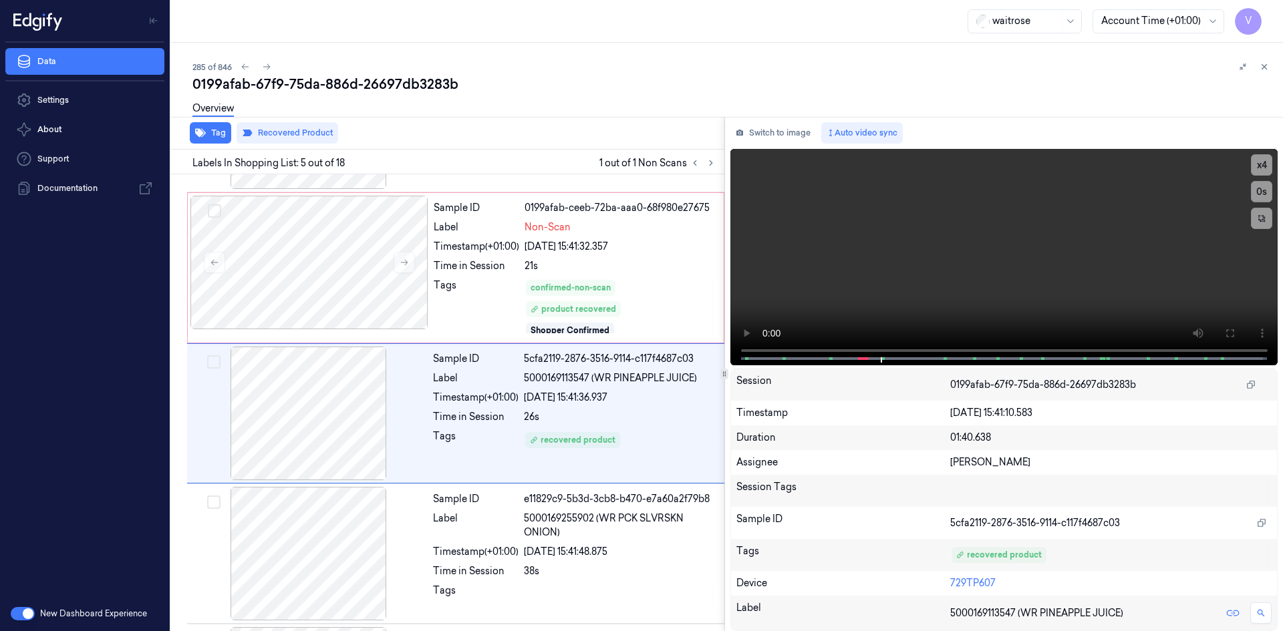
scroll to position [413, 0]
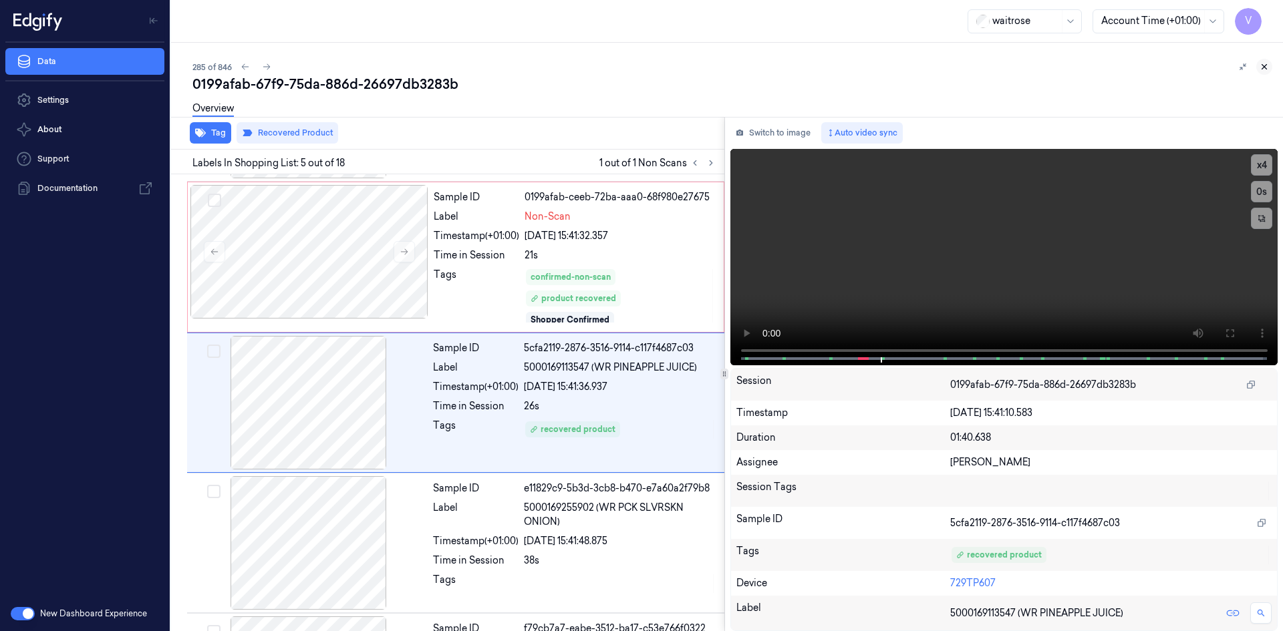
click at [1263, 66] on icon at bounding box center [1264, 67] width 5 height 5
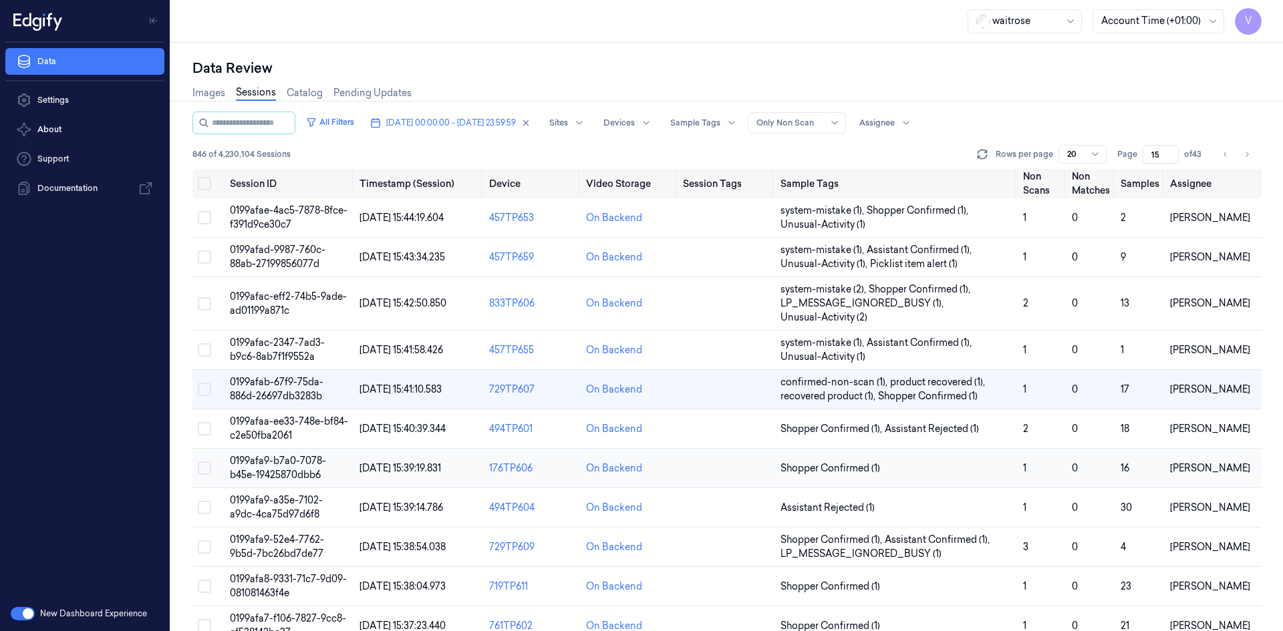
click at [292, 466] on span "0199afa9-b7a0-7078-b45e-19425870dbb6" at bounding box center [278, 468] width 96 height 26
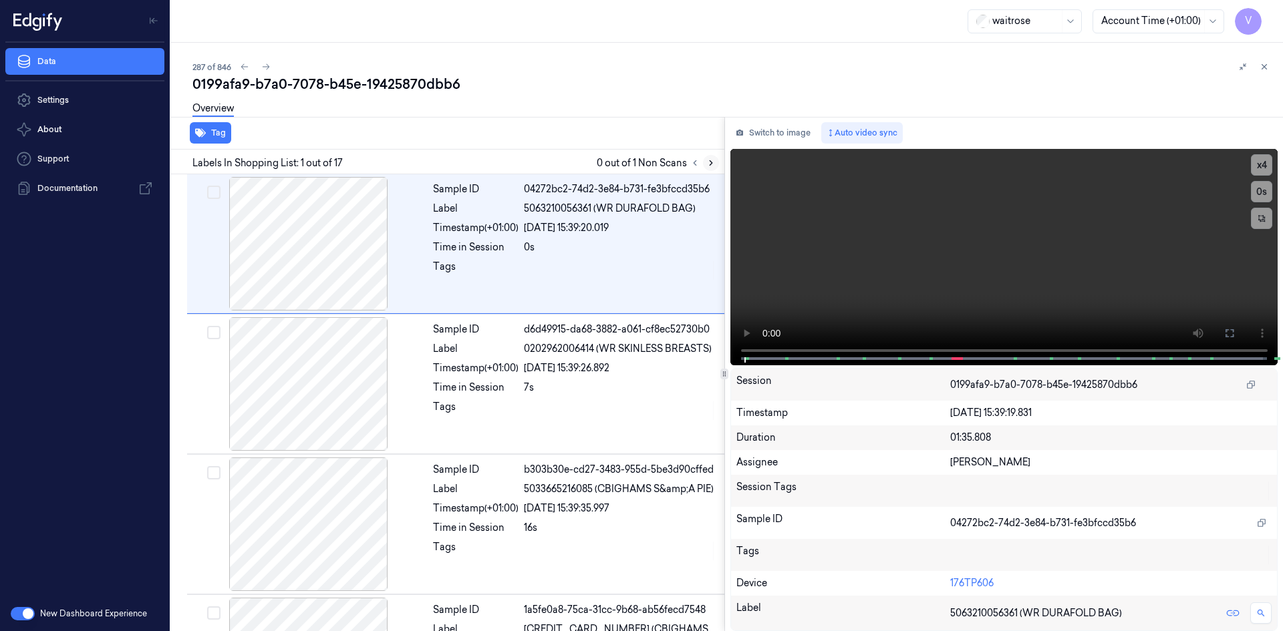
click at [711, 162] on icon at bounding box center [710, 163] width 3 height 5
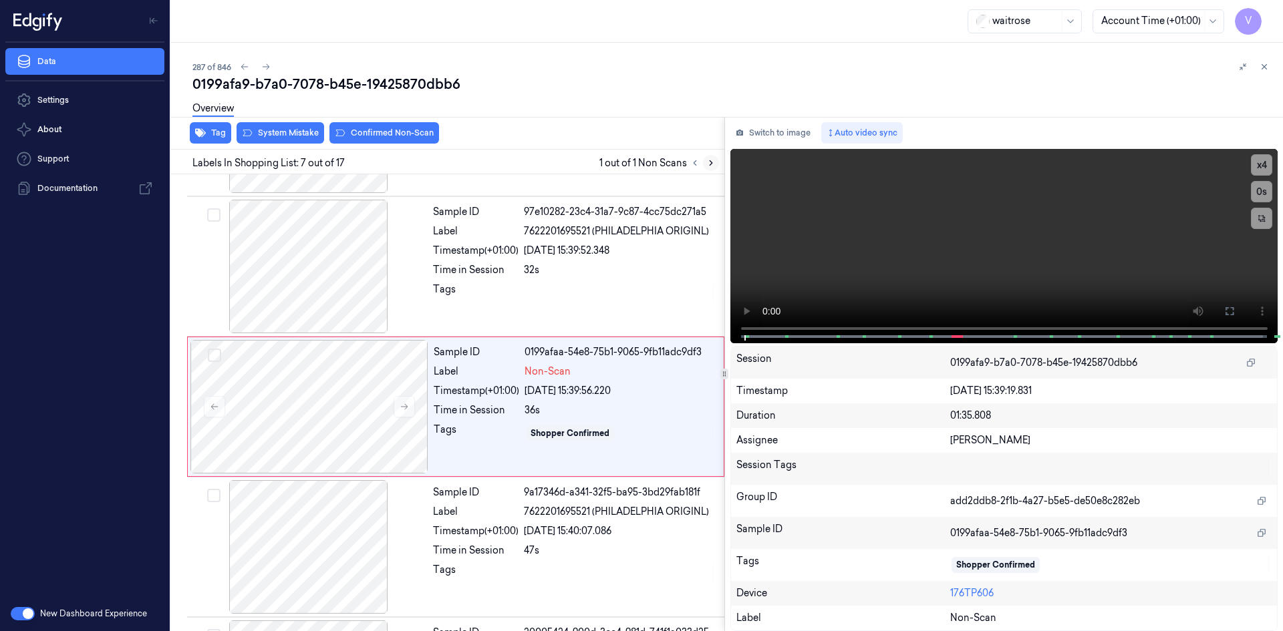
scroll to position [683, 0]
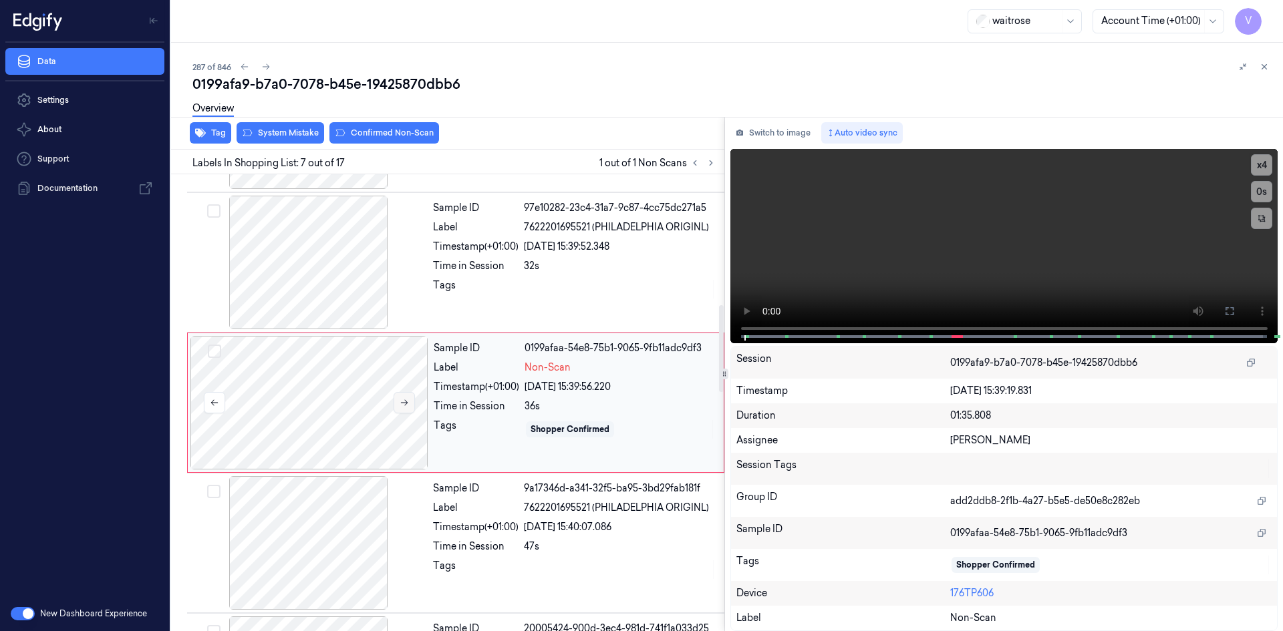
click at [402, 402] on icon at bounding box center [403, 402] width 9 height 9
click at [404, 404] on icon at bounding box center [403, 402] width 9 height 9
click at [406, 402] on icon at bounding box center [403, 402] width 9 height 9
click at [406, 402] on icon at bounding box center [404, 403] width 7 height 6
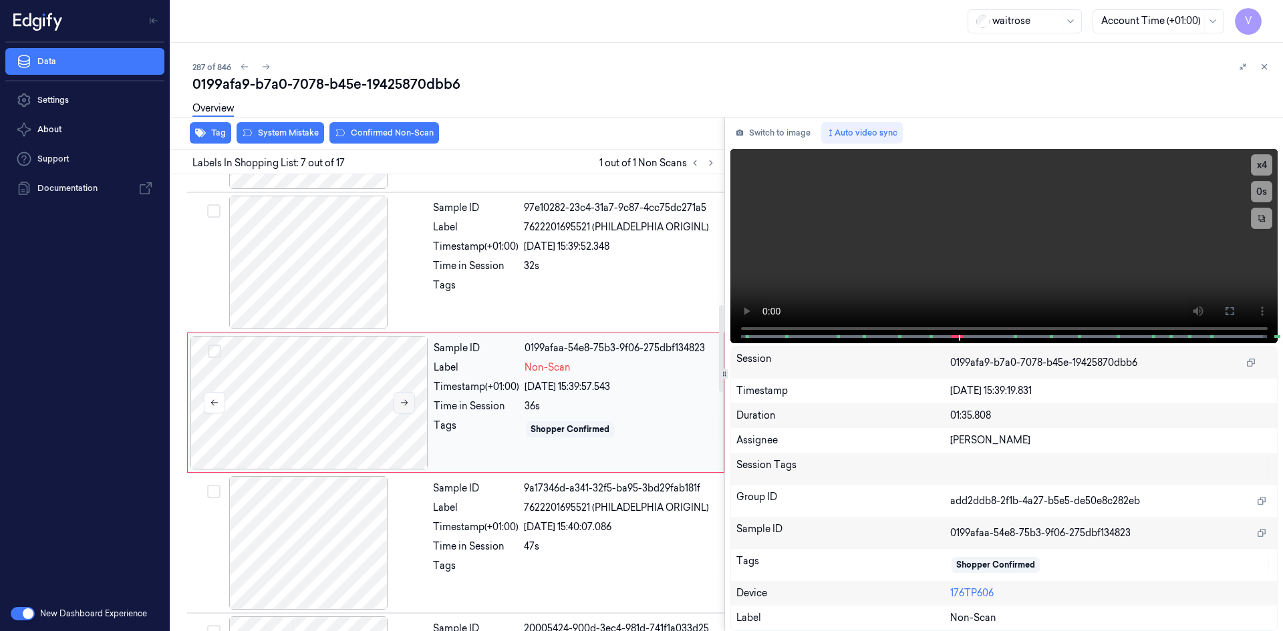
click at [406, 402] on icon at bounding box center [404, 403] width 7 height 6
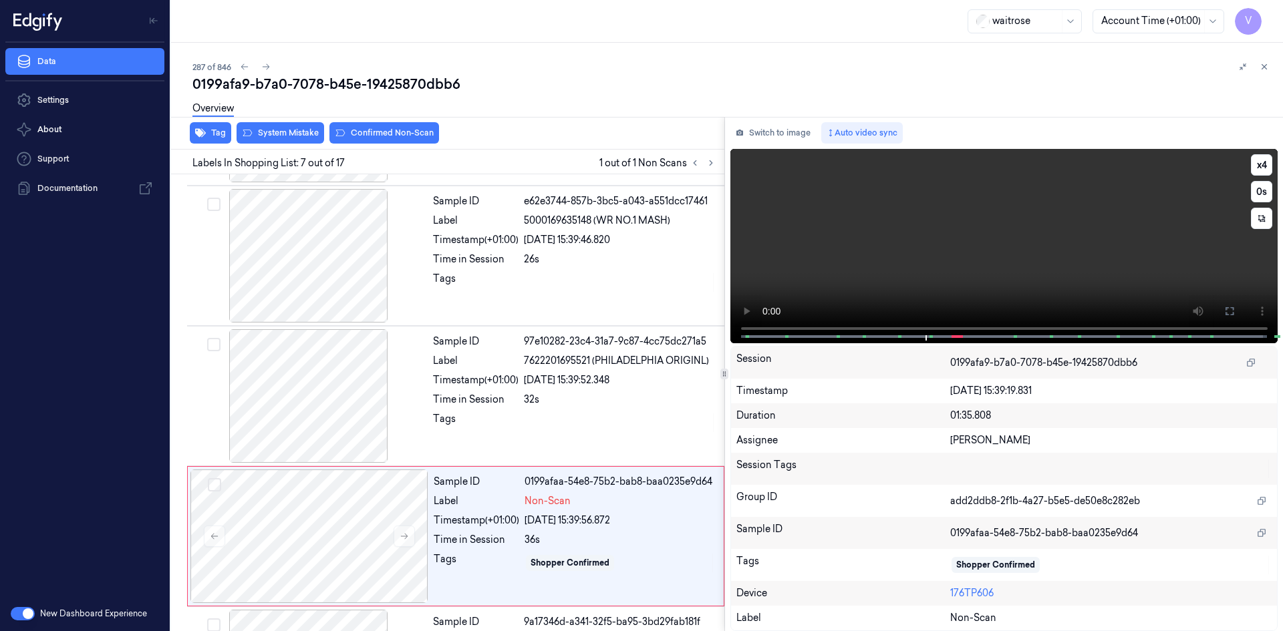
scroll to position [542, 0]
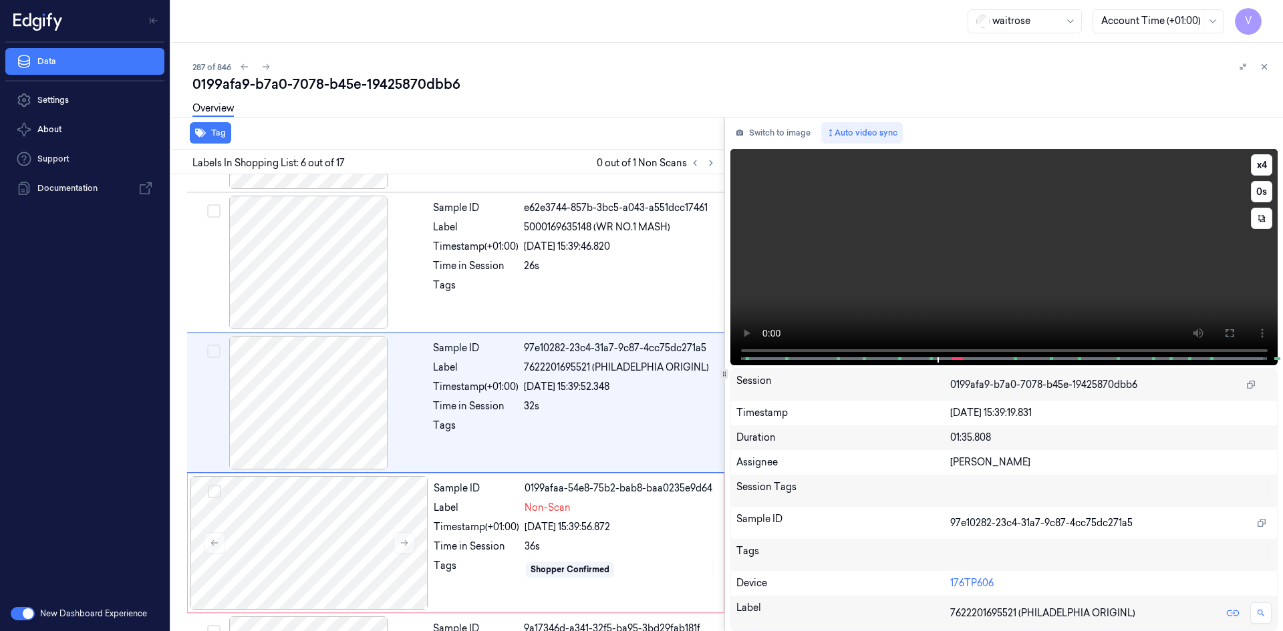
click at [951, 235] on video at bounding box center [1004, 257] width 548 height 216
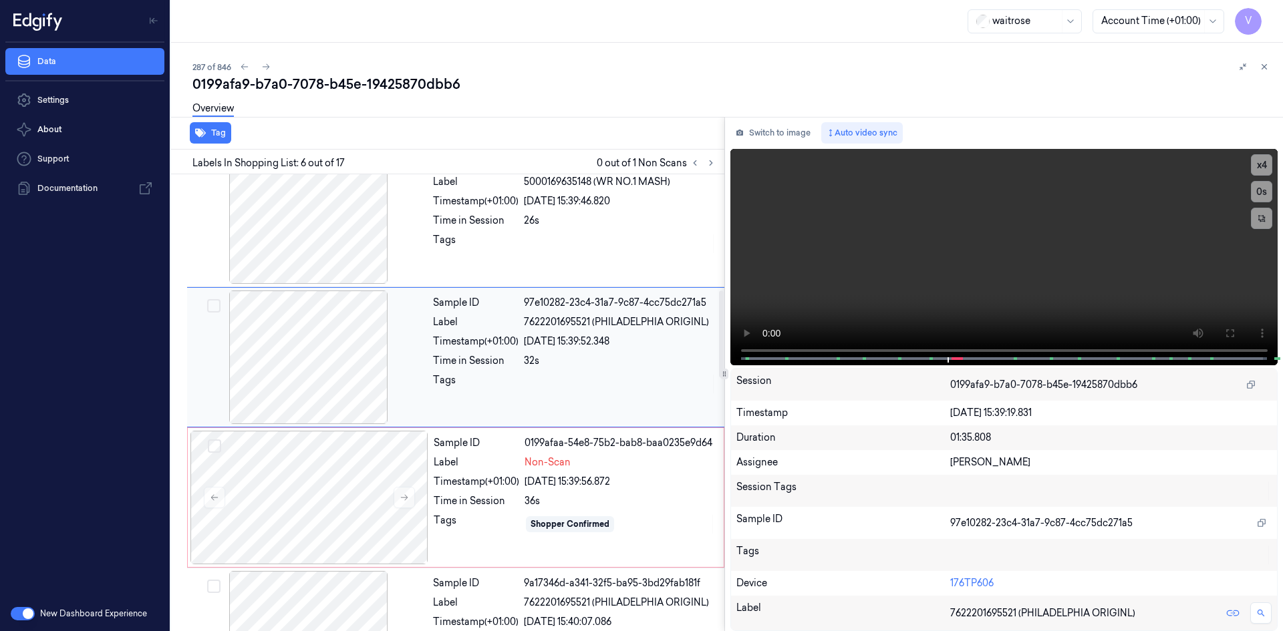
scroll to position [609, 0]
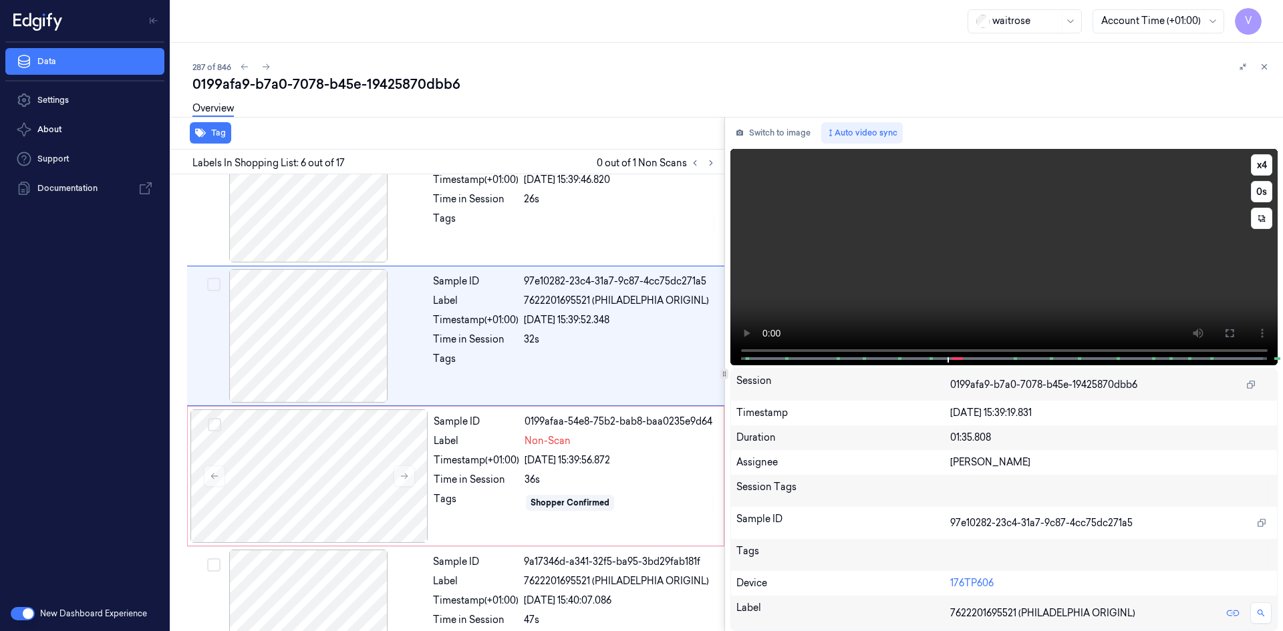
click at [870, 259] on video at bounding box center [1004, 257] width 548 height 216
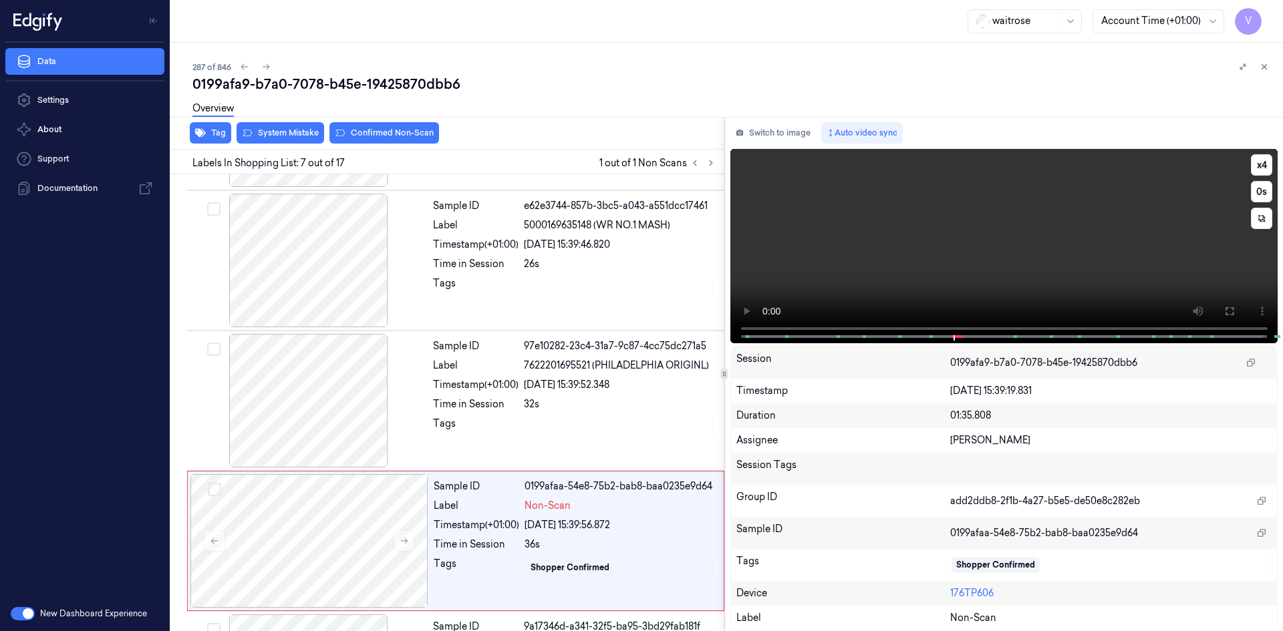
scroll to position [683, 0]
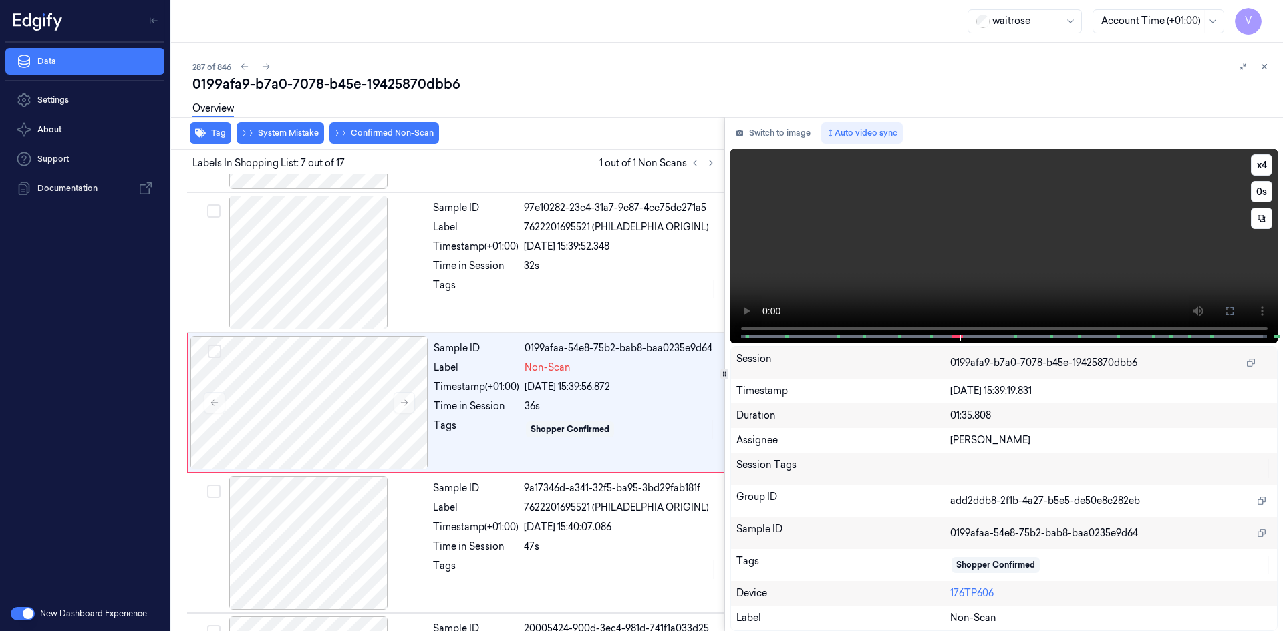
click at [878, 257] on video at bounding box center [1004, 246] width 548 height 194
click at [931, 283] on video at bounding box center [1004, 246] width 548 height 194
click at [937, 243] on video at bounding box center [1004, 246] width 548 height 194
click at [313, 343] on div at bounding box center [309, 403] width 238 height 134
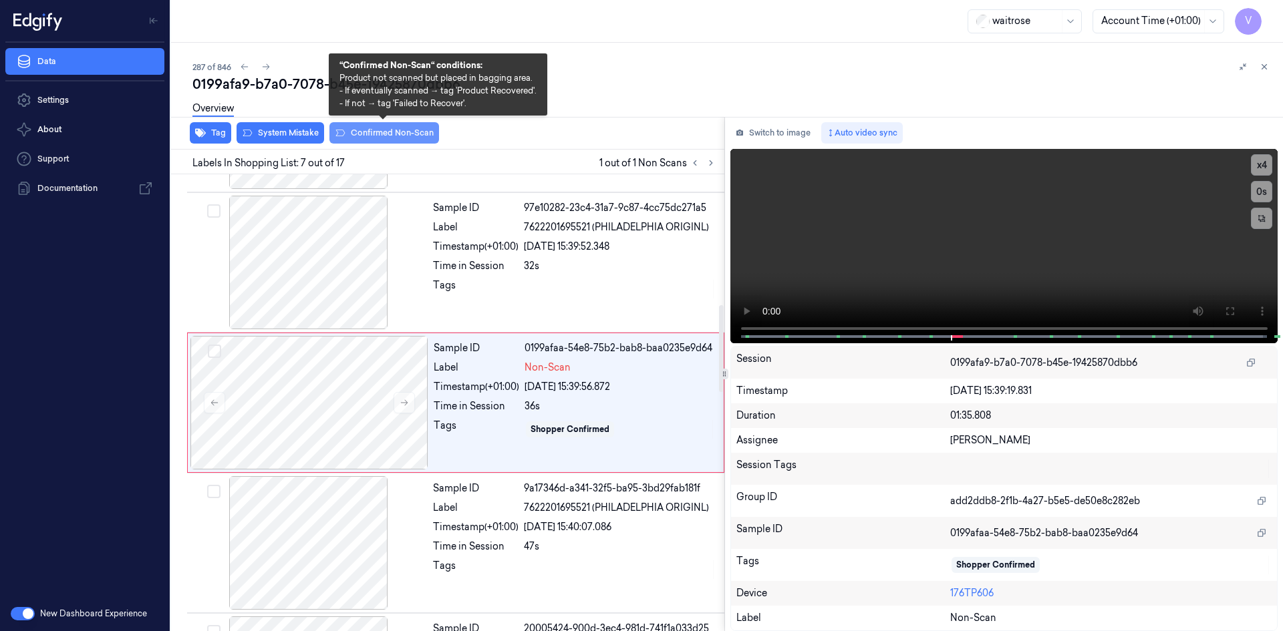
click at [380, 135] on button "Confirmed Non-Scan" at bounding box center [384, 132] width 110 height 21
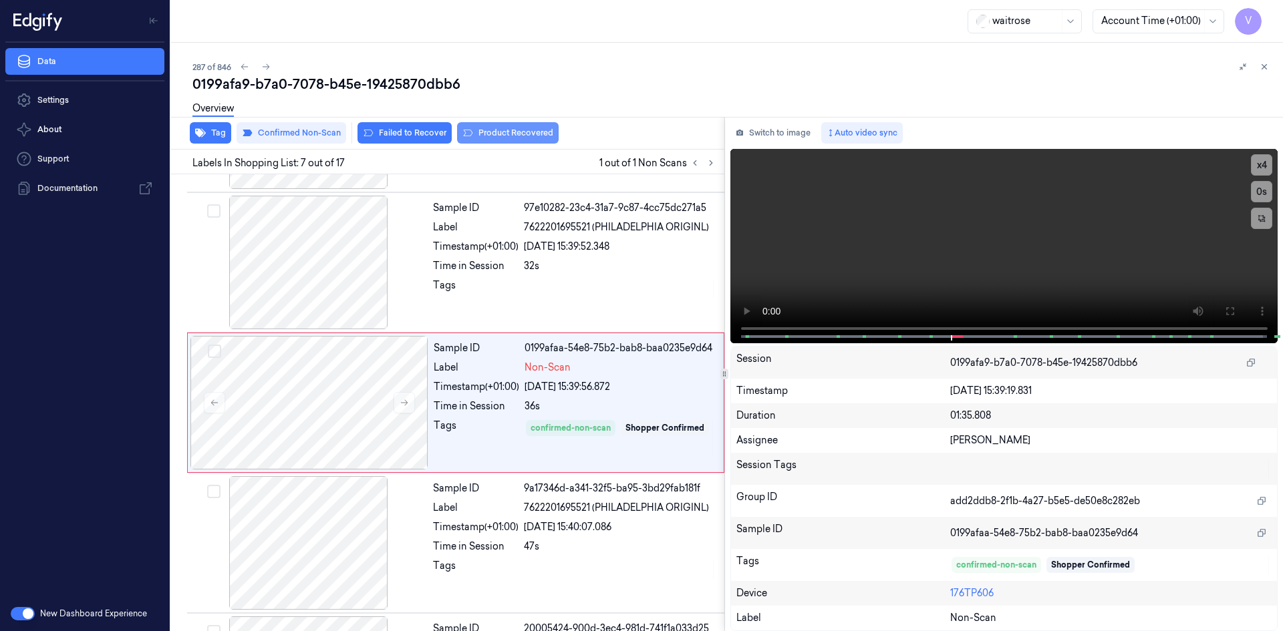
click at [498, 130] on button "Product Recovered" at bounding box center [508, 132] width 102 height 21
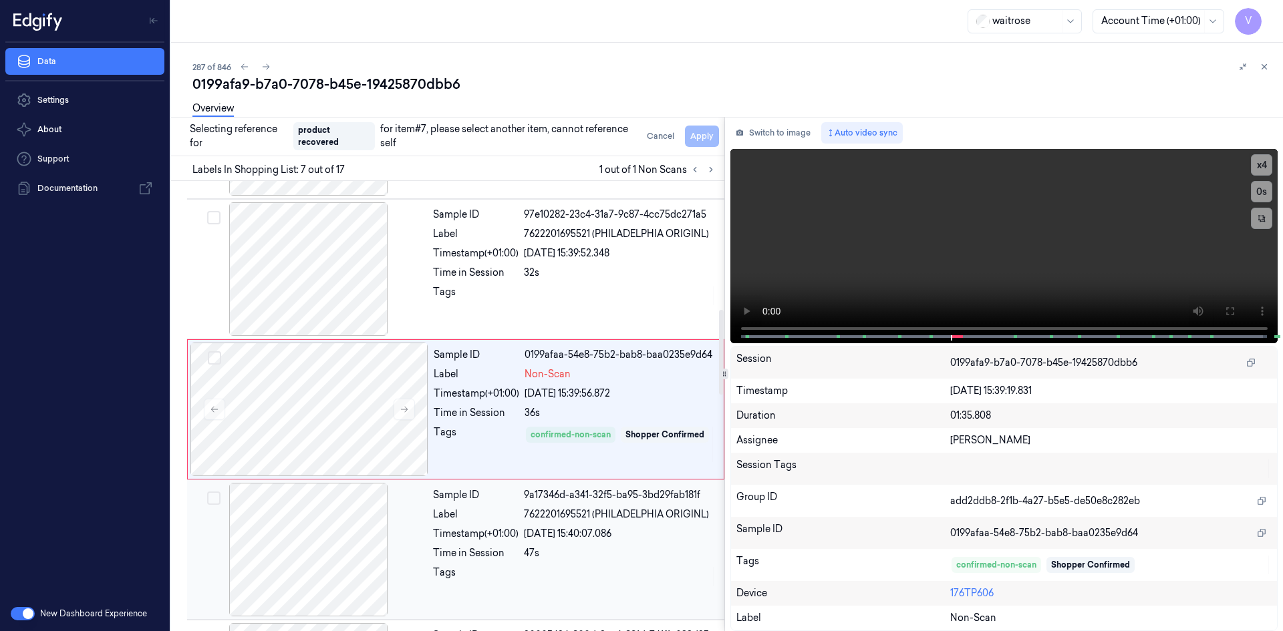
click at [339, 511] on div at bounding box center [309, 550] width 238 height 134
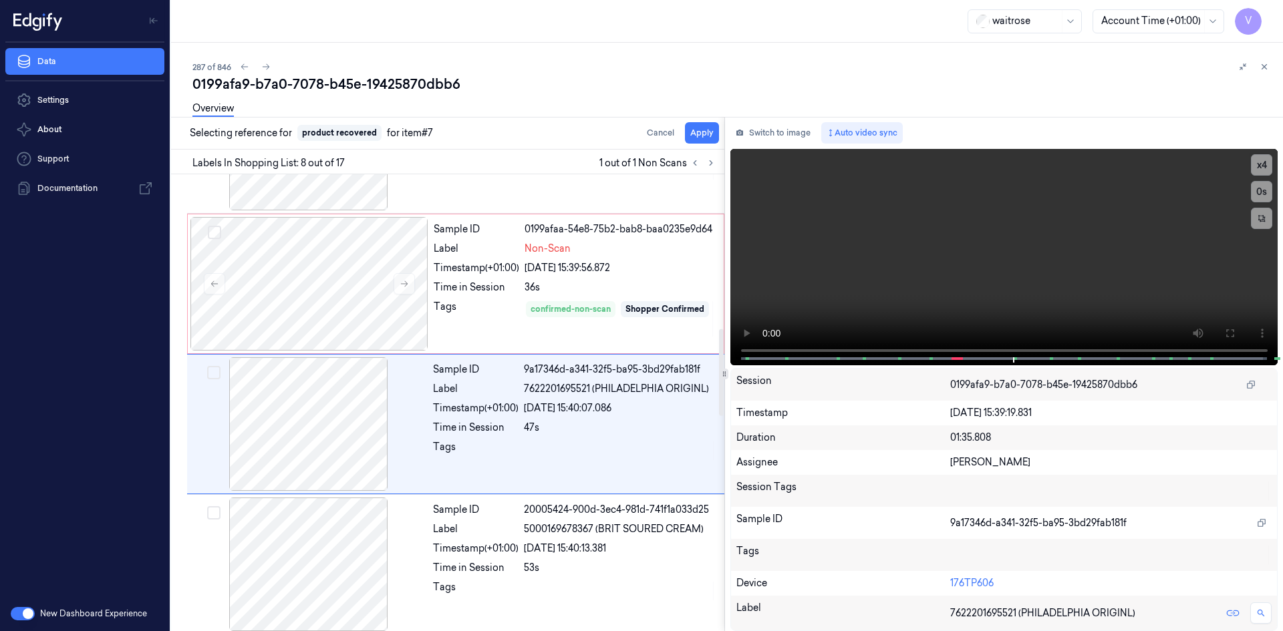
scroll to position [823, 0]
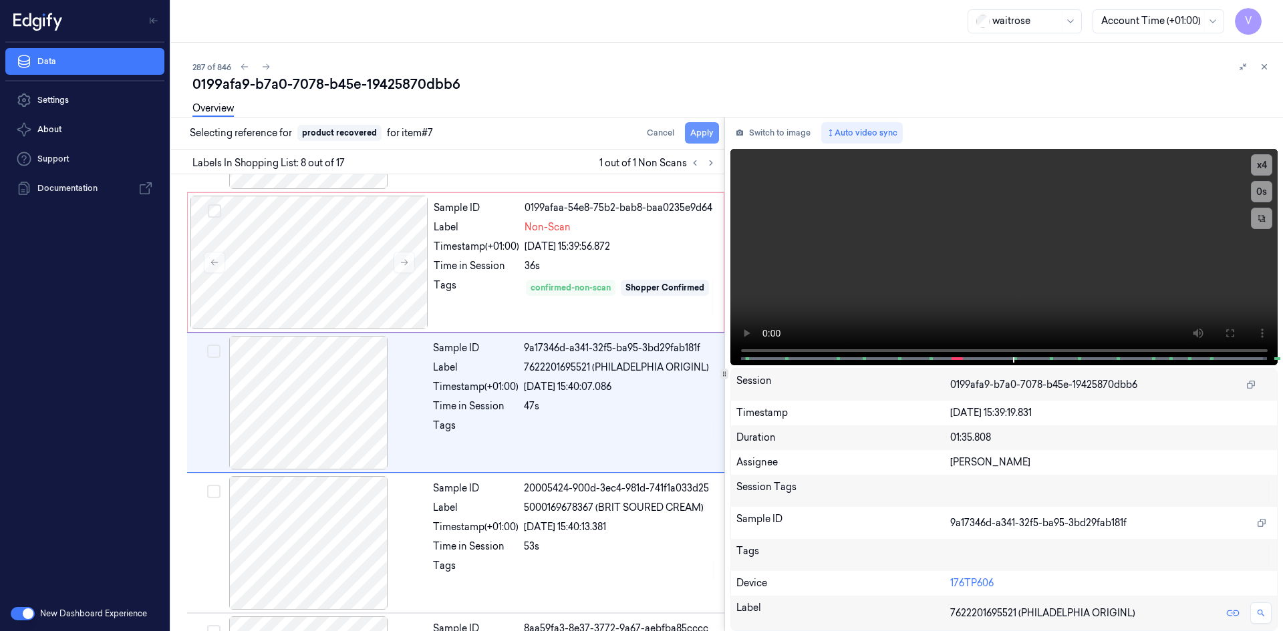
click at [699, 133] on button "Apply" at bounding box center [702, 132] width 34 height 21
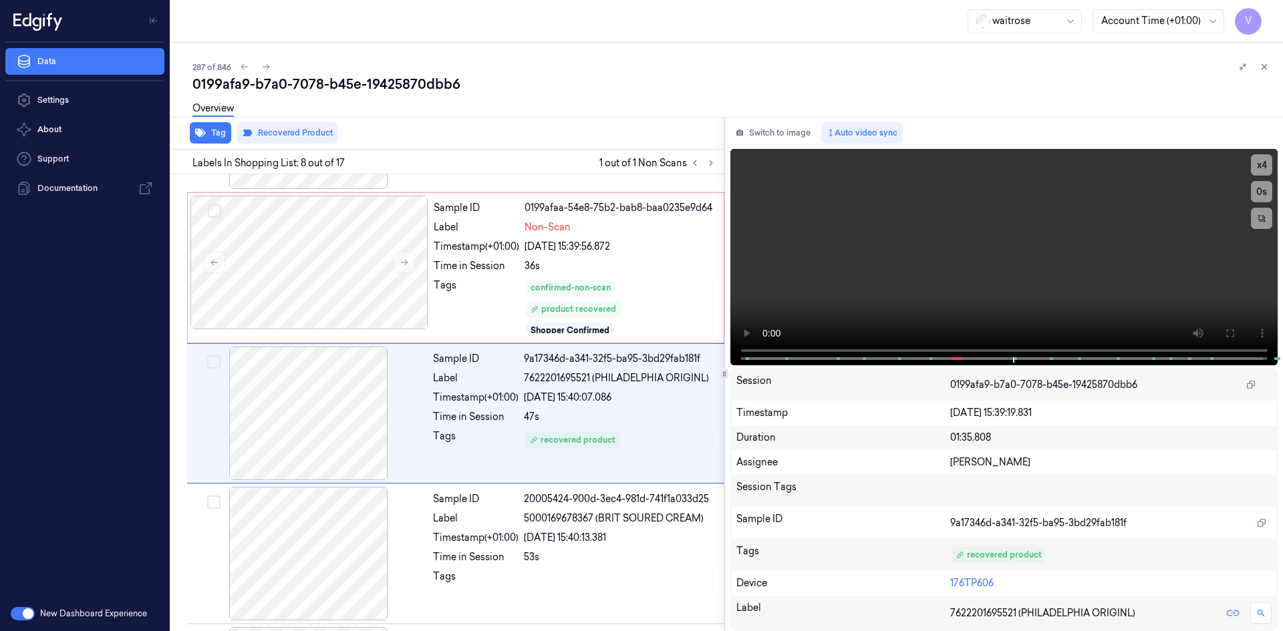
scroll to position [834, 0]
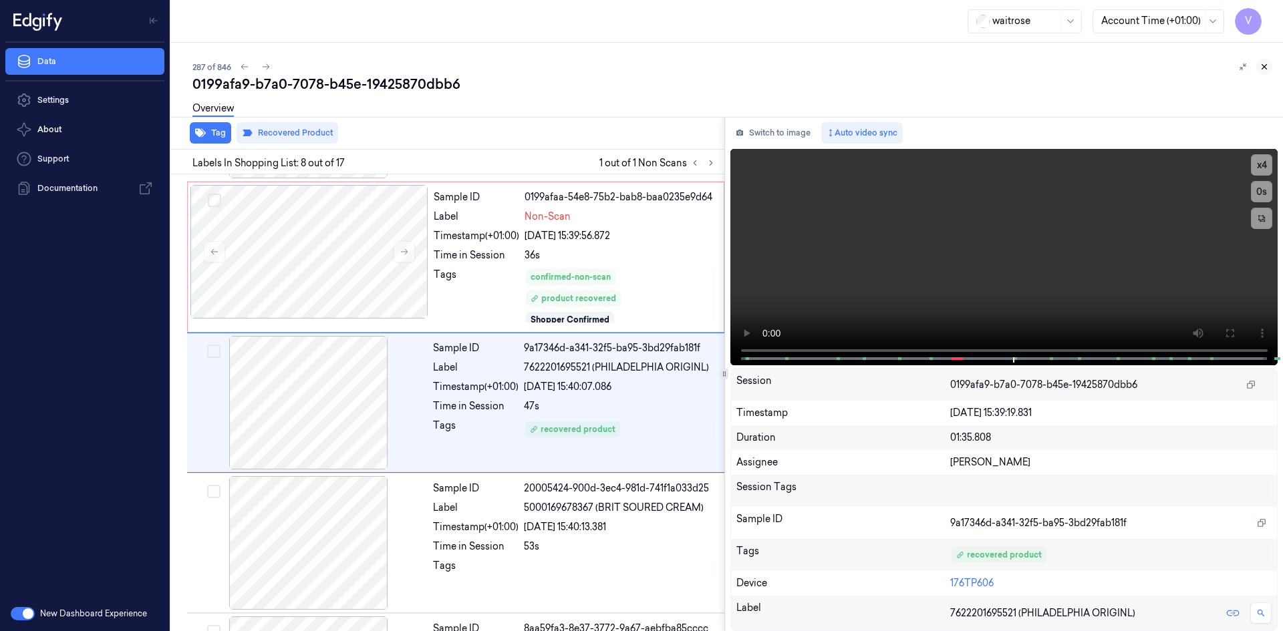
click at [1267, 63] on icon at bounding box center [1263, 66] width 9 height 9
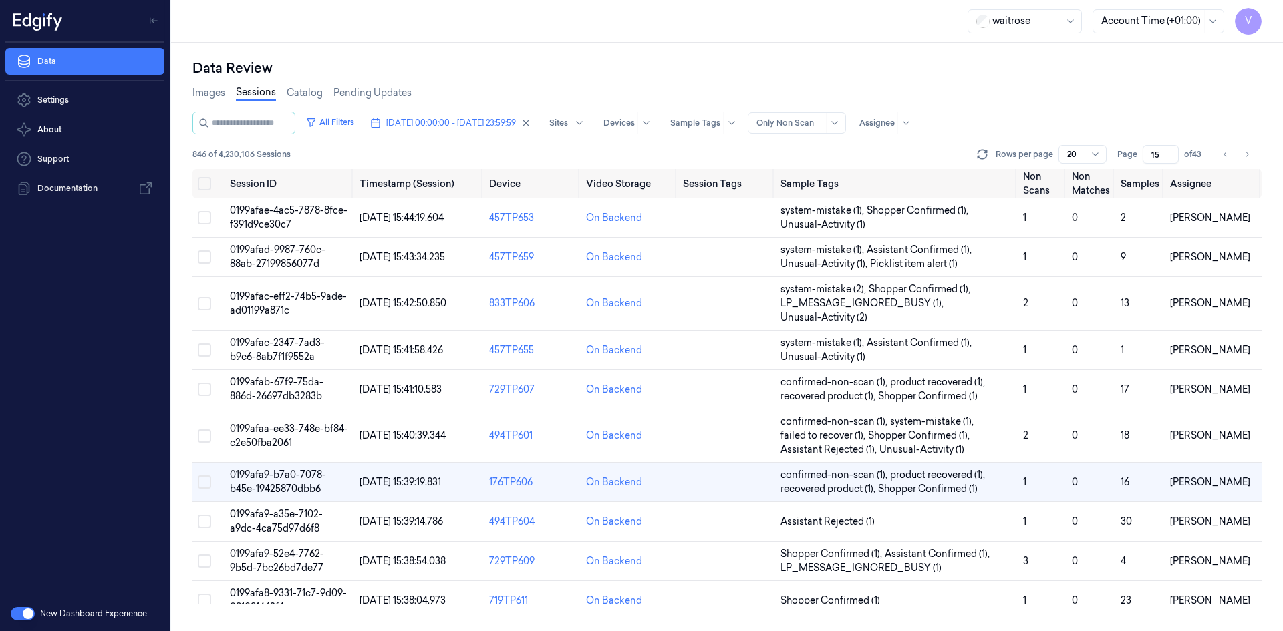
scroll to position [104, 0]
click at [258, 552] on span "0199afa9-52e4-7762-9b5d-7bc26bd7de77" at bounding box center [277, 561] width 94 height 26
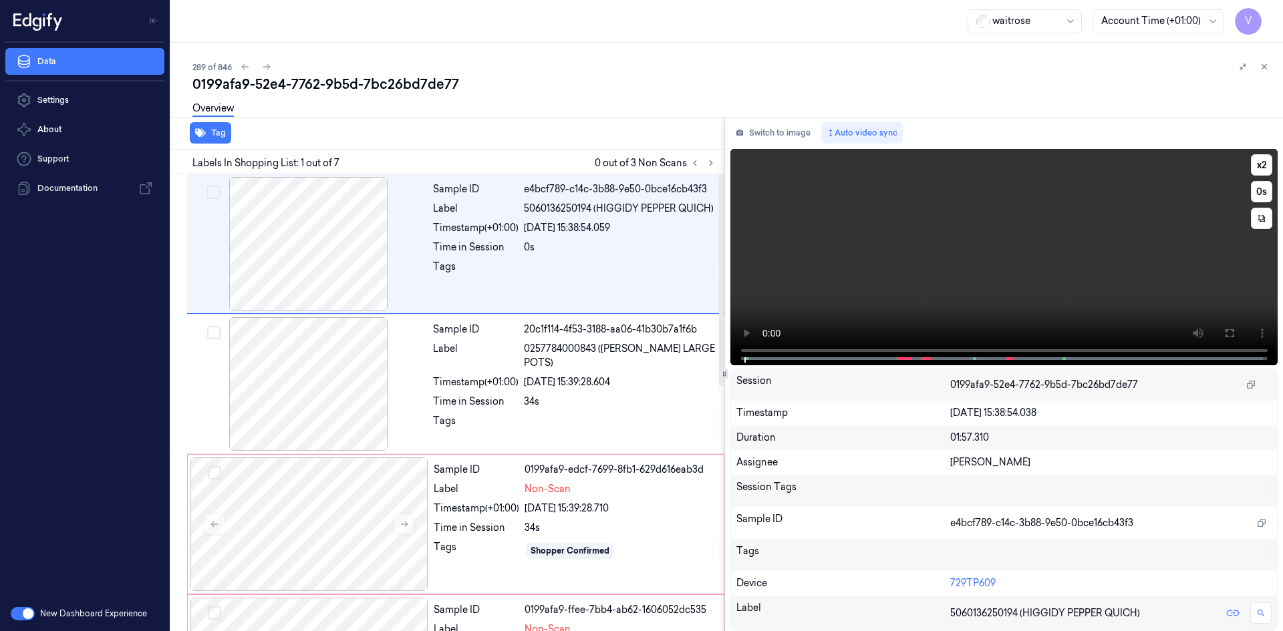
click at [887, 248] on video at bounding box center [1004, 257] width 548 height 216
click at [949, 254] on video at bounding box center [1004, 257] width 548 height 216
click at [1011, 290] on video at bounding box center [1004, 257] width 548 height 216
click at [1263, 158] on button "x 2" at bounding box center [1261, 164] width 21 height 21
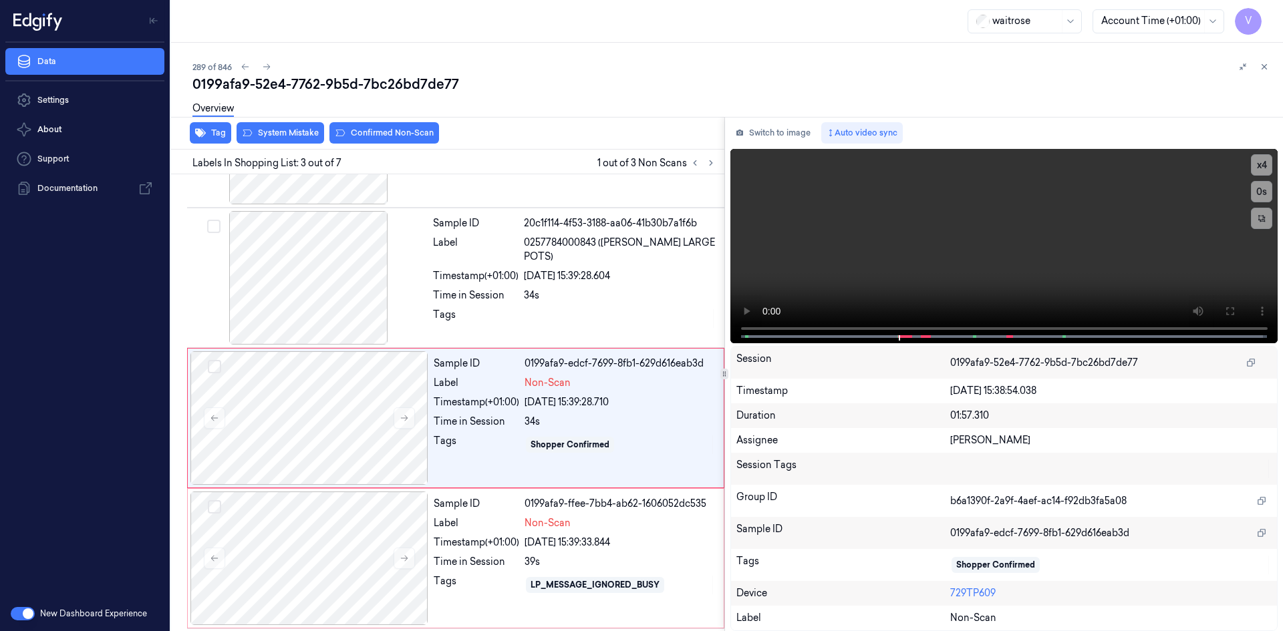
scroll to position [122, 0]
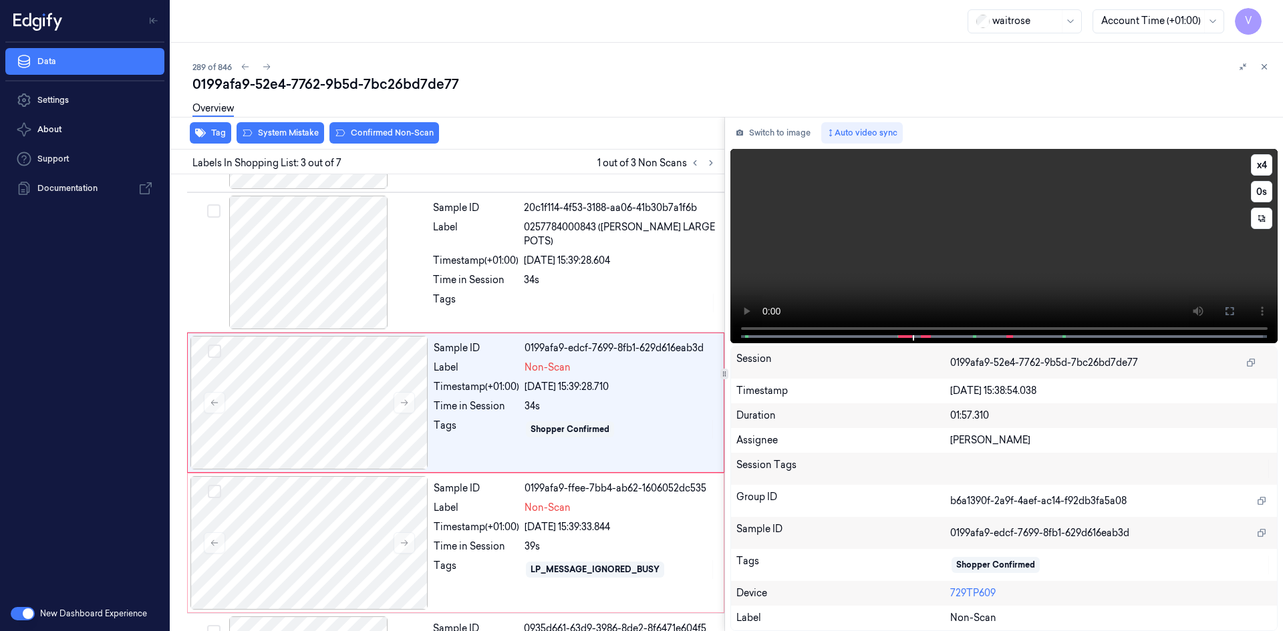
click at [993, 245] on video at bounding box center [1004, 246] width 548 height 194
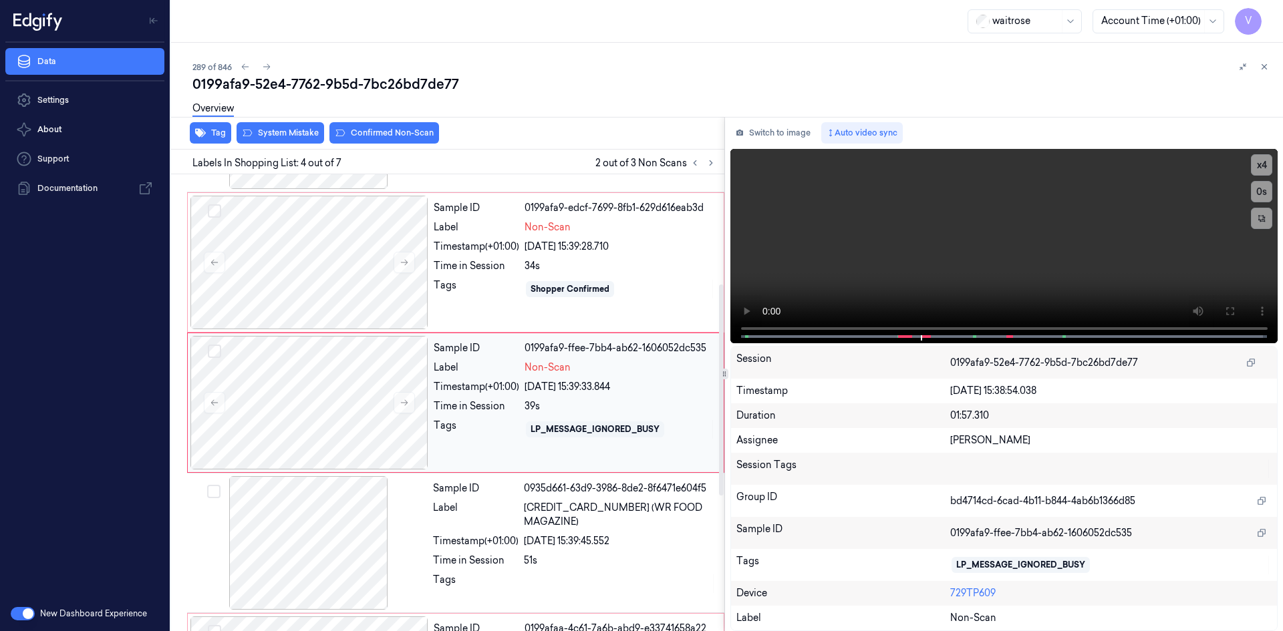
scroll to position [195, 0]
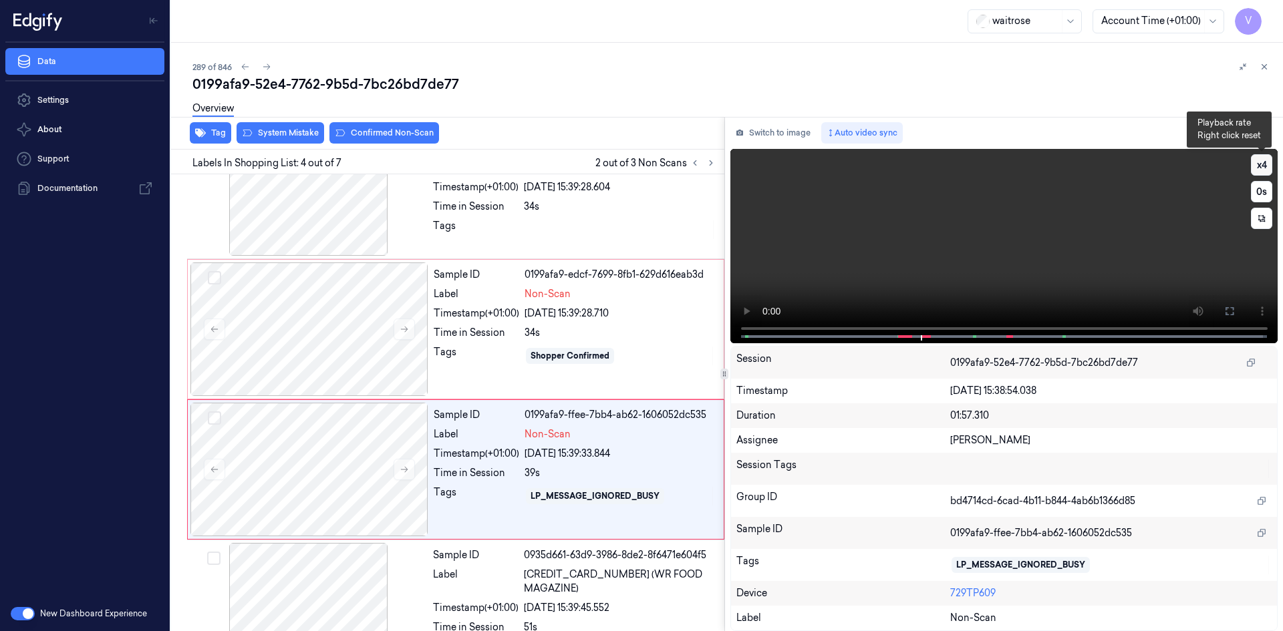
click at [1261, 162] on button "x 4" at bounding box center [1261, 164] width 21 height 21
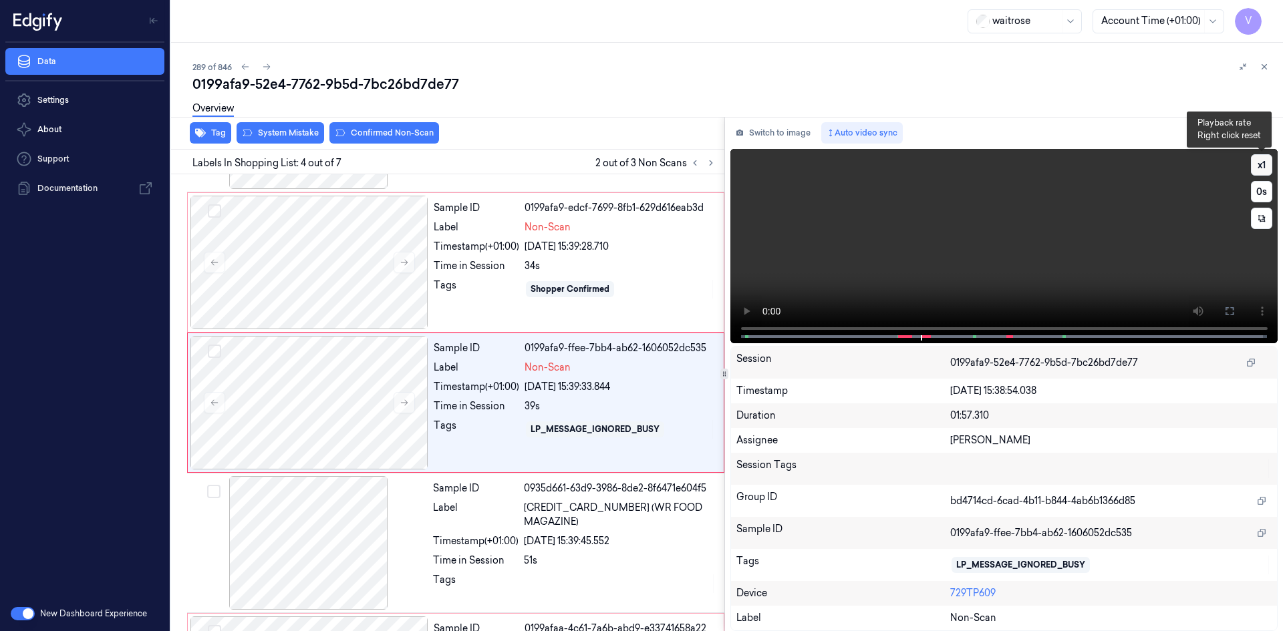
click at [1261, 164] on button "x 1" at bounding box center [1261, 164] width 21 height 21
click at [933, 288] on video at bounding box center [1004, 246] width 548 height 194
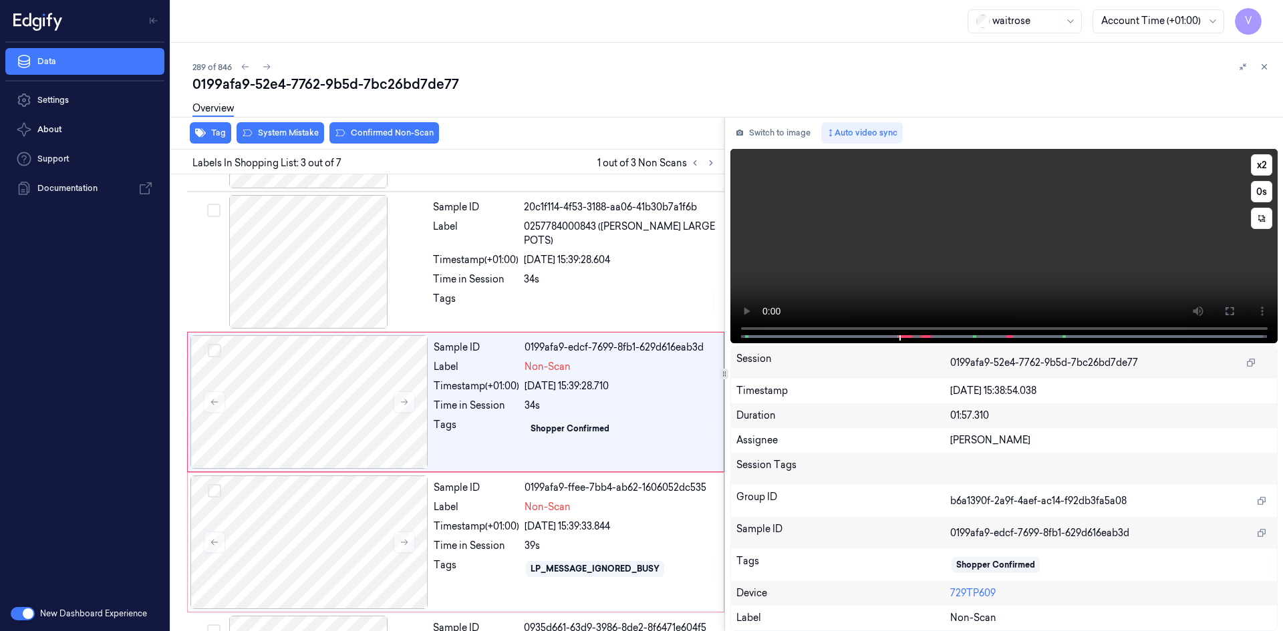
scroll to position [122, 0]
click at [897, 204] on video at bounding box center [1004, 246] width 548 height 194
click at [886, 220] on video at bounding box center [1004, 246] width 548 height 194
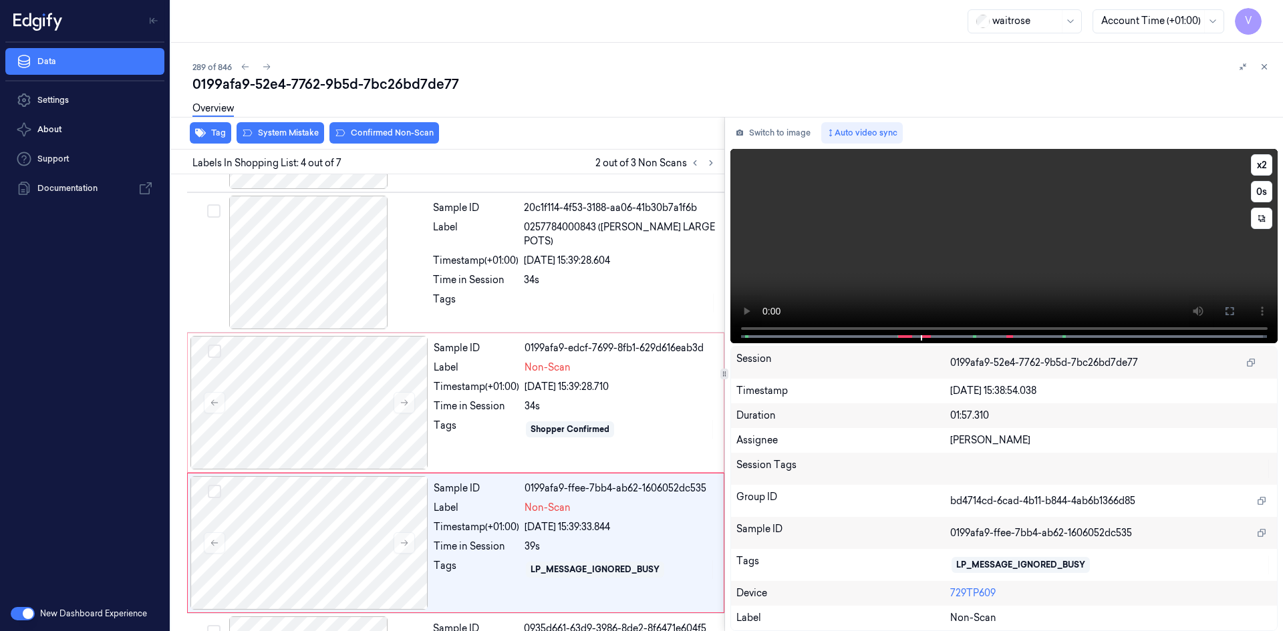
scroll to position [262, 0]
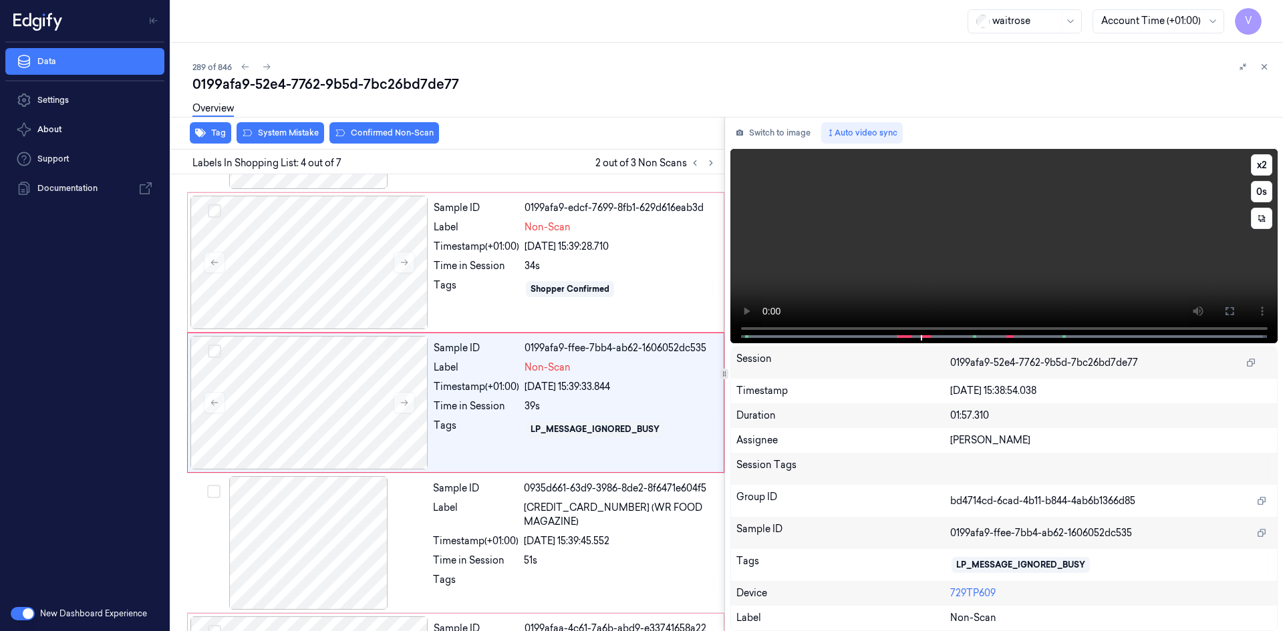
click at [907, 253] on video at bounding box center [1004, 246] width 548 height 194
click at [987, 263] on video at bounding box center [1004, 246] width 548 height 194
click at [998, 261] on video at bounding box center [1004, 246] width 548 height 194
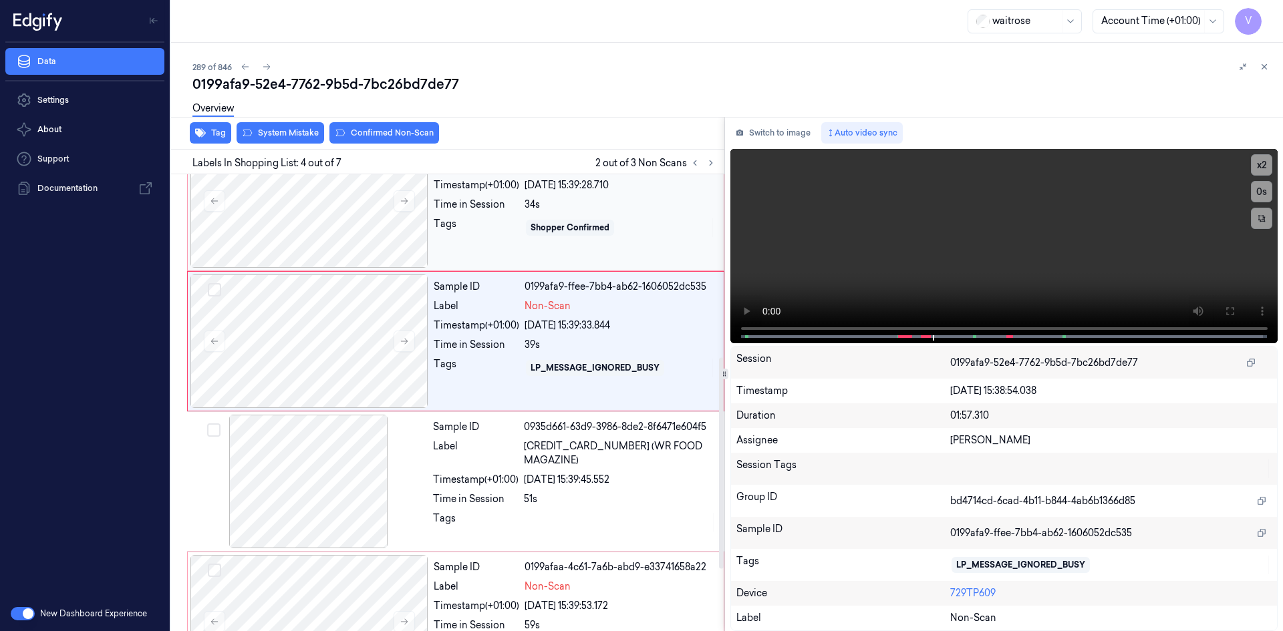
scroll to position [395, 0]
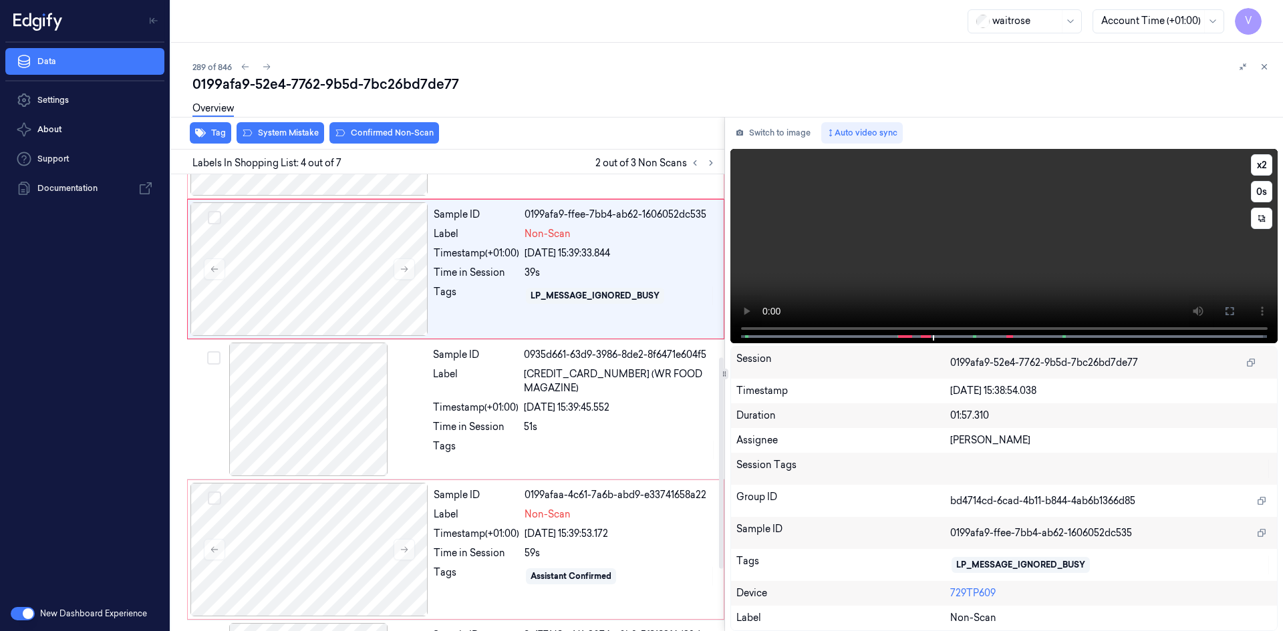
click at [891, 290] on video at bounding box center [1004, 246] width 548 height 194
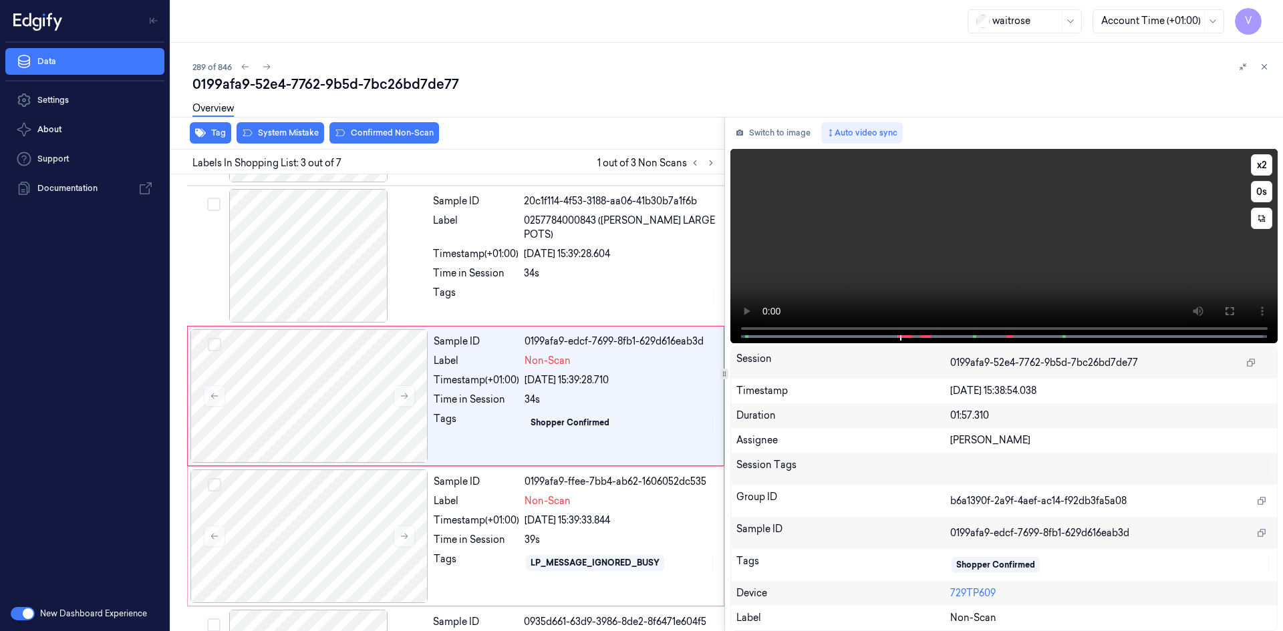
scroll to position [122, 0]
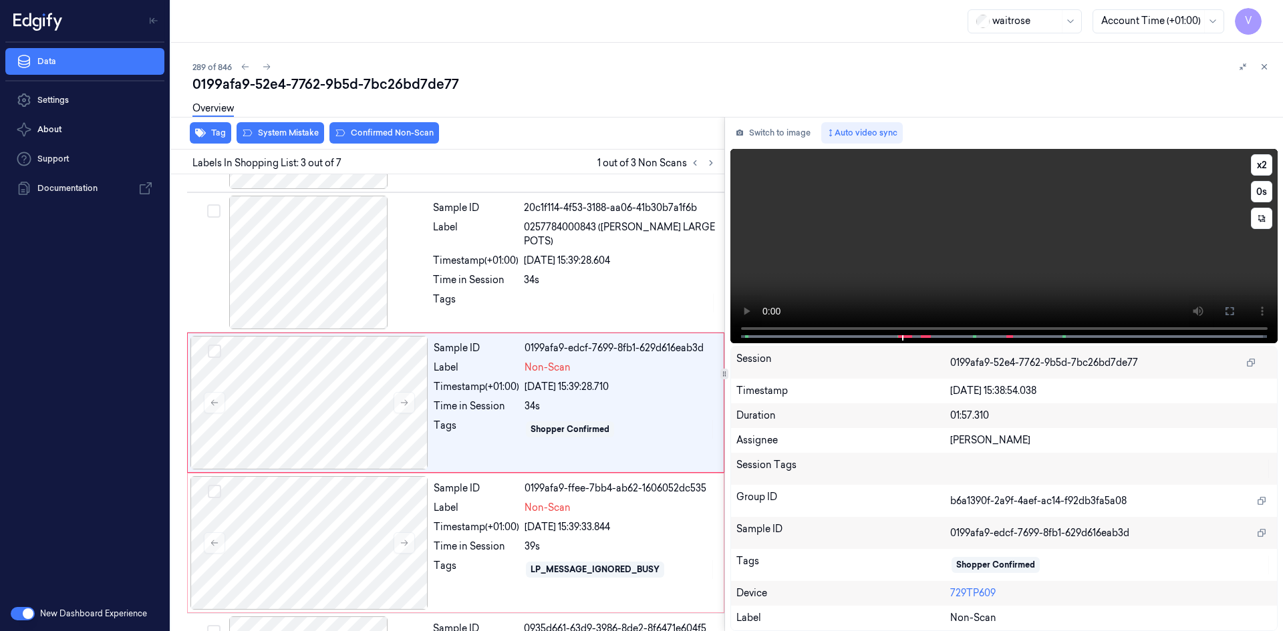
click at [907, 271] on video at bounding box center [1004, 246] width 548 height 194
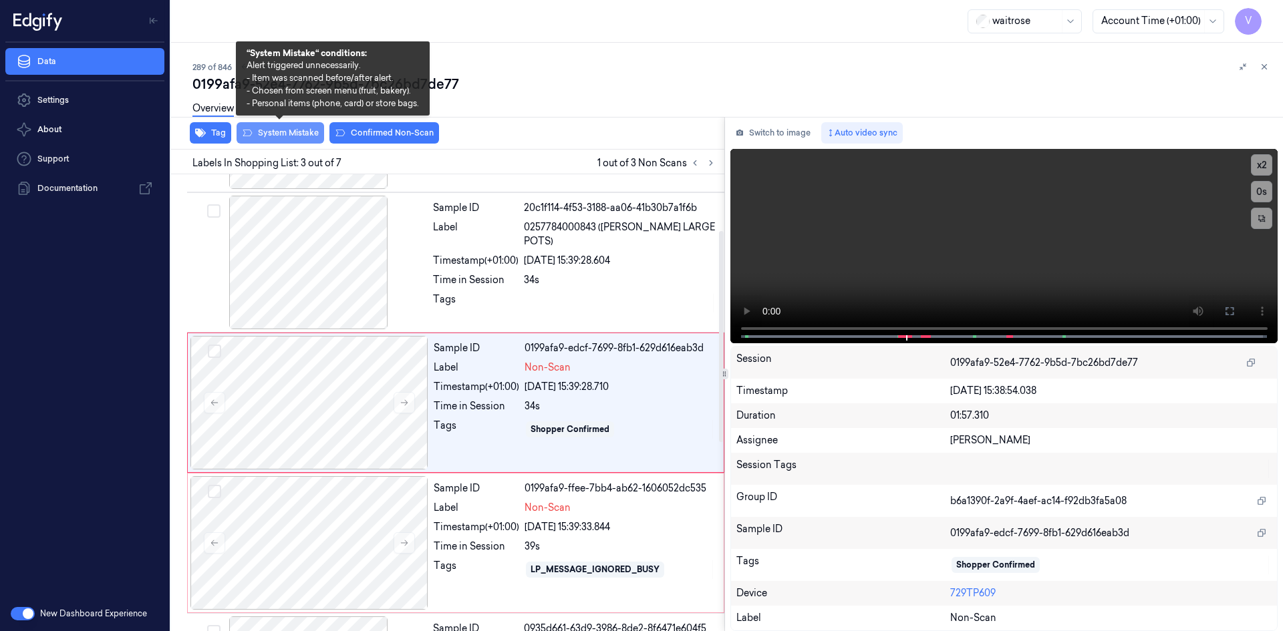
click at [309, 134] on button "System Mistake" at bounding box center [280, 132] width 88 height 21
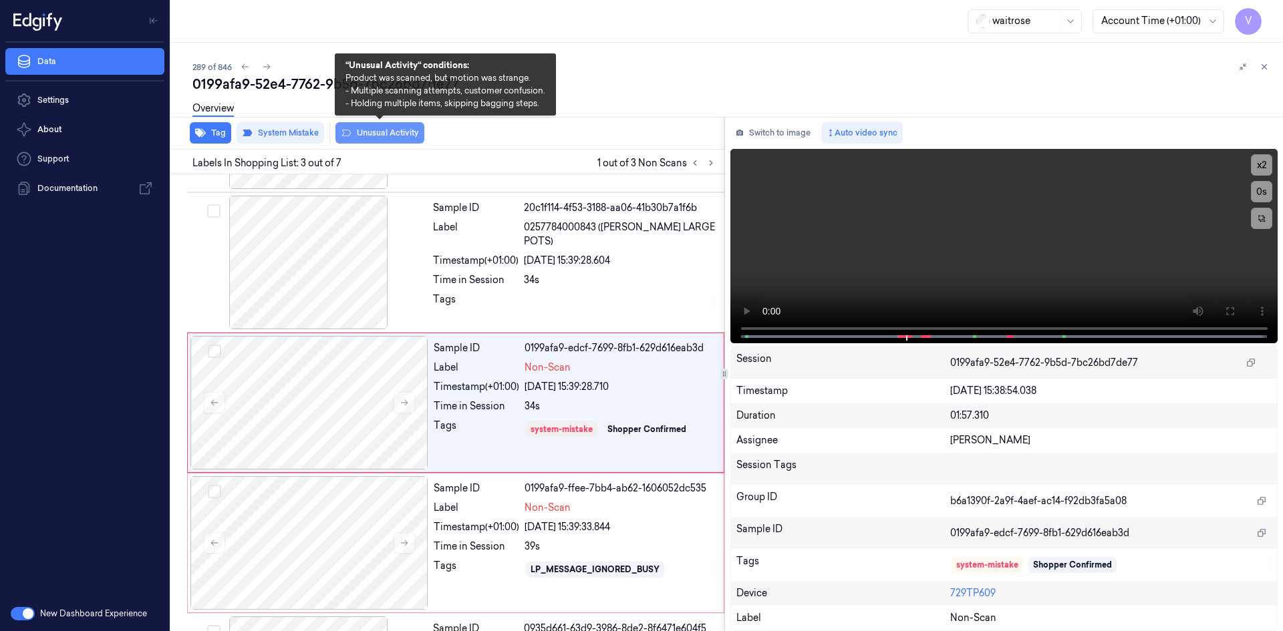
click at [383, 128] on button "Unusual Activity" at bounding box center [379, 132] width 89 height 21
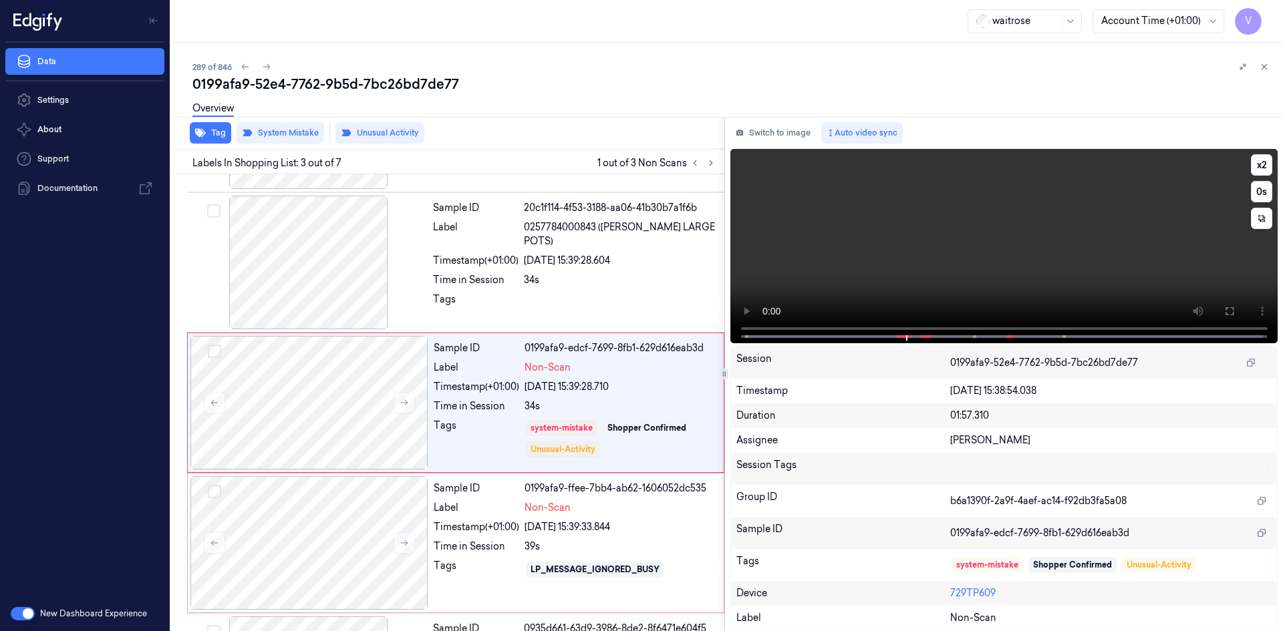
click at [843, 280] on video at bounding box center [1004, 246] width 548 height 194
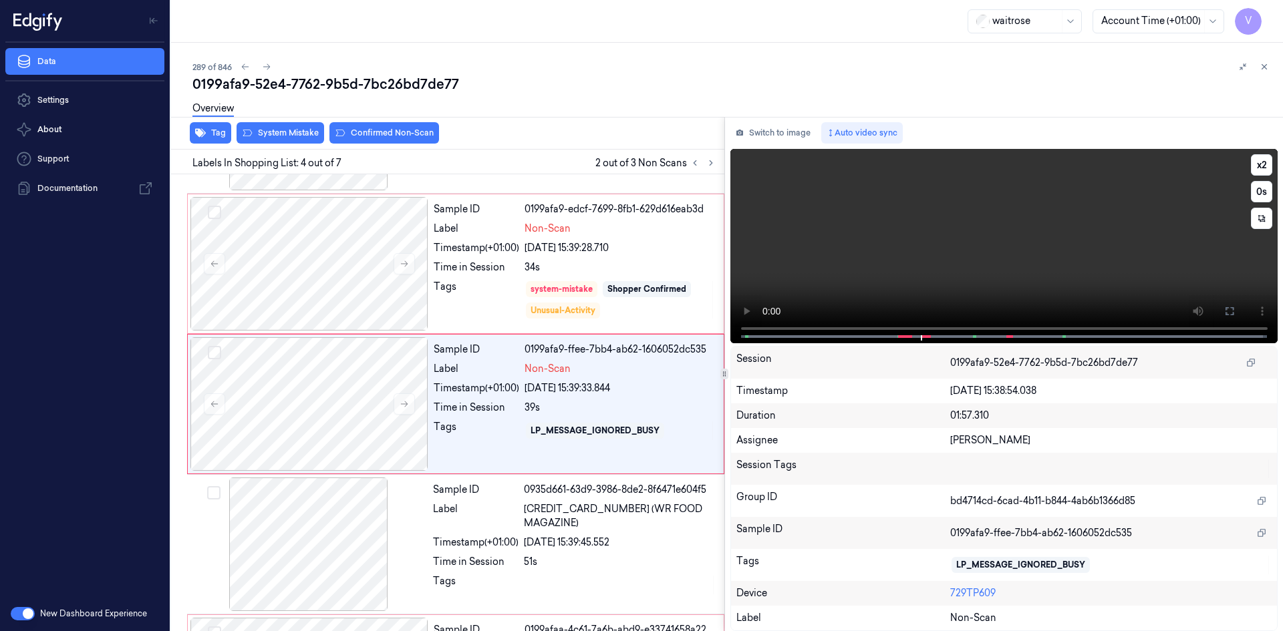
scroll to position [262, 0]
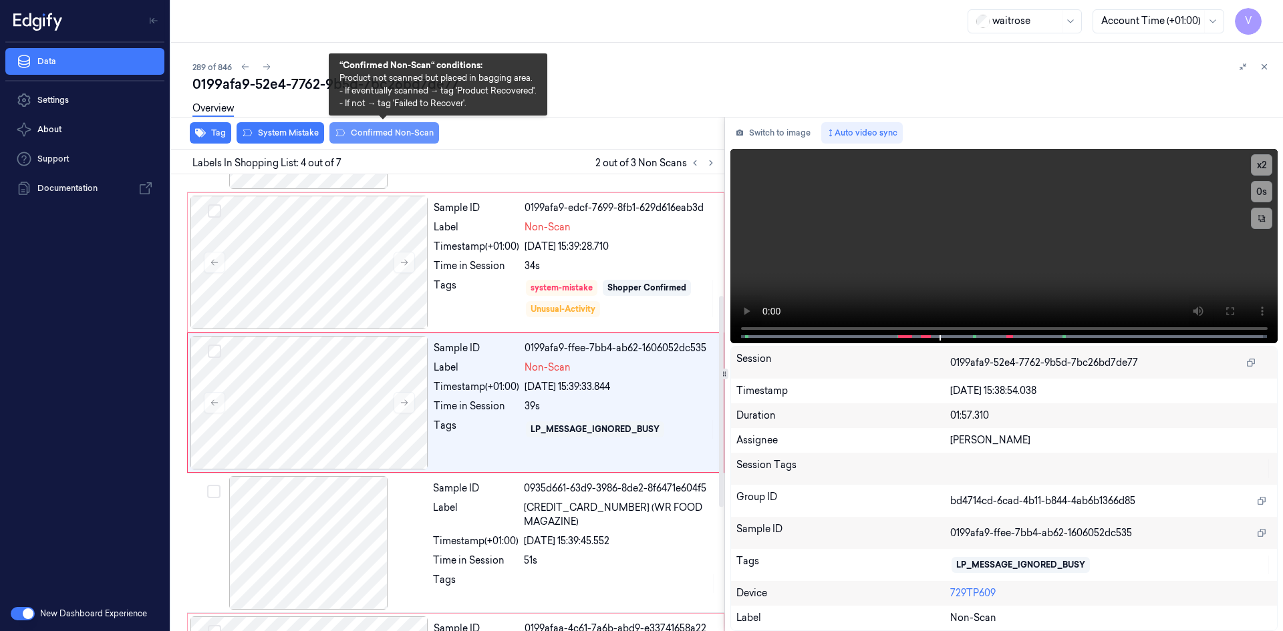
click at [385, 134] on button "Confirmed Non-Scan" at bounding box center [384, 132] width 110 height 21
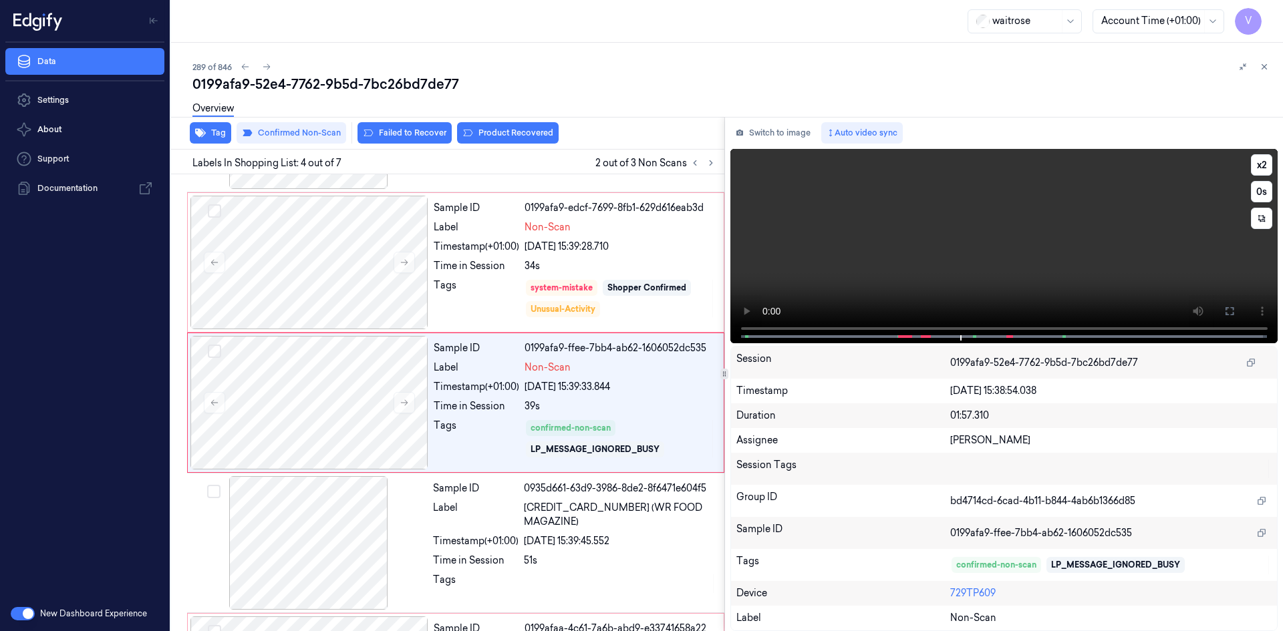
click at [886, 247] on video at bounding box center [1004, 246] width 548 height 194
click at [854, 284] on video at bounding box center [1004, 246] width 548 height 194
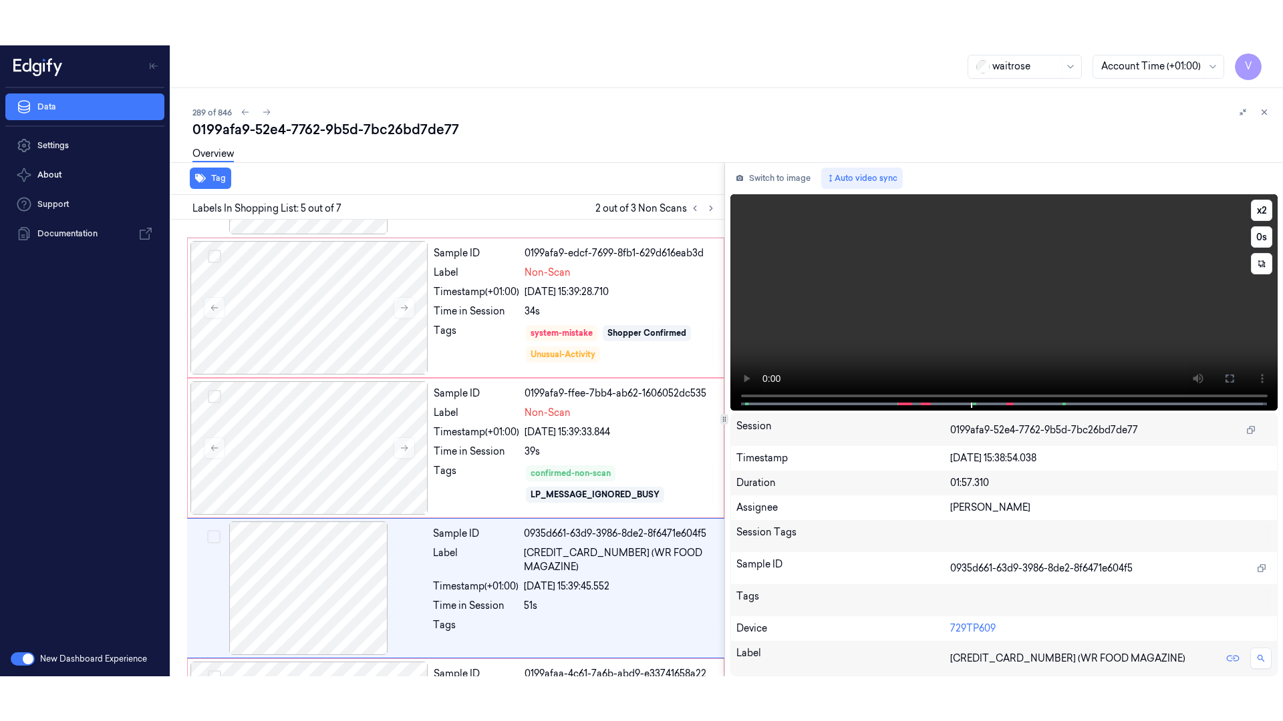
scroll to position [402, 0]
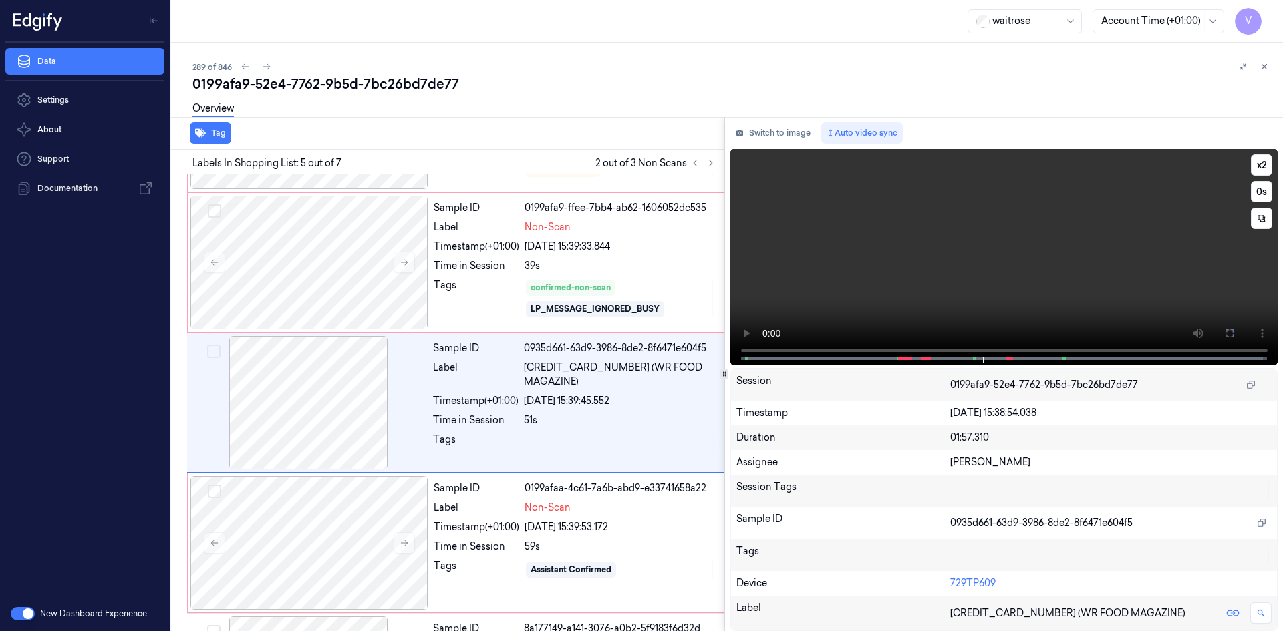
click at [944, 287] on video at bounding box center [1004, 257] width 548 height 216
click at [959, 281] on video at bounding box center [1004, 257] width 548 height 216
click at [1227, 332] on icon at bounding box center [1229, 333] width 11 height 11
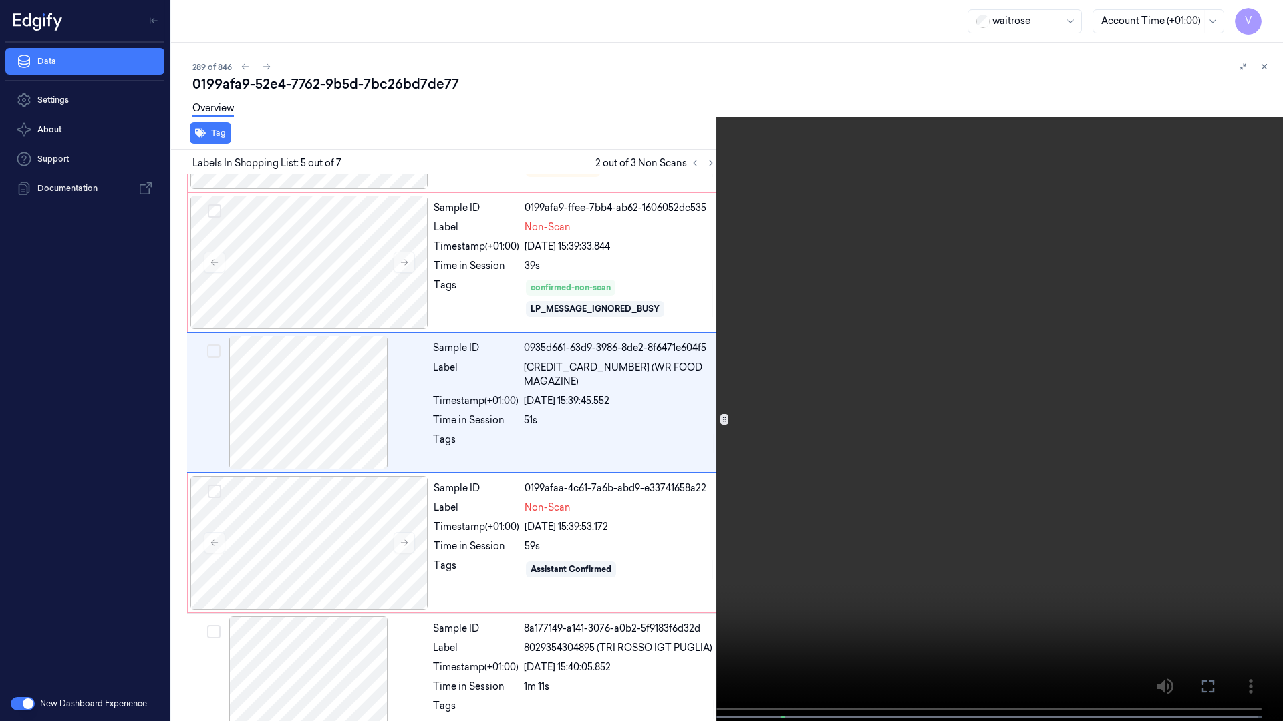
click at [922, 410] on video at bounding box center [641, 362] width 1283 height 724
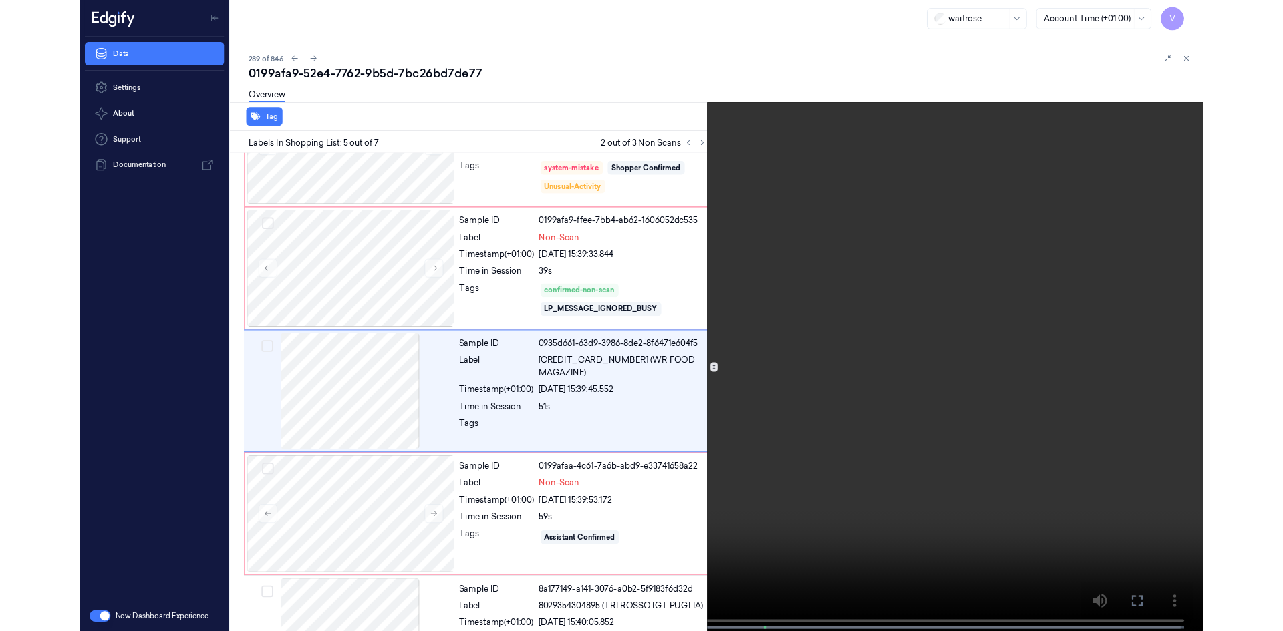
scroll to position [357, 0]
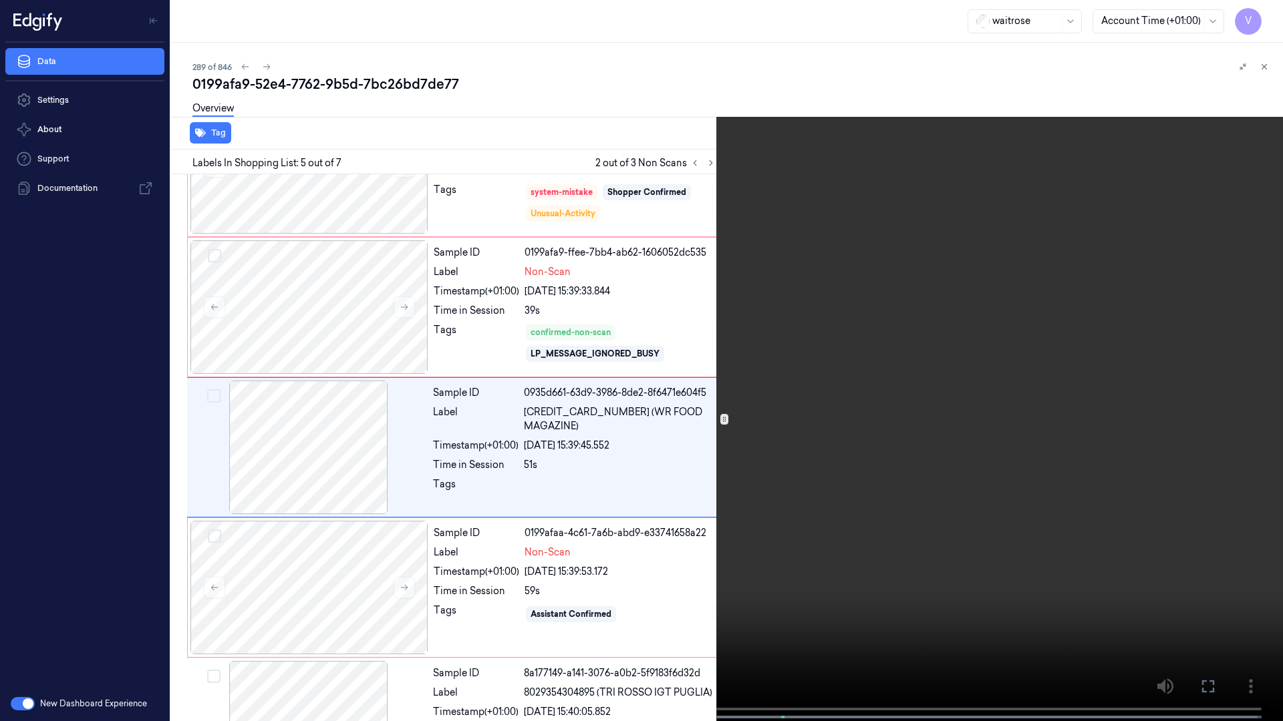
click at [861, 370] on video at bounding box center [641, 362] width 1283 height 724
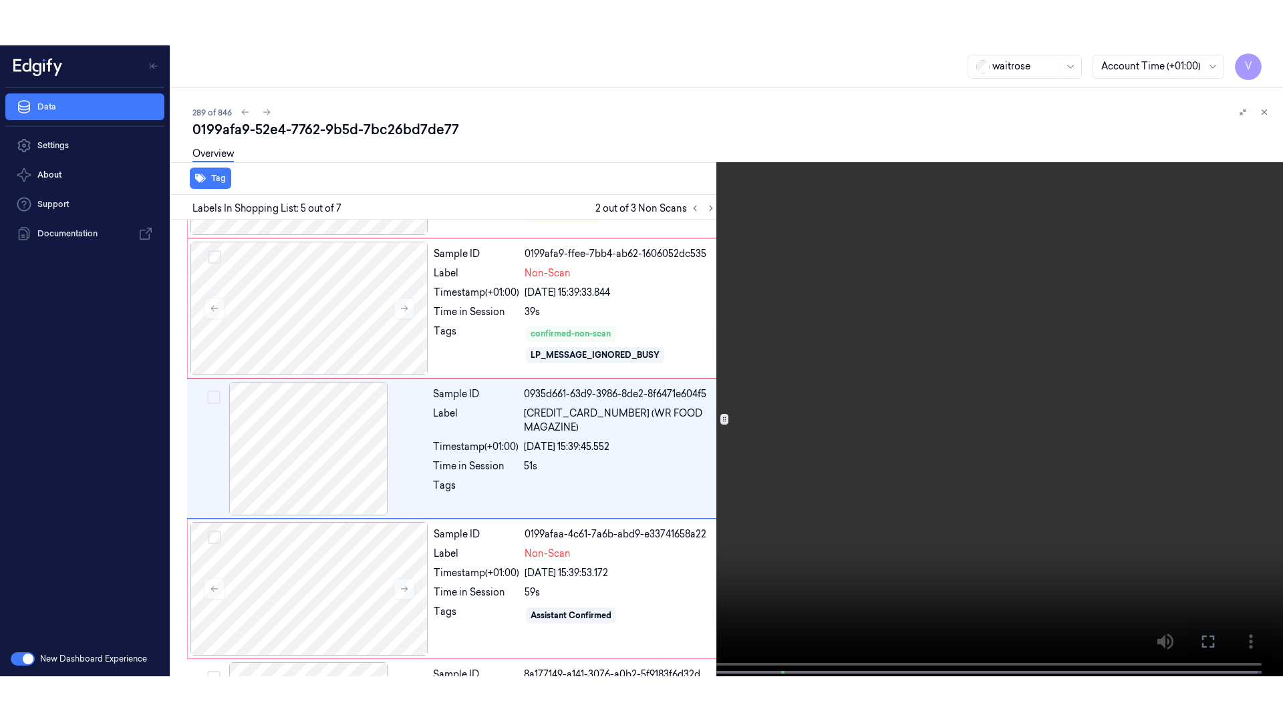
scroll to position [402, 0]
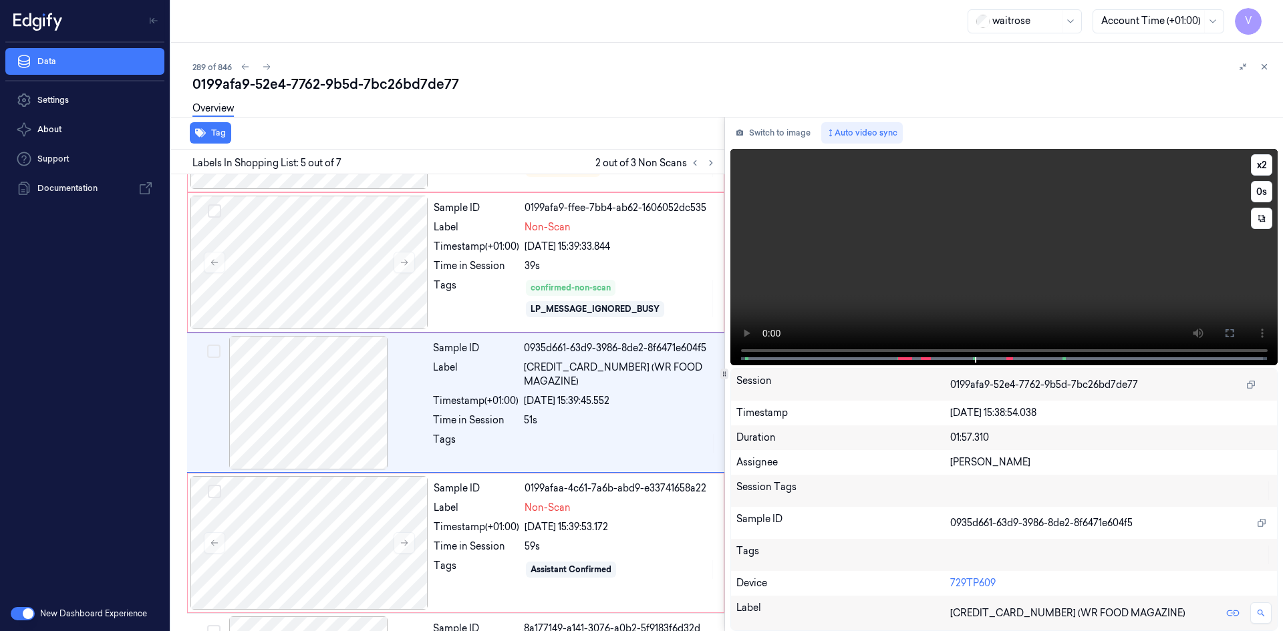
click at [1088, 292] on video at bounding box center [1004, 257] width 548 height 216
click at [1232, 338] on icon at bounding box center [1229, 333] width 11 height 11
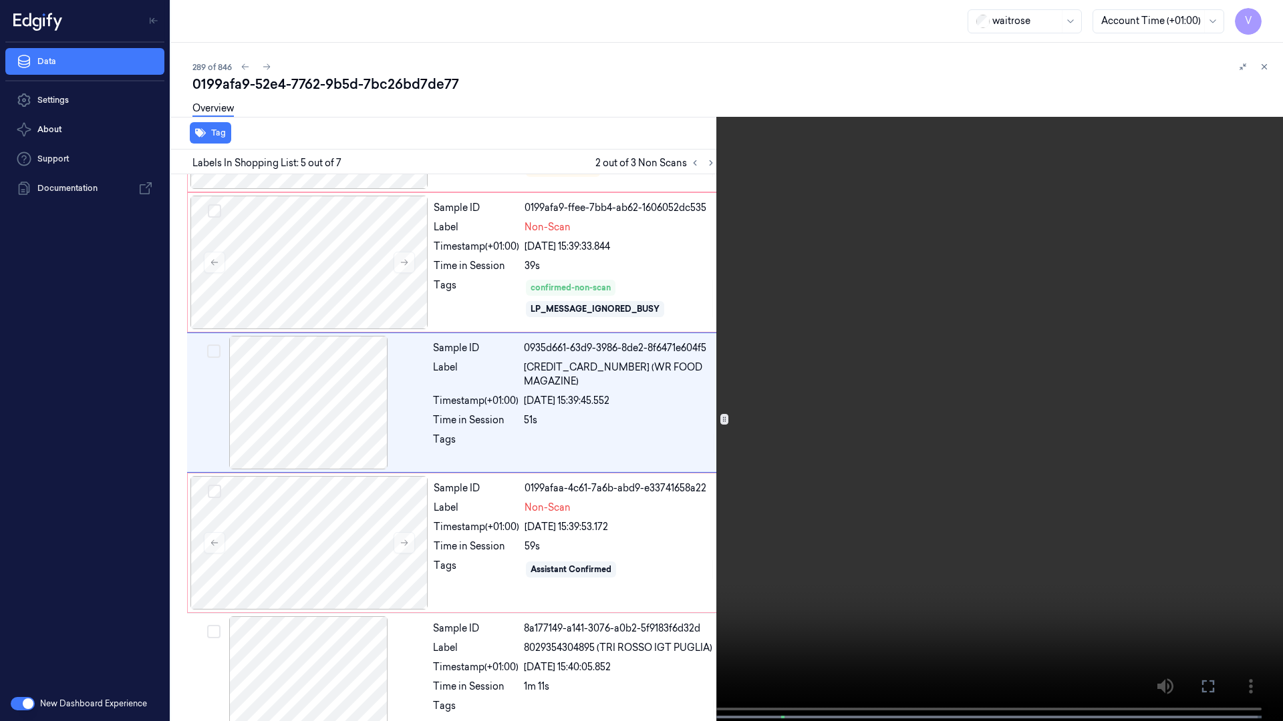
click at [987, 410] on video at bounding box center [641, 362] width 1283 height 724
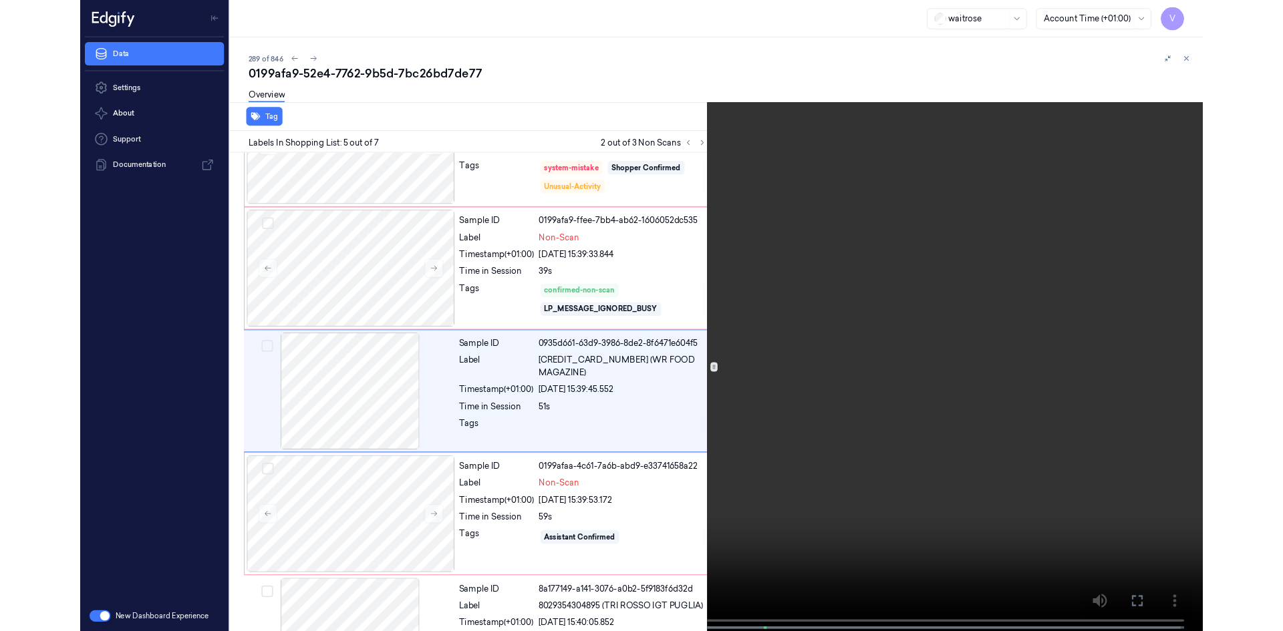
scroll to position [357, 0]
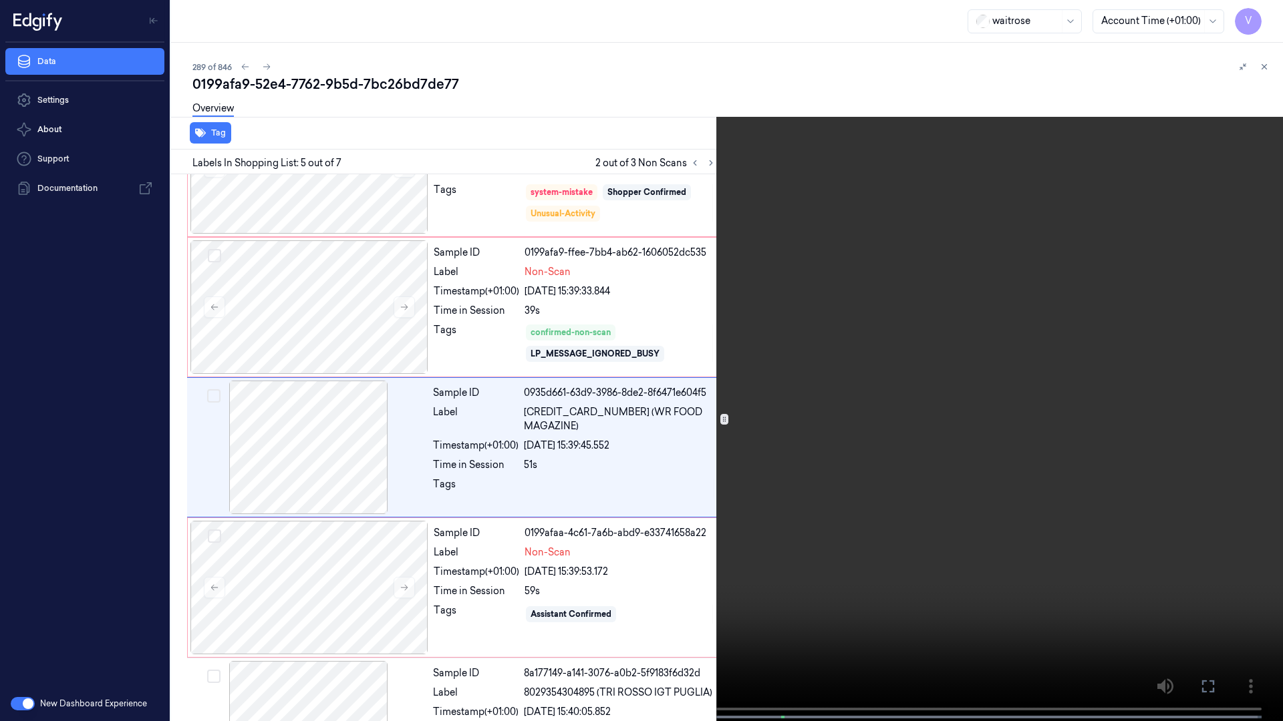
click at [776, 459] on video at bounding box center [641, 362] width 1283 height 724
click at [838, 416] on video at bounding box center [641, 362] width 1283 height 724
click at [0, 0] on icon at bounding box center [0, 0] width 0 height 0
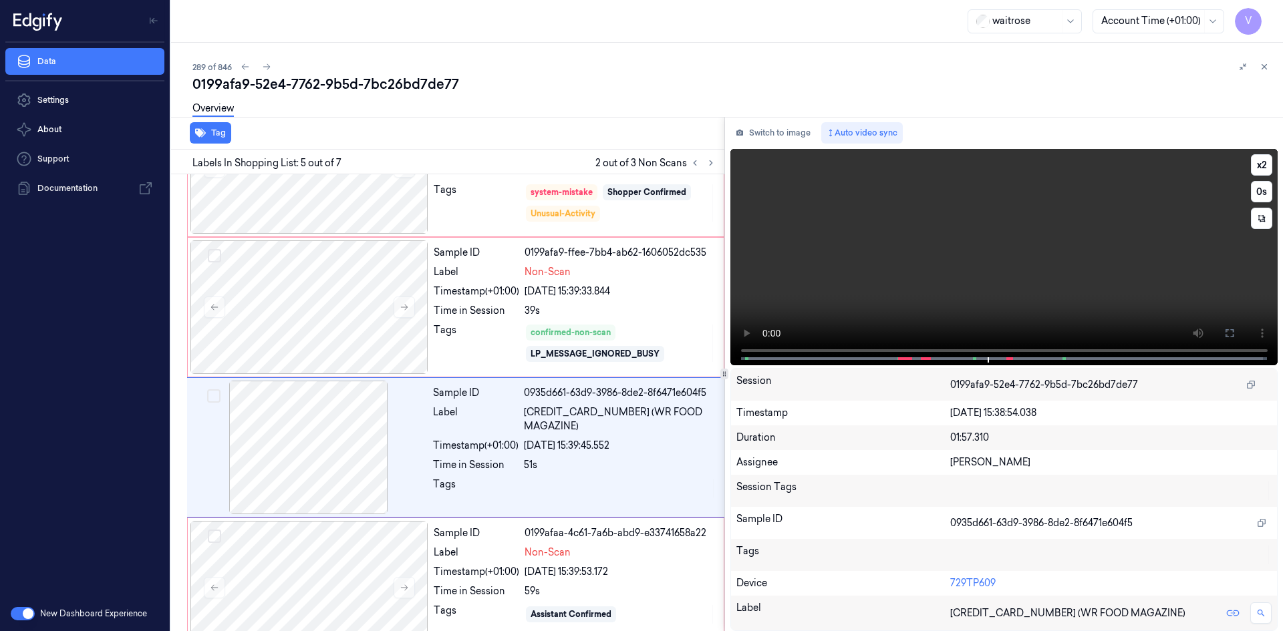
click at [959, 246] on video at bounding box center [1004, 257] width 548 height 216
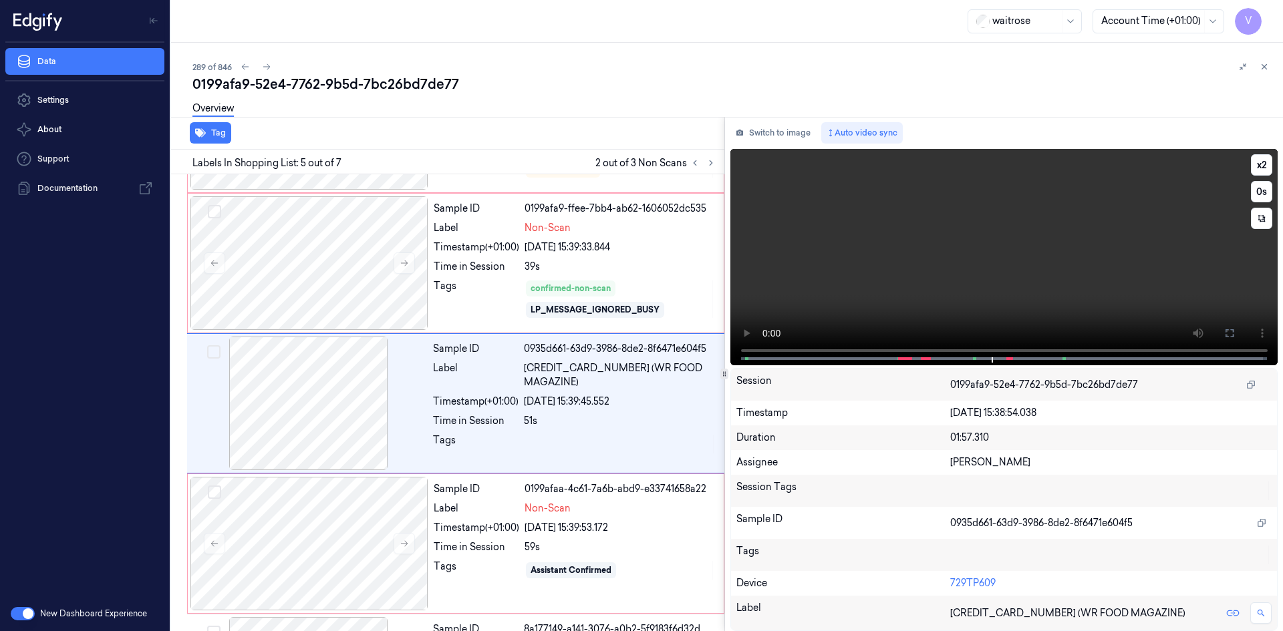
scroll to position [402, 0]
click at [981, 283] on video at bounding box center [1004, 257] width 548 height 216
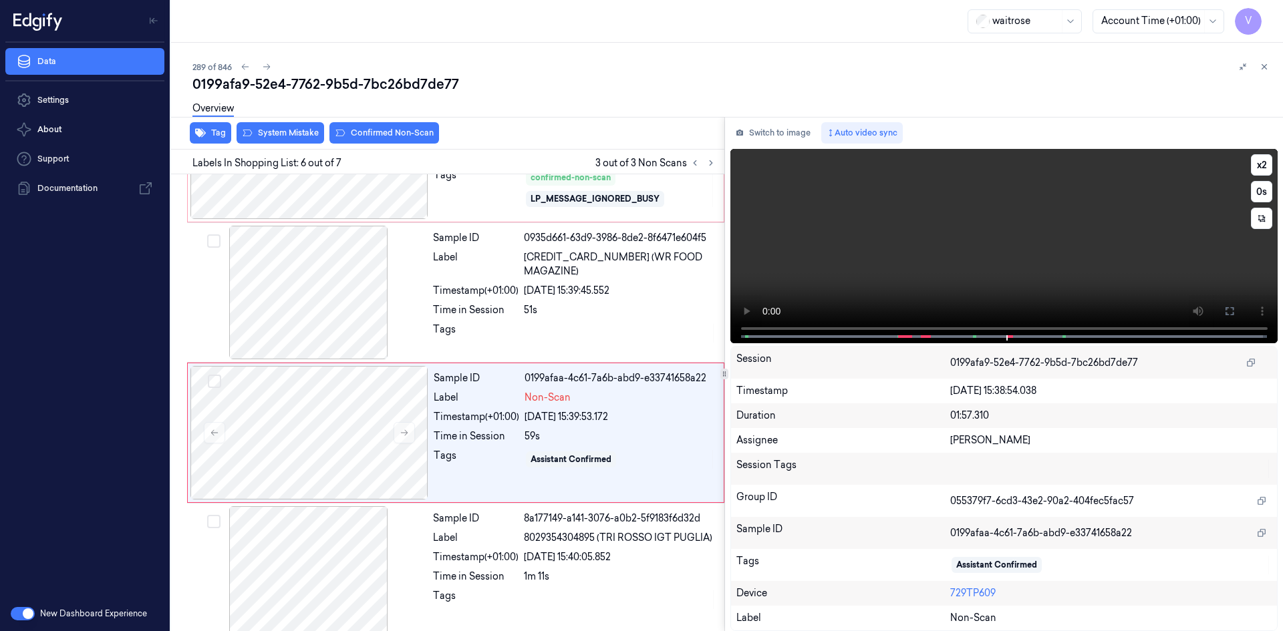
scroll to position [529, 0]
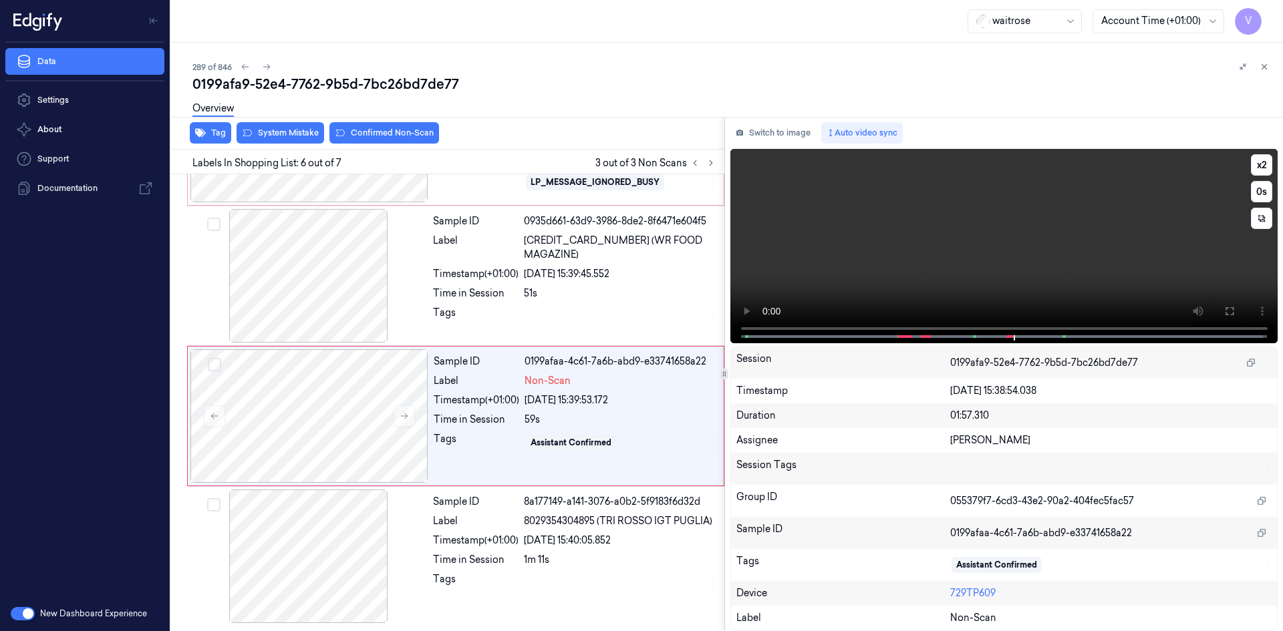
click at [985, 294] on video at bounding box center [1004, 246] width 548 height 194
click at [995, 273] on video at bounding box center [1004, 246] width 548 height 194
click at [1003, 238] on video at bounding box center [1004, 246] width 548 height 194
click at [997, 226] on video at bounding box center [1004, 246] width 548 height 194
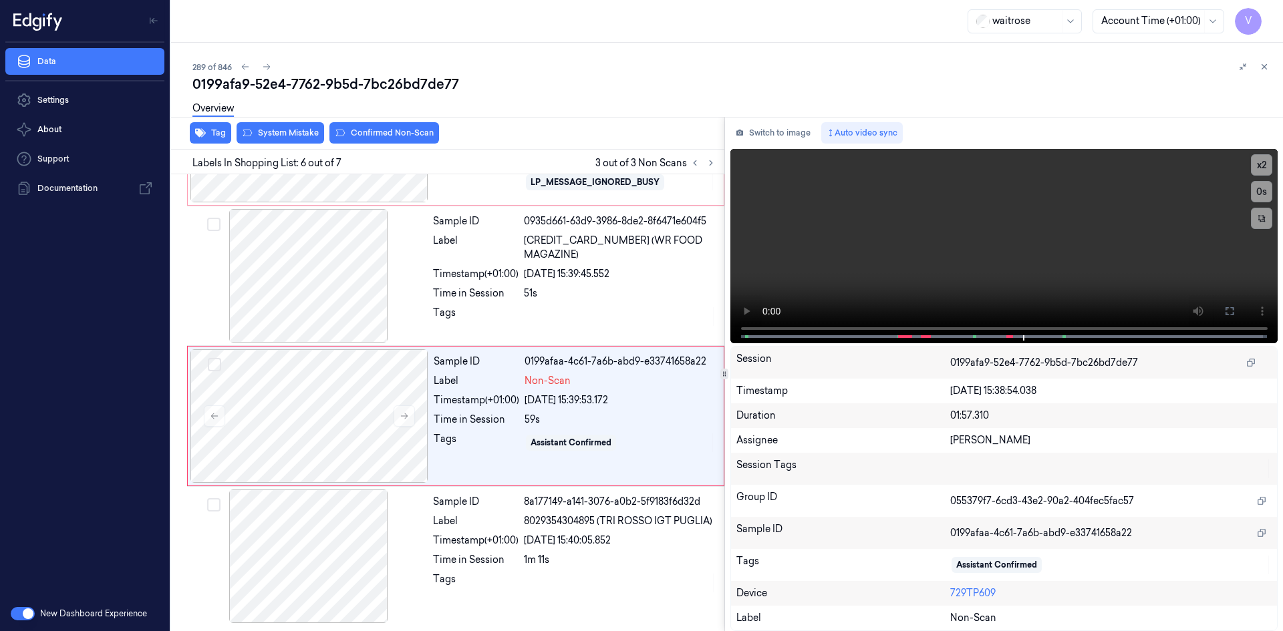
click at [301, 126] on div "Overview" at bounding box center [732, 111] width 1080 height 34
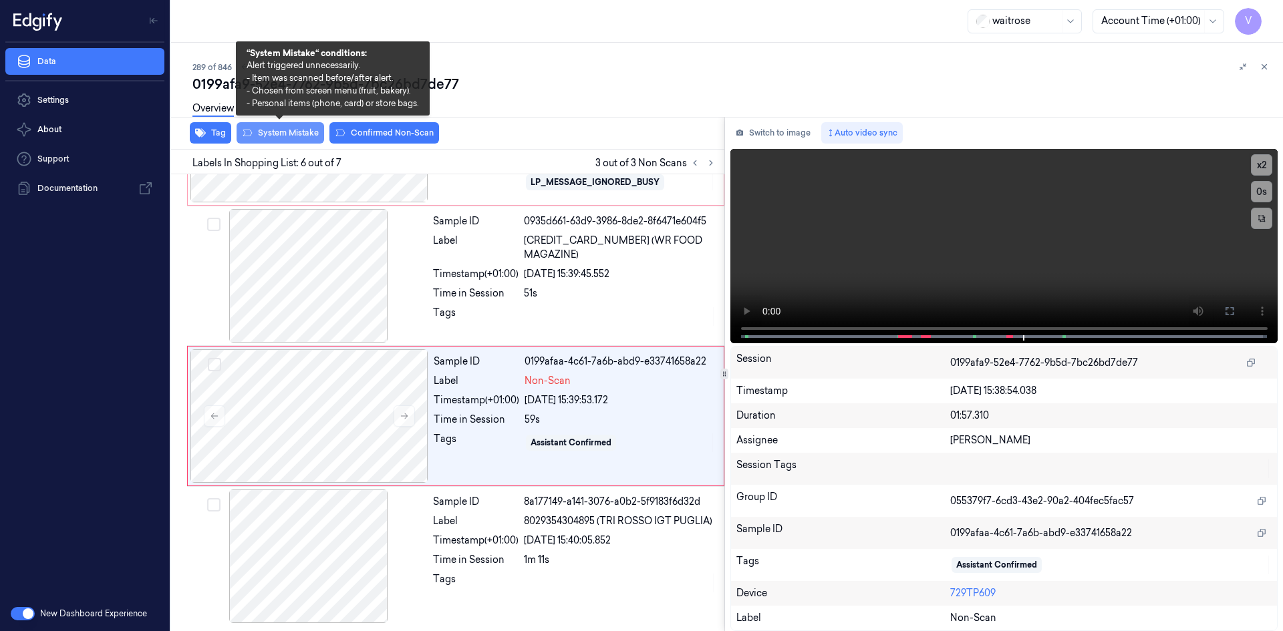
click at [301, 131] on button "System Mistake" at bounding box center [280, 132] width 88 height 21
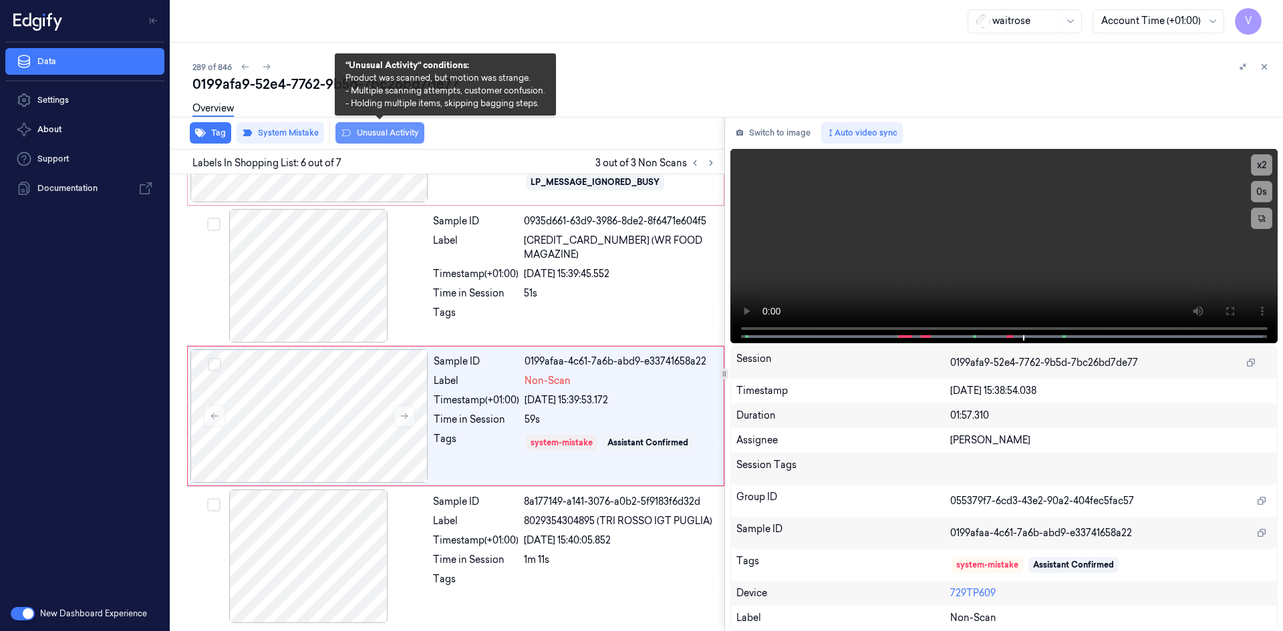
click at [375, 136] on button "Unusual Activity" at bounding box center [379, 132] width 89 height 21
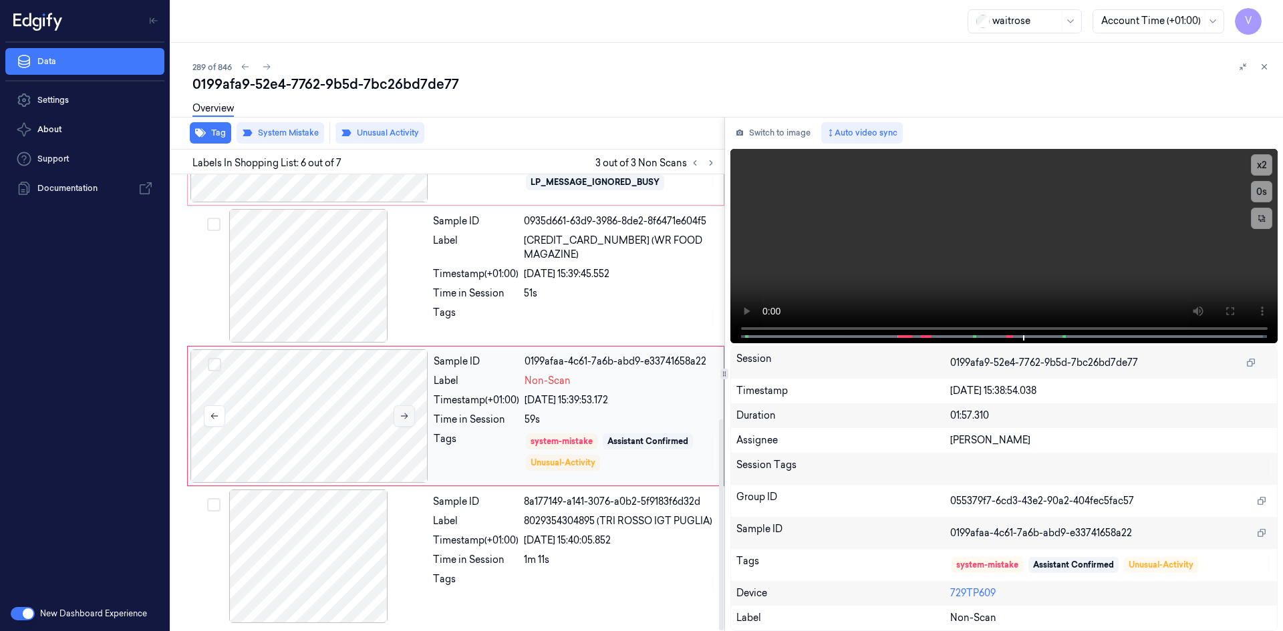
click at [408, 417] on icon at bounding box center [403, 416] width 9 height 9
click at [406, 417] on icon at bounding box center [403, 416] width 9 height 9
click at [915, 275] on video at bounding box center [1004, 246] width 548 height 194
click at [1266, 162] on button "x 2" at bounding box center [1261, 164] width 21 height 21
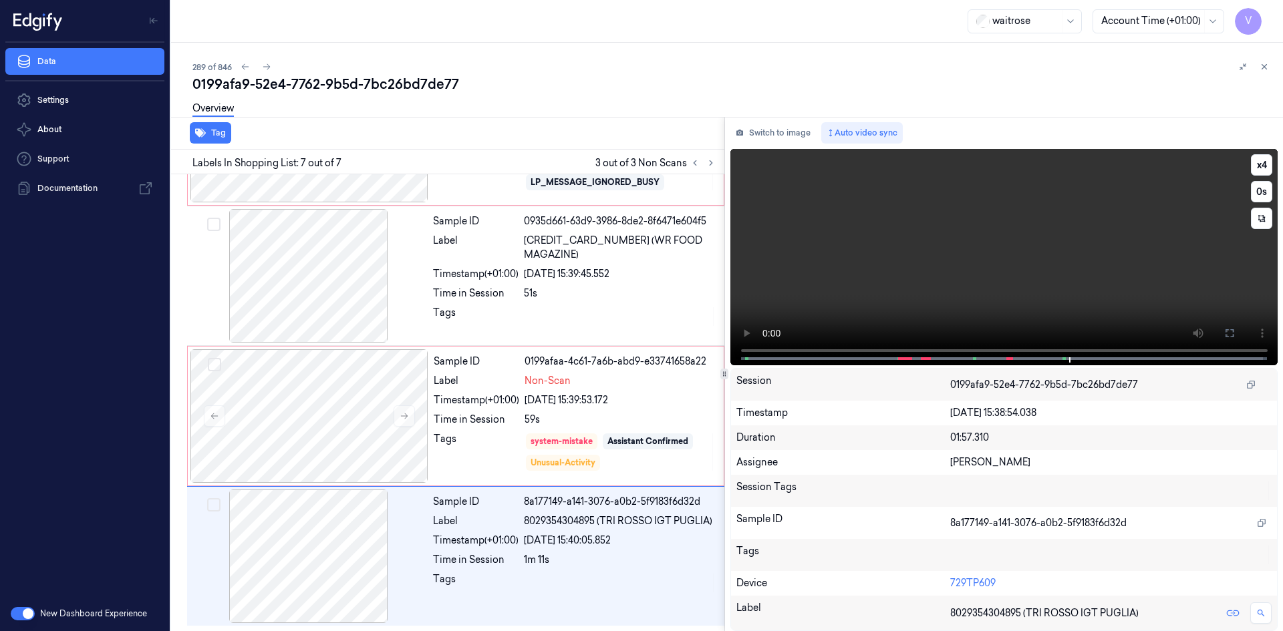
click at [960, 251] on video at bounding box center [1004, 257] width 548 height 216
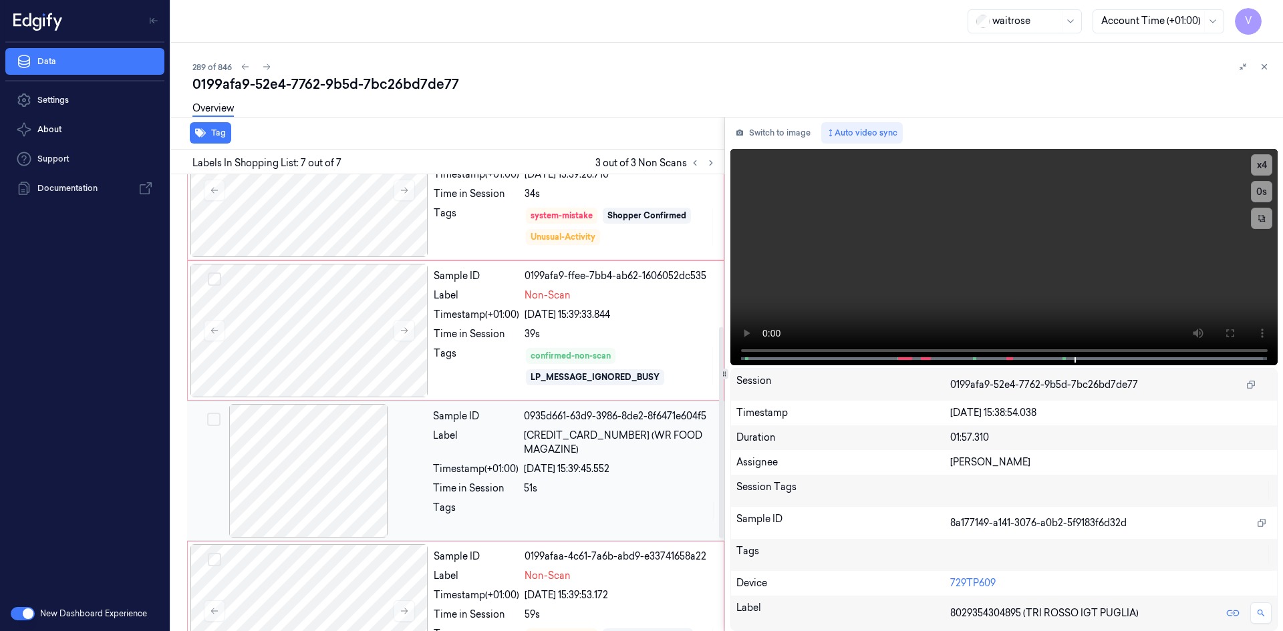
scroll to position [329, 0]
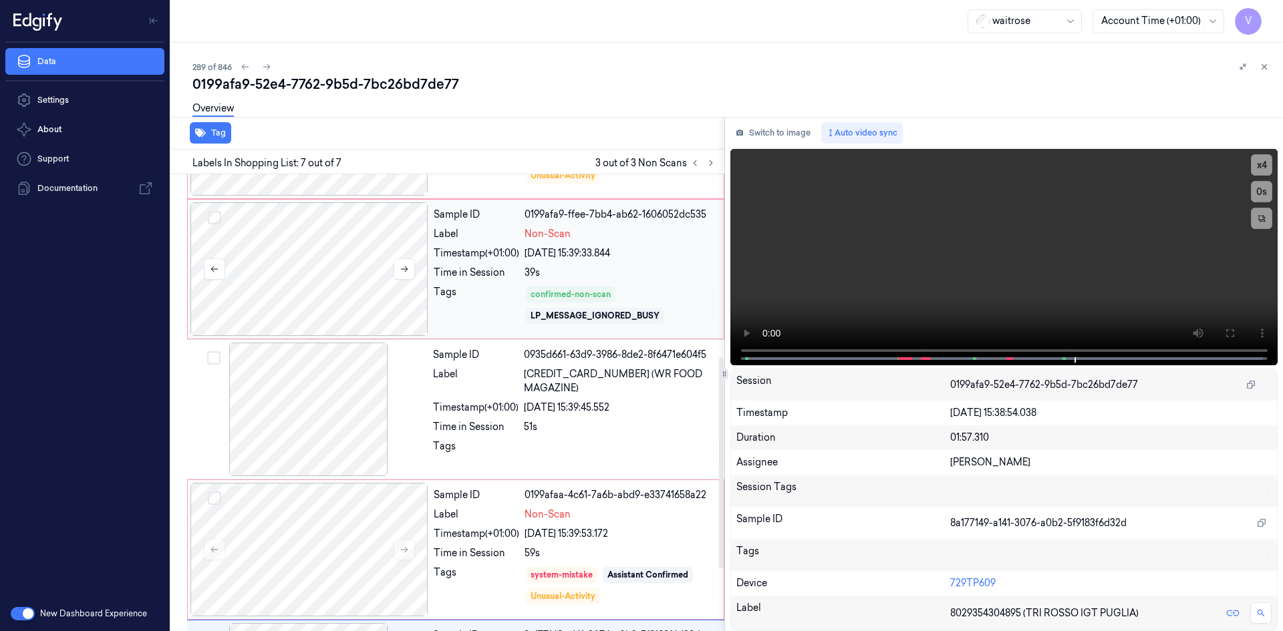
click at [297, 250] on div at bounding box center [309, 269] width 238 height 134
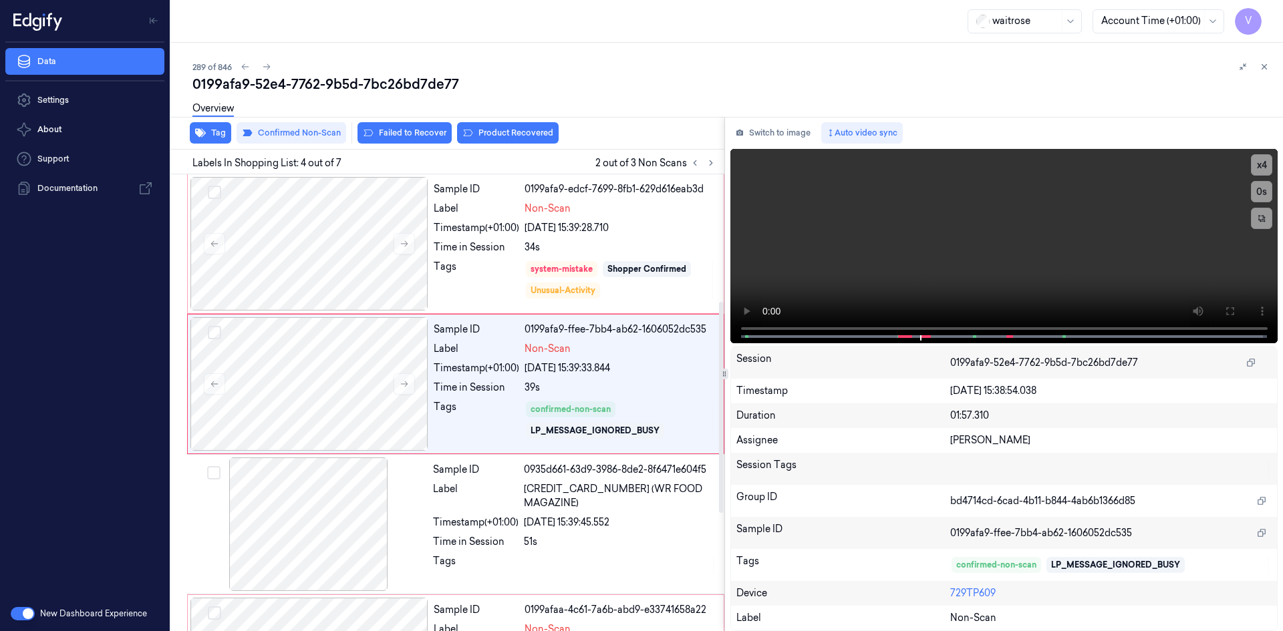
scroll to position [262, 0]
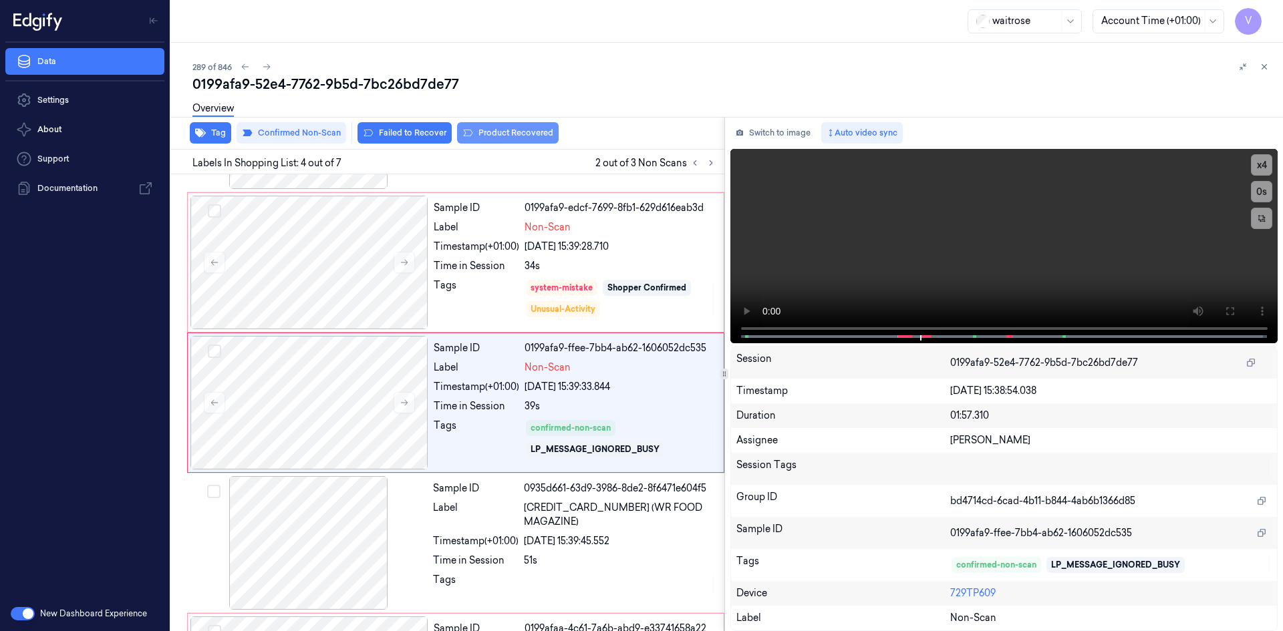
click at [518, 134] on button "Product Recovered" at bounding box center [508, 132] width 102 height 21
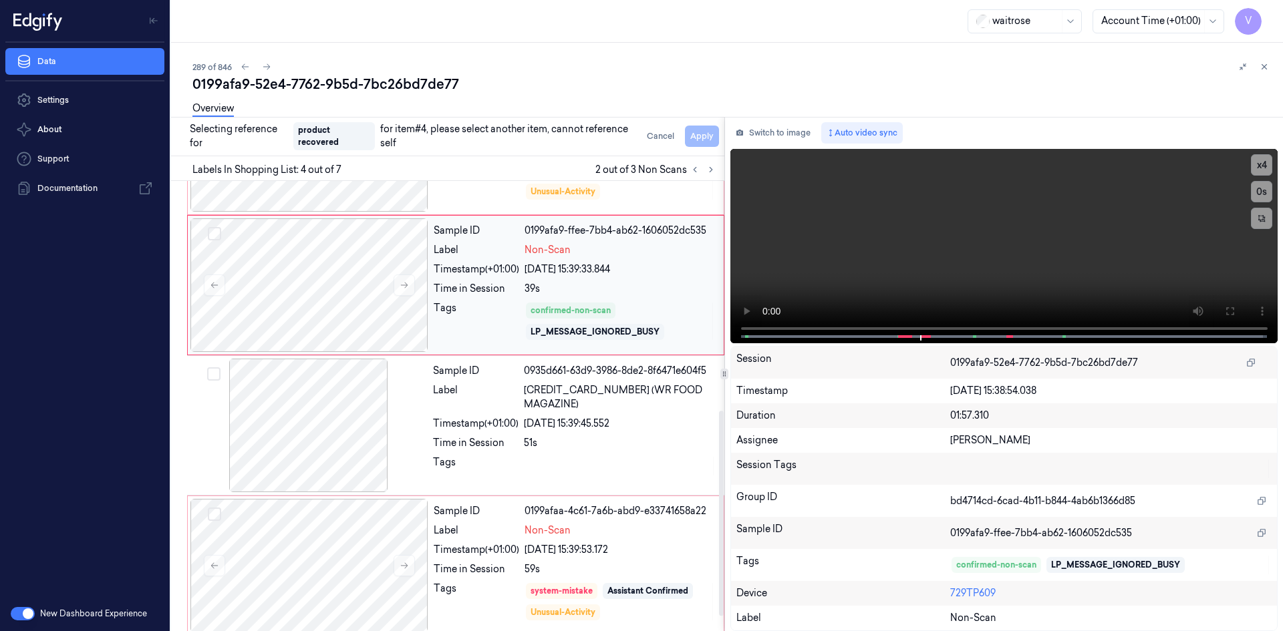
scroll to position [536, 0]
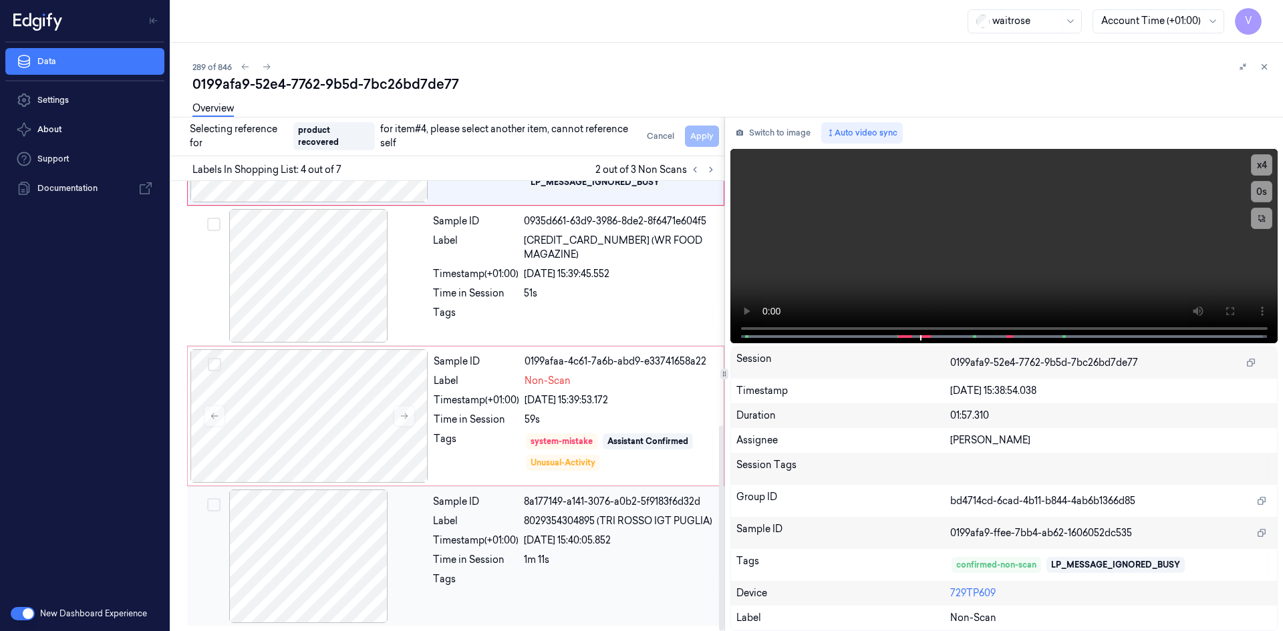
drag, startPoint x: 324, startPoint y: 536, endPoint x: 351, endPoint y: 506, distance: 40.7
click at [323, 536] on div at bounding box center [309, 557] width 238 height 134
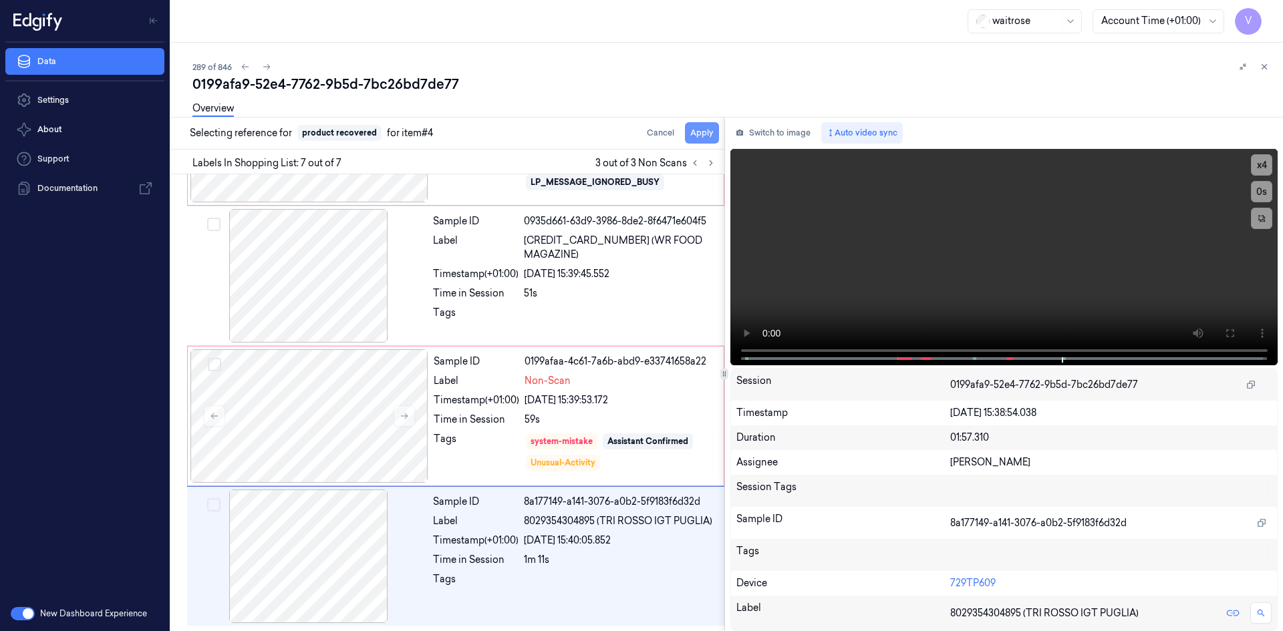
click at [703, 132] on button "Apply" at bounding box center [702, 132] width 34 height 21
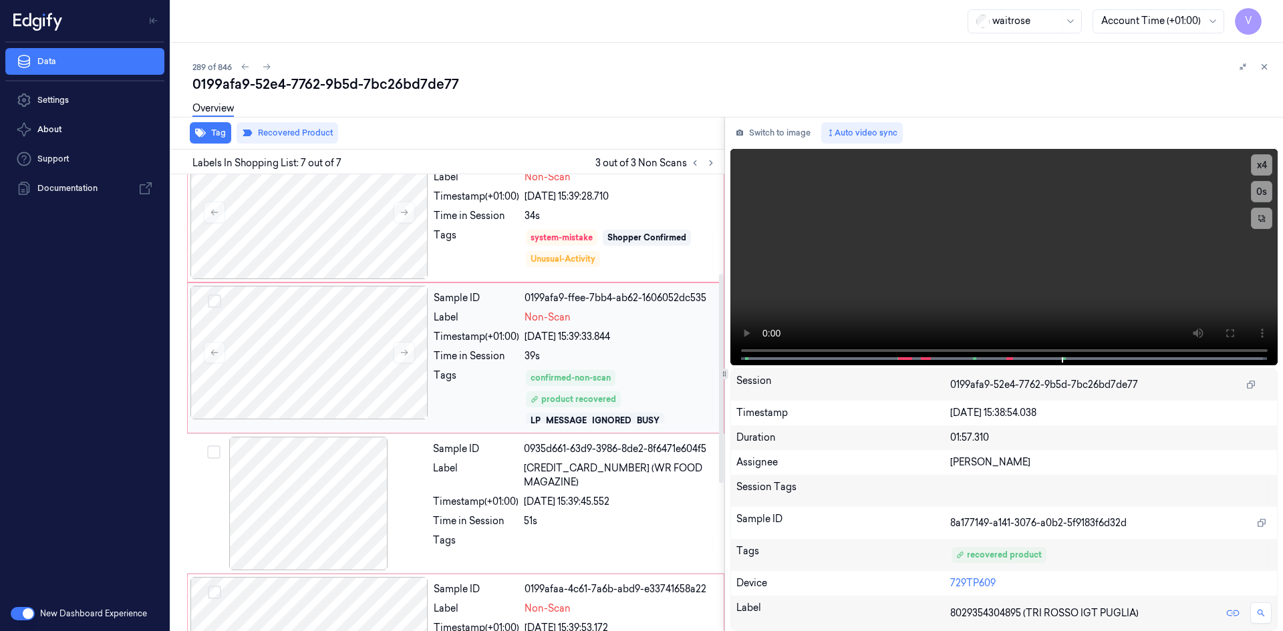
scroll to position [540, 0]
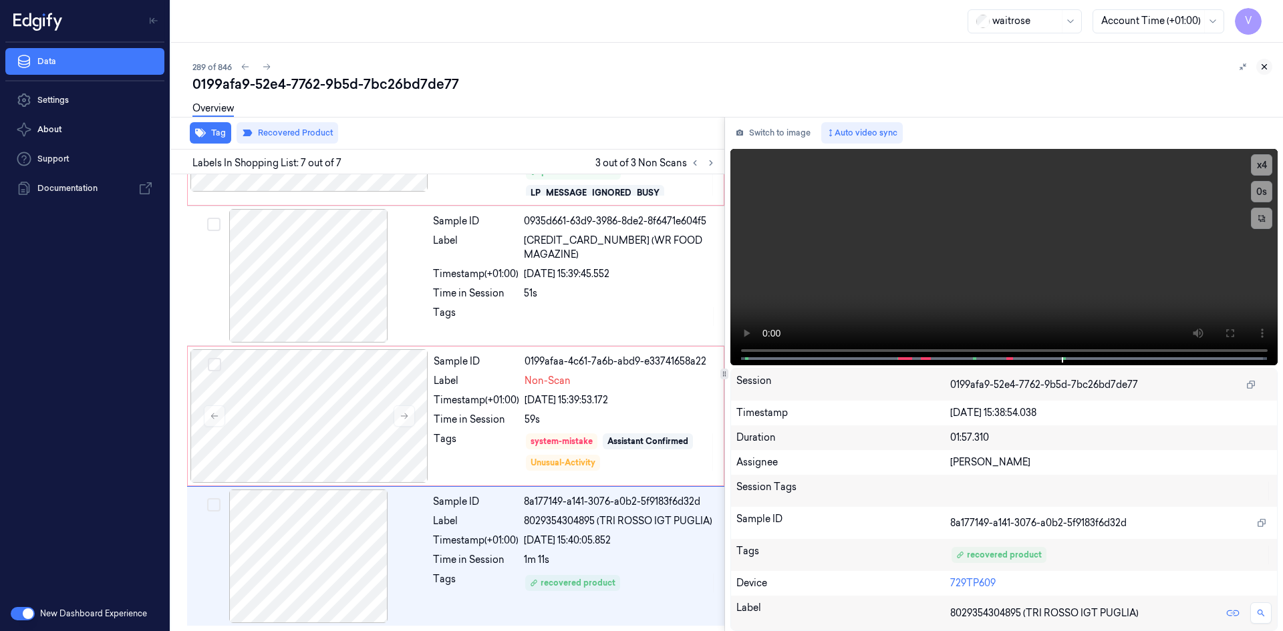
click at [1263, 63] on icon at bounding box center [1263, 66] width 9 height 9
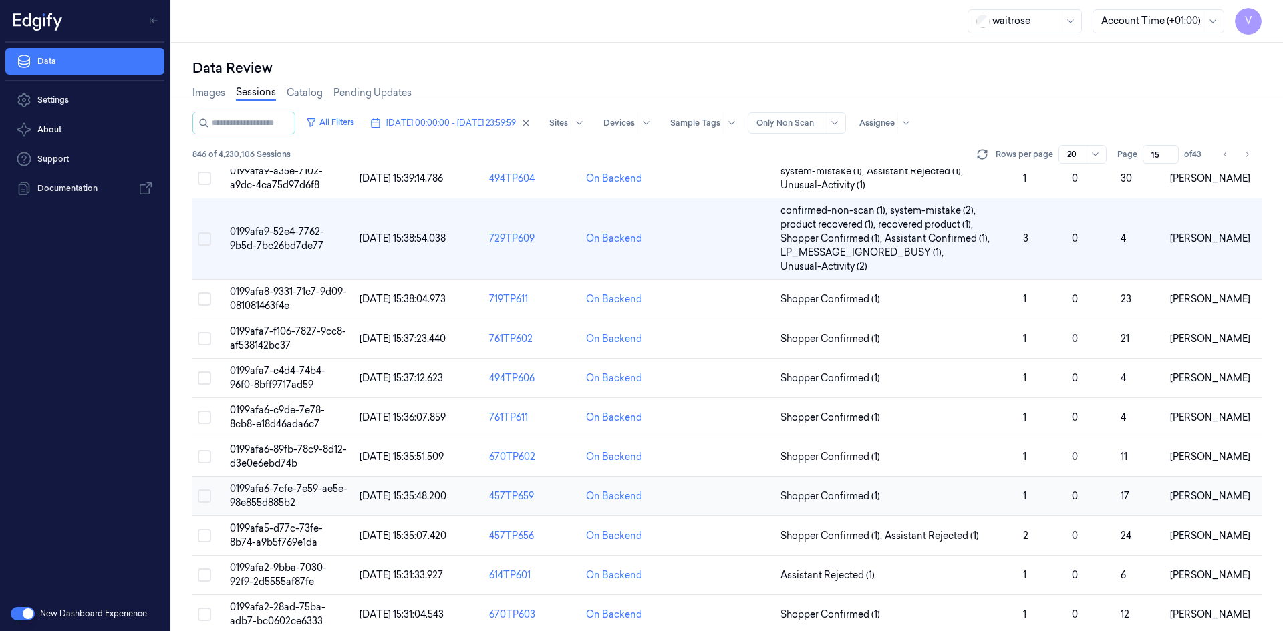
scroll to position [235, 0]
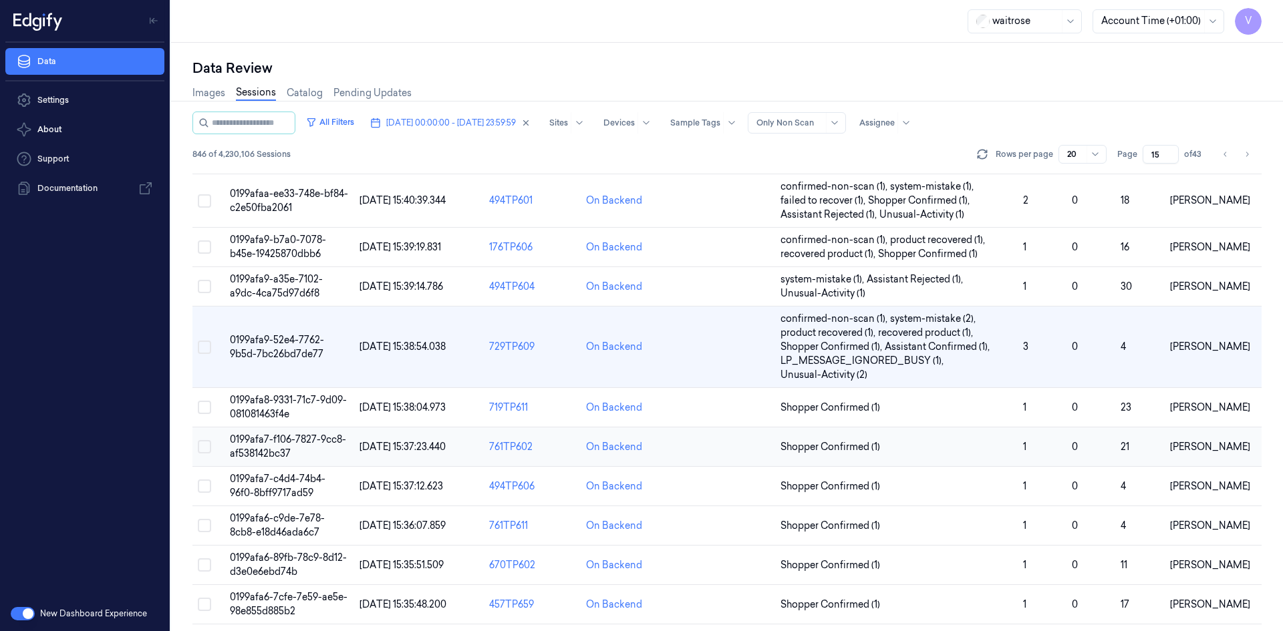
click at [254, 444] on span "0199afa7-f106-7827-9cc8-af538142bc37" at bounding box center [288, 447] width 116 height 26
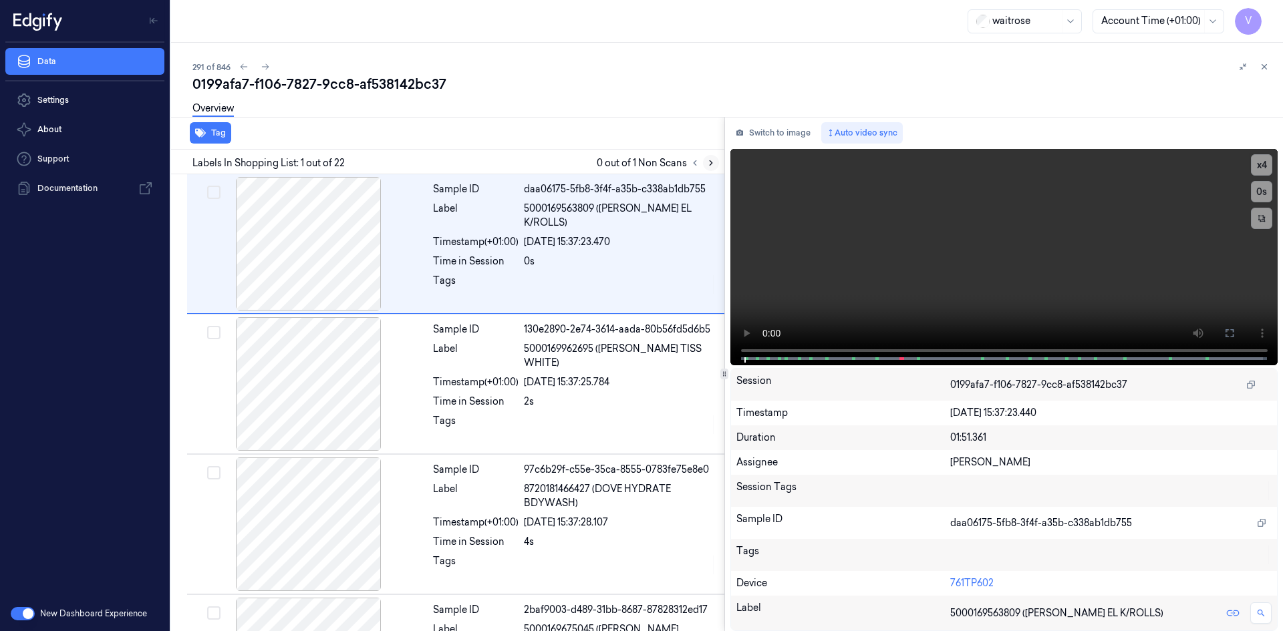
click at [713, 164] on icon at bounding box center [710, 162] width 9 height 9
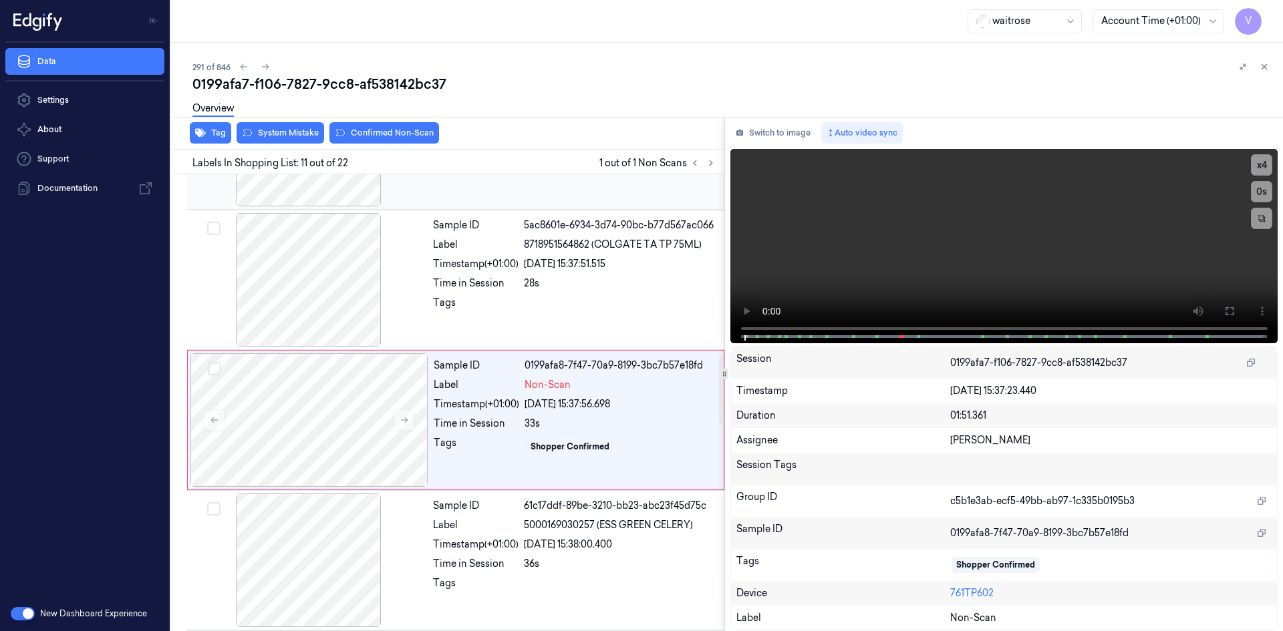
scroll to position [1244, 0]
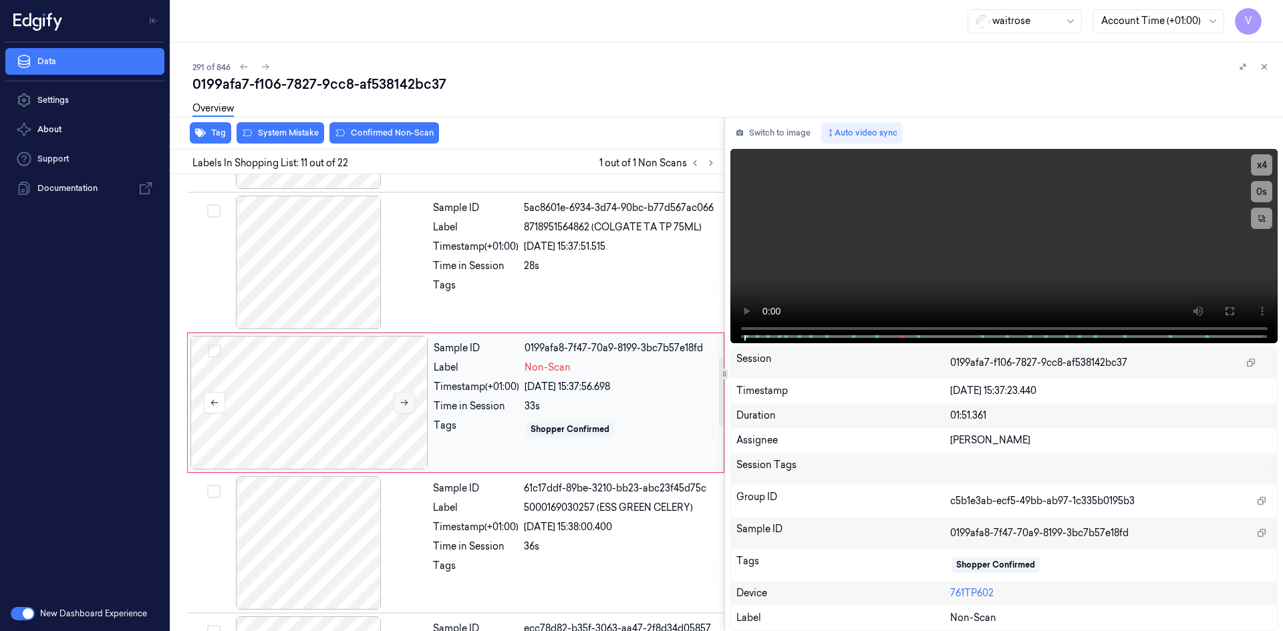
click at [407, 402] on icon at bounding box center [404, 403] width 7 height 6
click at [406, 403] on icon at bounding box center [404, 403] width 7 height 6
click at [874, 290] on video at bounding box center [1004, 246] width 548 height 194
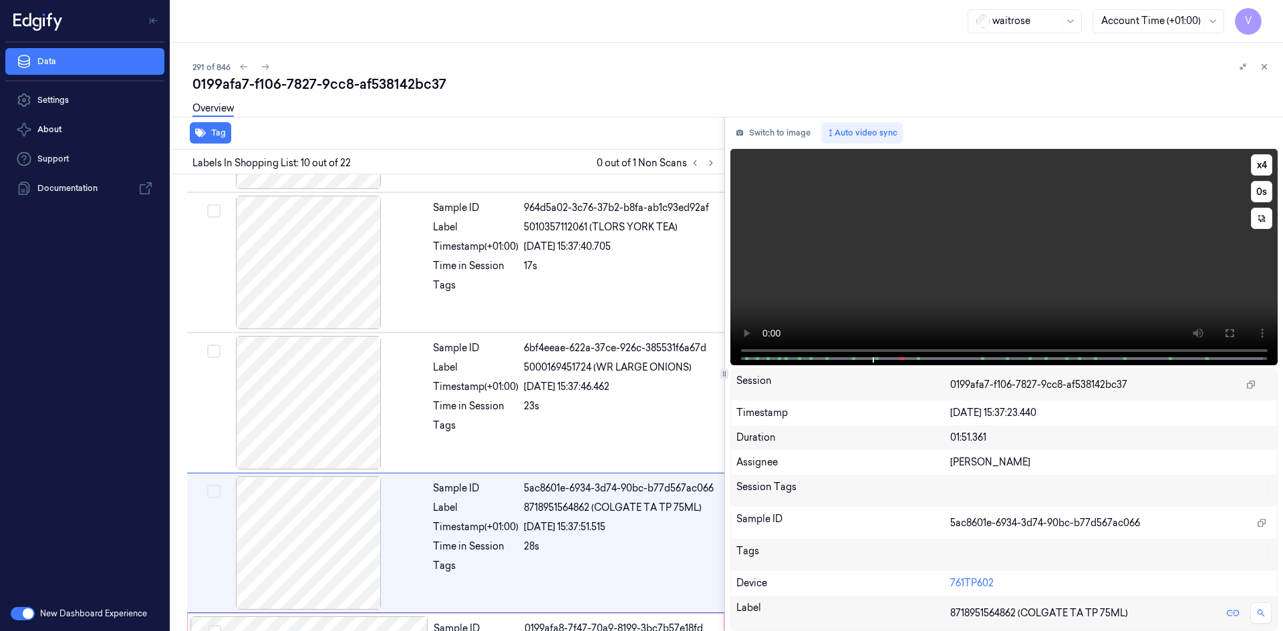
scroll to position [1104, 0]
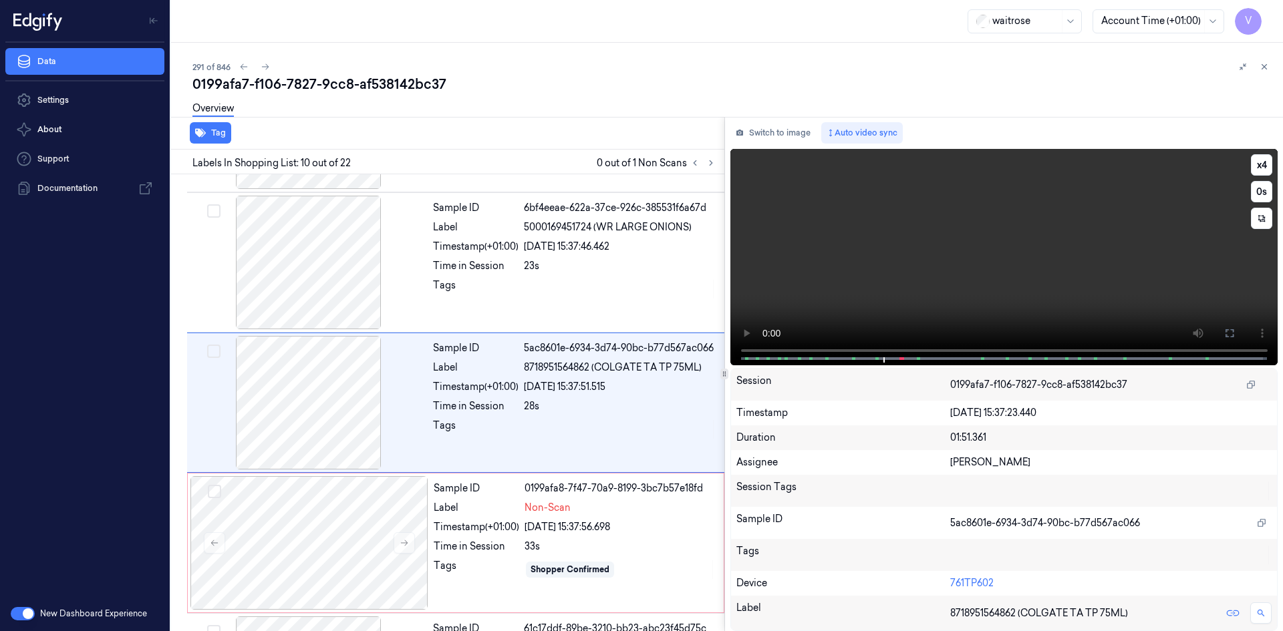
click at [823, 308] on video at bounding box center [1004, 257] width 548 height 216
click at [911, 293] on video at bounding box center [1004, 257] width 548 height 216
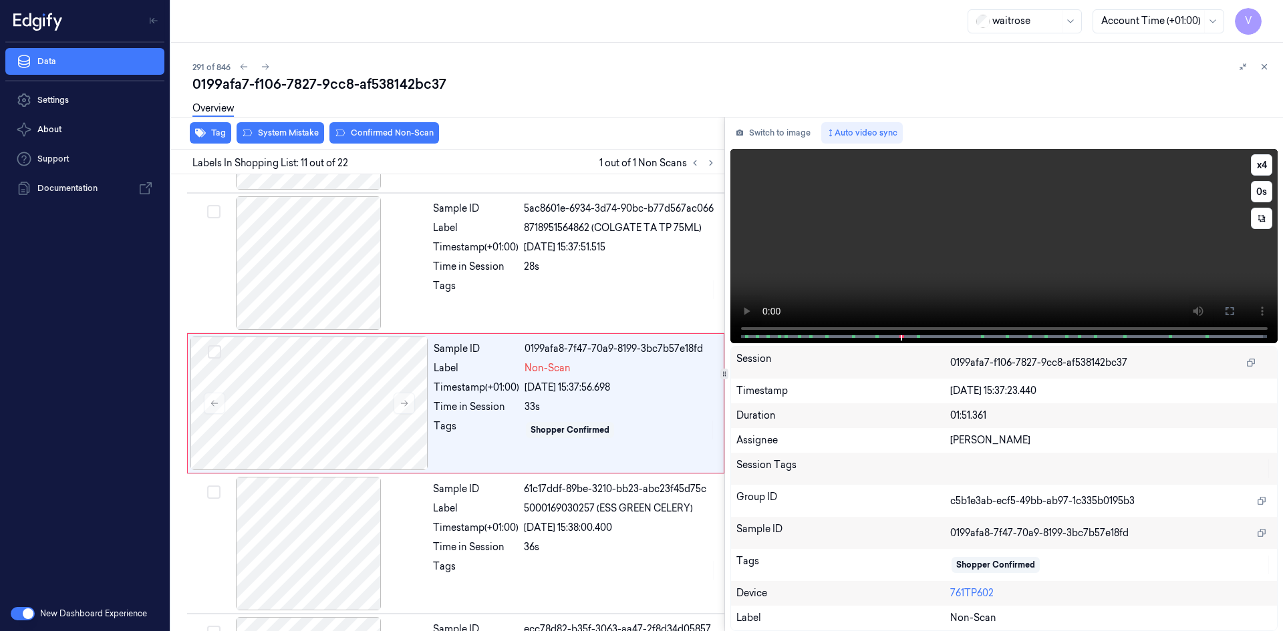
scroll to position [1244, 0]
click at [951, 265] on video at bounding box center [1004, 246] width 548 height 194
click at [1249, 166] on div "x 4 0 s" at bounding box center [1234, 191] width 75 height 75
click at [1256, 163] on button "x 4" at bounding box center [1261, 164] width 21 height 21
click at [1259, 166] on button "x 1" at bounding box center [1261, 164] width 21 height 21
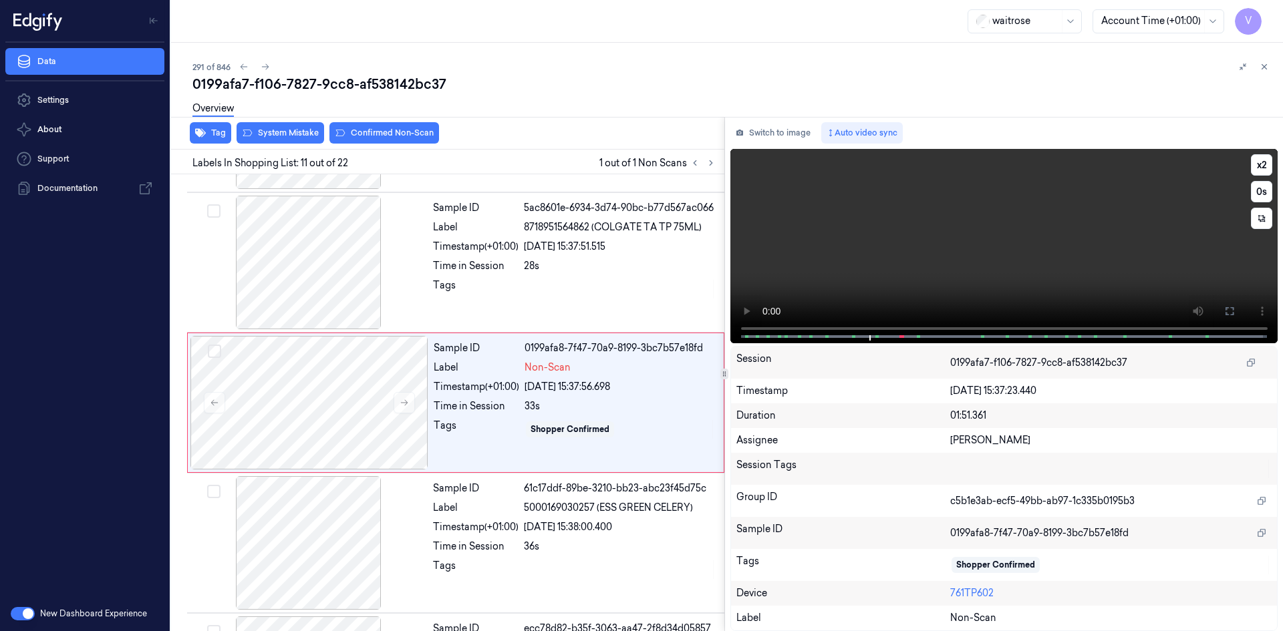
click at [1104, 217] on video at bounding box center [1004, 246] width 548 height 194
click at [967, 237] on video at bounding box center [1004, 246] width 548 height 194
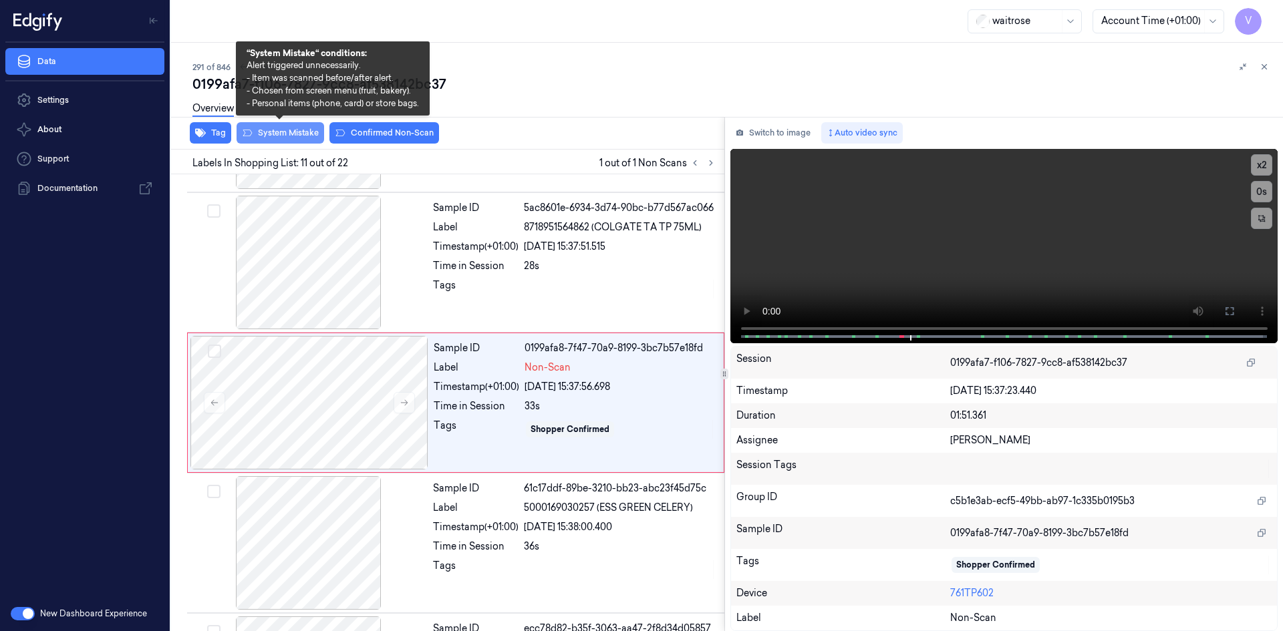
click at [295, 130] on button "System Mistake" at bounding box center [280, 132] width 88 height 21
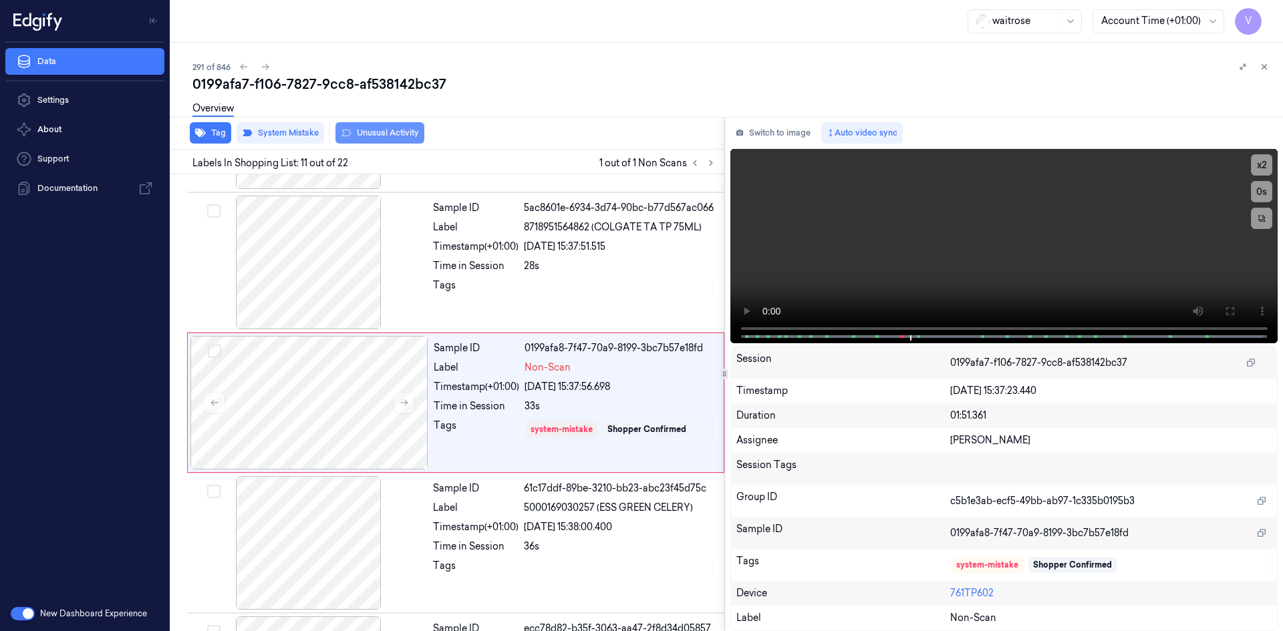
click at [377, 133] on button "Unusual Activity" at bounding box center [379, 132] width 89 height 21
click at [758, 132] on button "Switch to image" at bounding box center [773, 132] width 86 height 21
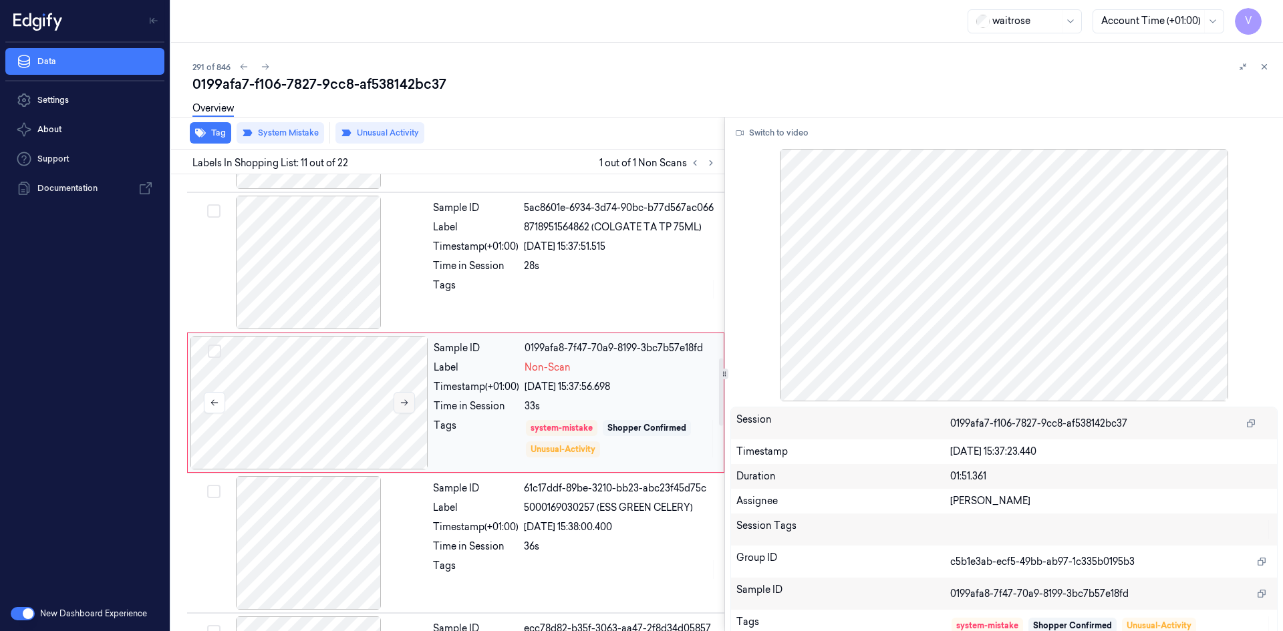
click at [404, 400] on icon at bounding box center [403, 402] width 9 height 9
click at [782, 128] on button "Switch to video" at bounding box center [772, 132] width 84 height 21
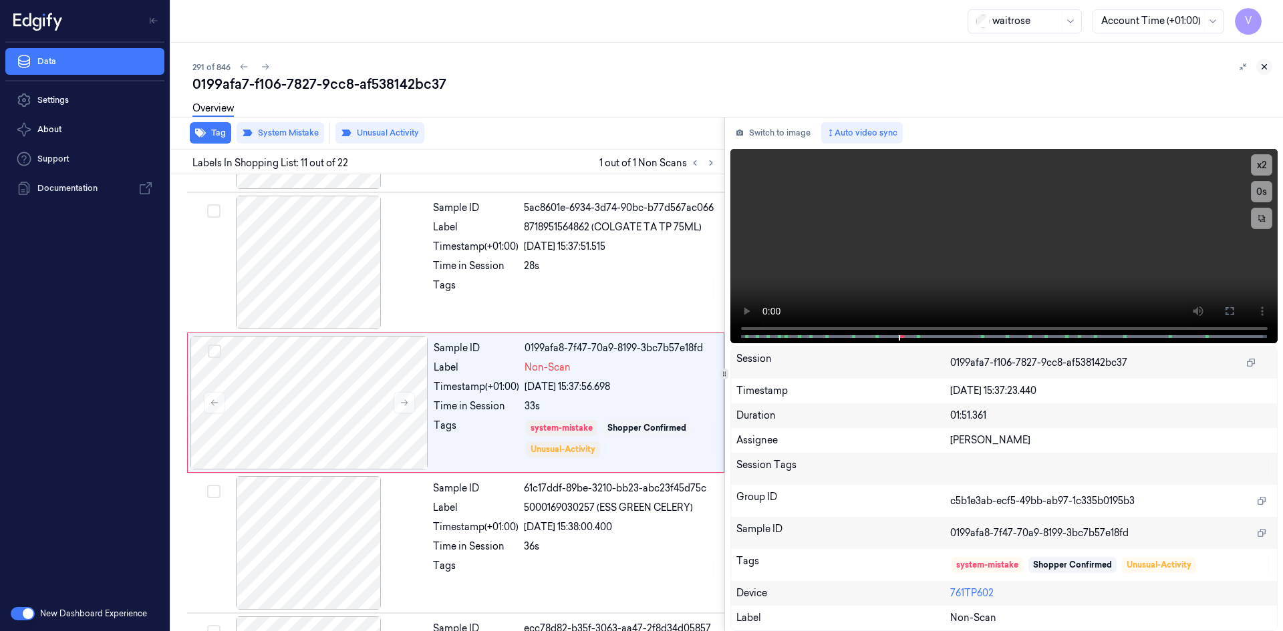
click at [1267, 66] on icon at bounding box center [1263, 66] width 9 height 9
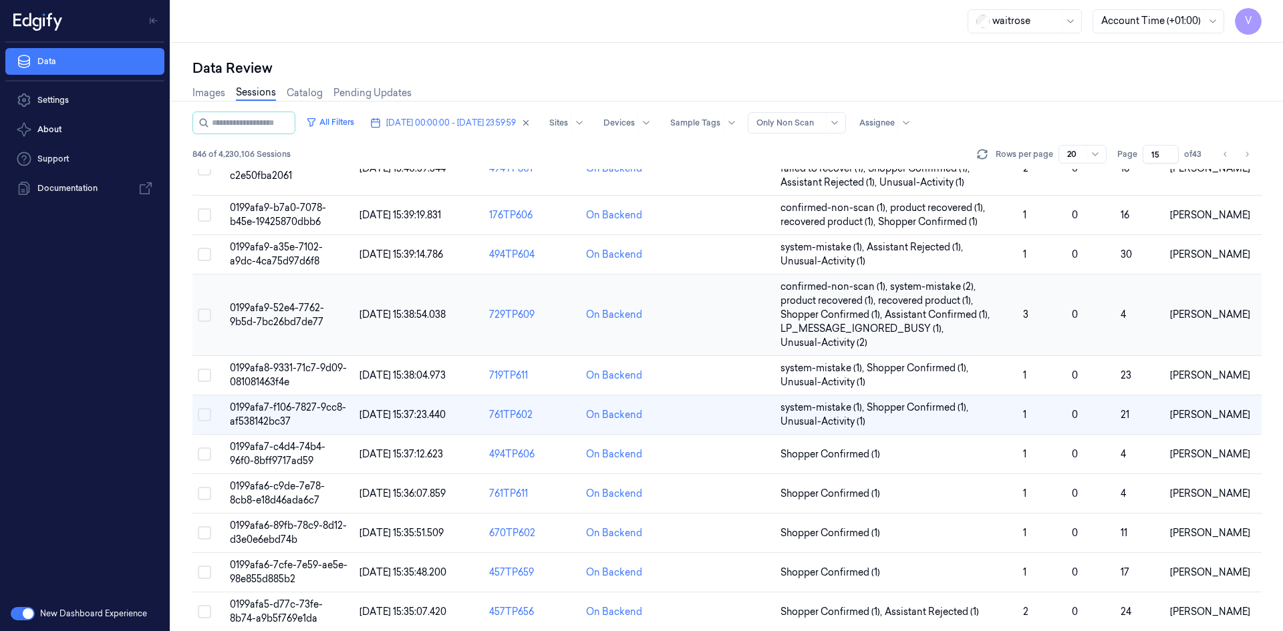
scroll to position [282, 0]
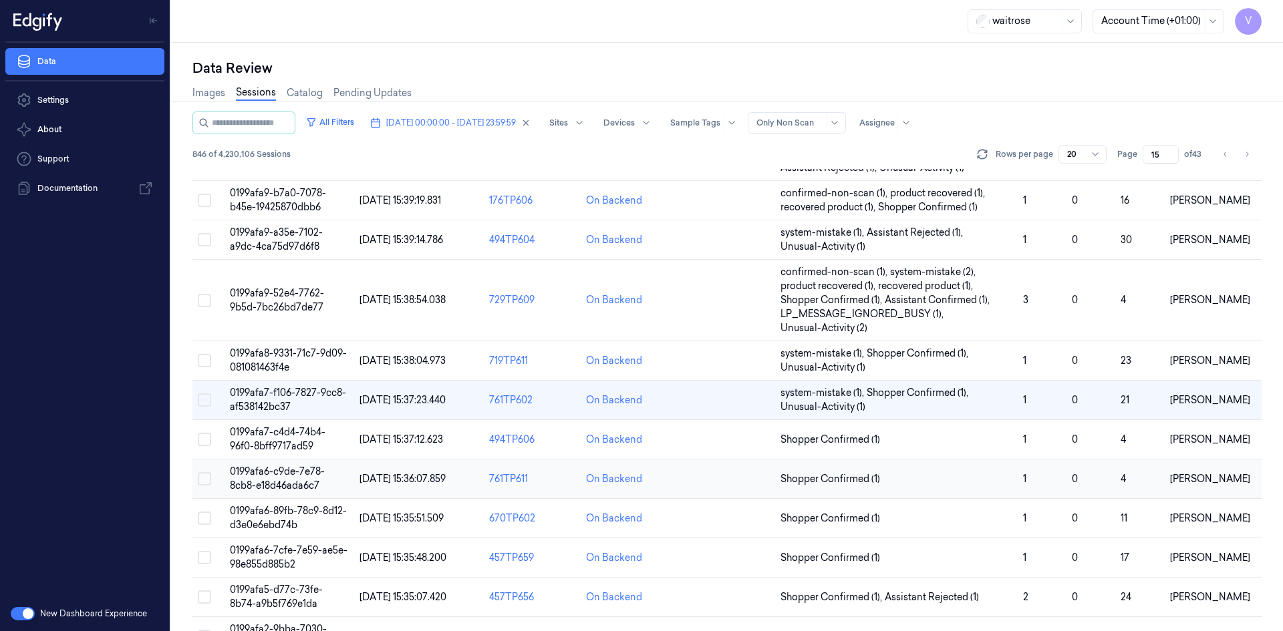
click at [279, 470] on span "0199afa6-c9de-7e78-8cb8-e18d46ada6c7" at bounding box center [277, 479] width 95 height 26
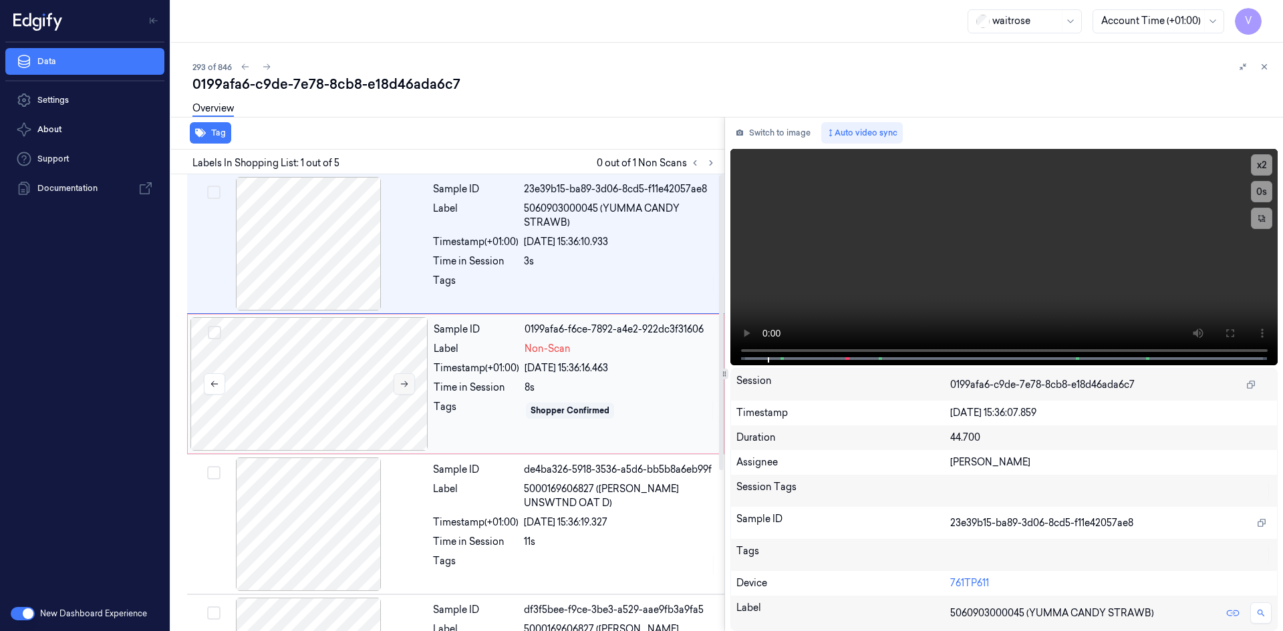
click at [404, 387] on icon at bounding box center [403, 383] width 9 height 9
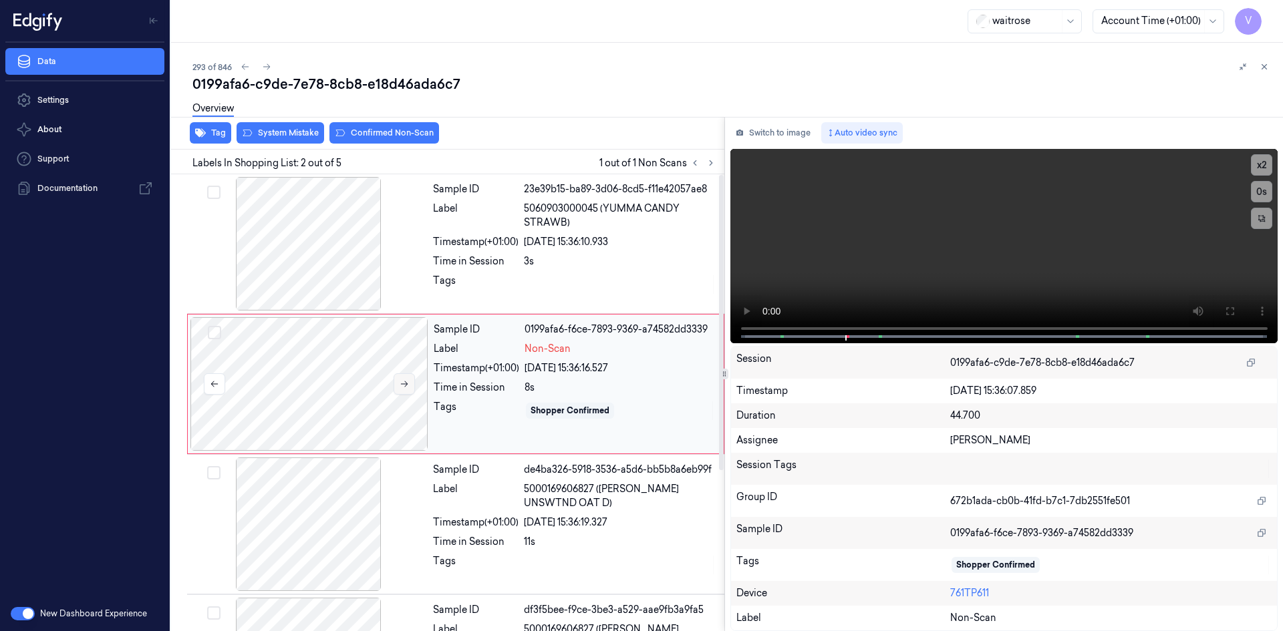
click at [403, 383] on icon at bounding box center [403, 383] width 9 height 9
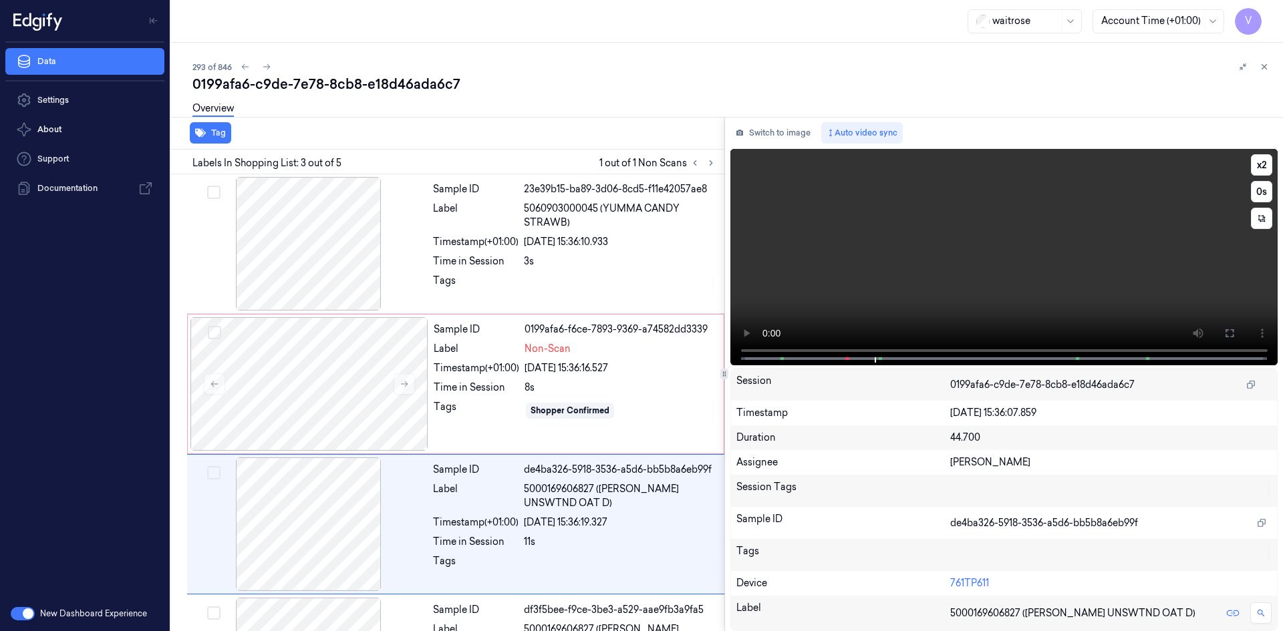
scroll to position [122, 0]
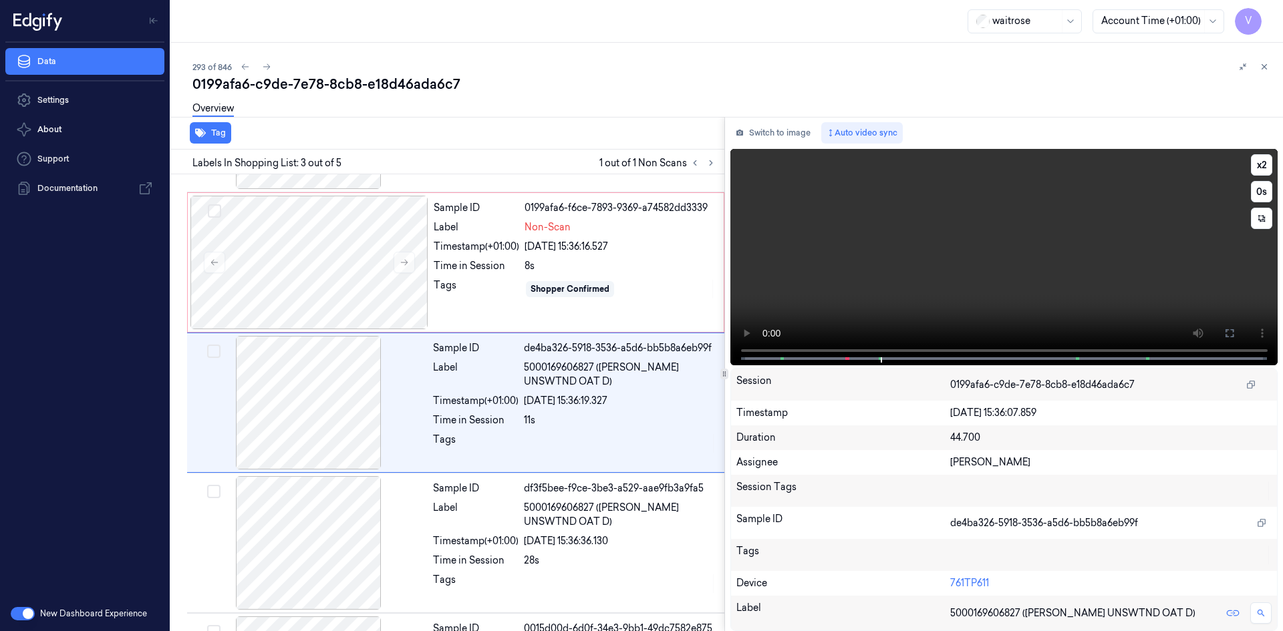
click at [850, 256] on video at bounding box center [1004, 257] width 548 height 216
click at [319, 267] on div at bounding box center [309, 263] width 238 height 134
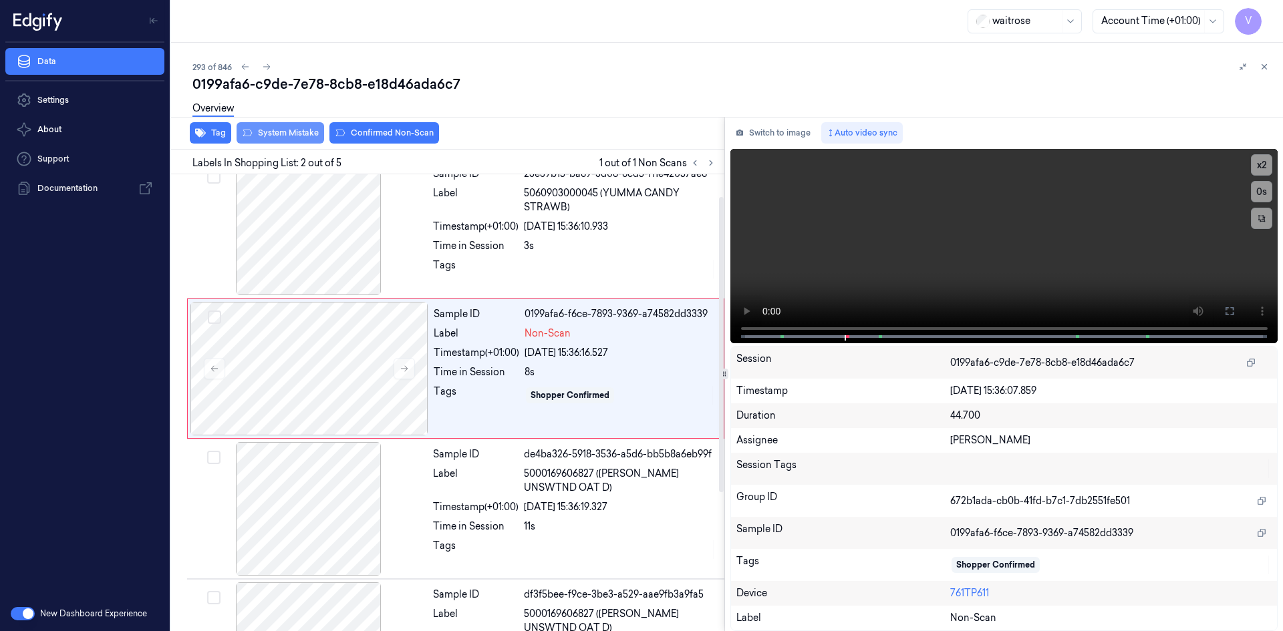
scroll to position [0, 0]
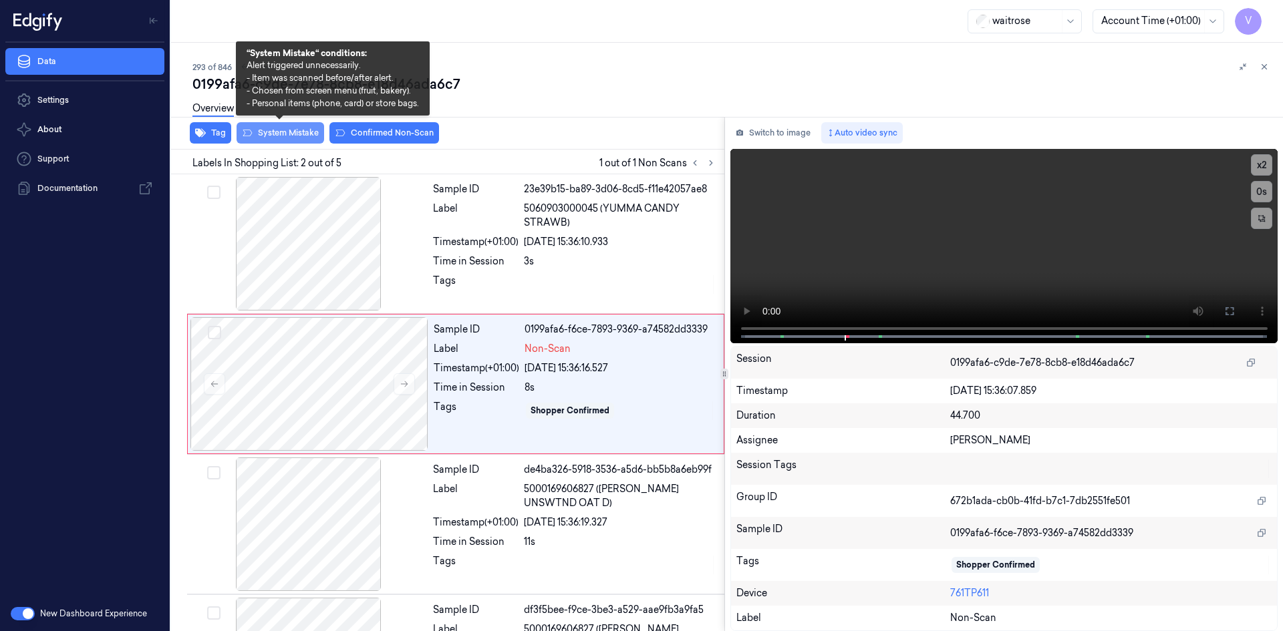
click at [295, 132] on button "System Mistake" at bounding box center [280, 132] width 88 height 21
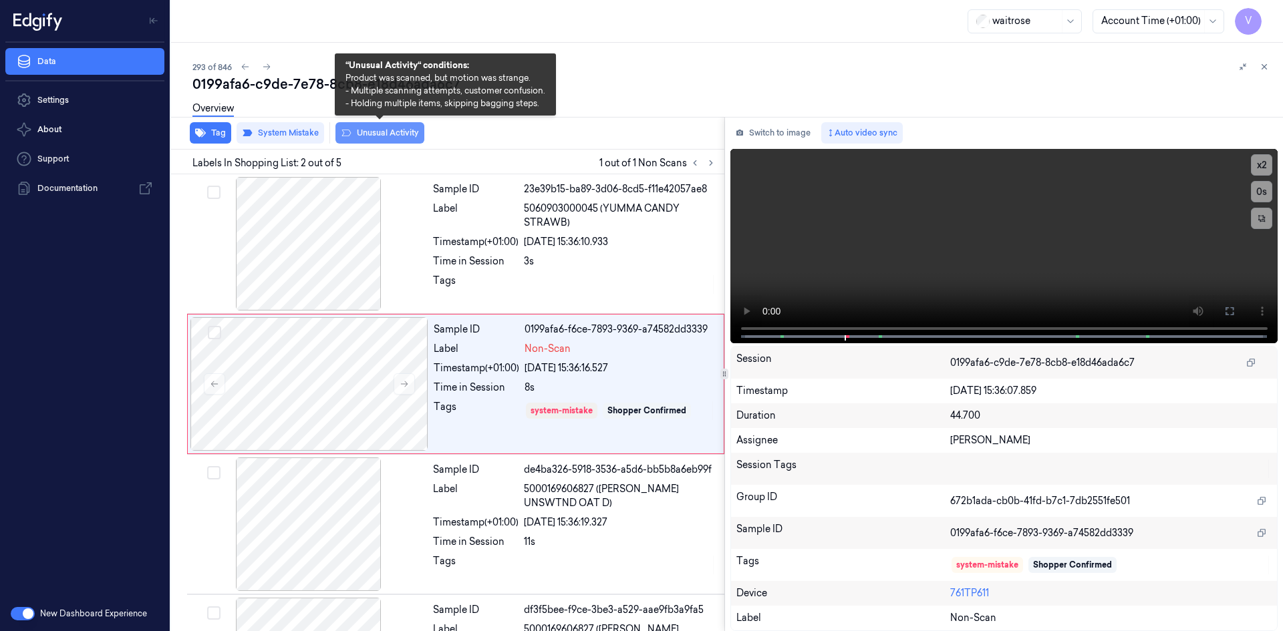
click at [373, 133] on button "Unusual Activity" at bounding box center [379, 132] width 89 height 21
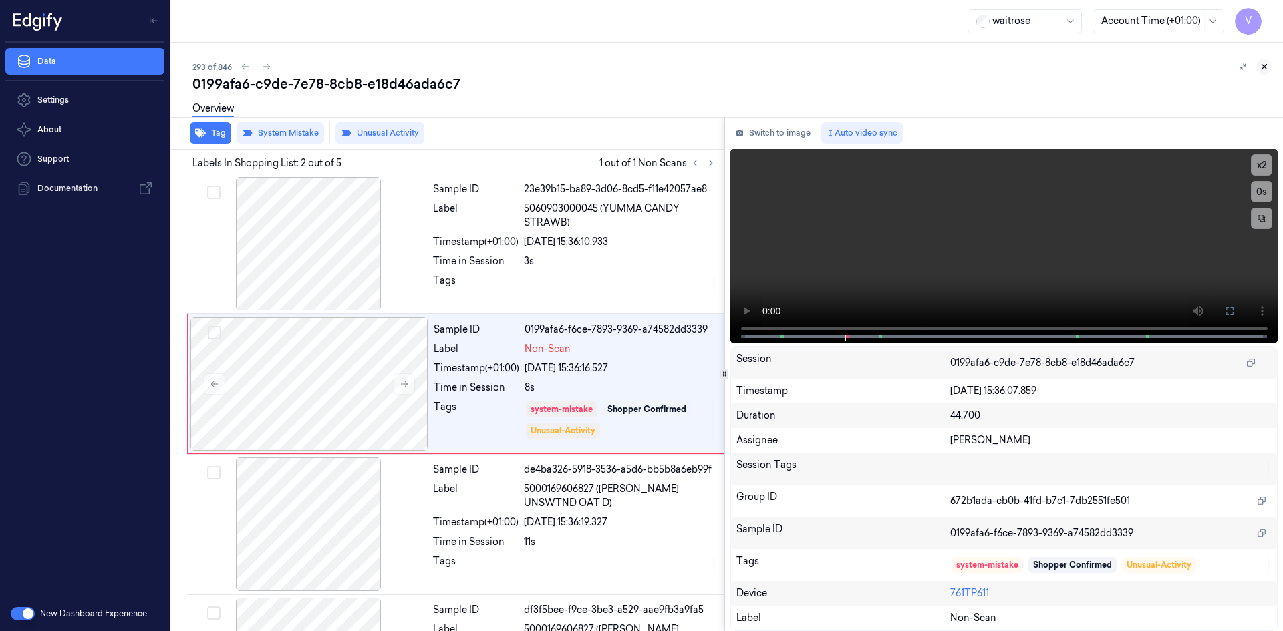
click at [1264, 65] on icon at bounding box center [1263, 66] width 9 height 9
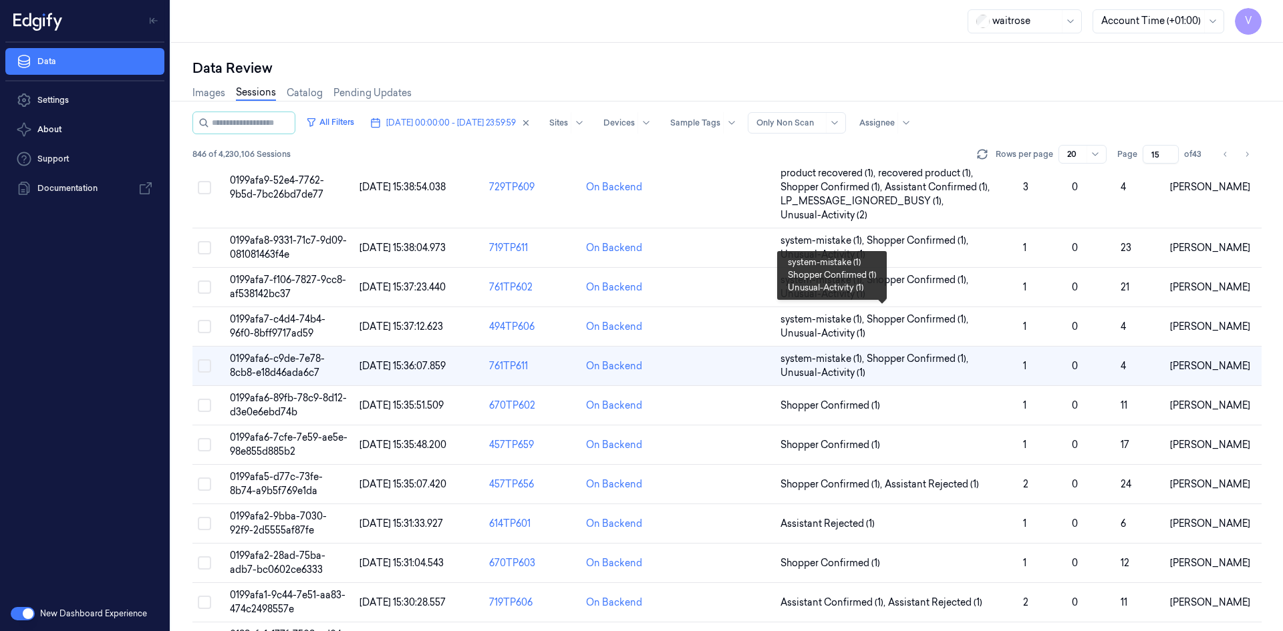
scroll to position [401, 0]
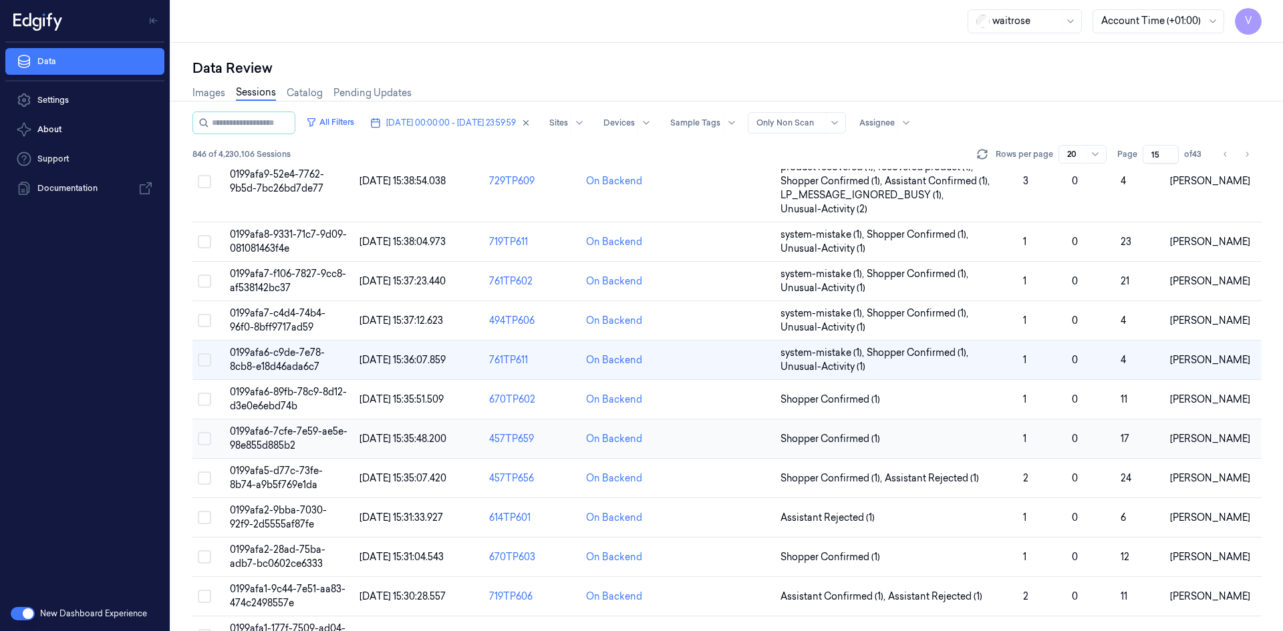
click at [286, 429] on span "0199afa6-7cfe-7e59-ae5e-98e855d885b2" at bounding box center [289, 439] width 118 height 26
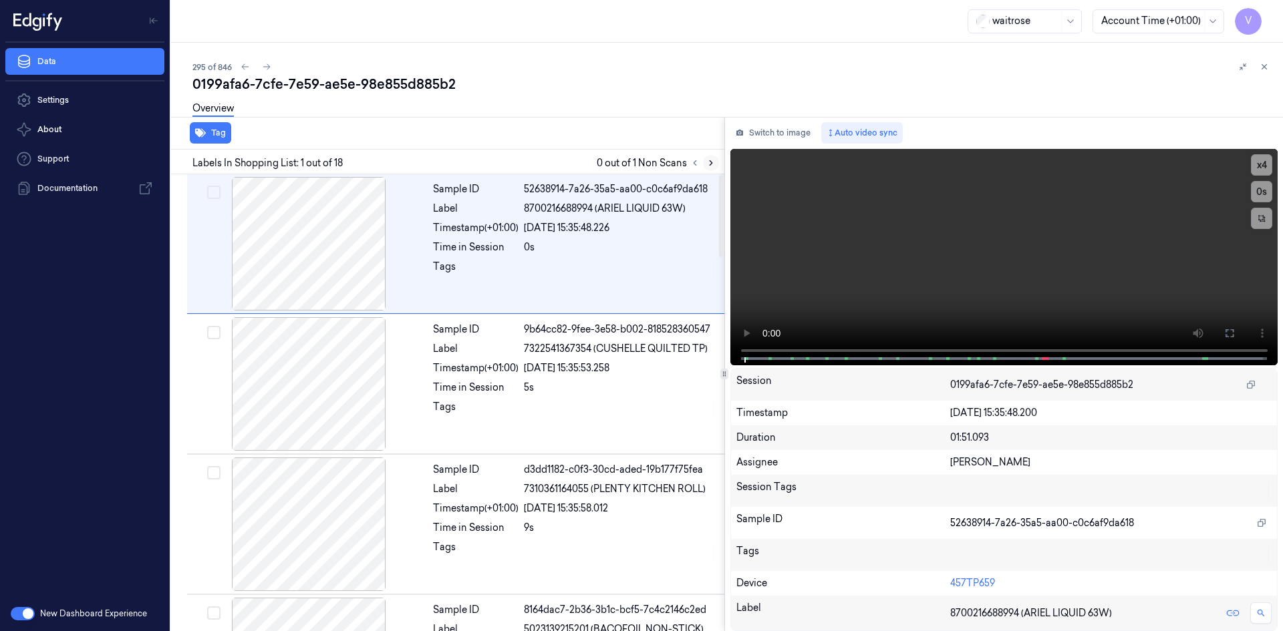
click at [707, 162] on icon at bounding box center [710, 162] width 9 height 9
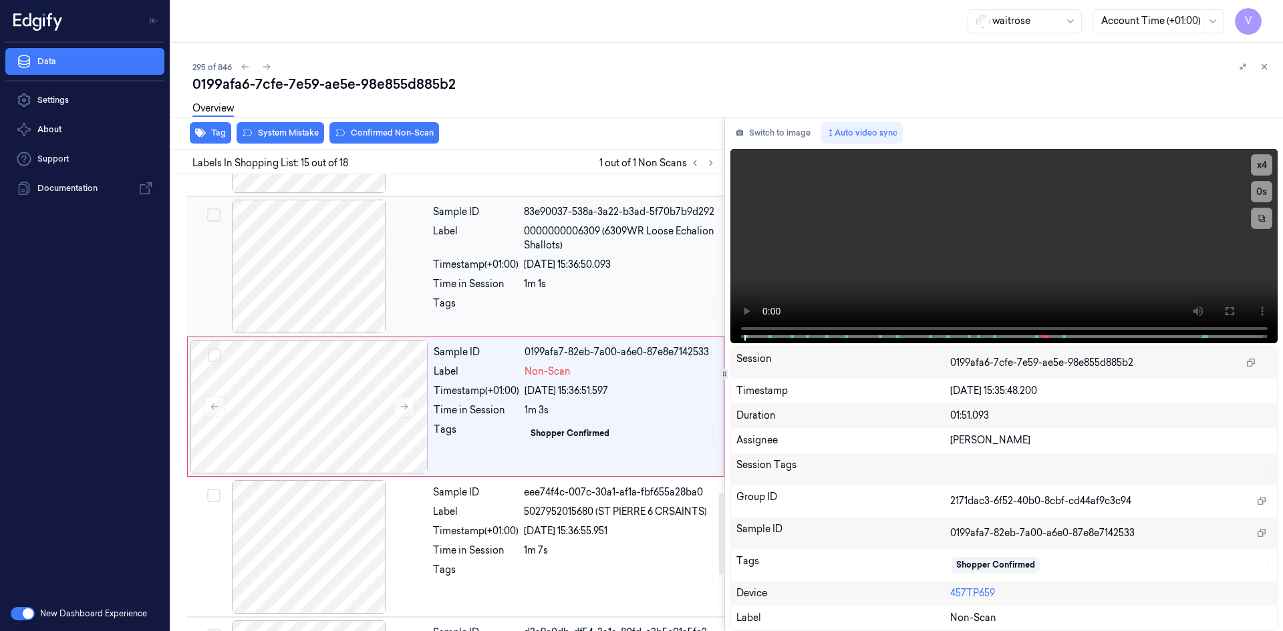
scroll to position [1805, 0]
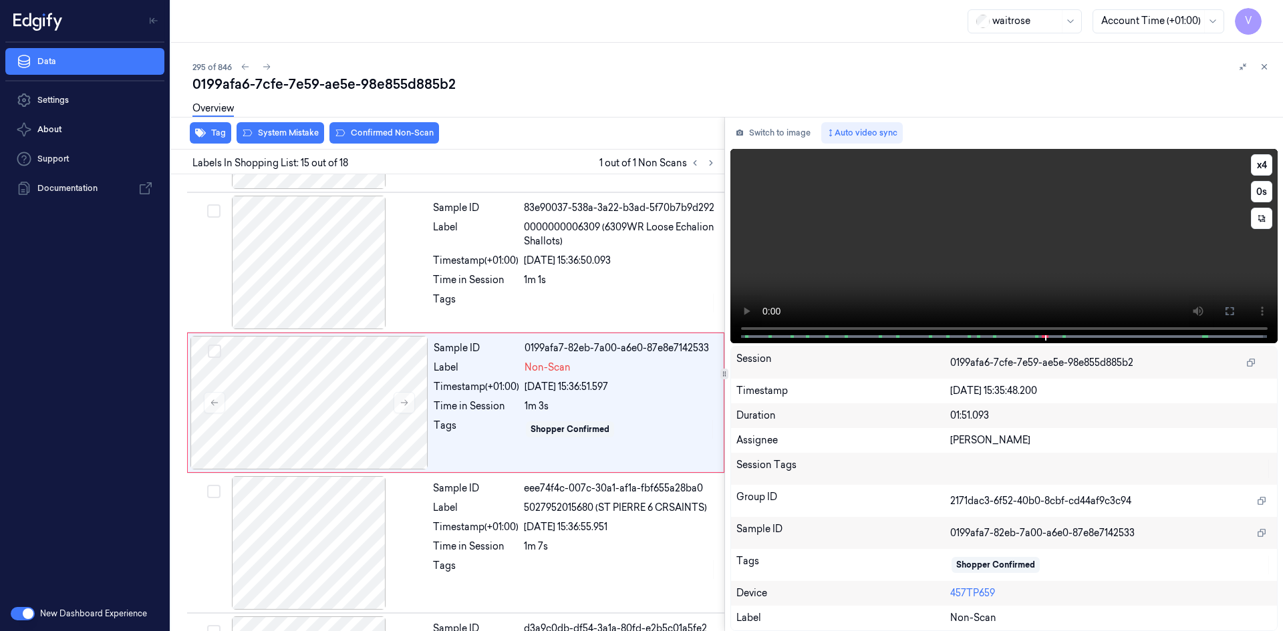
click at [941, 241] on video at bounding box center [1004, 246] width 548 height 194
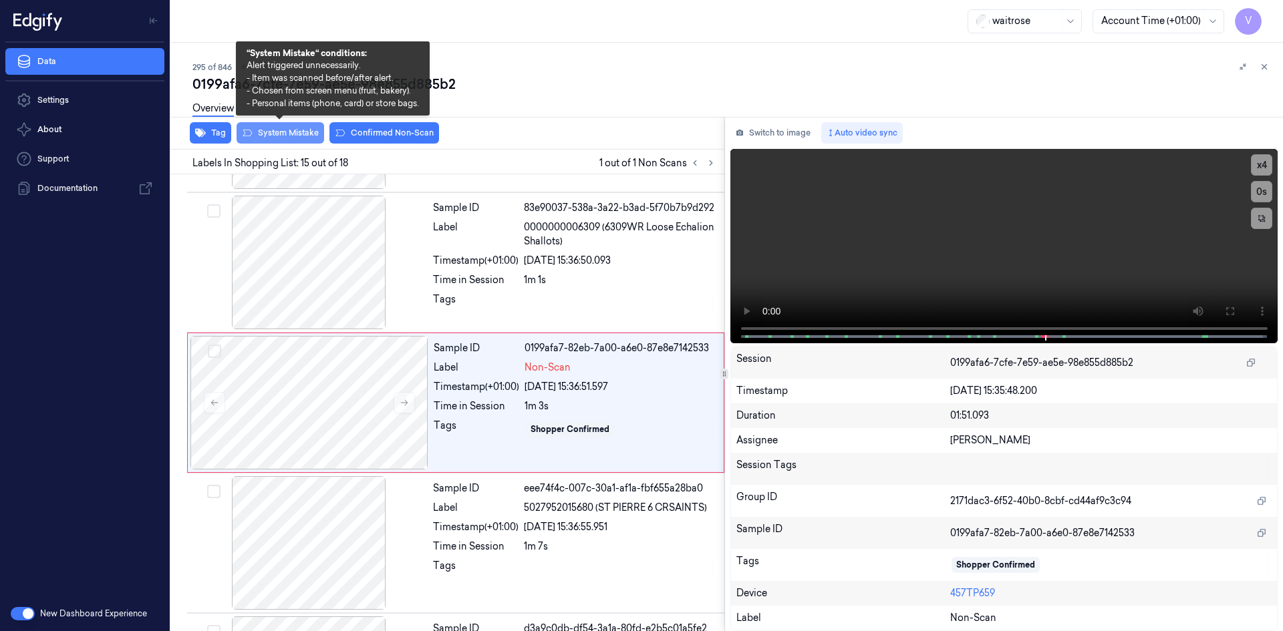
click at [279, 130] on button "System Mistake" at bounding box center [280, 132] width 88 height 21
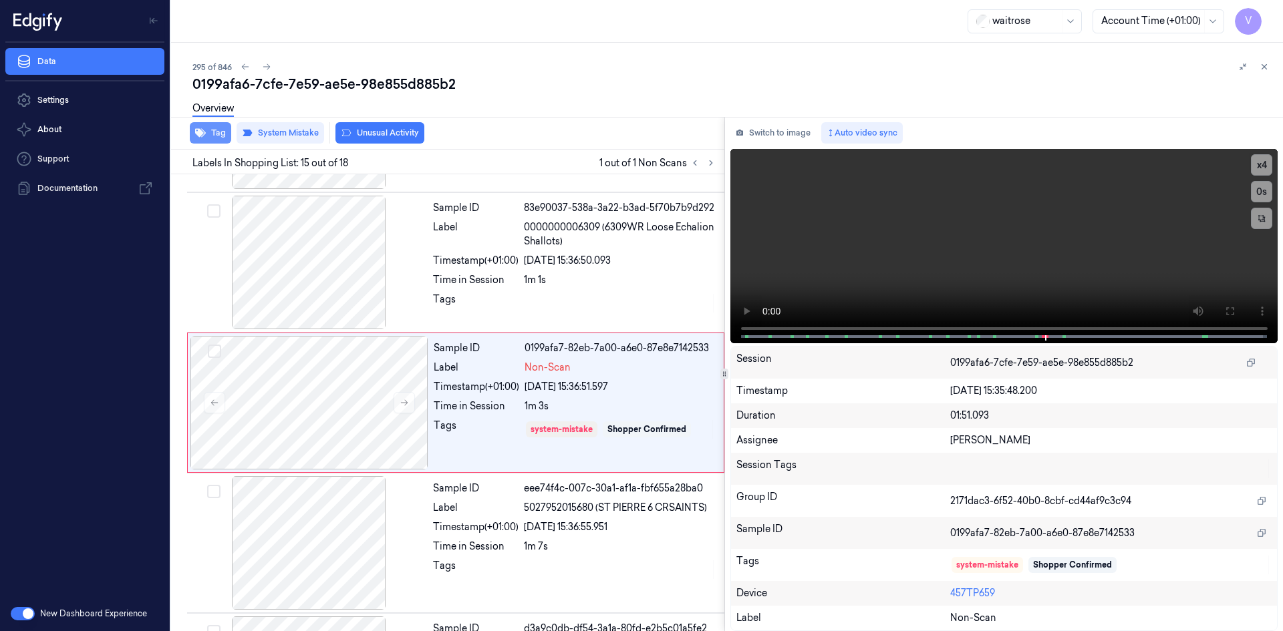
click at [212, 134] on button "Tag" at bounding box center [210, 132] width 41 height 21
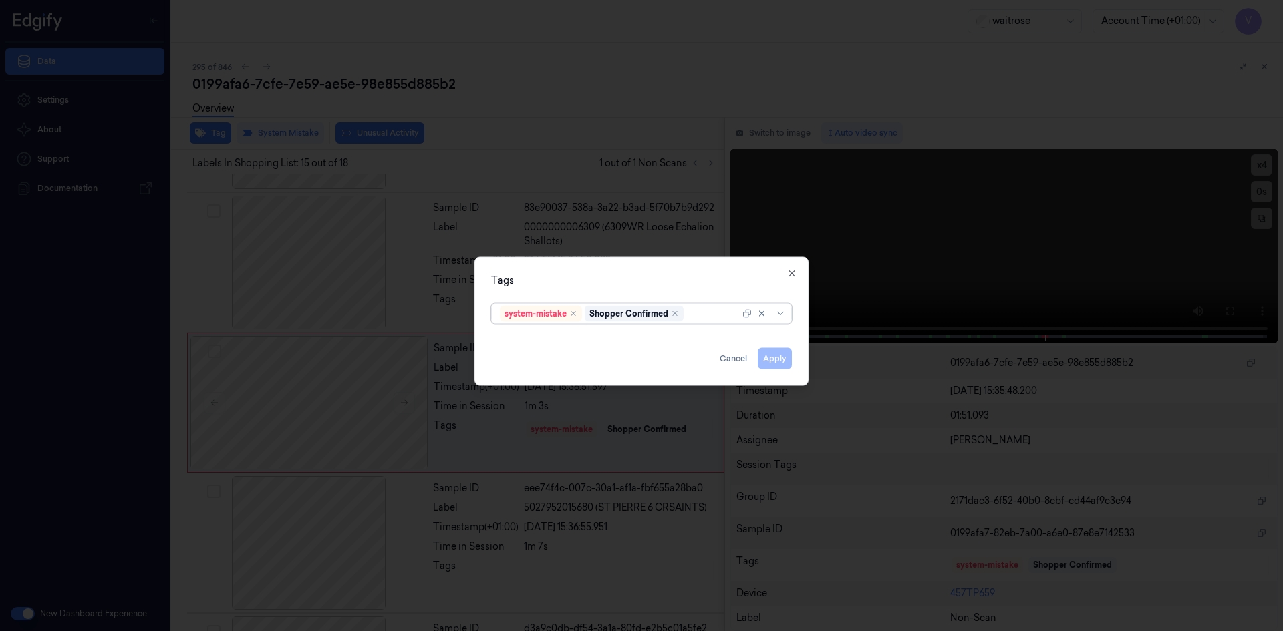
click at [710, 312] on div at bounding box center [712, 314] width 53 height 14
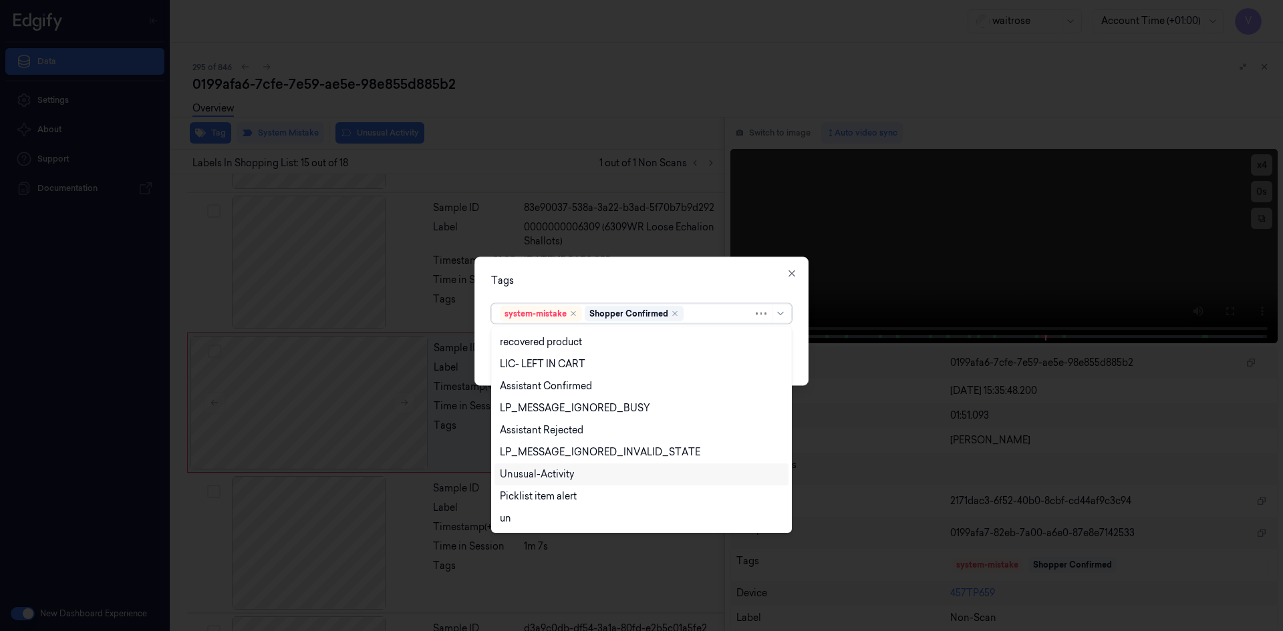
click at [538, 474] on div "Unusual-Activity" at bounding box center [537, 475] width 74 height 14
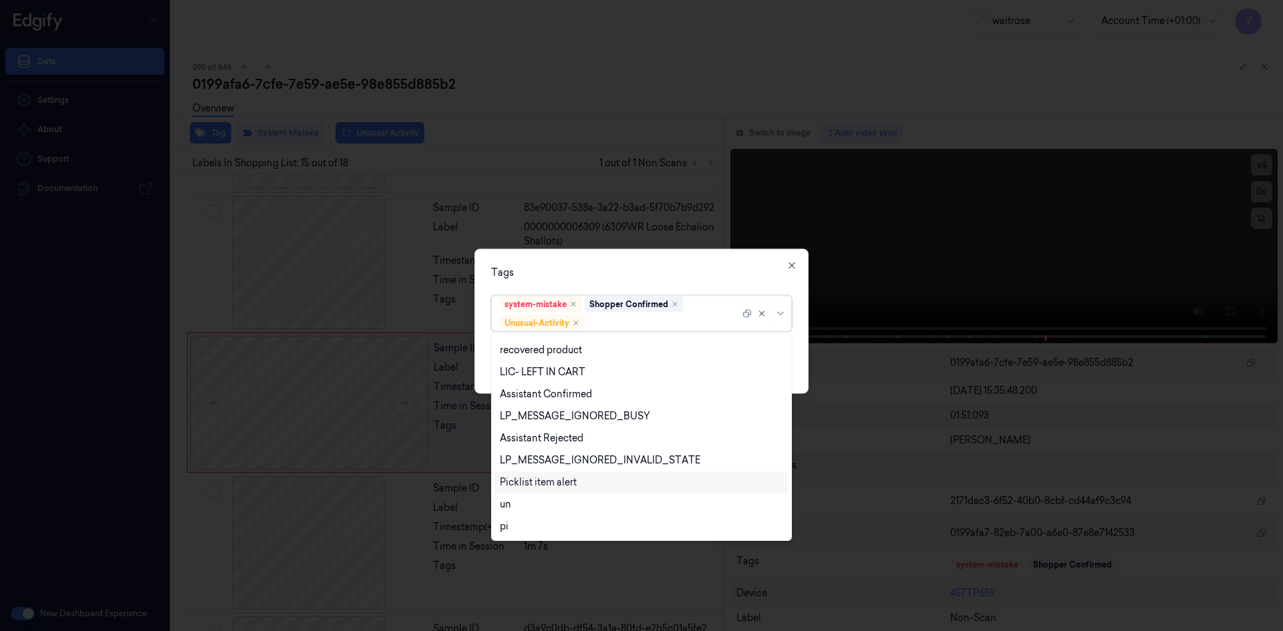
click at [530, 483] on div "Picklist item alert" at bounding box center [538, 483] width 77 height 14
click at [659, 276] on div "Tags" at bounding box center [641, 272] width 301 height 14
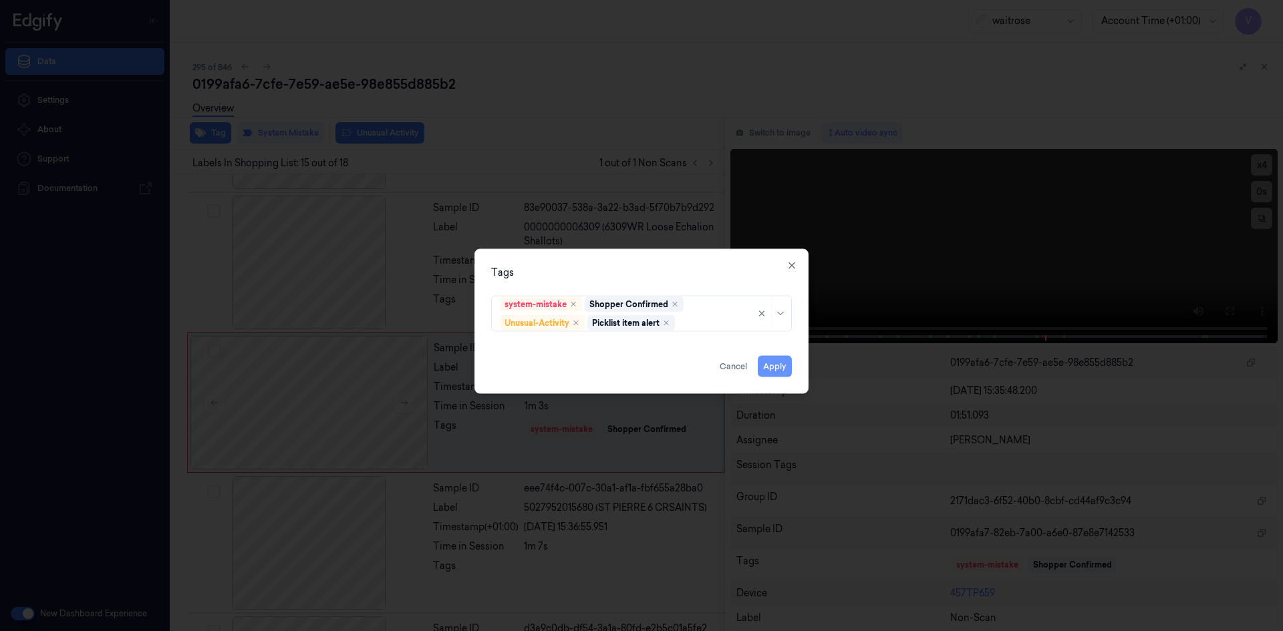
click at [769, 365] on button "Apply" at bounding box center [775, 365] width 34 height 21
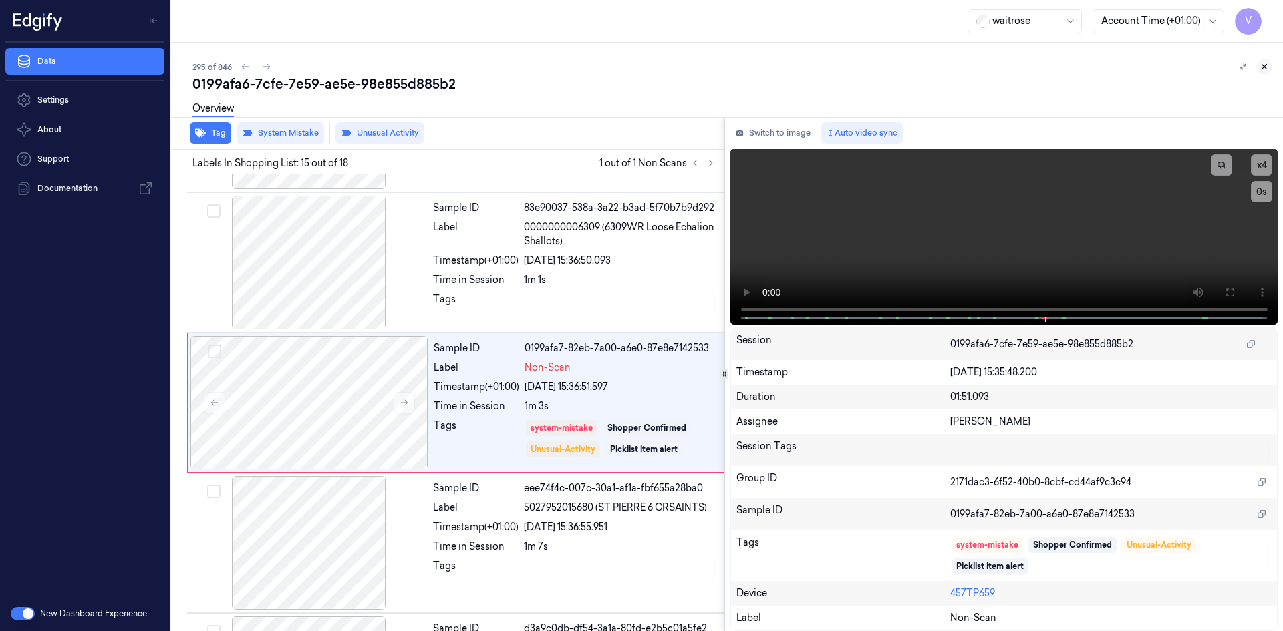
click at [1269, 67] on button at bounding box center [1264, 67] width 16 height 16
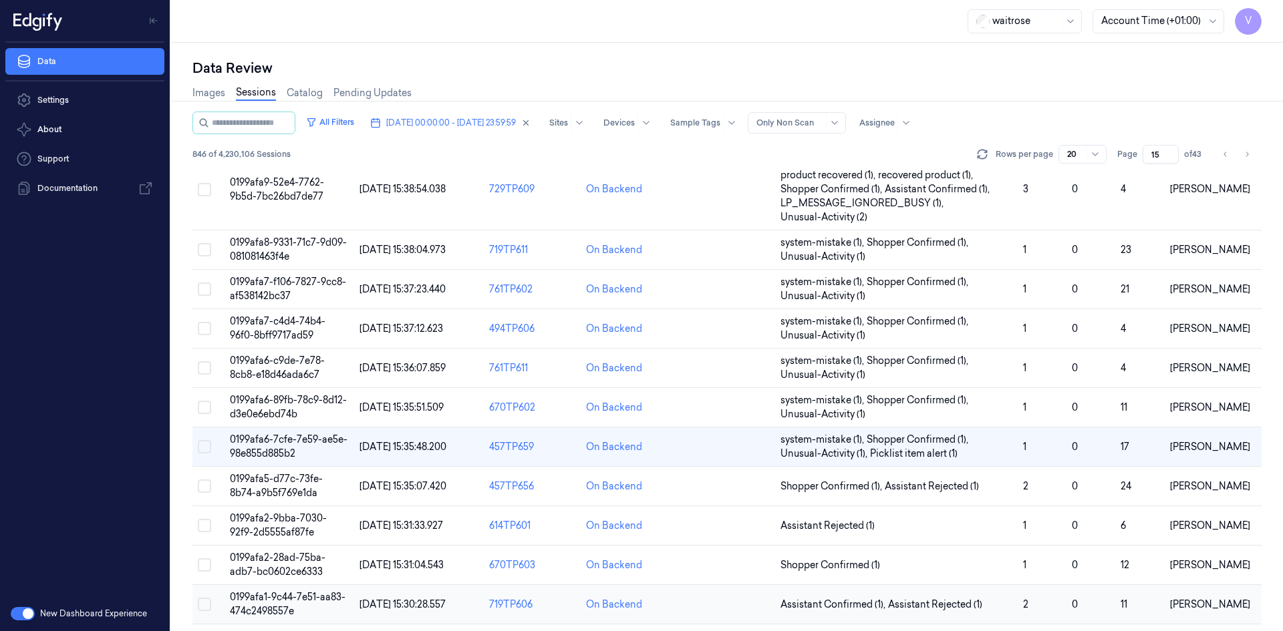
scroll to position [436, 0]
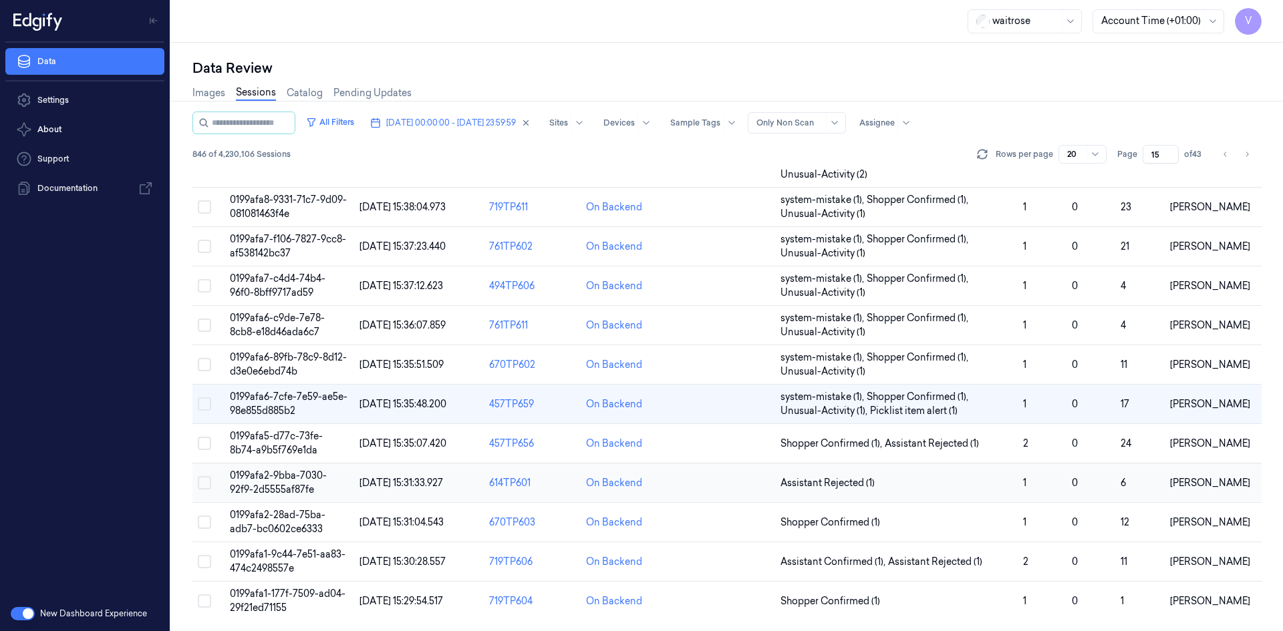
click at [265, 482] on td "0199afa2-9bba-7030-92f9-2d5555af87fe" at bounding box center [289, 483] width 130 height 39
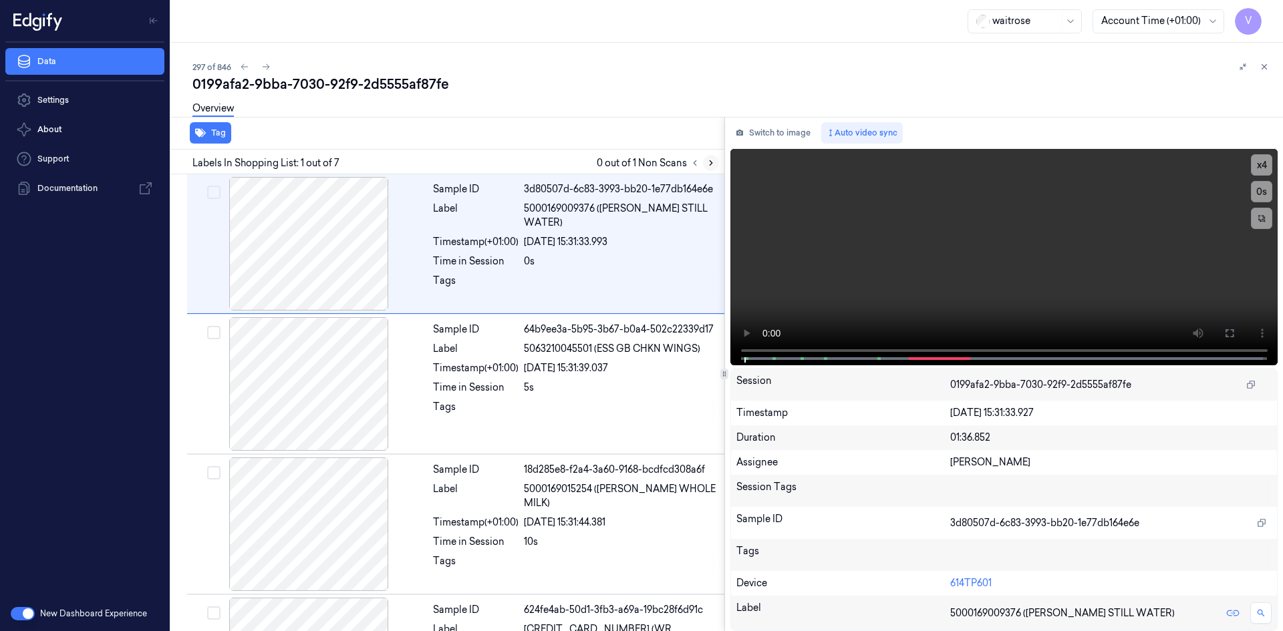
click at [717, 164] on button at bounding box center [711, 163] width 16 height 16
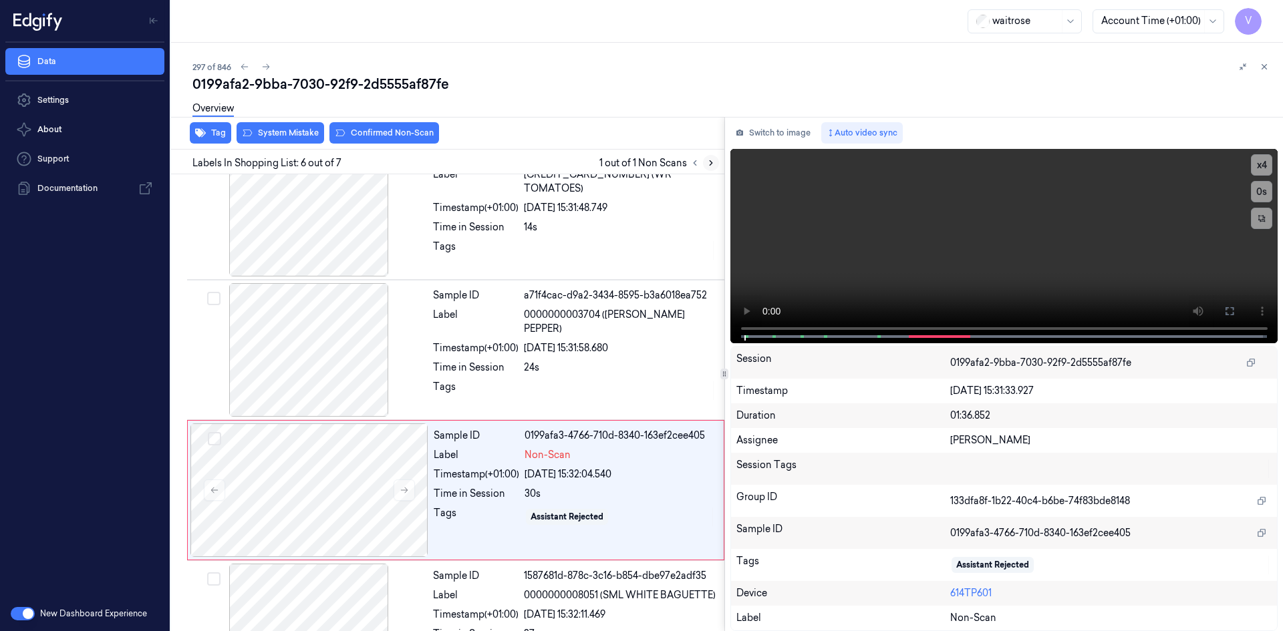
scroll to position [529, 0]
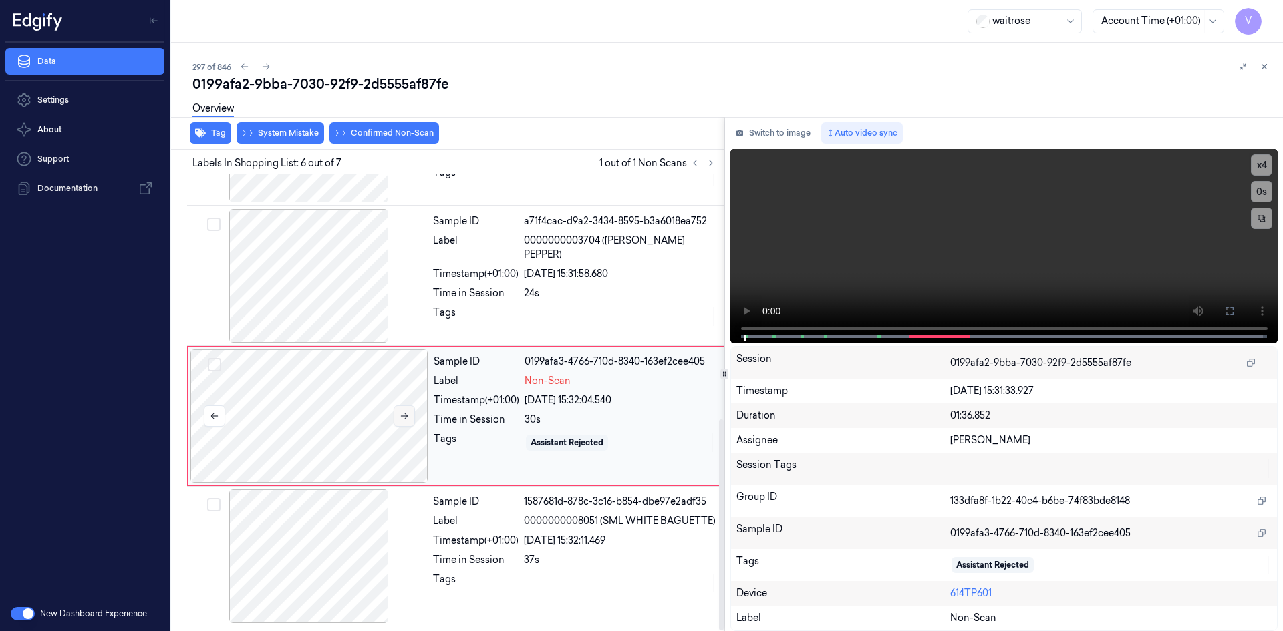
click at [412, 420] on button at bounding box center [403, 416] width 21 height 21
click at [955, 278] on video at bounding box center [1004, 246] width 548 height 194
click at [999, 248] on video at bounding box center [1004, 246] width 548 height 194
click at [1017, 234] on video at bounding box center [1004, 246] width 548 height 194
click at [353, 377] on div at bounding box center [309, 416] width 238 height 134
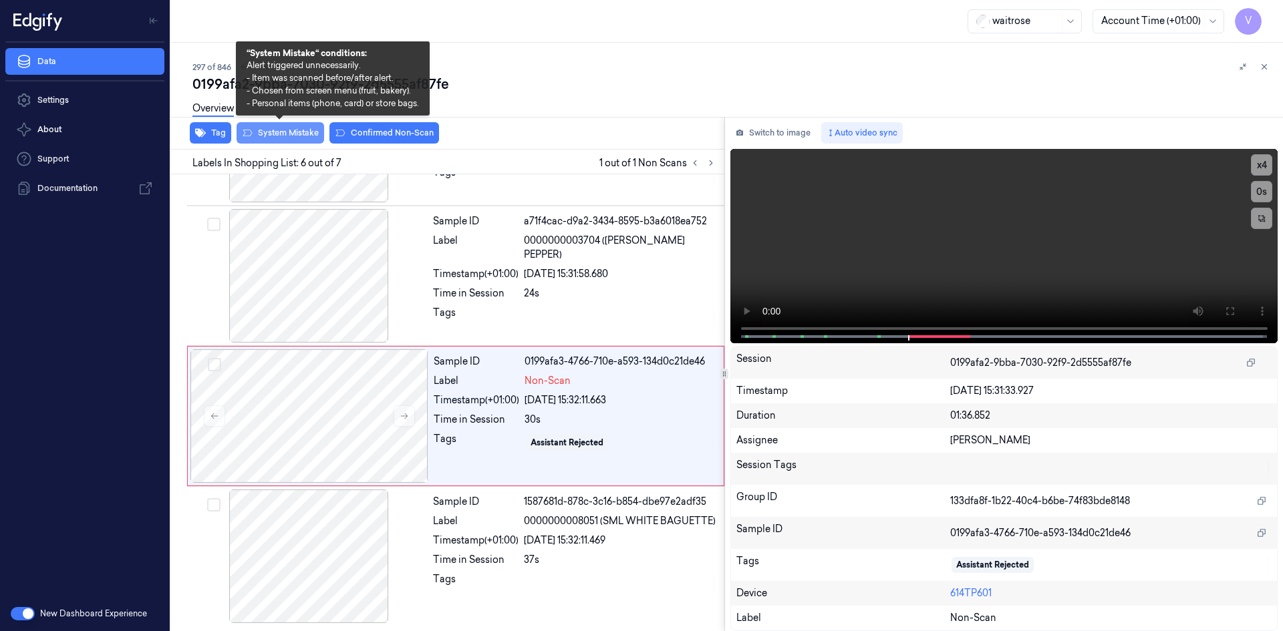
click at [304, 132] on button "System Mistake" at bounding box center [280, 132] width 88 height 21
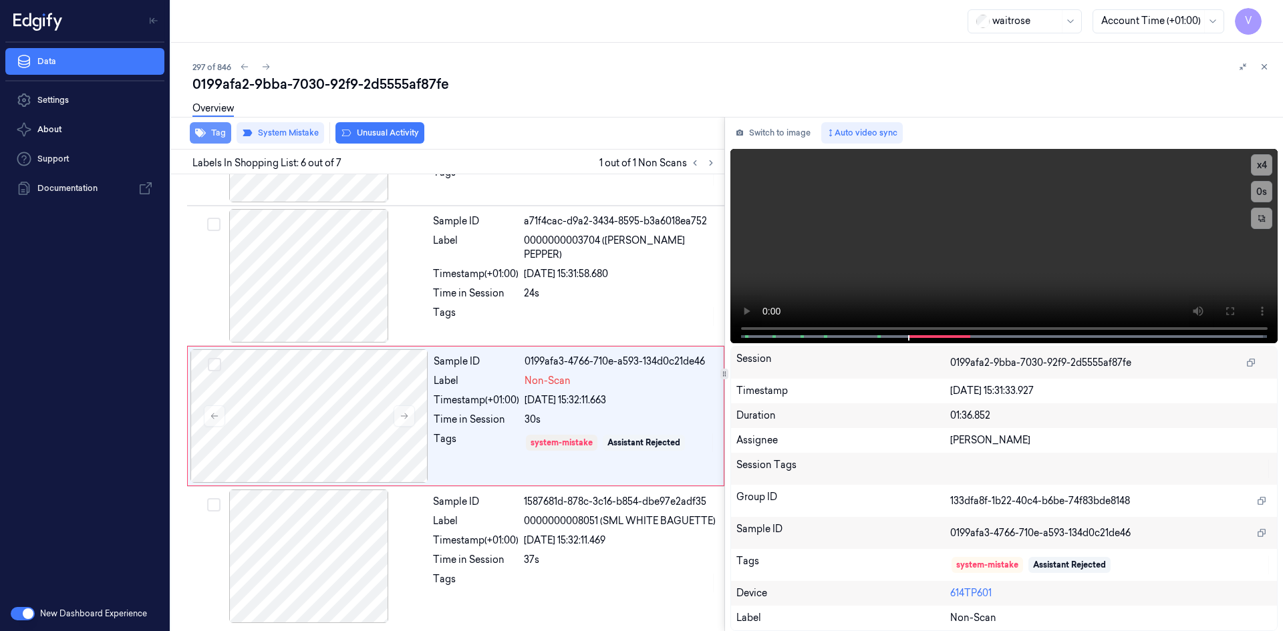
click at [212, 132] on button "Tag" at bounding box center [210, 132] width 41 height 21
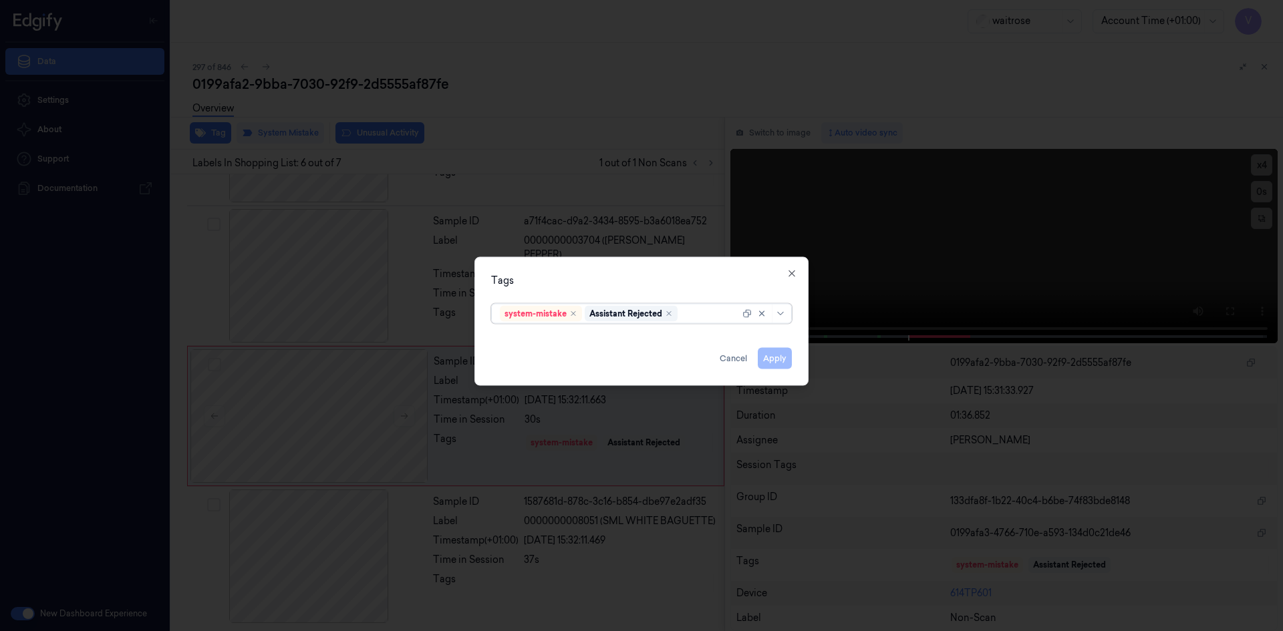
click at [699, 310] on div at bounding box center [709, 314] width 59 height 14
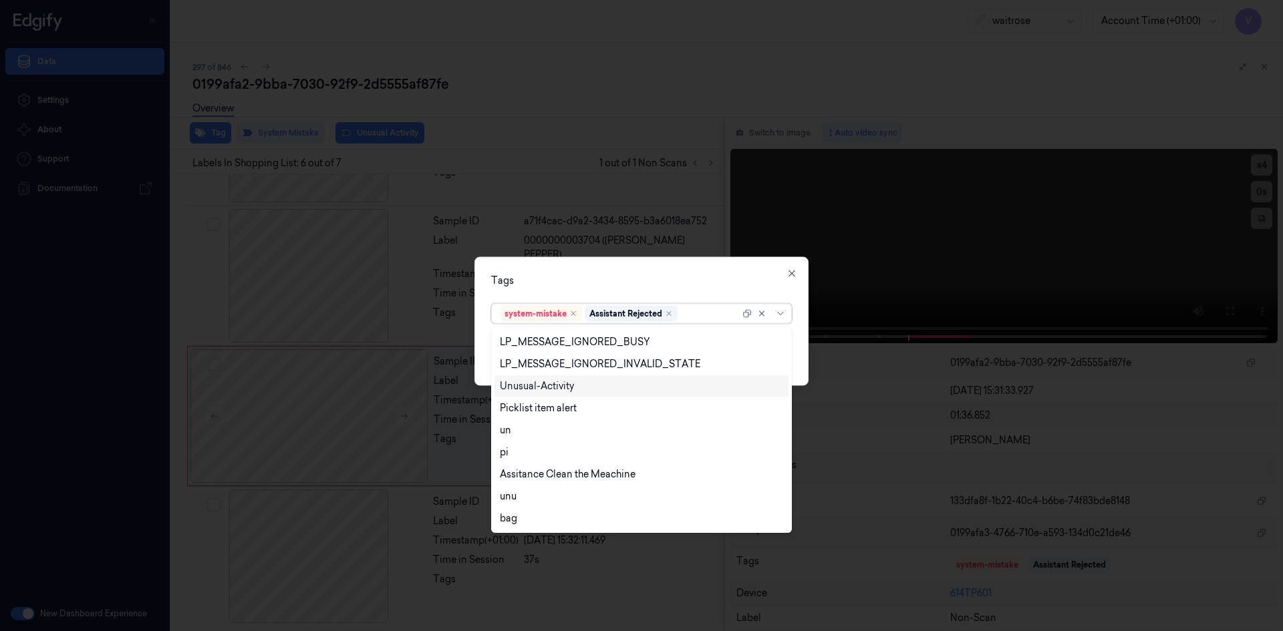
click at [571, 385] on div "Unusual-Activity" at bounding box center [537, 386] width 74 height 14
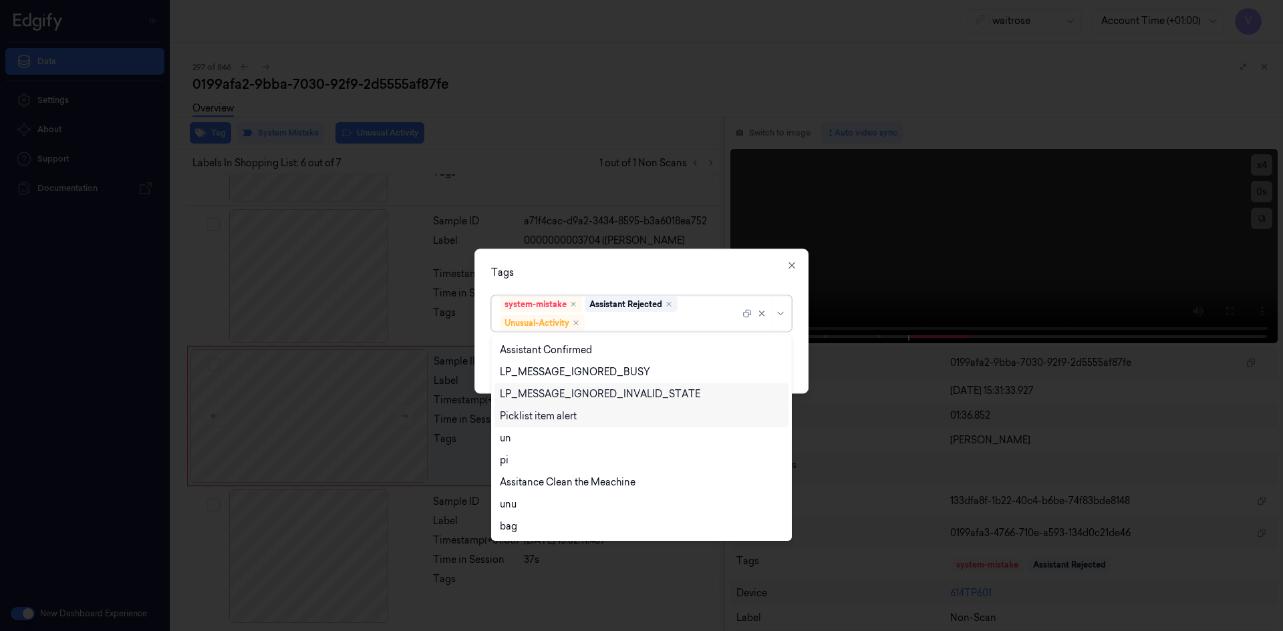
drag, startPoint x: 542, startPoint y: 412, endPoint x: 553, endPoint y: 408, distance: 11.4
click at [546, 416] on div "Picklist item alert" at bounding box center [538, 417] width 77 height 14
drag, startPoint x: 631, startPoint y: 263, endPoint x: 703, endPoint y: 335, distance: 102.0
click at [637, 267] on div "Tags option Picklist item alert, selected. 20 results available. Use Up and Dow…" at bounding box center [641, 321] width 334 height 145
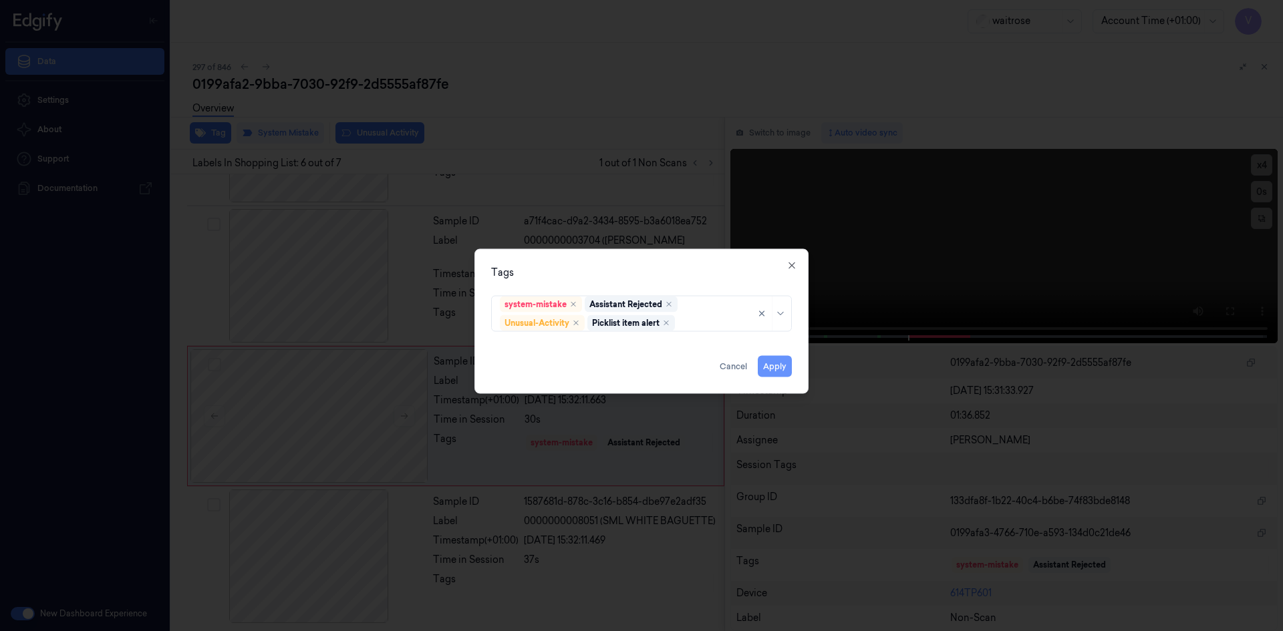
click at [779, 367] on button "Apply" at bounding box center [775, 365] width 34 height 21
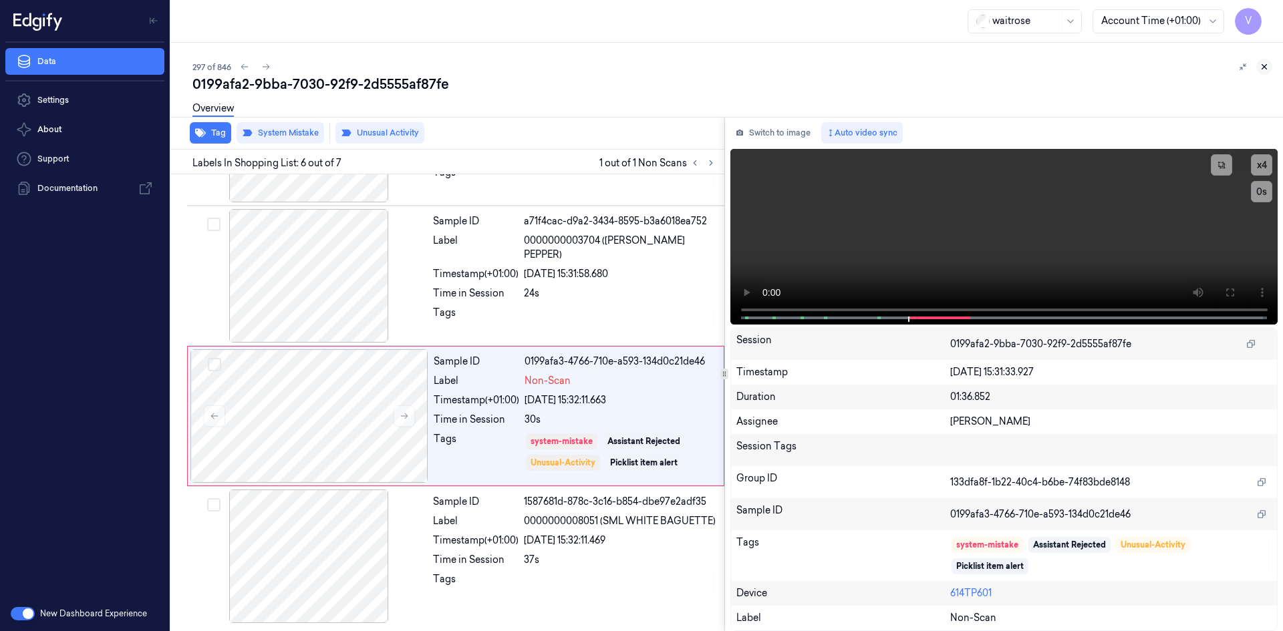
click at [1266, 63] on icon at bounding box center [1263, 66] width 9 height 9
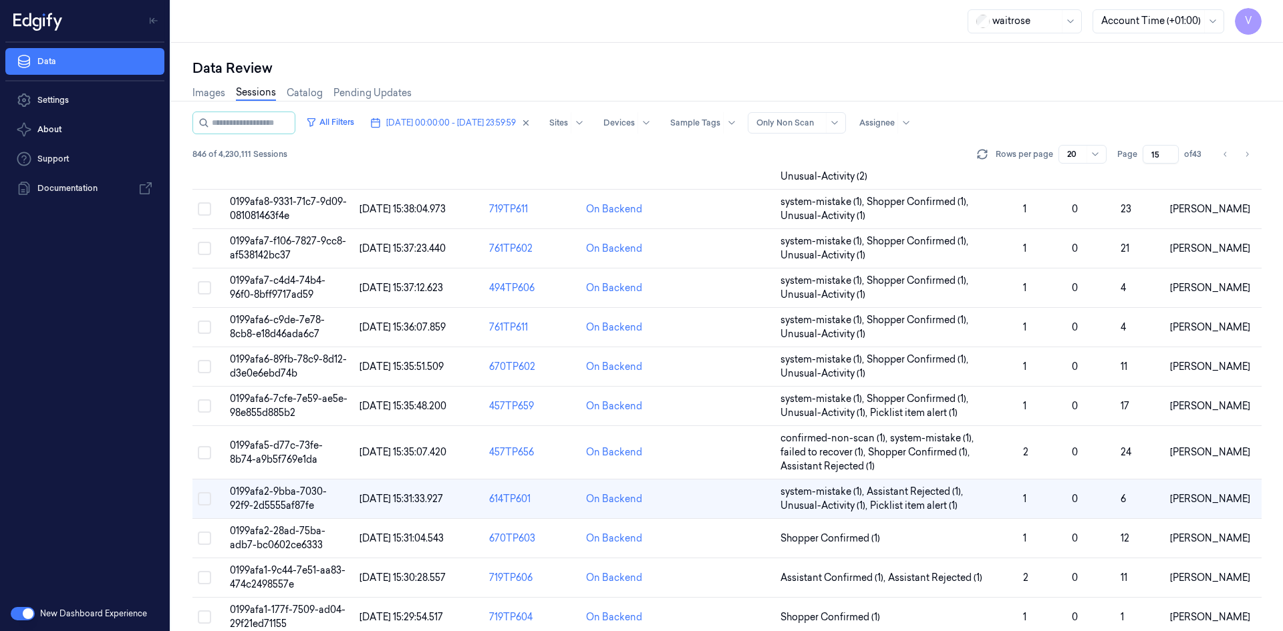
scroll to position [450, 0]
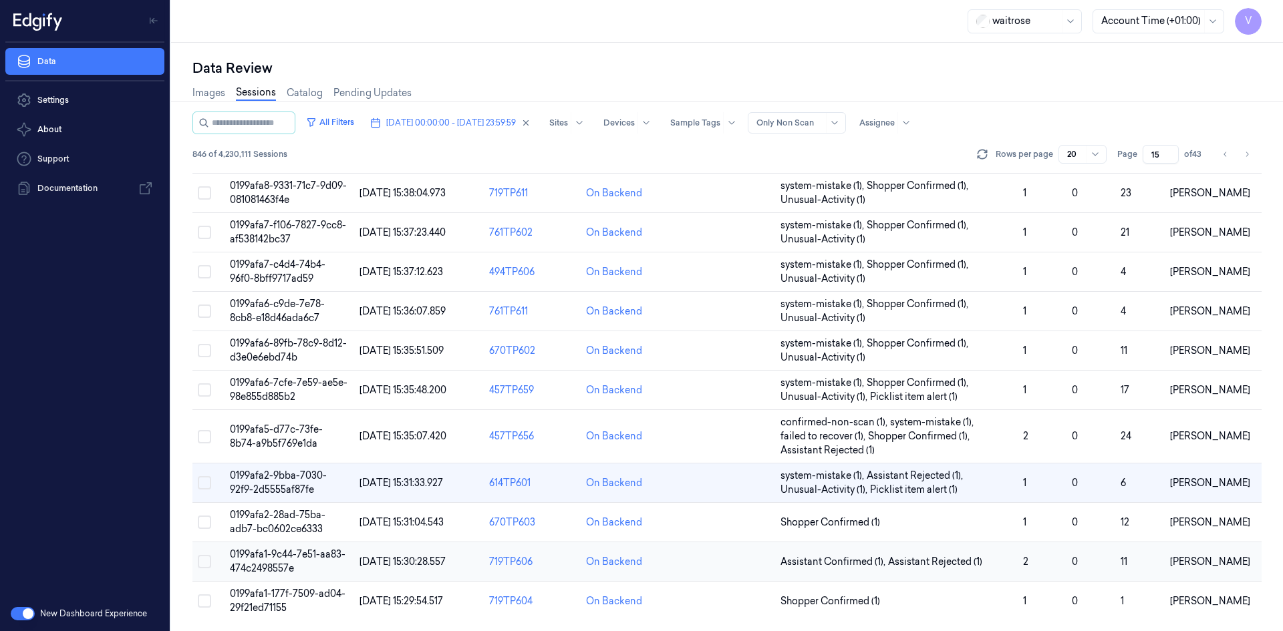
click at [292, 556] on span "0199afa1-9c44-7e51-aa83-474c2498557e" at bounding box center [288, 561] width 116 height 26
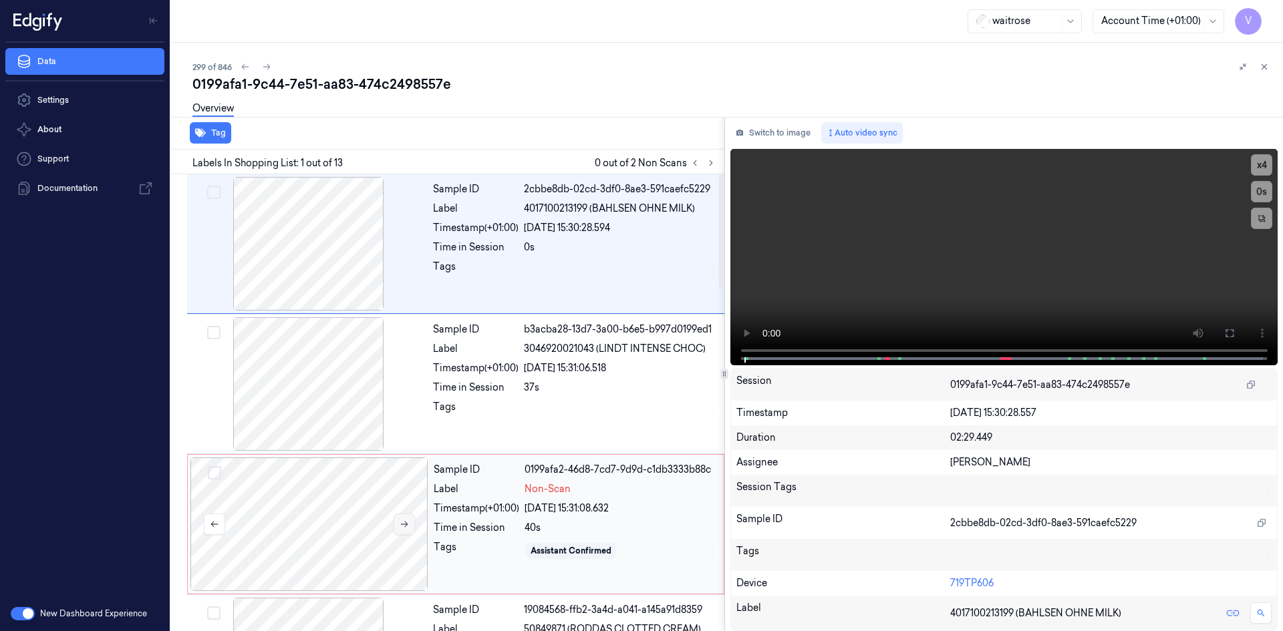
click at [407, 521] on icon at bounding box center [403, 524] width 9 height 9
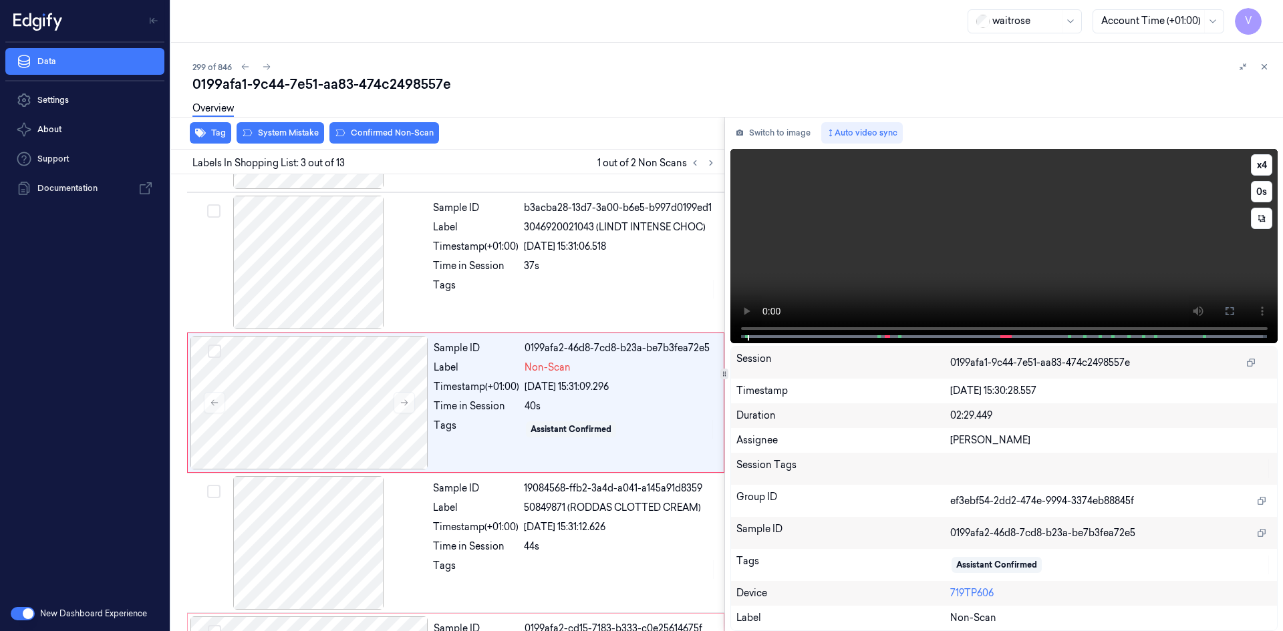
click at [859, 262] on video at bounding box center [1004, 246] width 548 height 194
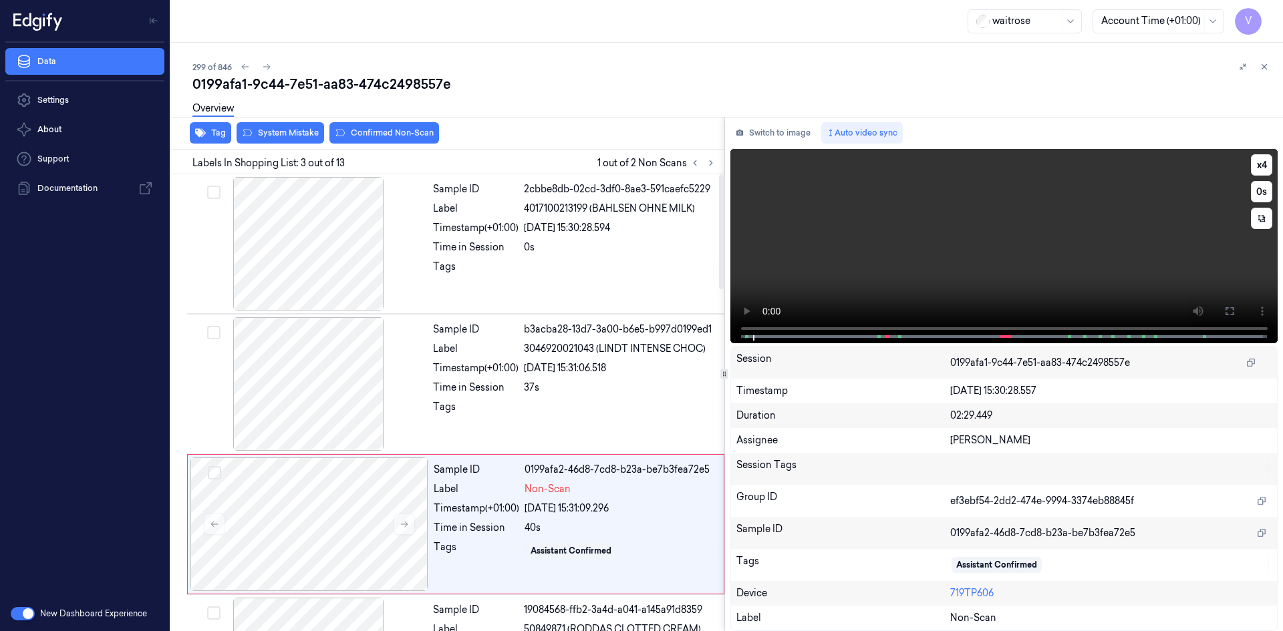
click at [953, 240] on video at bounding box center [1004, 246] width 548 height 194
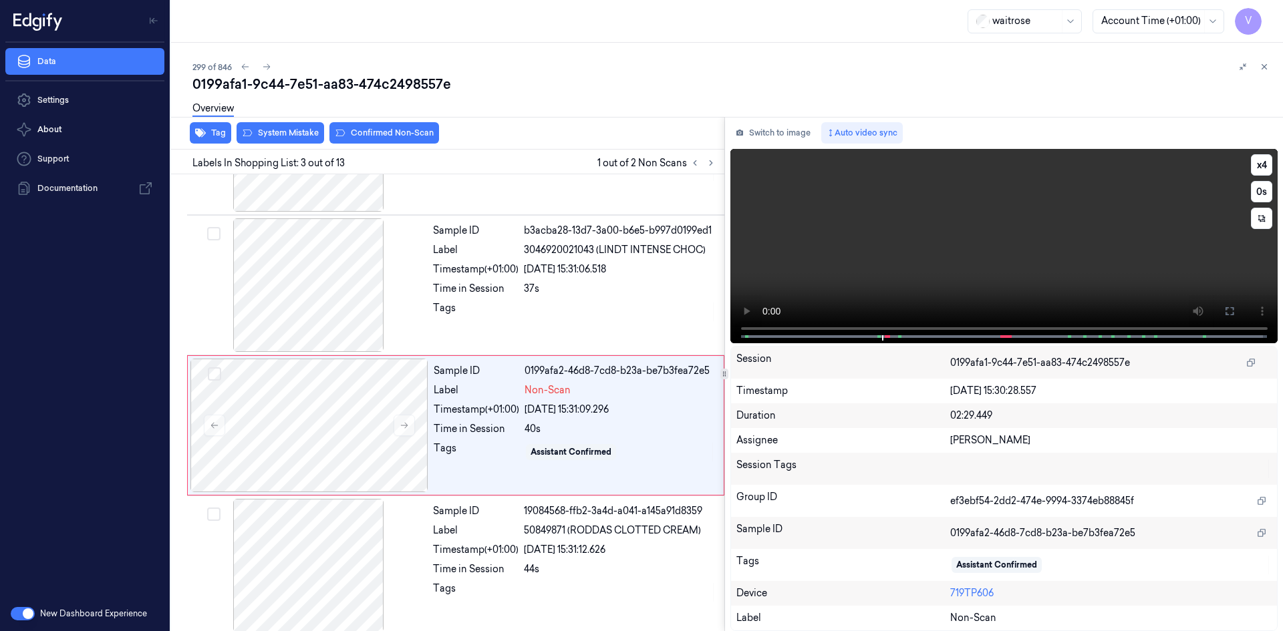
scroll to position [122, 0]
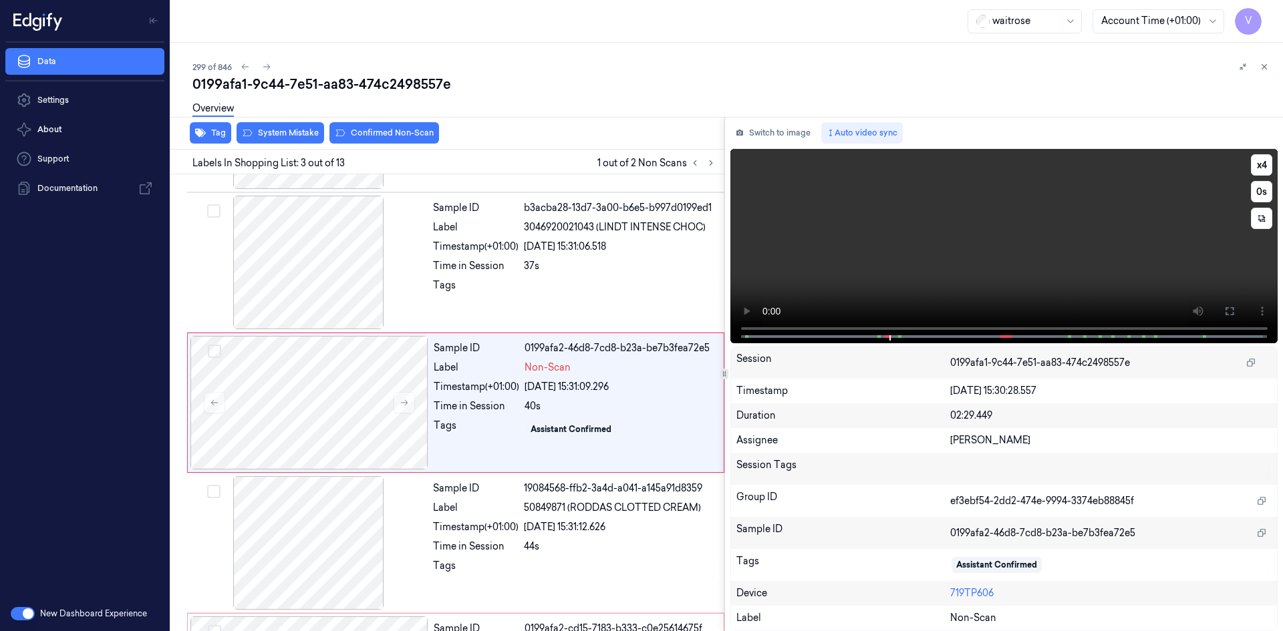
click at [987, 271] on video at bounding box center [1004, 246] width 548 height 194
click at [887, 335] on span at bounding box center [888, 336] width 2 height 7
click at [939, 261] on video at bounding box center [1004, 246] width 548 height 194
click at [328, 383] on div at bounding box center [309, 403] width 238 height 134
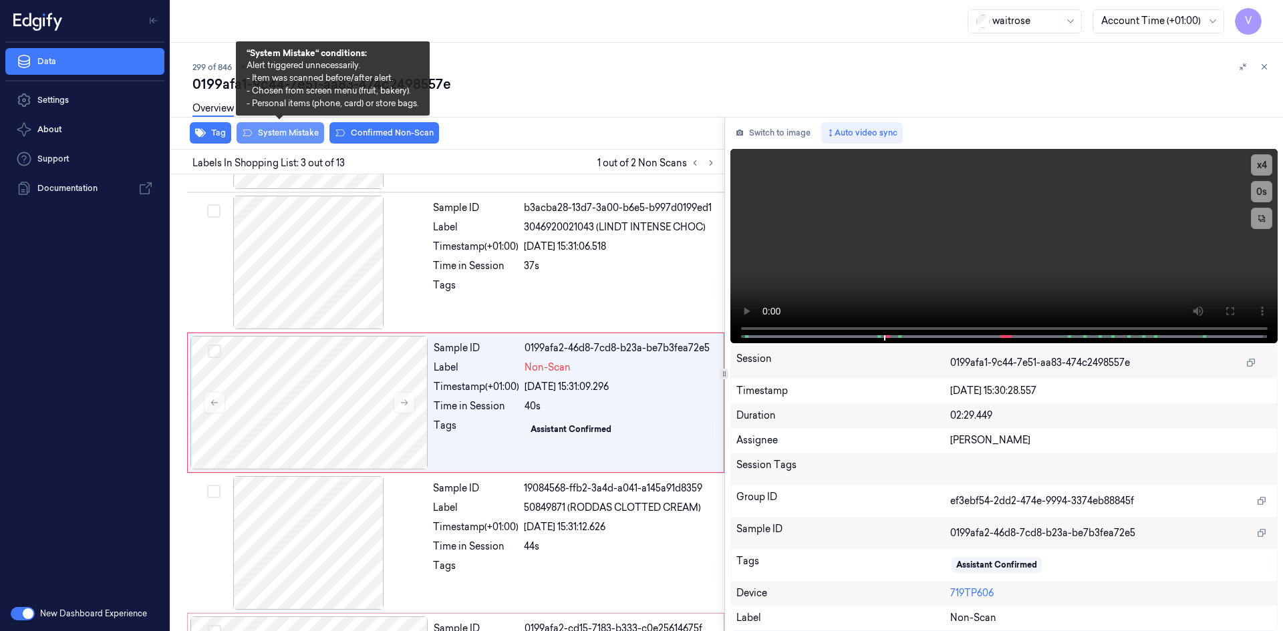
click at [291, 134] on button "System Mistake" at bounding box center [280, 132] width 88 height 21
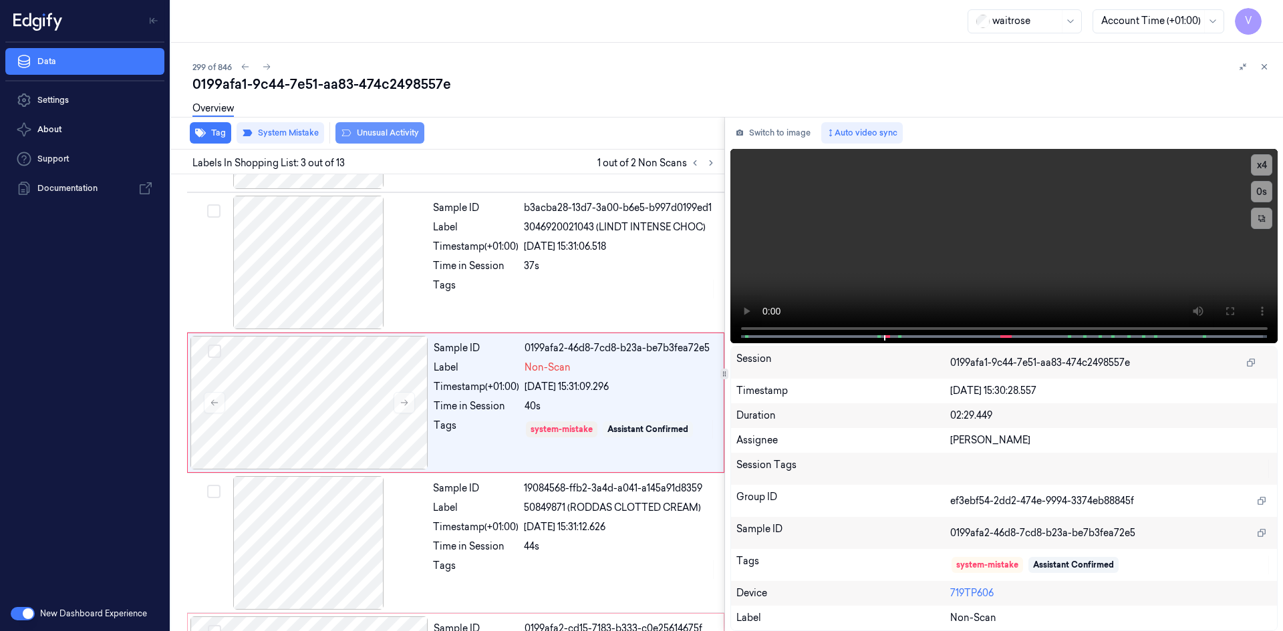
click at [390, 136] on button "Unusual Activity" at bounding box center [379, 132] width 89 height 21
click at [1263, 65] on icon at bounding box center [1263, 66] width 9 height 9
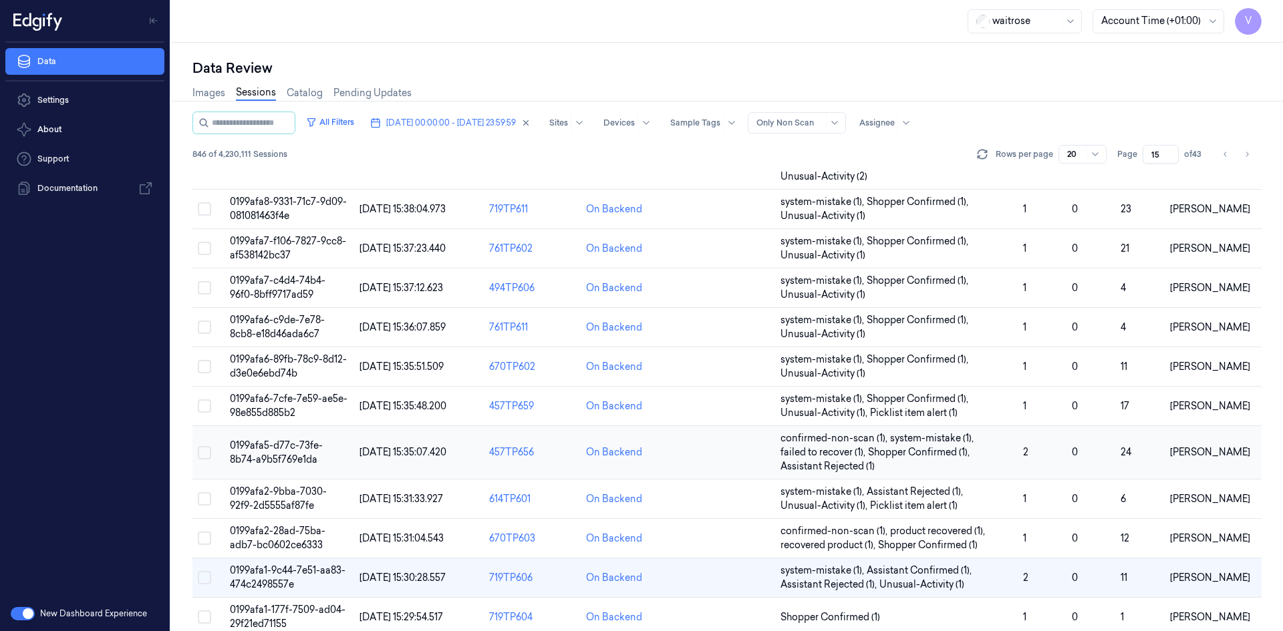
scroll to position [450, 0]
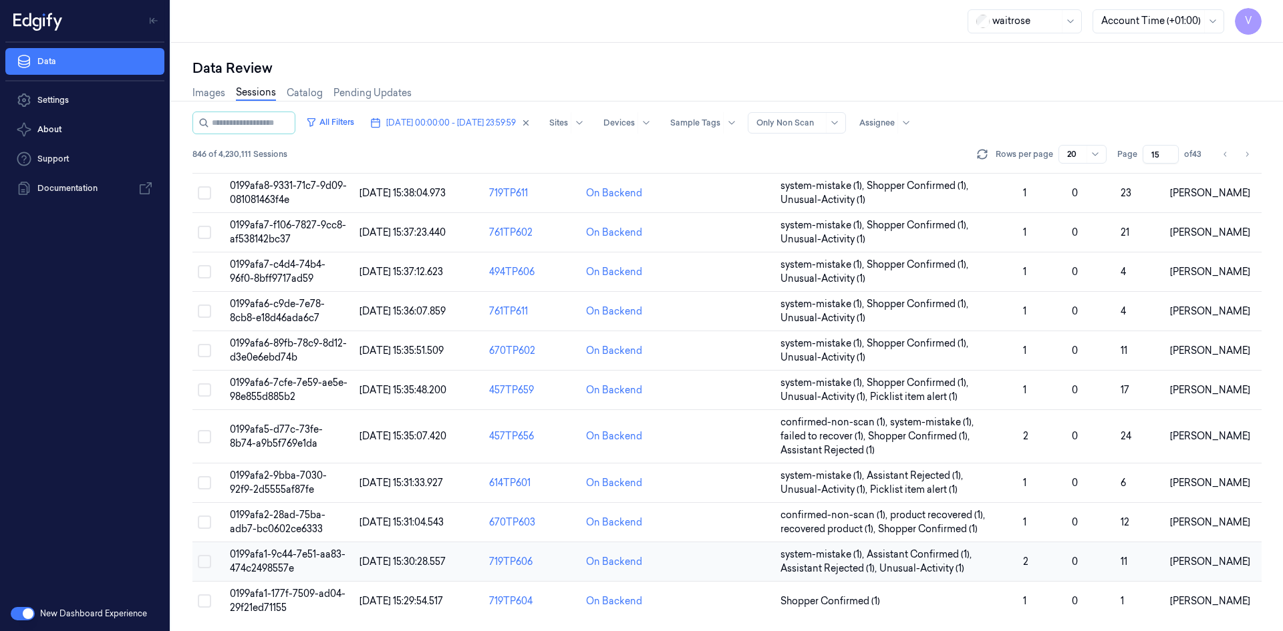
click at [265, 560] on td "0199afa1-9c44-7e51-aa83-474c2498557e" at bounding box center [289, 561] width 130 height 39
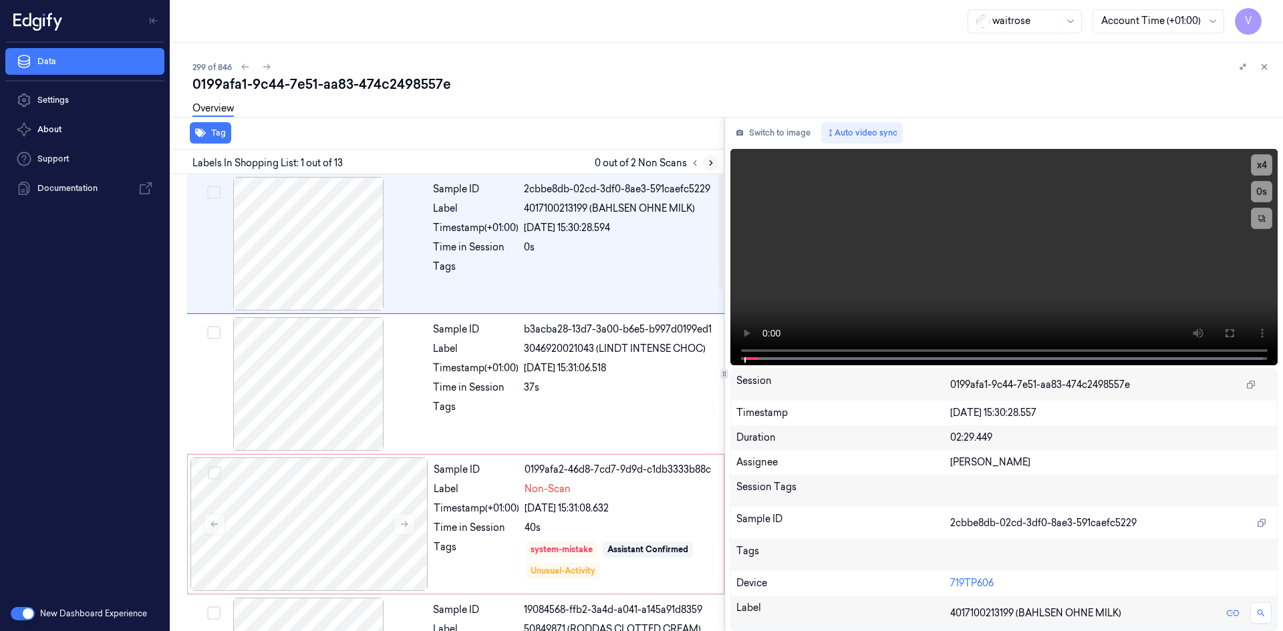
click at [711, 161] on icon at bounding box center [710, 162] width 9 height 9
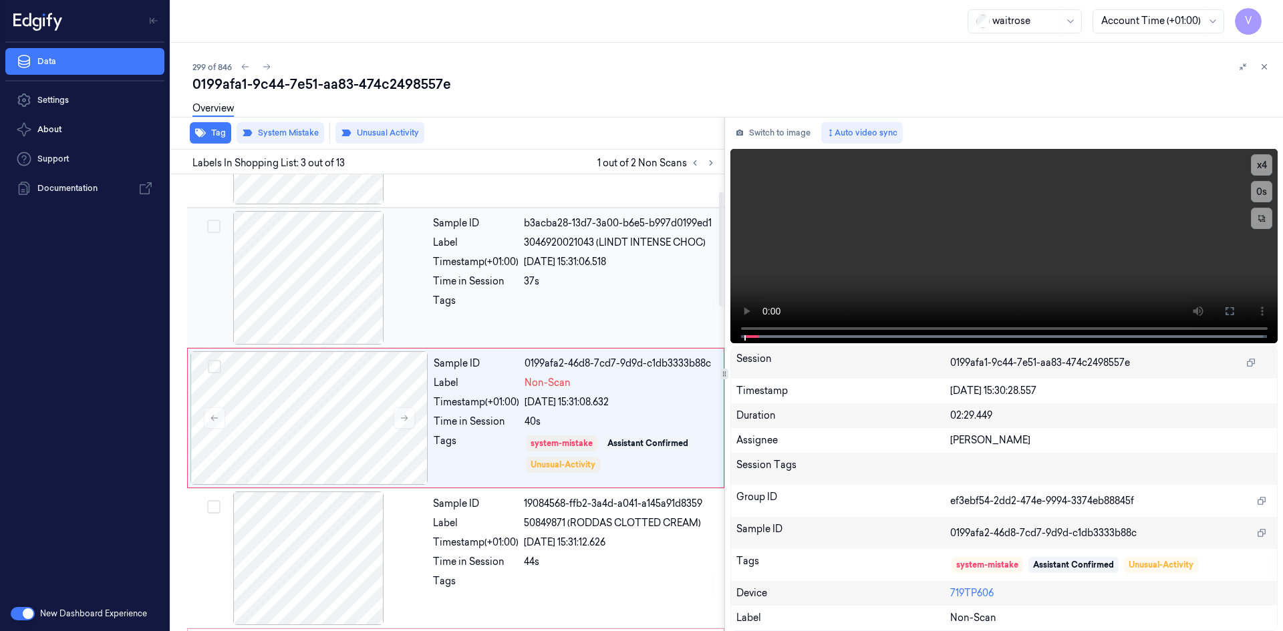
scroll to position [122, 0]
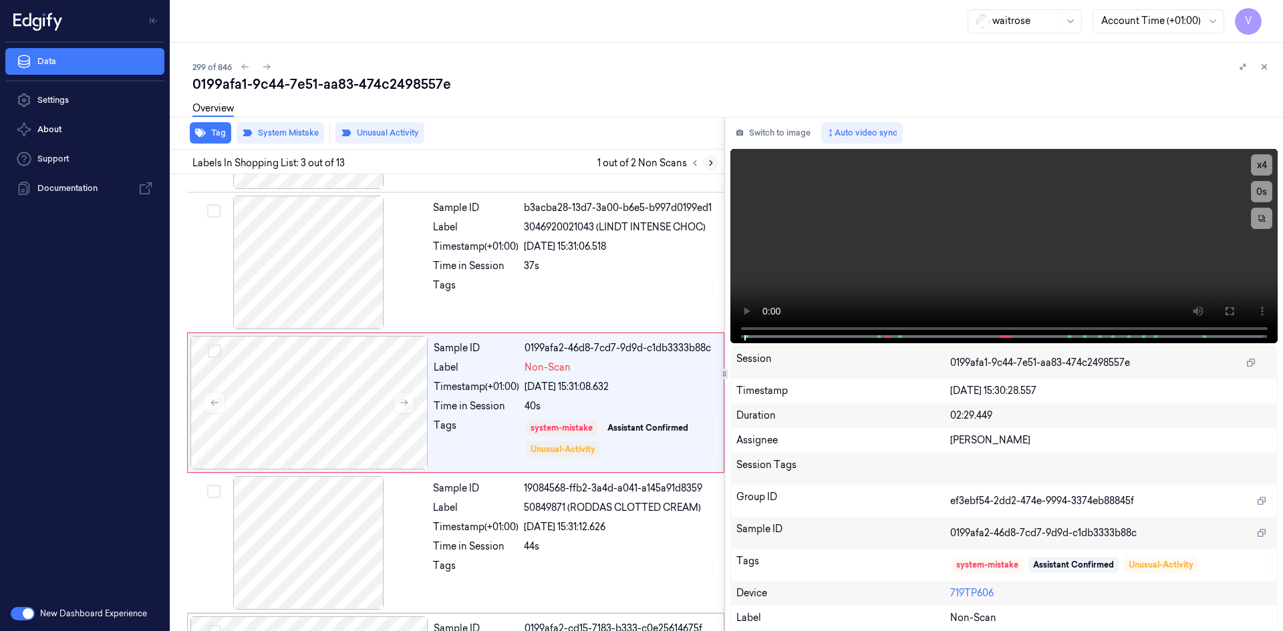
click at [711, 158] on icon at bounding box center [710, 162] width 9 height 9
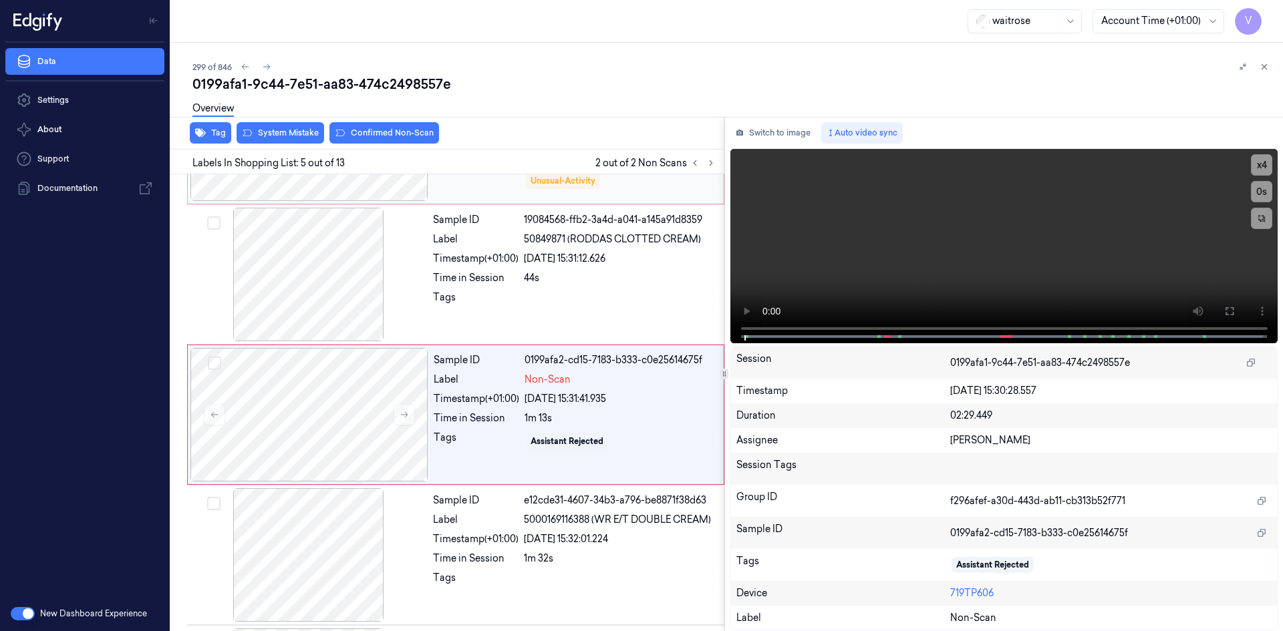
scroll to position [402, 0]
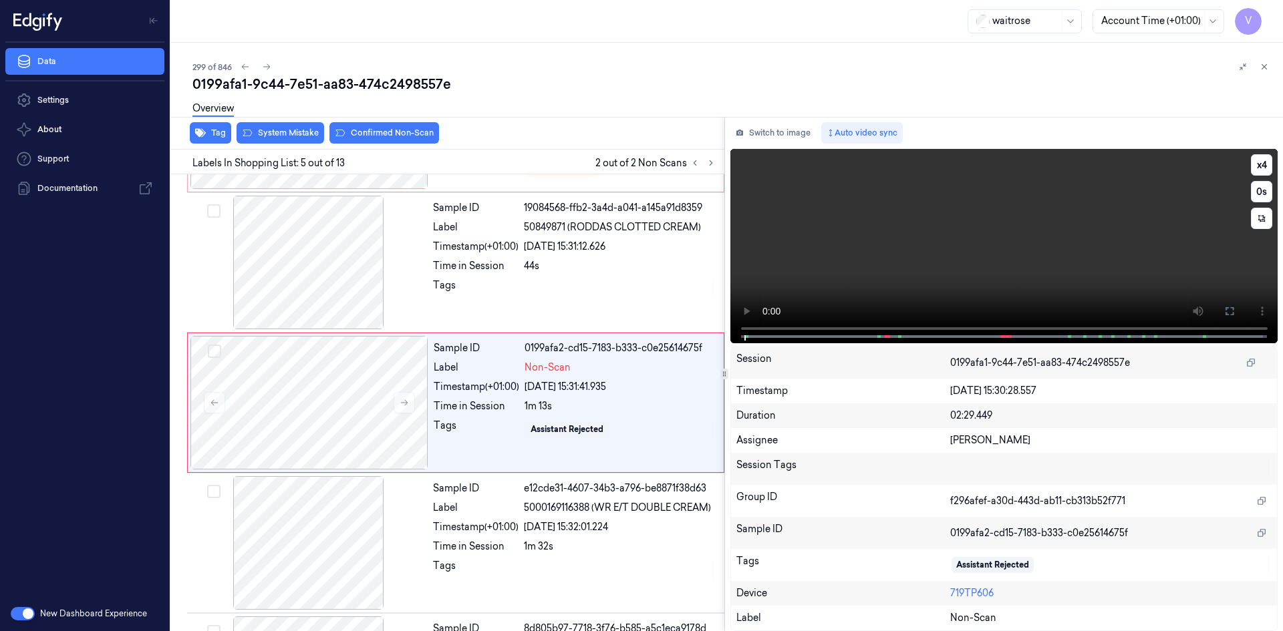
click at [899, 335] on span at bounding box center [899, 336] width 2 height 7
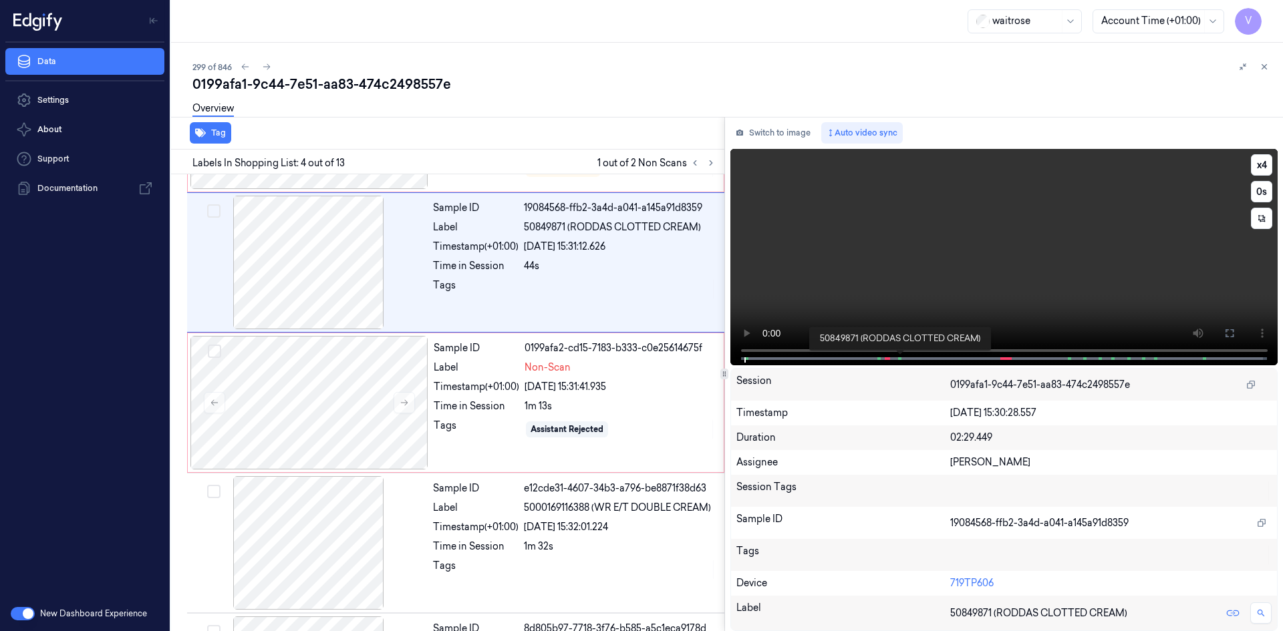
scroll to position [262, 0]
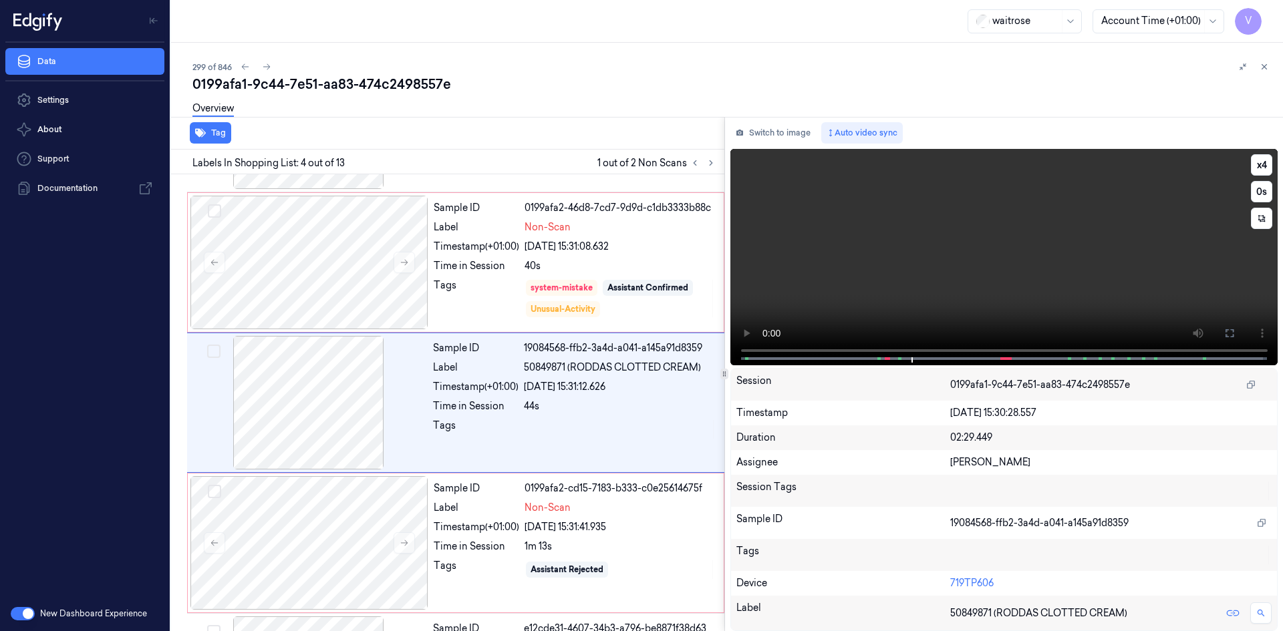
click at [1064, 259] on video at bounding box center [1004, 257] width 548 height 216
click at [913, 306] on video at bounding box center [1004, 257] width 548 height 216
click at [921, 247] on video at bounding box center [1004, 257] width 548 height 216
click at [923, 247] on video at bounding box center [1004, 257] width 548 height 216
click at [944, 255] on video at bounding box center [1004, 257] width 548 height 216
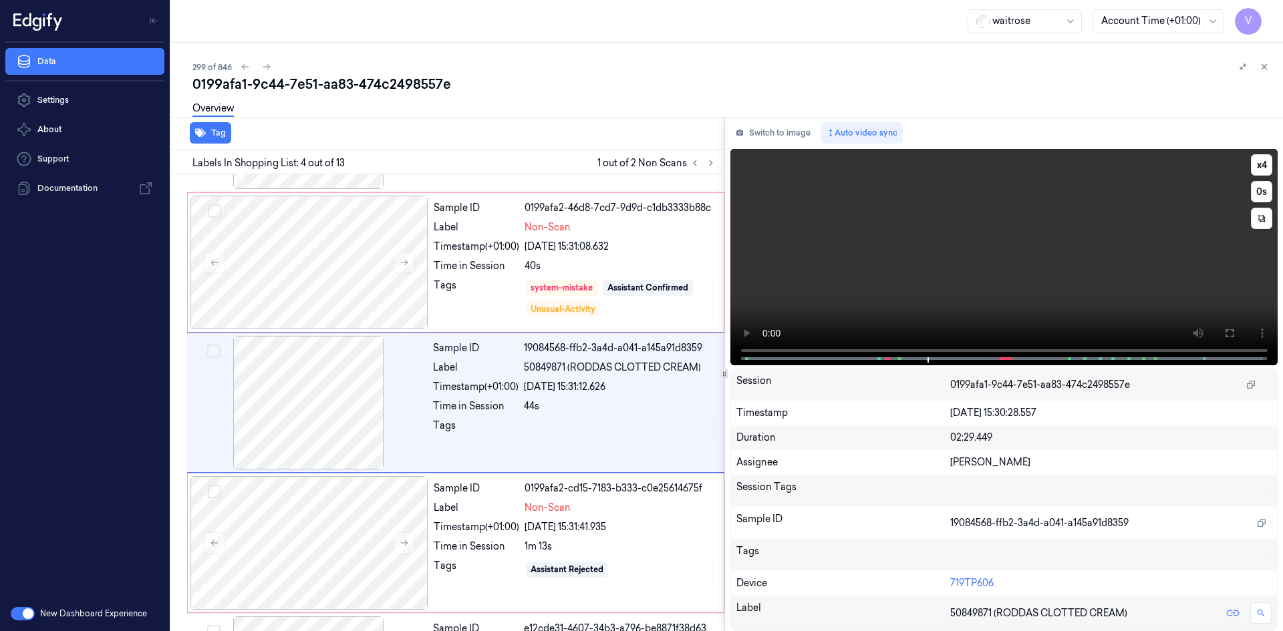
click at [953, 251] on video at bounding box center [1004, 257] width 548 height 216
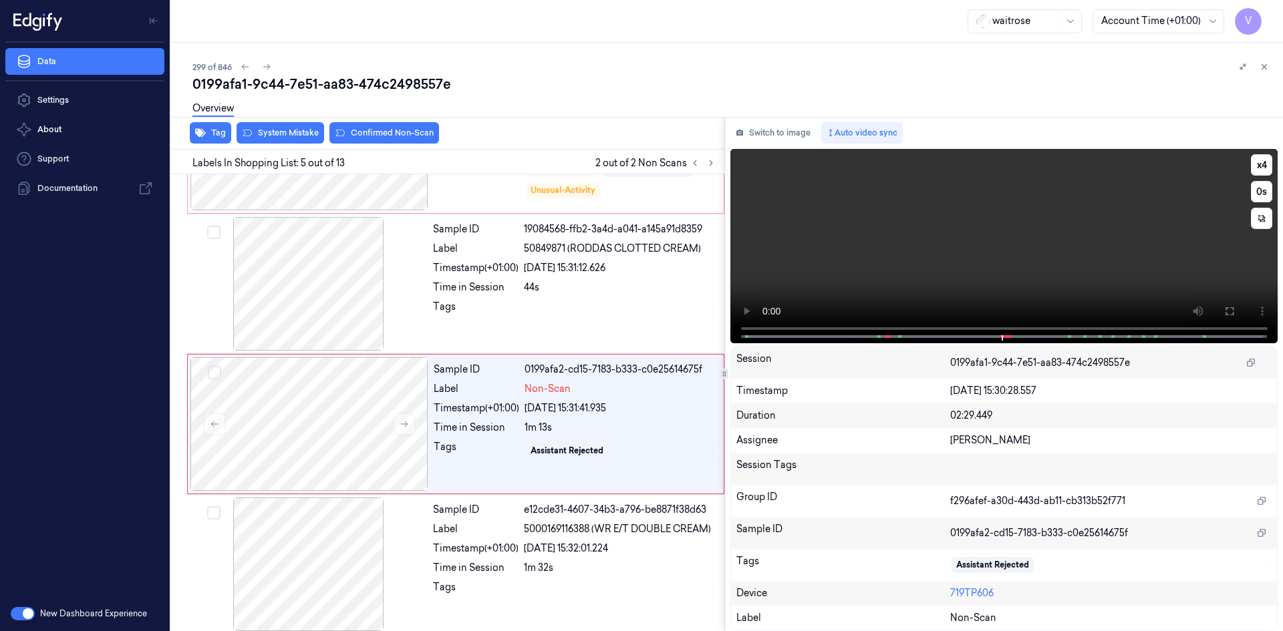
scroll to position [402, 0]
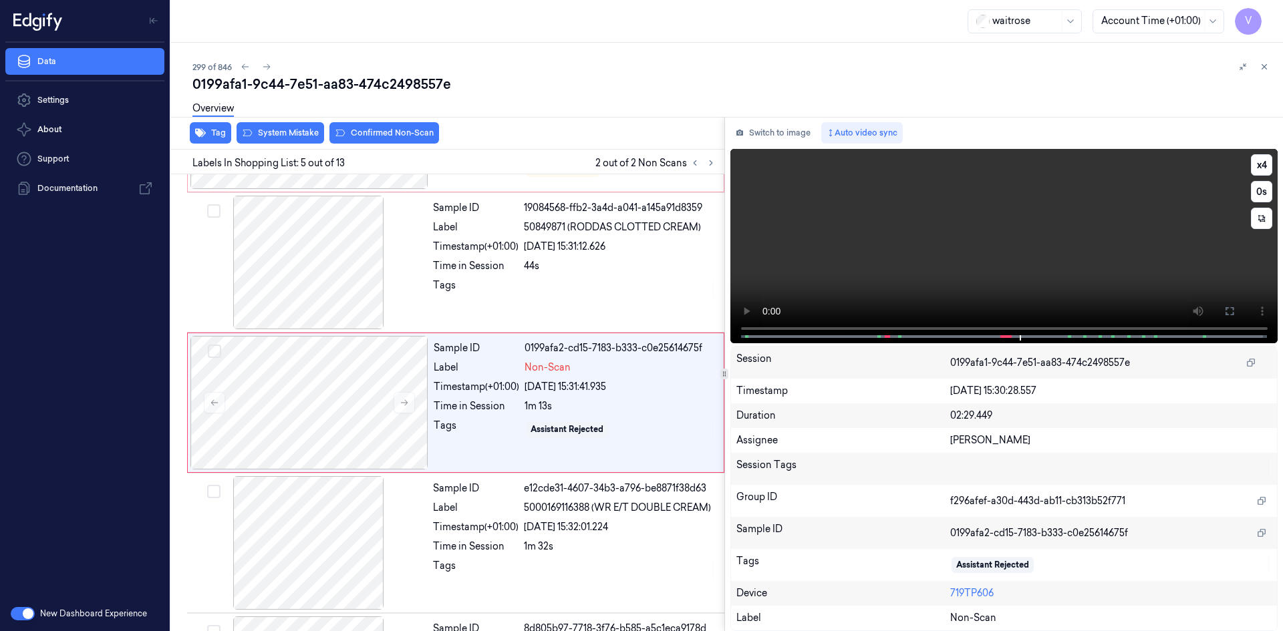
click at [959, 228] on video at bounding box center [1004, 246] width 548 height 194
click at [328, 387] on div at bounding box center [309, 403] width 238 height 134
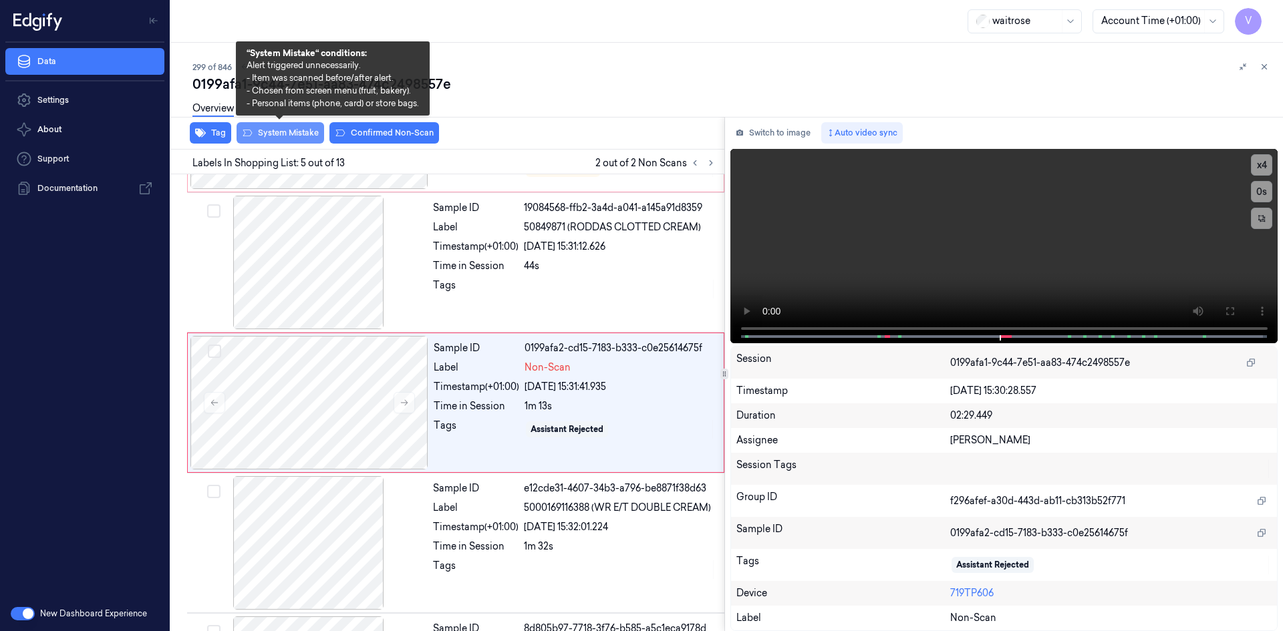
click at [287, 136] on button "System Mistake" at bounding box center [280, 132] width 88 height 21
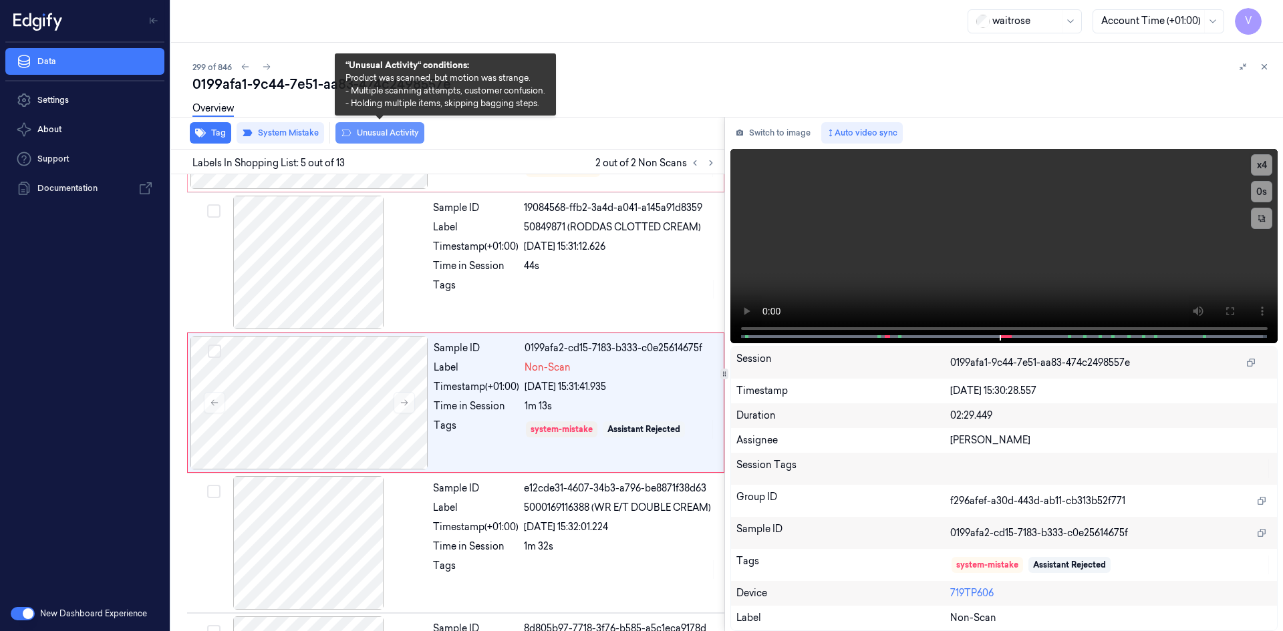
click at [375, 137] on button "Unusual Activity" at bounding box center [379, 132] width 89 height 21
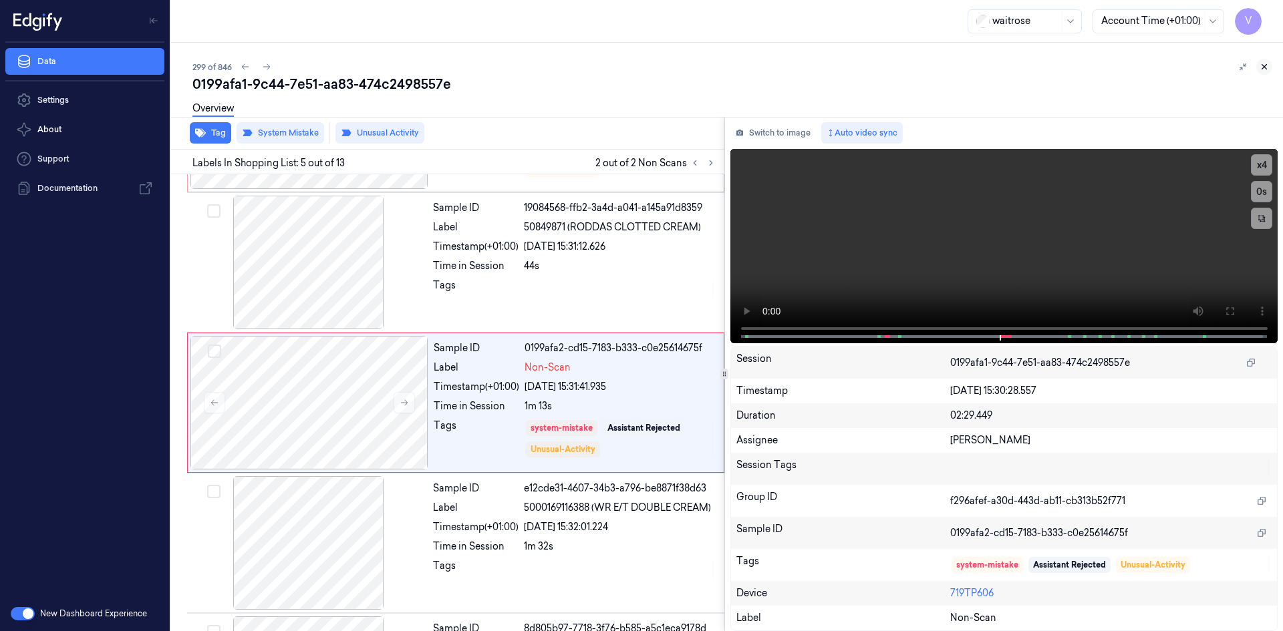
click at [1265, 65] on icon at bounding box center [1263, 66] width 9 height 9
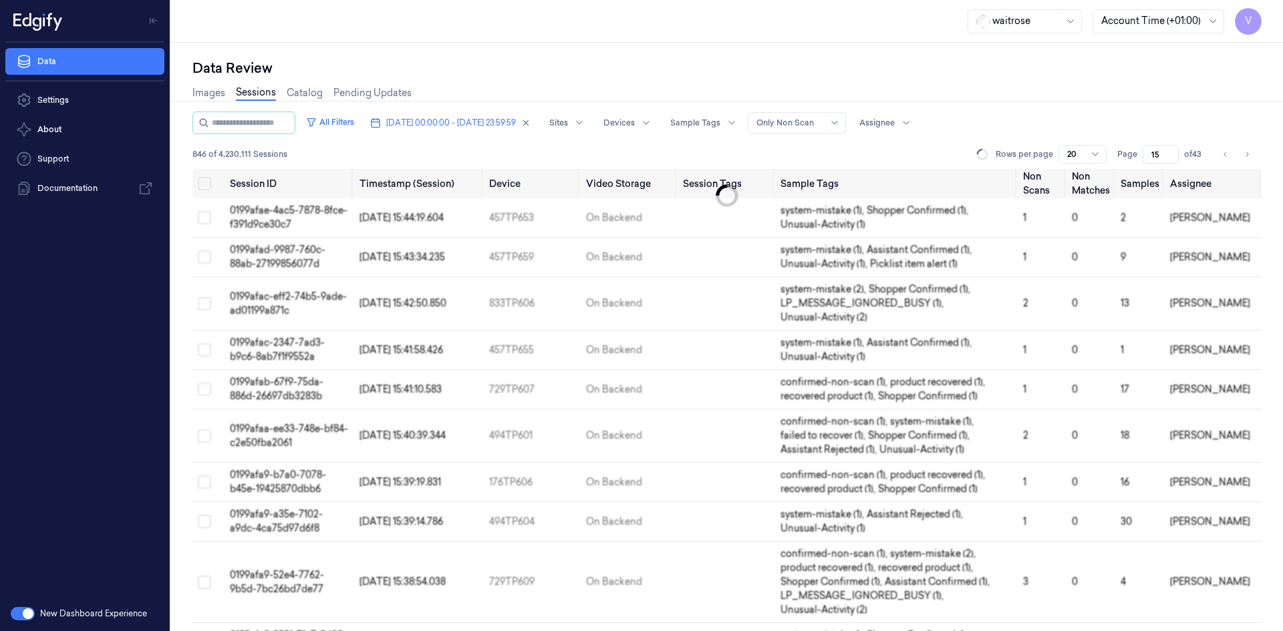
scroll to position [218, 0]
